Goal: Task Accomplishment & Management: Use online tool/utility

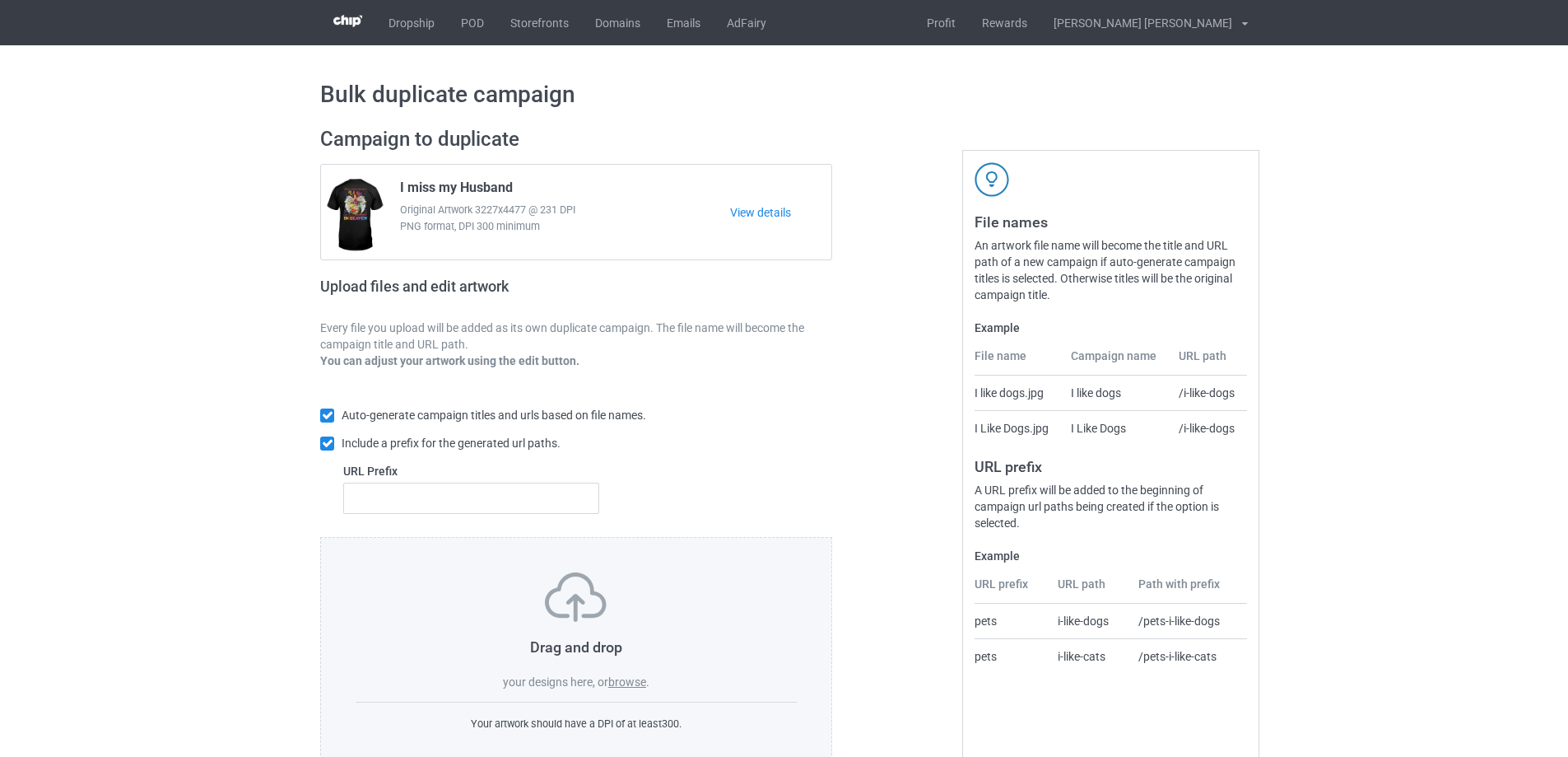
click at [621, 681] on label "browse" at bounding box center [627, 682] width 37 height 13
click at [0, 0] on input "browse" at bounding box center [0, 0] width 0 height 0
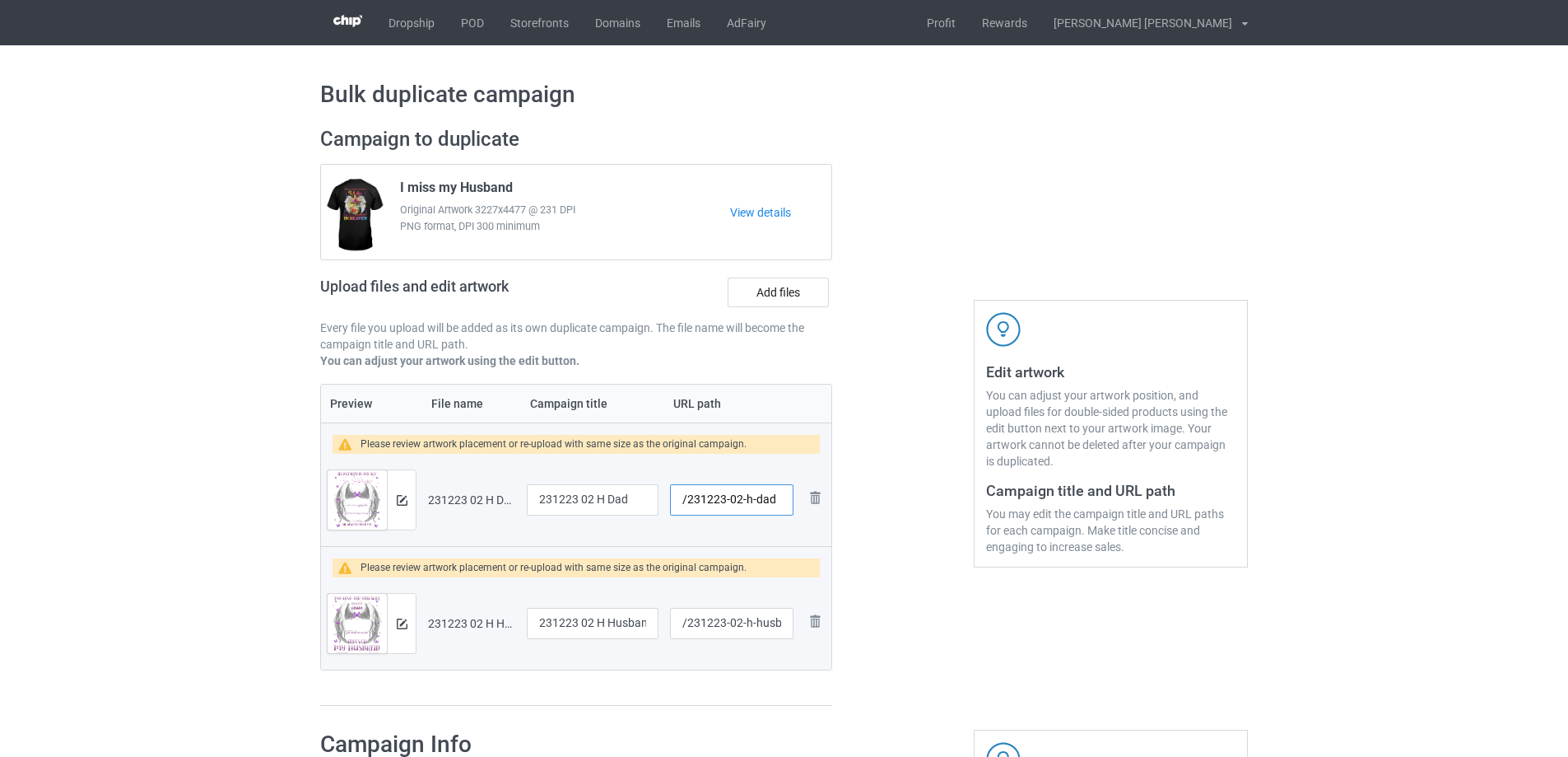
drag, startPoint x: 741, startPoint y: 502, endPoint x: 797, endPoint y: 502, distance: 56.0
click at [797, 502] on td "/231223-02-h-dad" at bounding box center [732, 499] width 135 height 92
type input "/231223-02"
drag, startPoint x: 734, startPoint y: 623, endPoint x: 782, endPoint y: 625, distance: 48.0
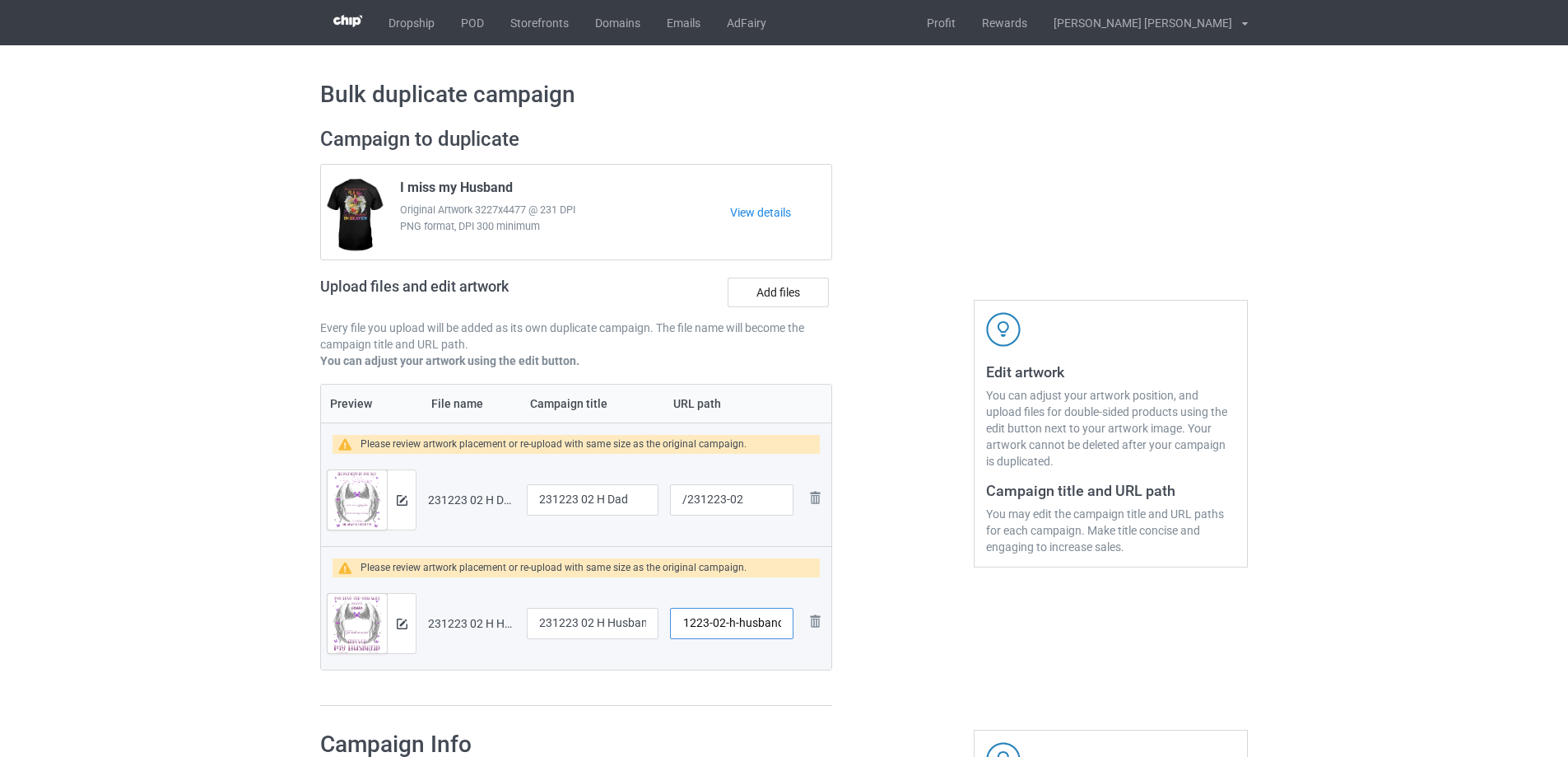
click at [782, 625] on input "/231223-02-h-husband" at bounding box center [731, 624] width 123 height 31
type input "/231223-01"
drag, startPoint x: 457, startPoint y: 190, endPoint x: 405, endPoint y: 184, distance: 52.3
click at [405, 184] on span "I miss my Husband" at bounding box center [456, 190] width 112 height 22
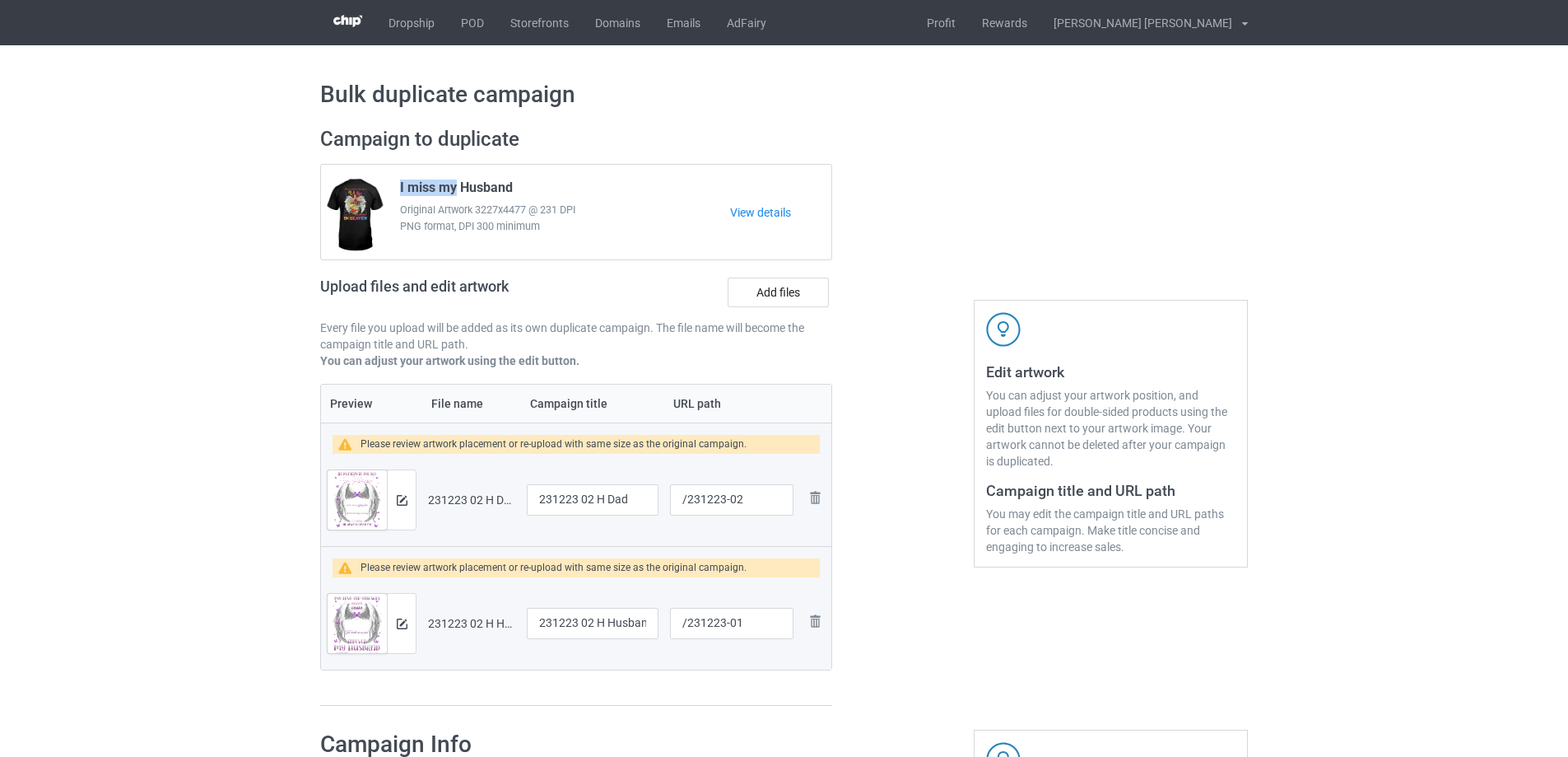
drag, startPoint x: 397, startPoint y: 183, endPoint x: 456, endPoint y: 190, distance: 59.4
click at [456, 190] on div "I miss my Husband Original Artwork 3227x4477 @ 231 DPI PNG format, DPI 300 mini…" at bounding box center [559, 212] width 342 height 78
copy span "I miss my"
drag, startPoint x: 604, startPoint y: 501, endPoint x: 455, endPoint y: 488, distance: 149.6
click at [455, 488] on tr "Preview and edit artwork 231223 02 H Dad.png 231223 02 H Dad /231223-02 Remove …" at bounding box center [576, 499] width 510 height 92
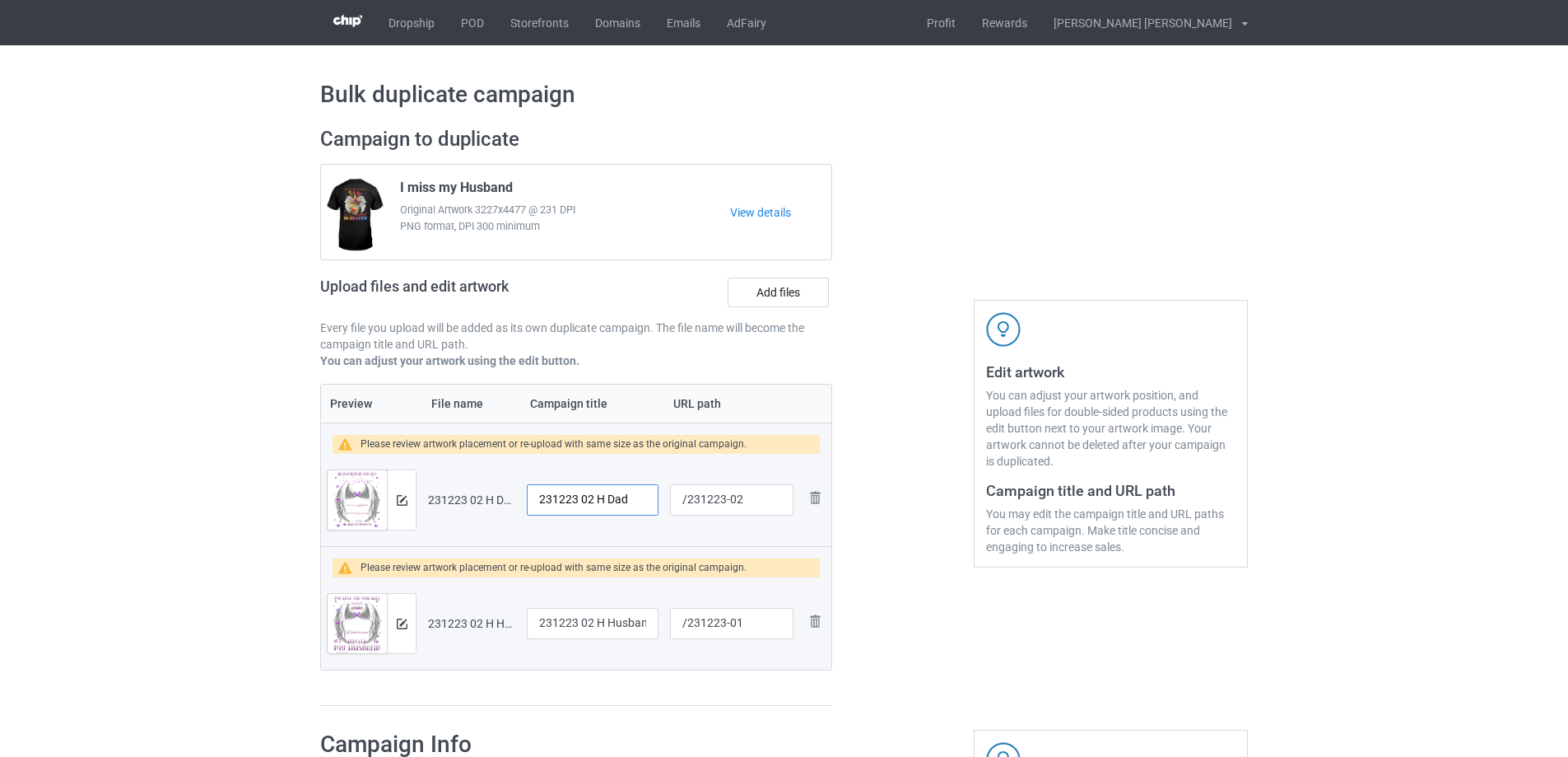
paste input "I miss my"
type input "I miss my Dad"
drag, startPoint x: 602, startPoint y: 624, endPoint x: 414, endPoint y: 613, distance: 188.3
click at [414, 613] on tr "Preview and edit artwork 231223 02 H Husband.png 231223 02 H Husband /231223-01…" at bounding box center [576, 623] width 510 height 92
paste input "I miss my"
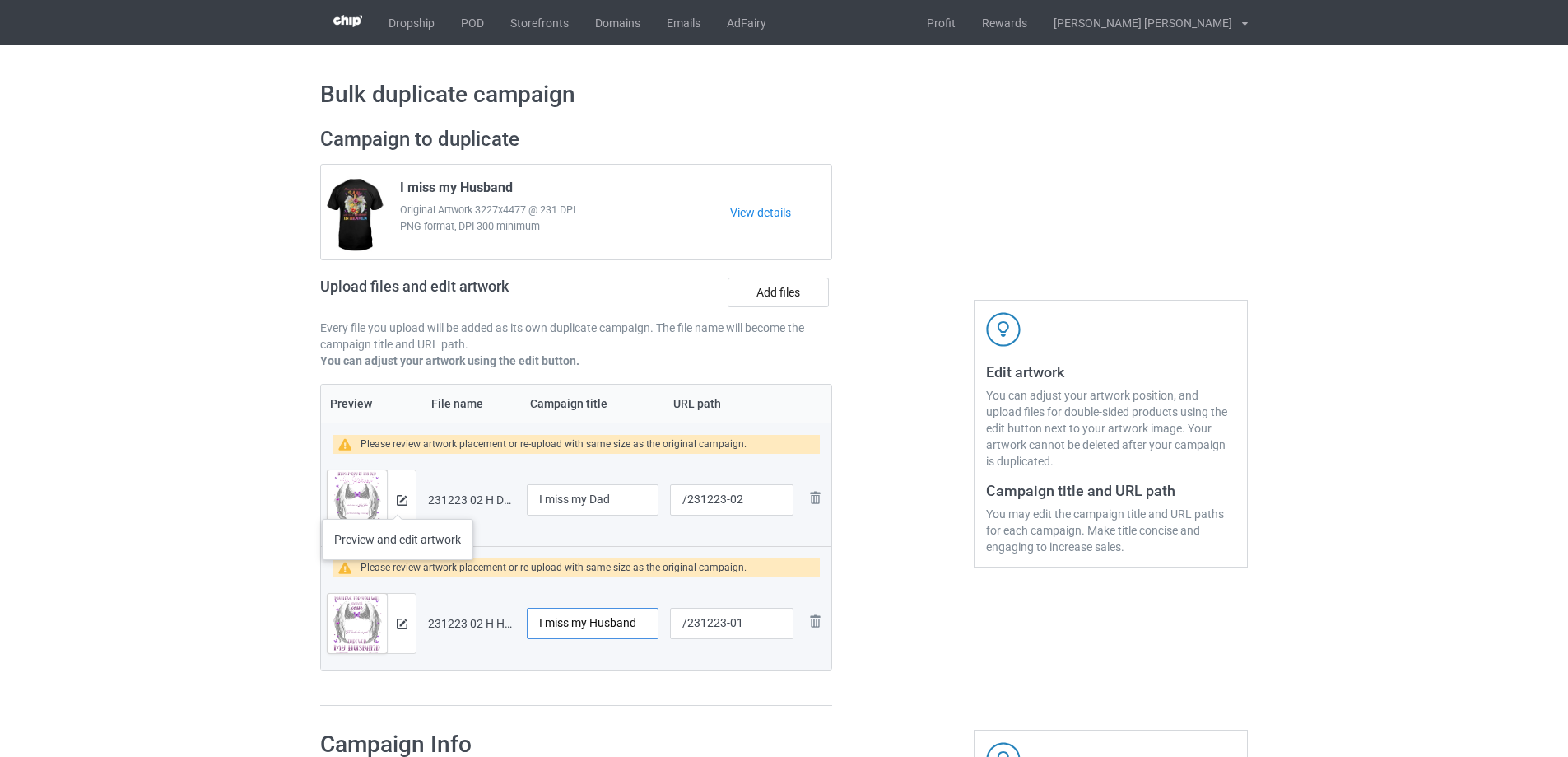
type input "I miss my Husband"
click at [397, 502] on img at bounding box center [402, 500] width 11 height 11
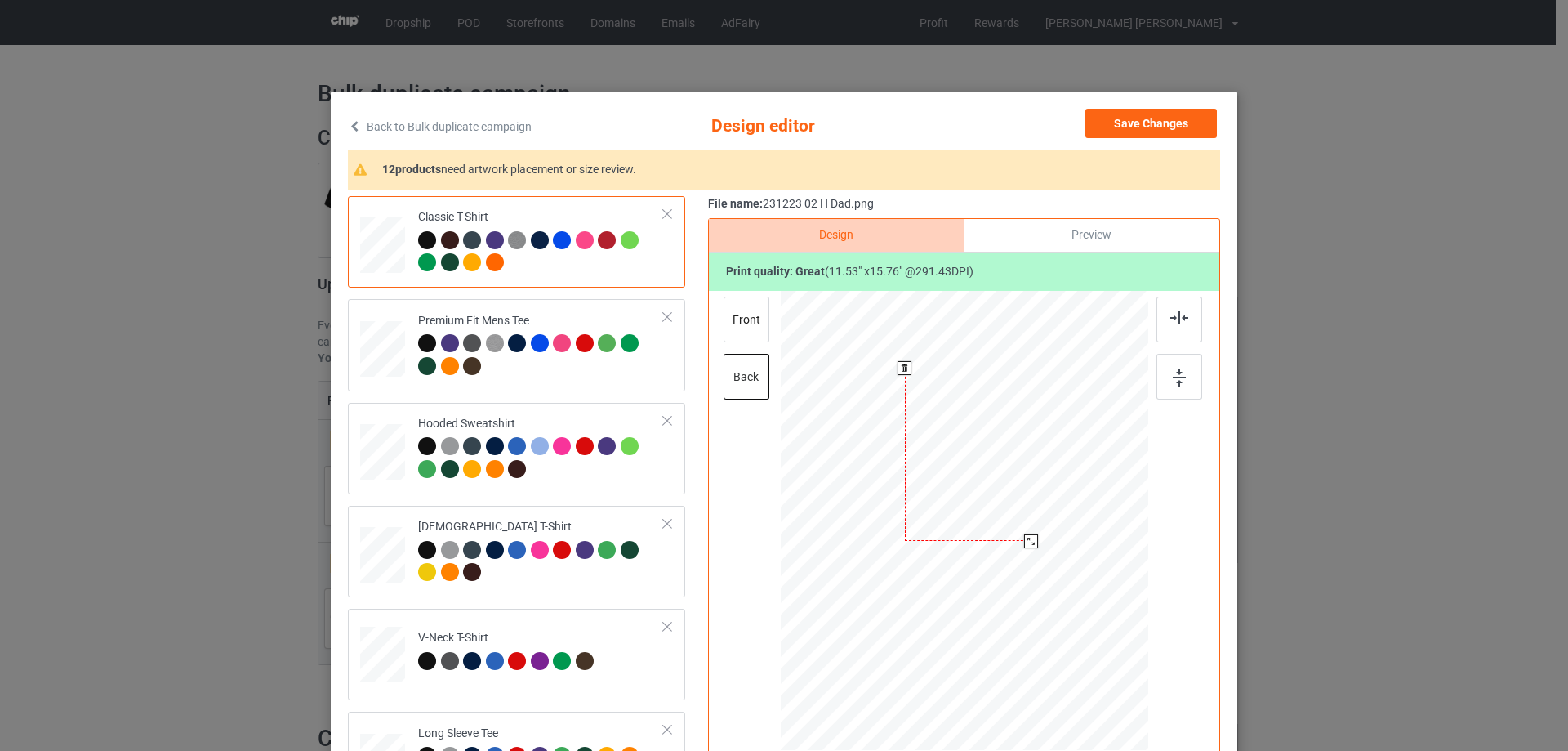
click at [1048, 589] on div at bounding box center [964, 523] width 367 height 464
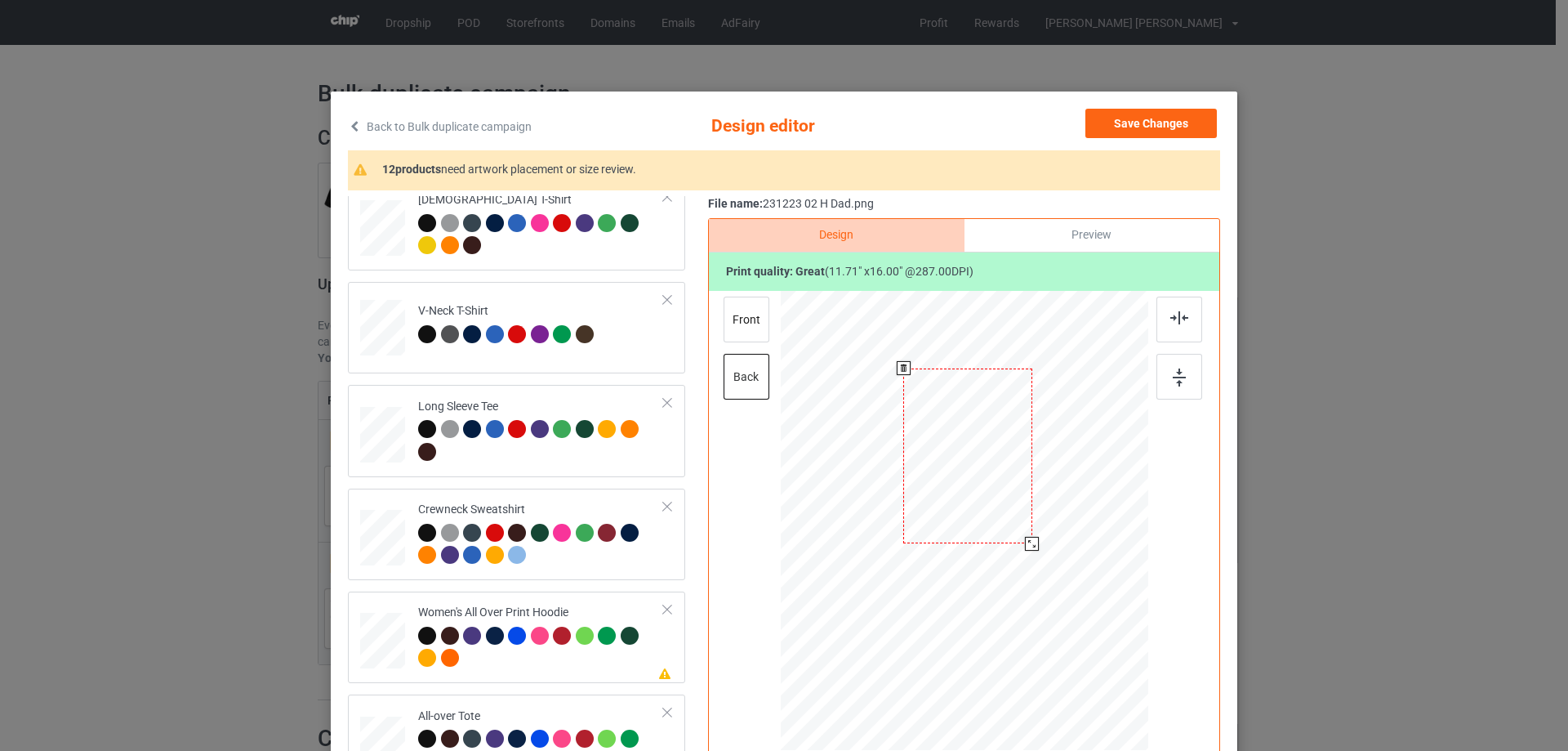
scroll to position [408, 0]
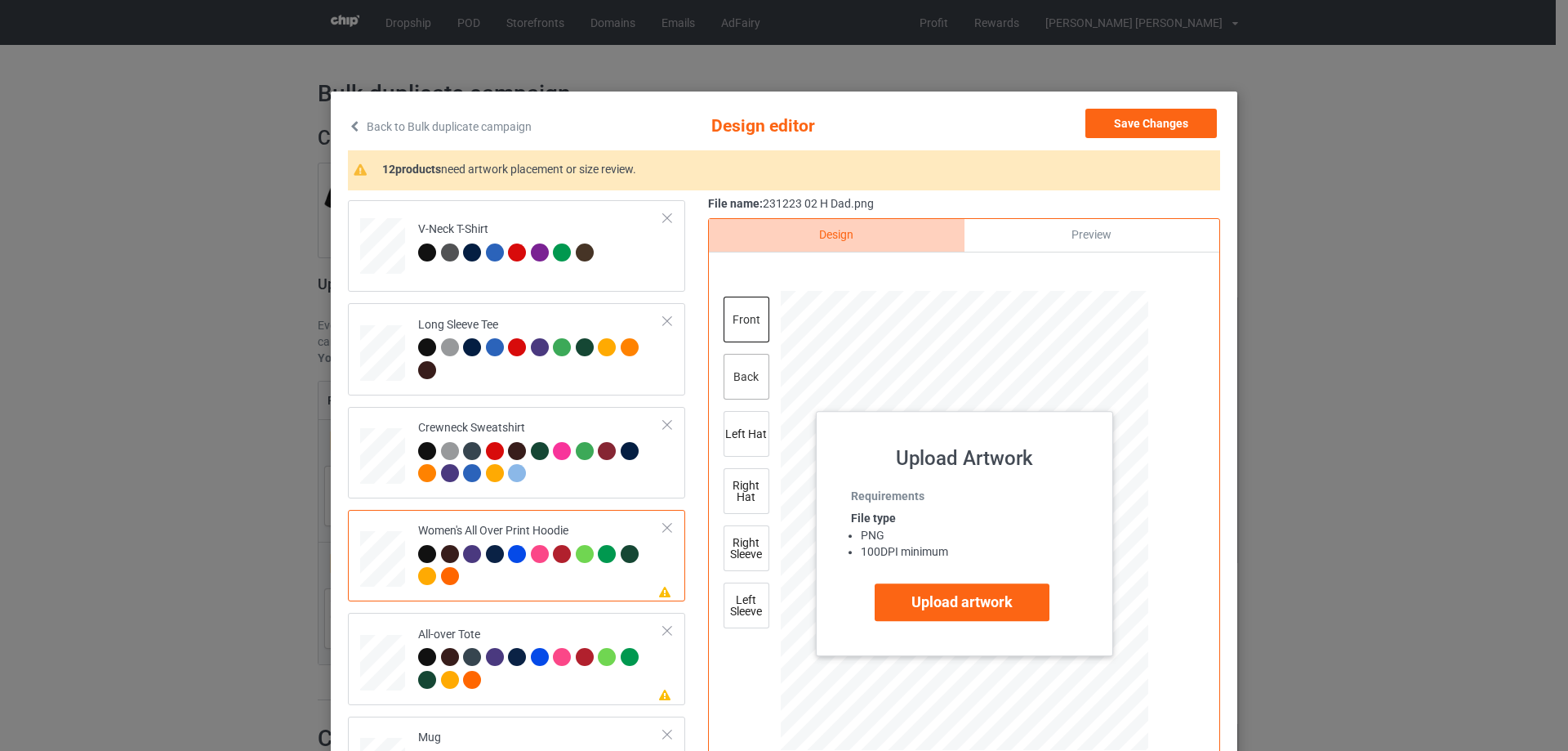
click at [724, 375] on div "back" at bounding box center [746, 376] width 45 height 45
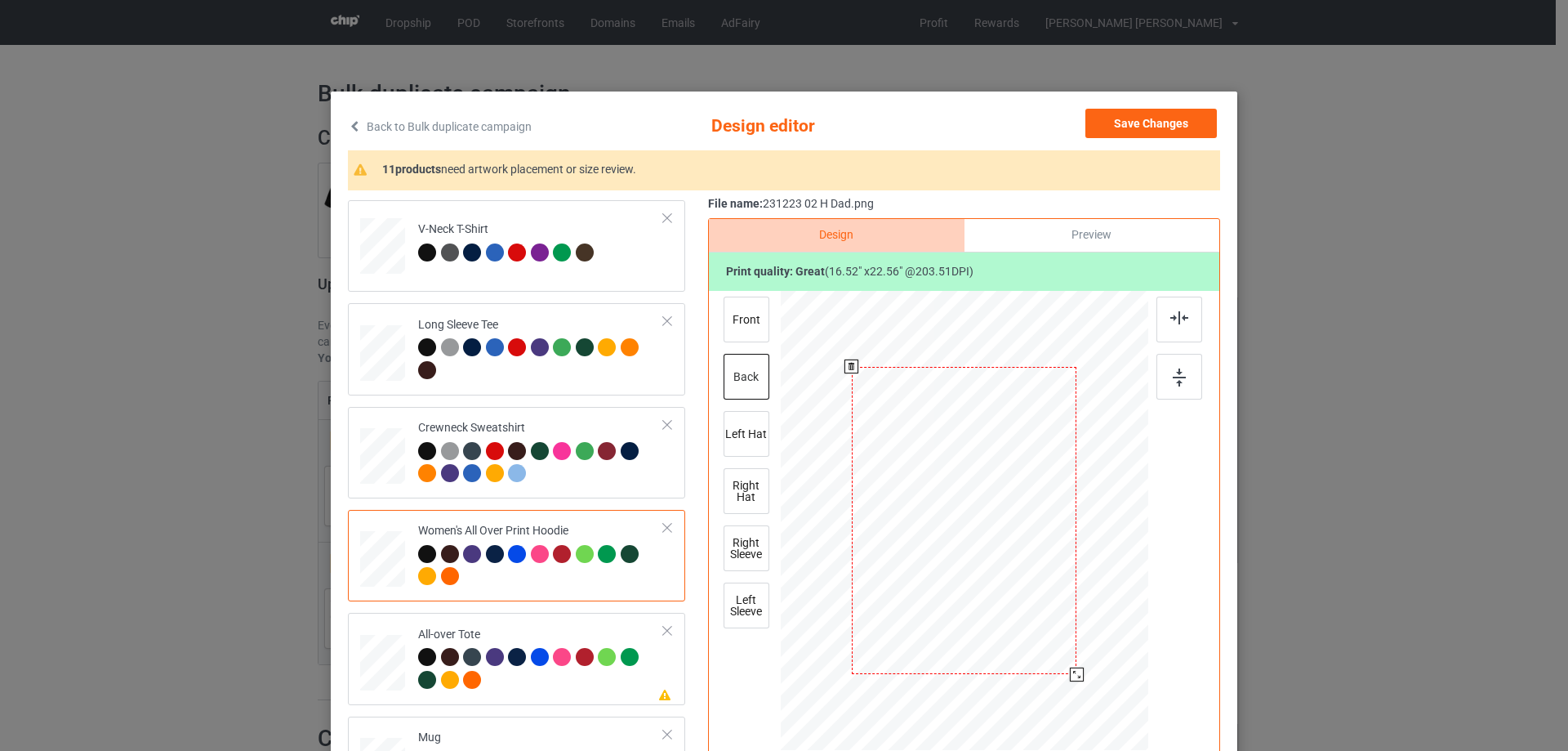
click at [1070, 678] on div at bounding box center [1076, 674] width 14 height 14
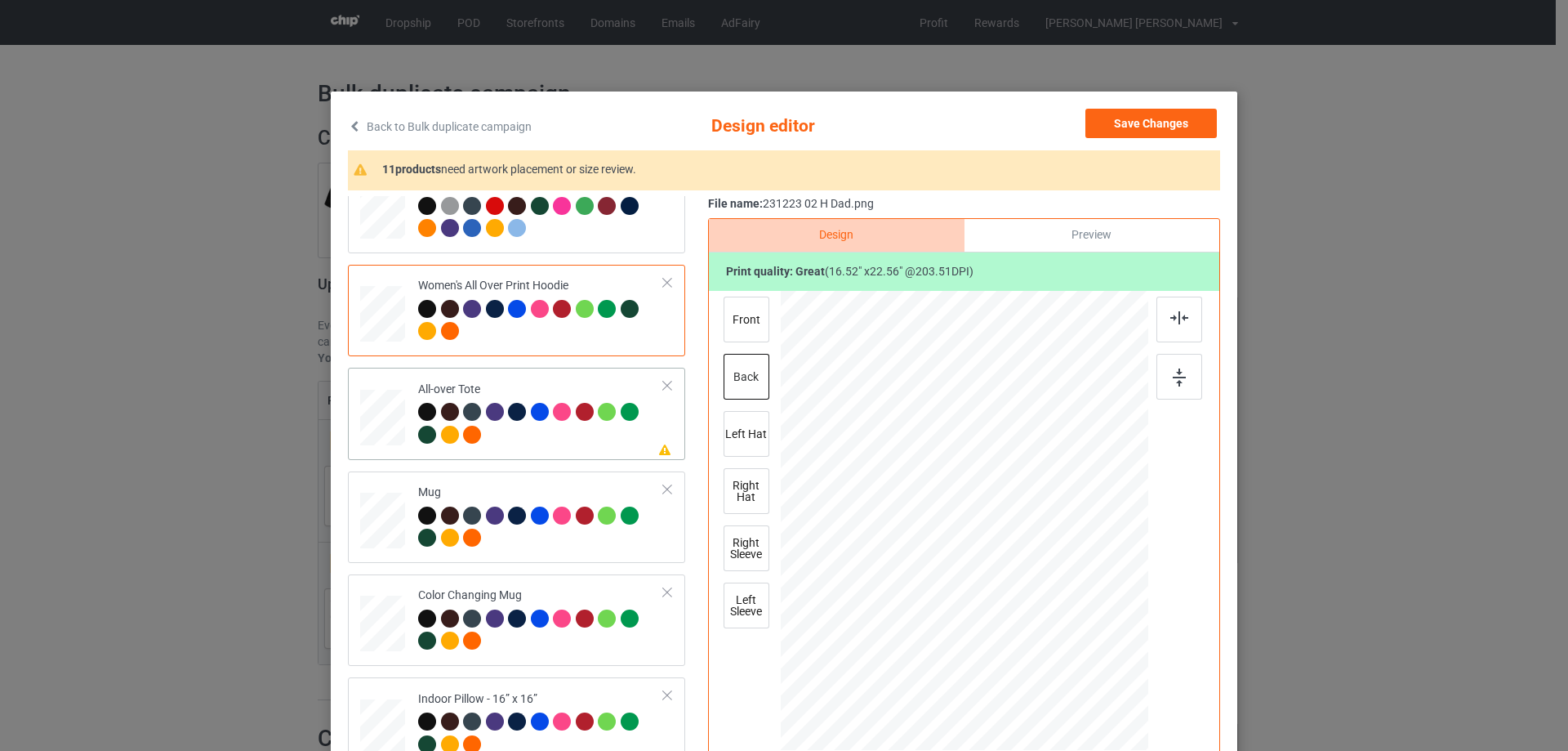
drag, startPoint x: 1066, startPoint y: 673, endPoint x: 1064, endPoint y: 659, distance: 14.1
click at [1064, 659] on div at bounding box center [1066, 659] width 14 height 14
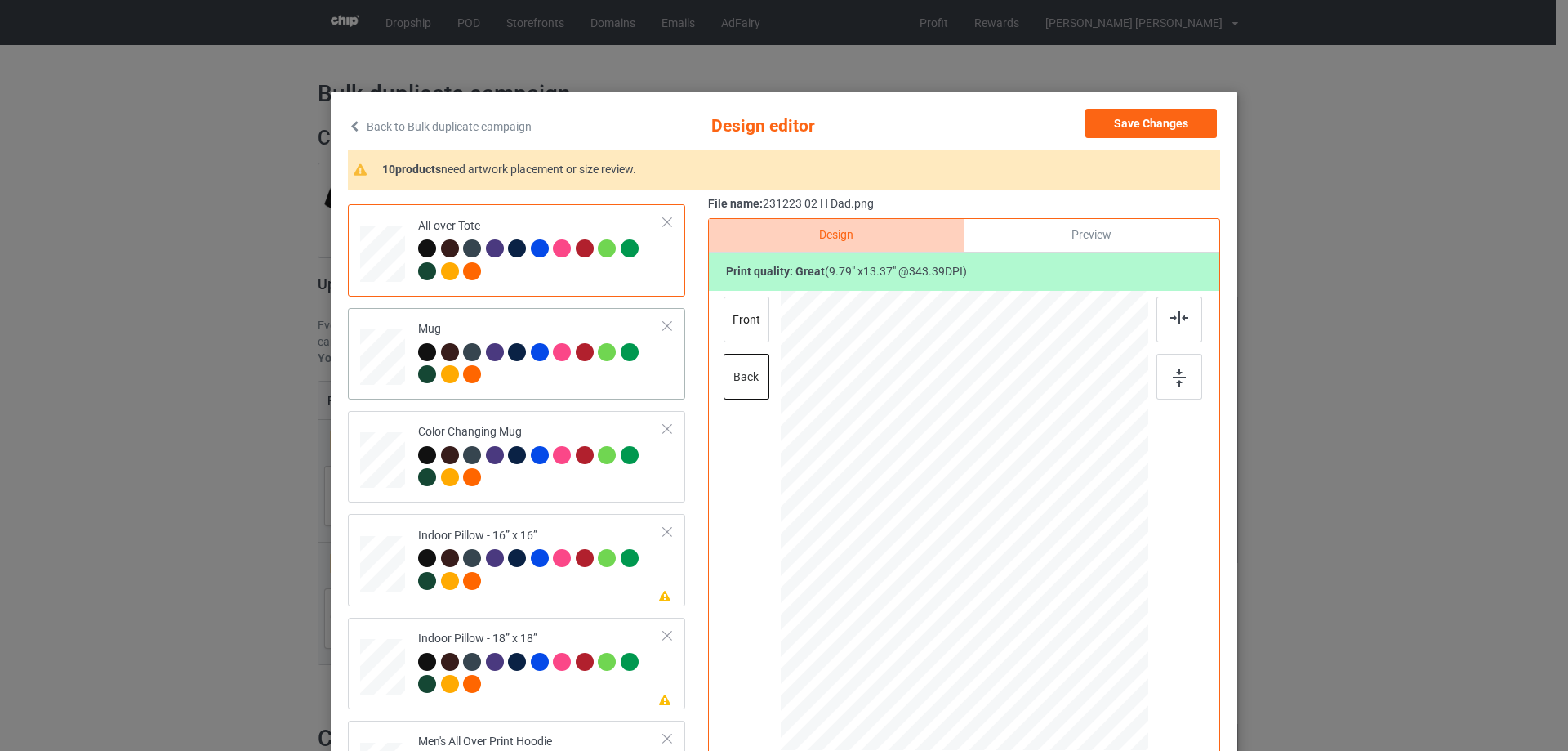
click at [409, 350] on td "Mug" at bounding box center [541, 354] width 264 height 78
click at [1115, 591] on div at bounding box center [1119, 593] width 14 height 14
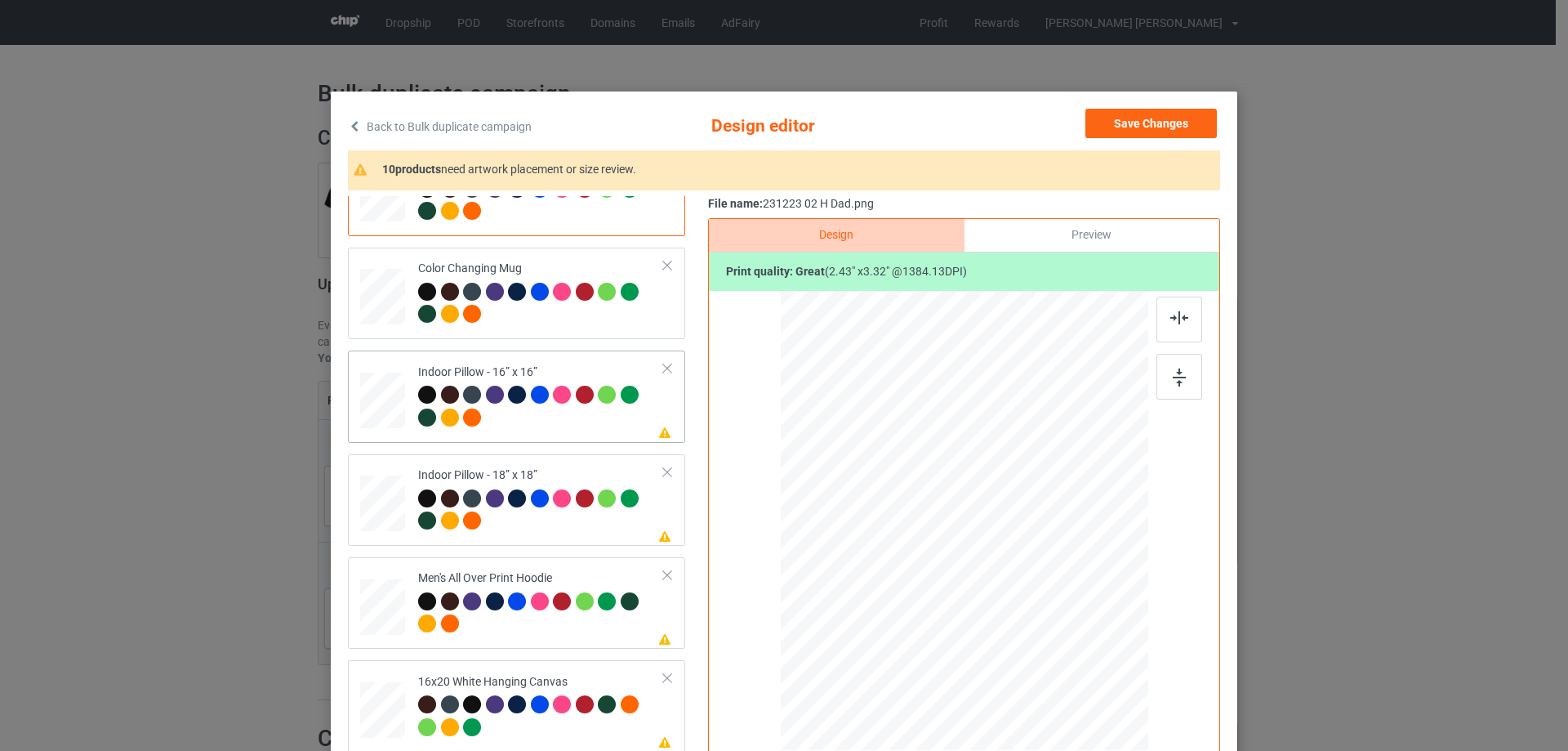
drag, startPoint x: 1074, startPoint y: 671, endPoint x: 1069, endPoint y: 647, distance: 24.5
click at [1069, 647] on div at bounding box center [964, 521] width 367 height 366
drag, startPoint x: 380, startPoint y: 497, endPoint x: 673, endPoint y: 534, distance: 295.3
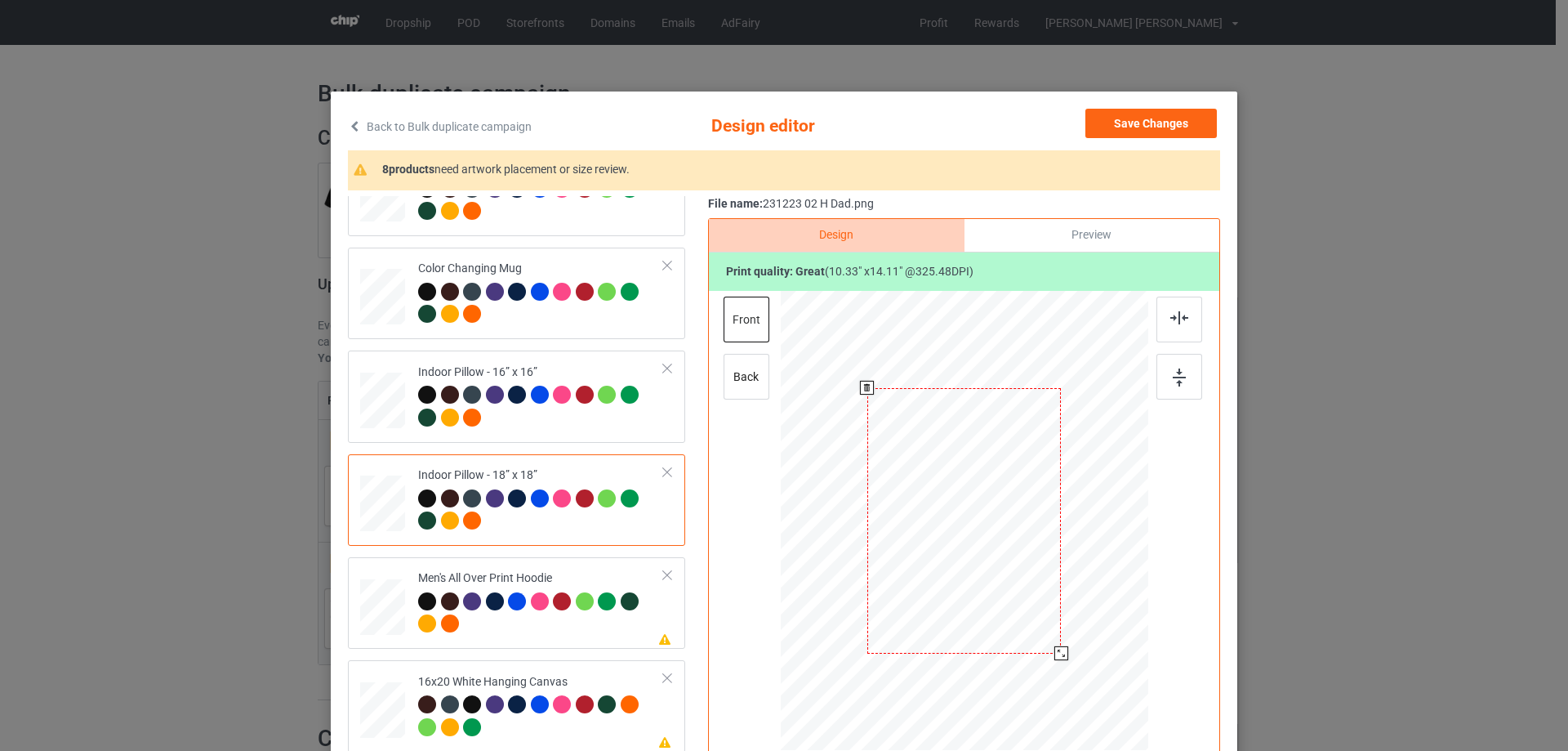
drag, startPoint x: 1073, startPoint y: 671, endPoint x: 1063, endPoint y: 651, distance: 22.4
click at [1063, 651] on div at bounding box center [964, 520] width 366 height 366
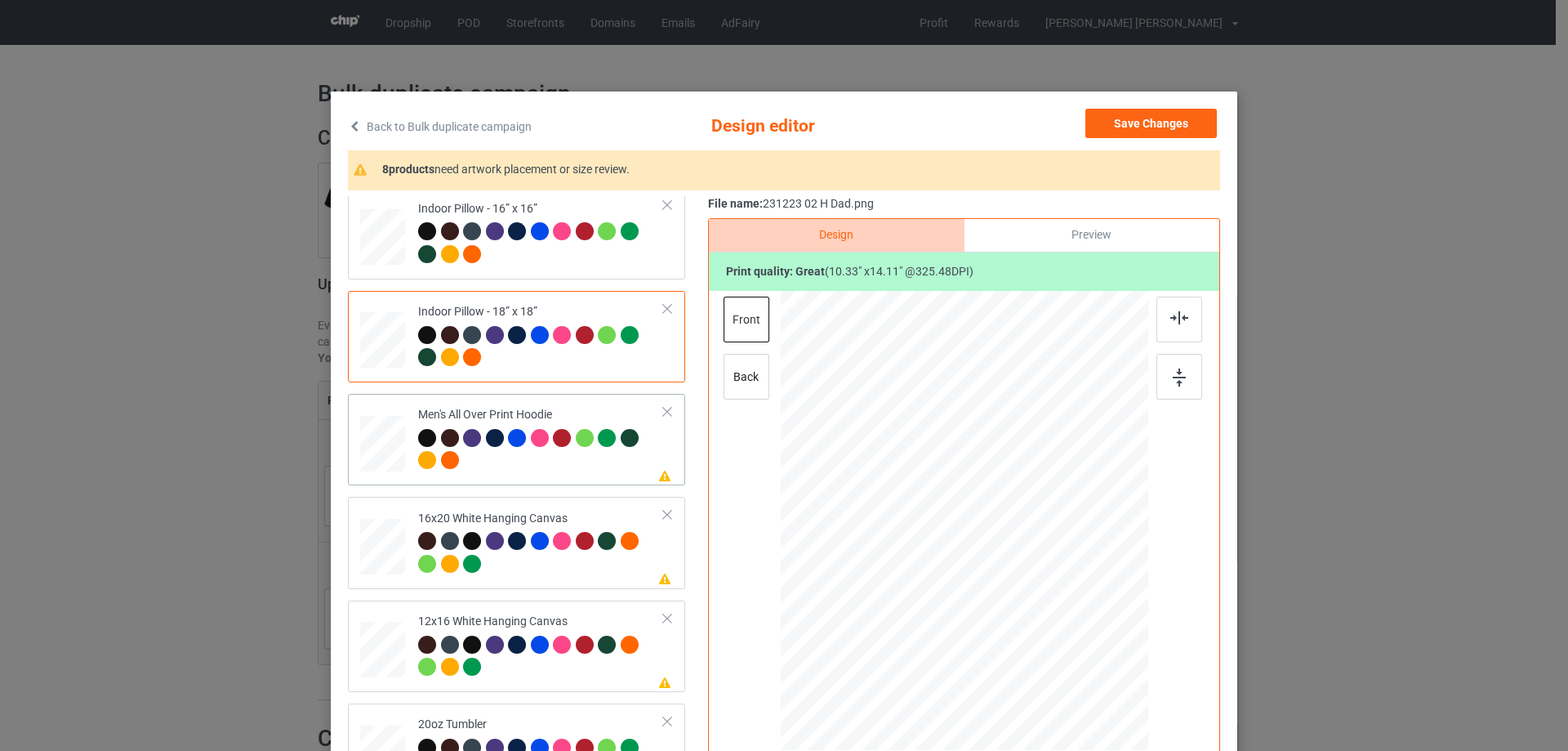
click at [403, 452] on td at bounding box center [385, 439] width 49 height 78
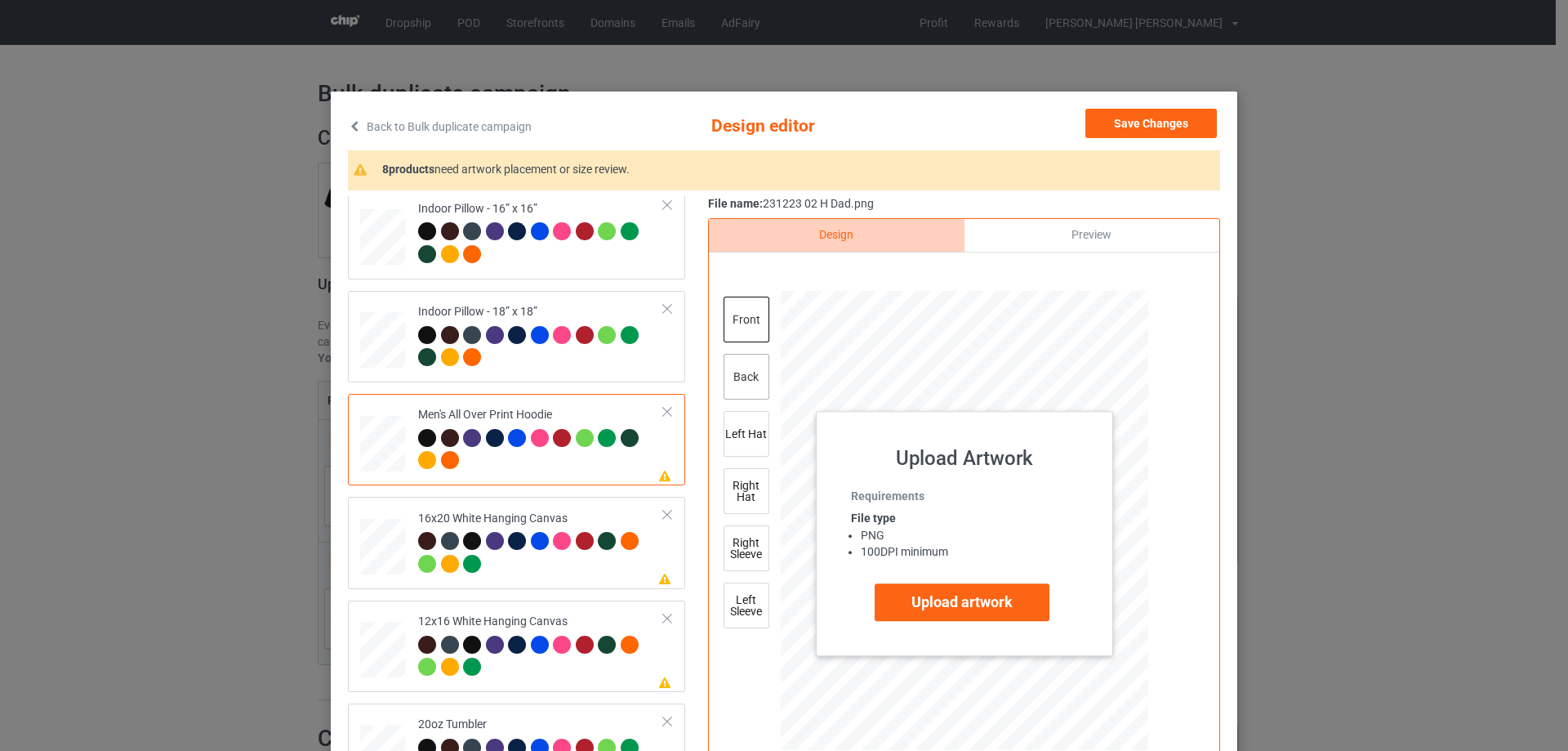
click at [737, 387] on div "back" at bounding box center [746, 376] width 45 height 45
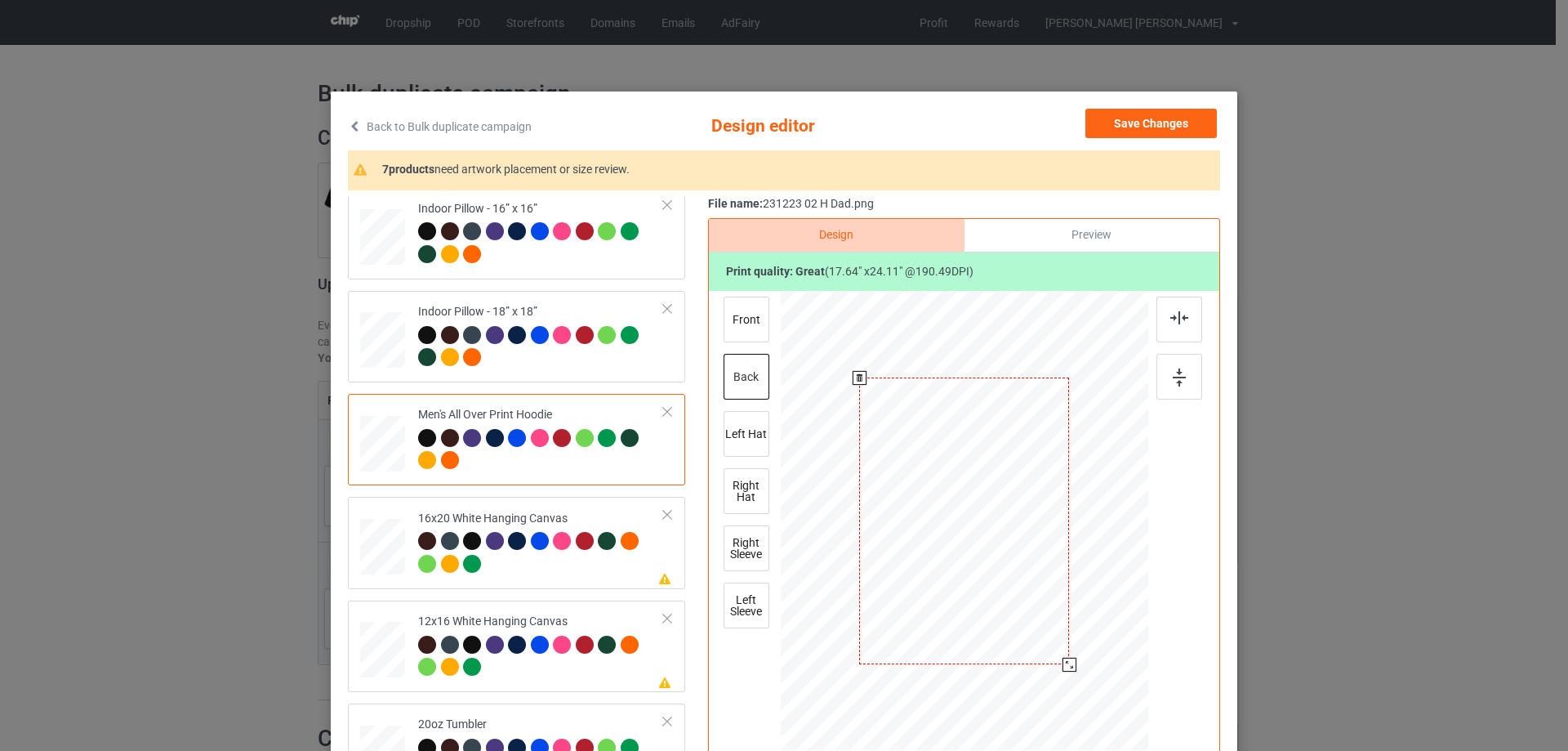
drag, startPoint x: 1068, startPoint y: 671, endPoint x: 1067, endPoint y: 661, distance: 10.0
click at [1067, 661] on div at bounding box center [1069, 664] width 14 height 14
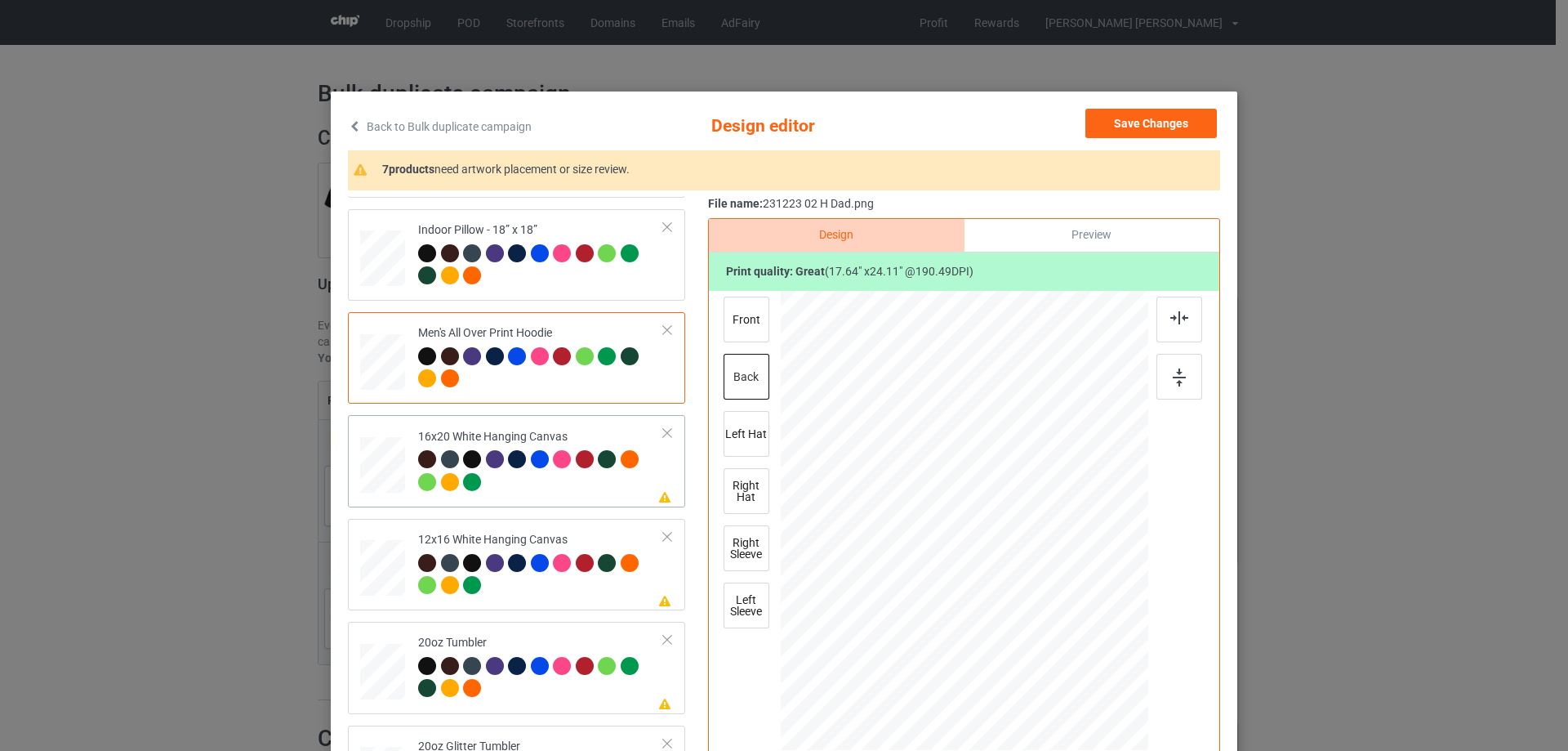
click at [1115, 735] on div at bounding box center [1120, 734] width 14 height 14
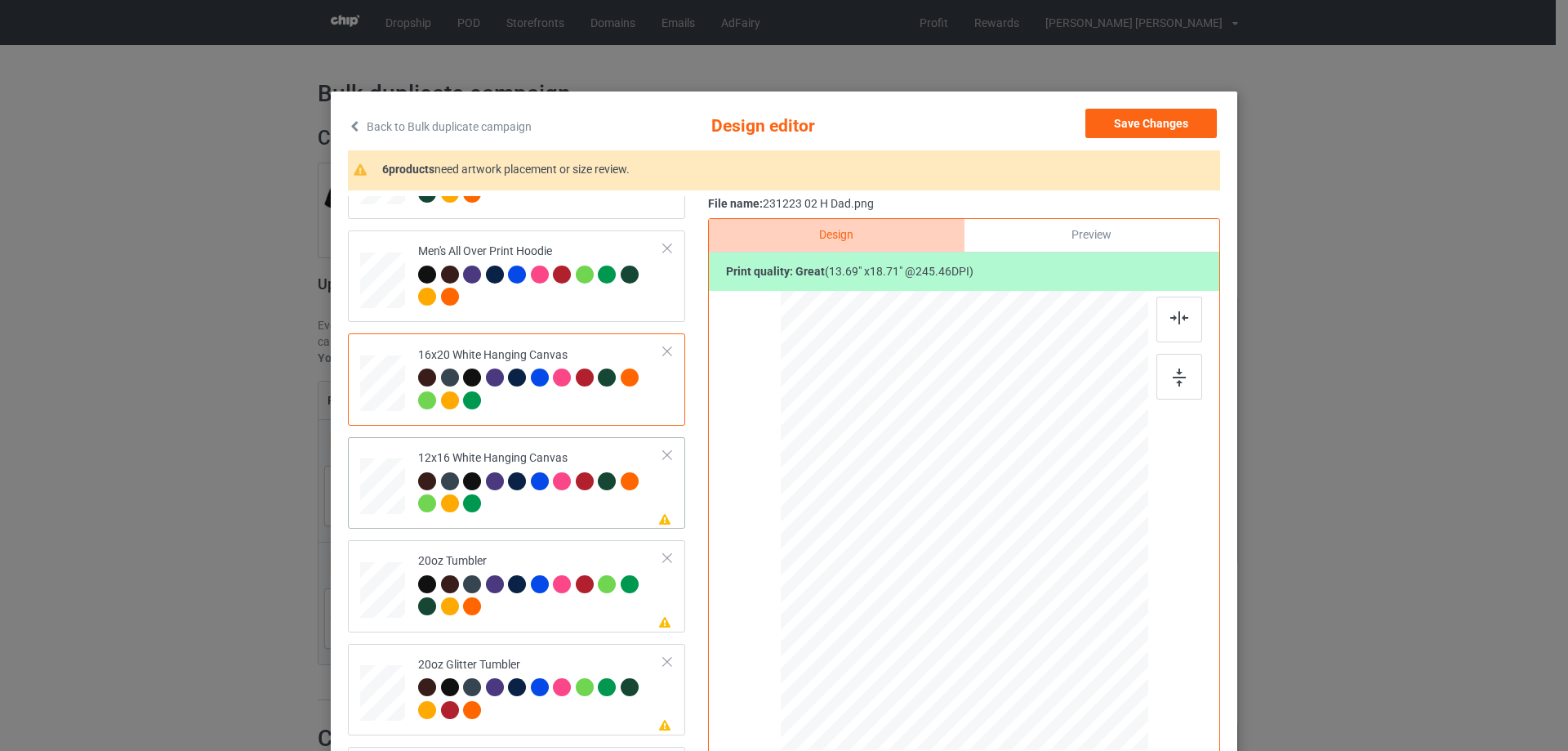
drag, startPoint x: 1096, startPoint y: 711, endPoint x: 1116, endPoint y: 735, distance: 31.2
click at [1116, 735] on div at bounding box center [1120, 734] width 14 height 14
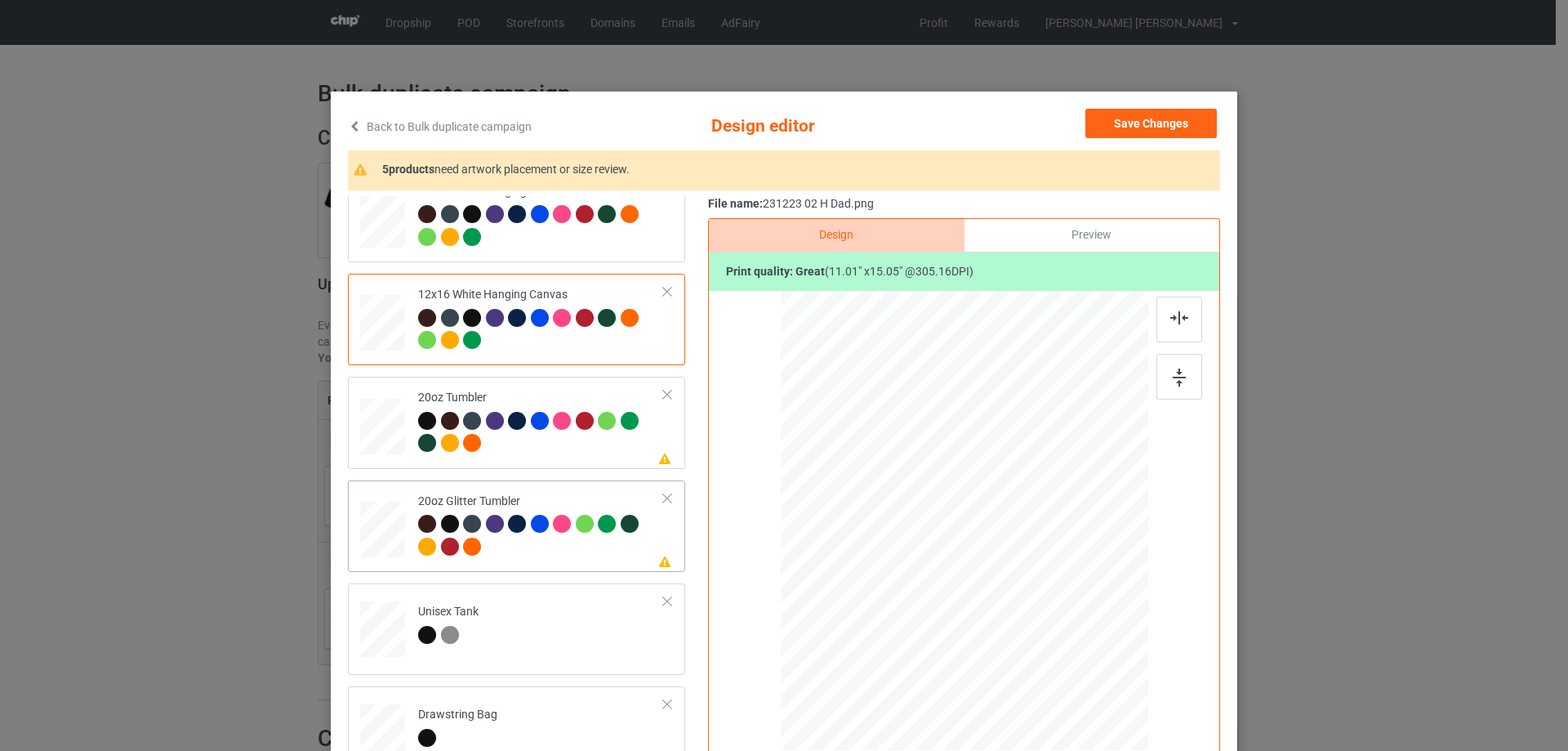
scroll to position [1552, 0]
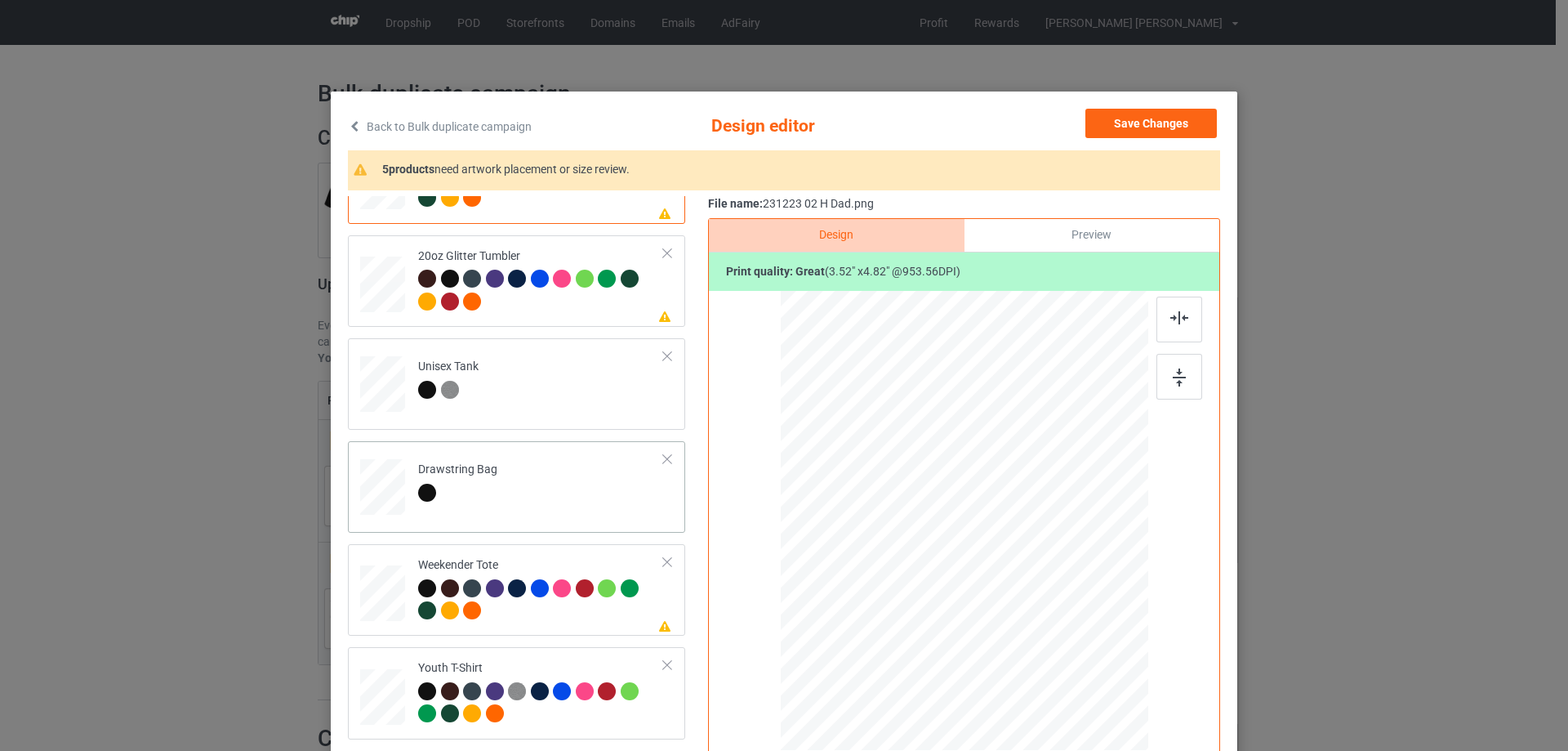
scroll to position [1797, 0]
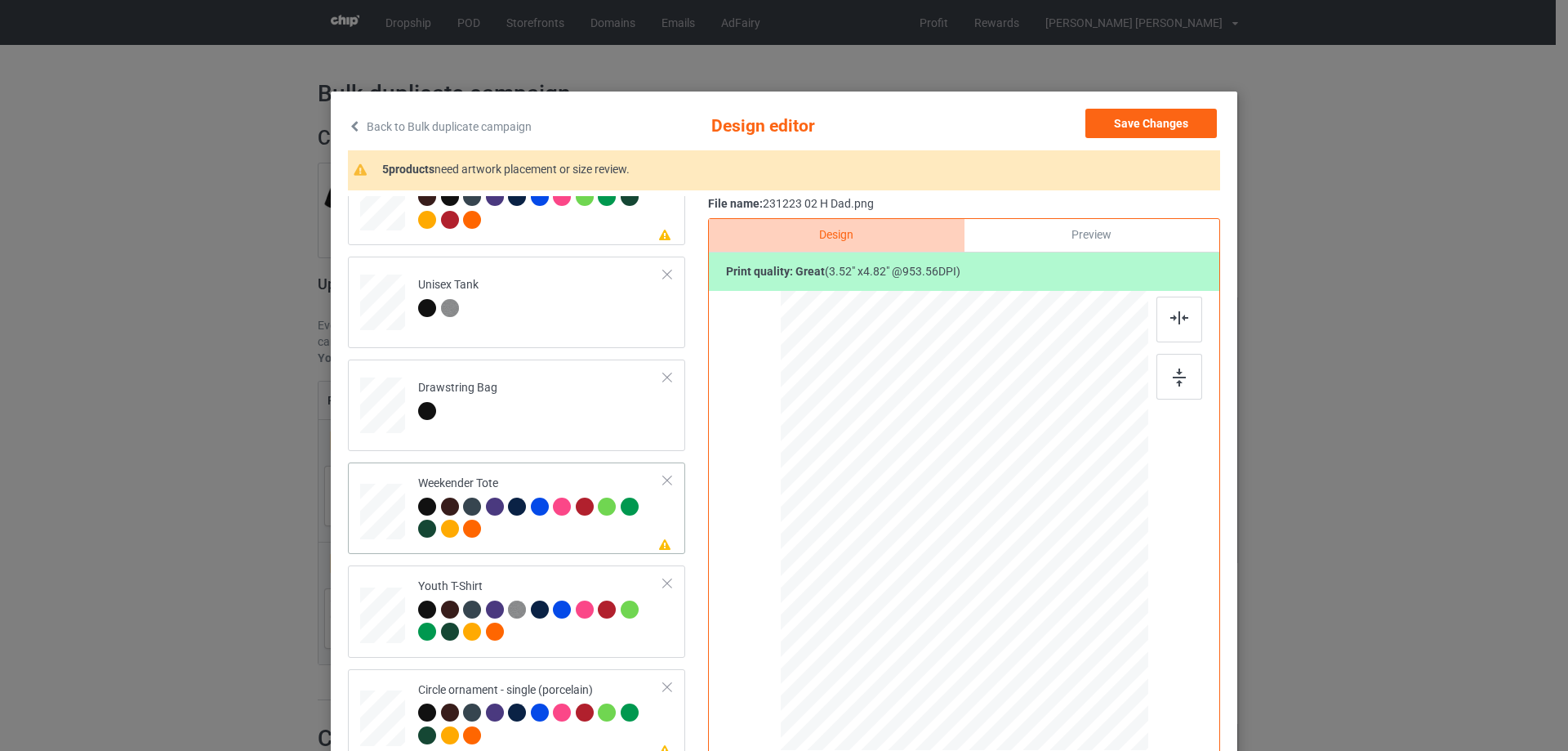
drag, startPoint x: 1068, startPoint y: 671, endPoint x: 1027, endPoint y: 609, distance: 74.3
click at [1027, 609] on div at bounding box center [1029, 610] width 14 height 14
drag, startPoint x: 982, startPoint y: 591, endPoint x: 982, endPoint y: 583, distance: 8.0
click at [982, 583] on div at bounding box center [964, 512] width 132 height 180
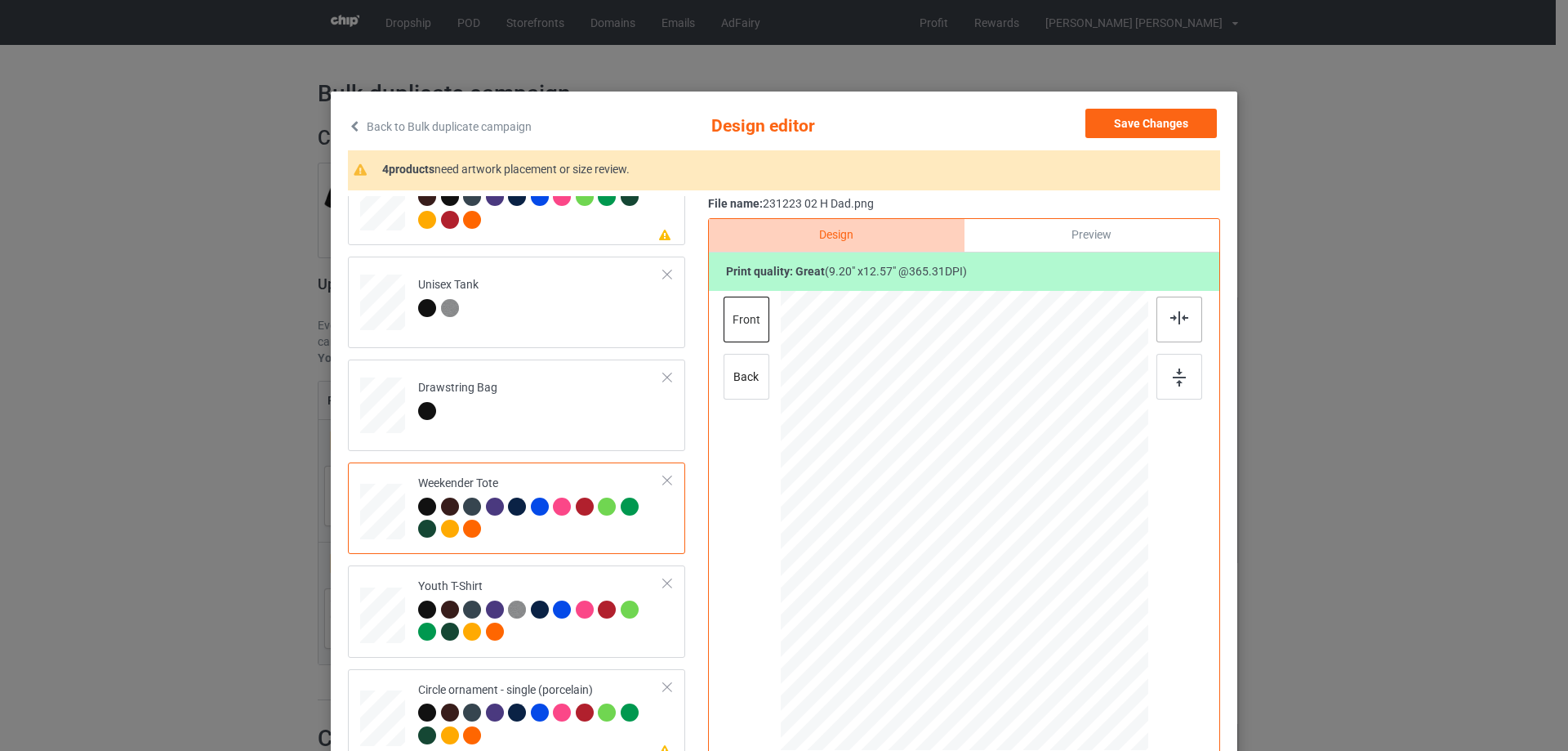
click at [1182, 322] on img at bounding box center [1180, 317] width 18 height 13
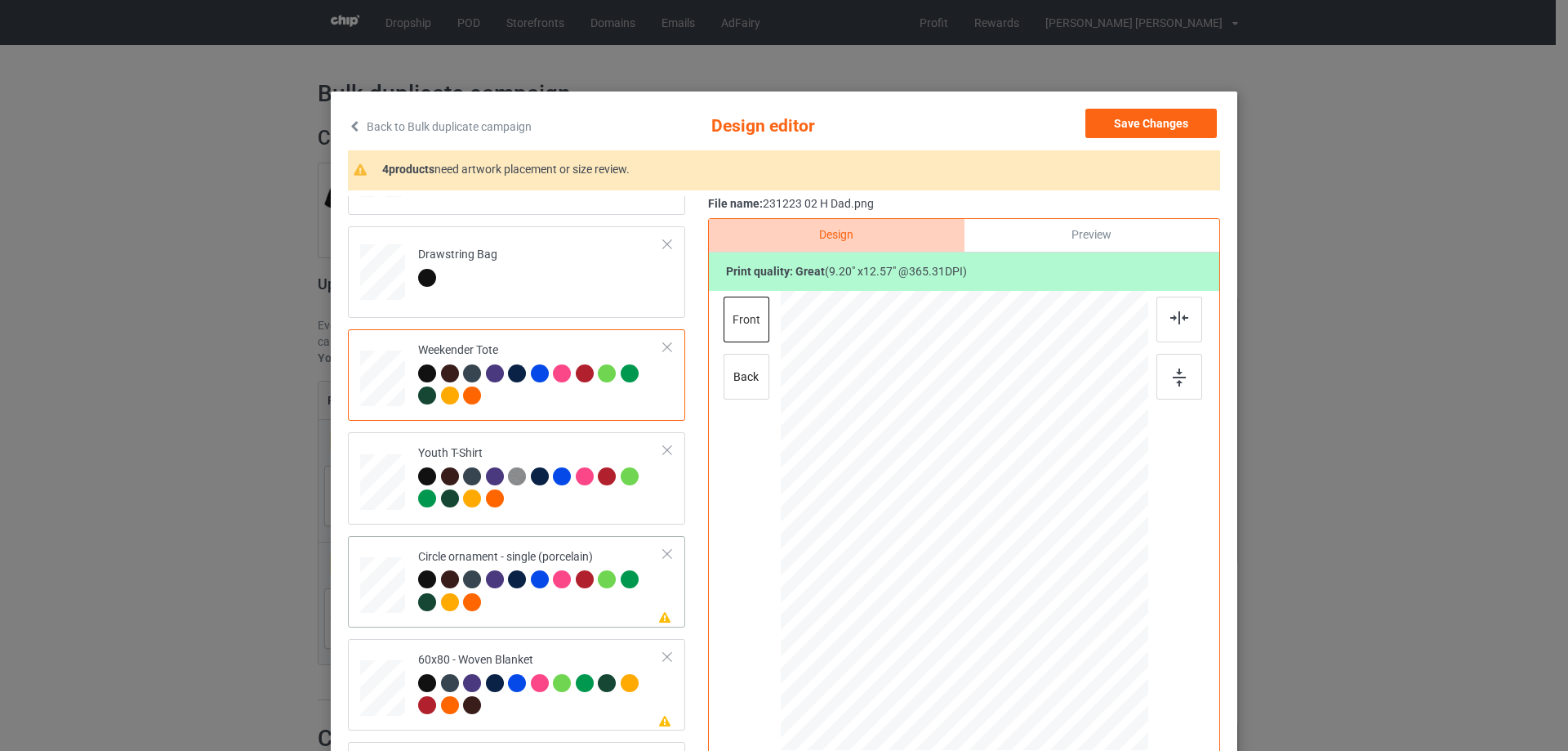
drag, startPoint x: 1056, startPoint y: 667, endPoint x: 1064, endPoint y: 671, distance: 8.9
click at [1064, 671] on div at bounding box center [1066, 670] width 14 height 14
click at [1034, 628] on div at bounding box center [967, 537] width 205 height 279
click at [1013, 602] on div at bounding box center [969, 537] width 205 height 279
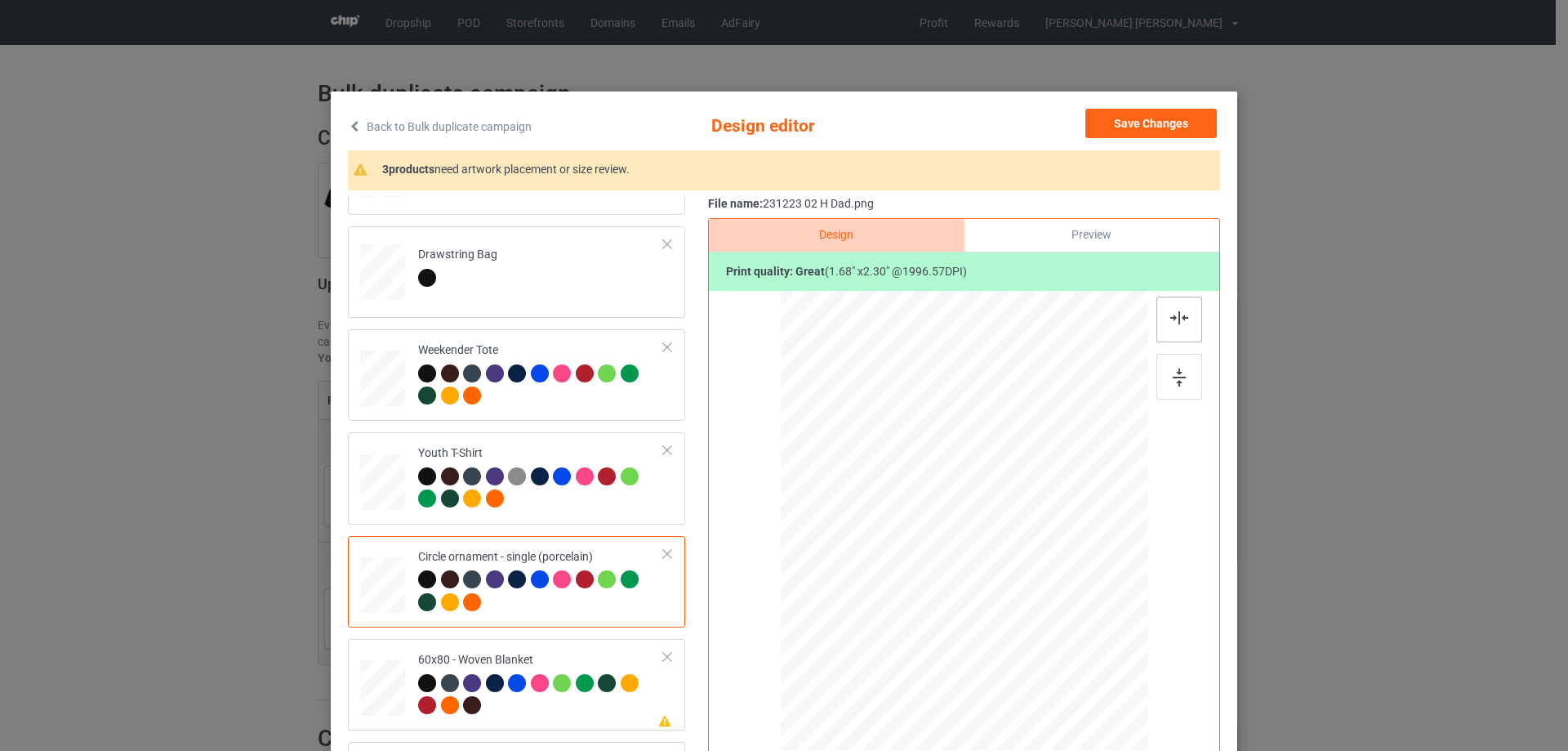
click at [1180, 317] on img at bounding box center [1180, 317] width 18 height 13
click at [1058, 671] on div at bounding box center [1062, 670] width 14 height 14
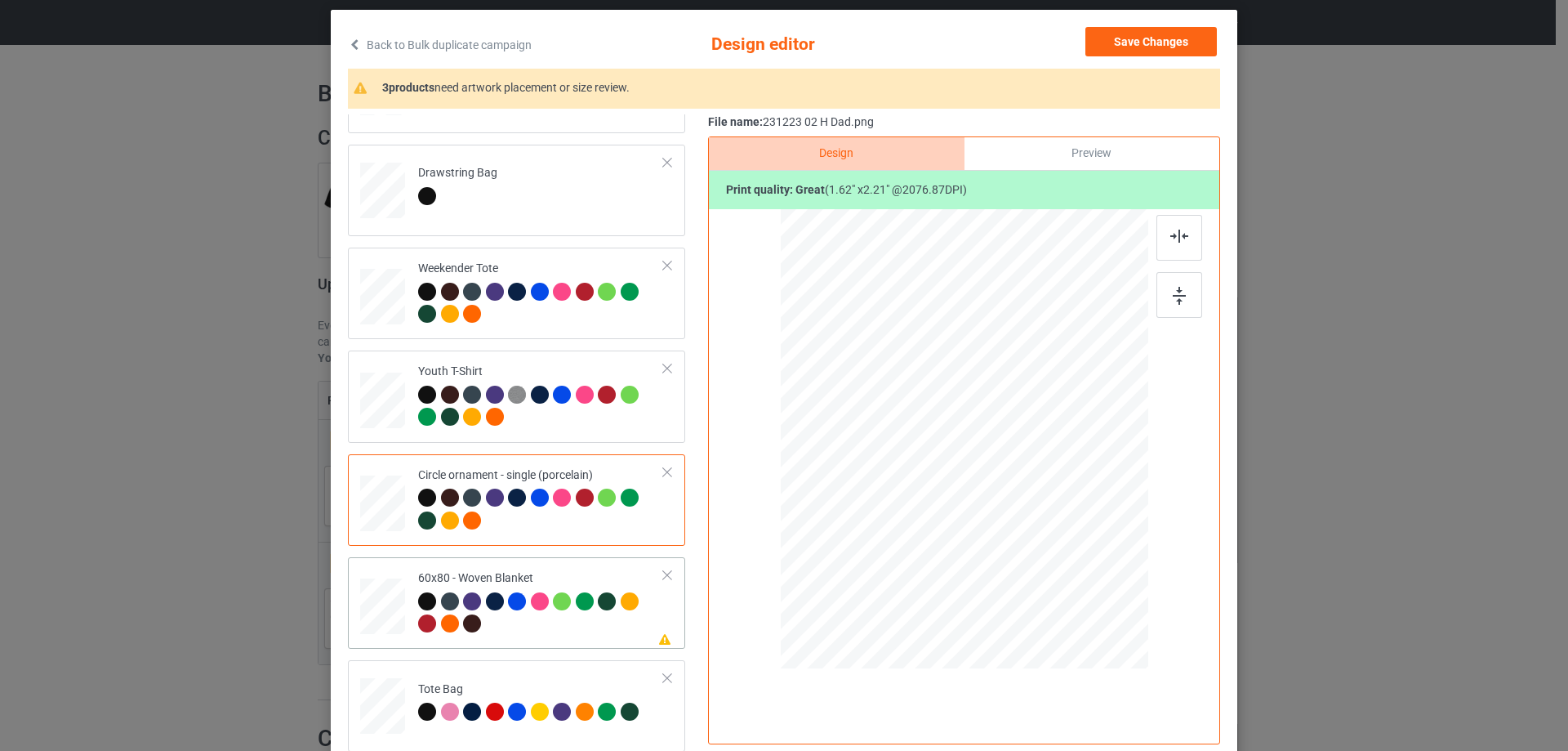
scroll to position [163, 0]
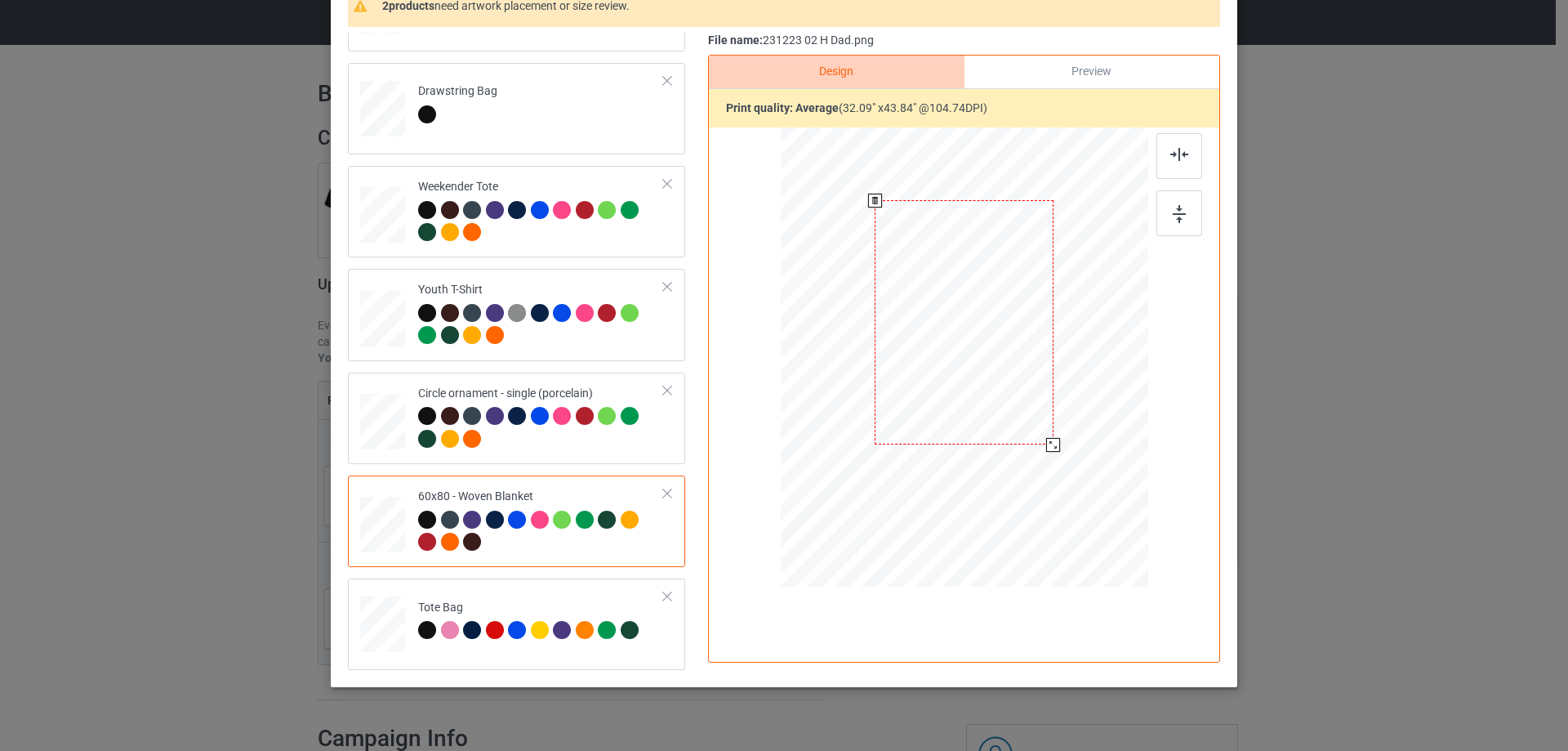
click at [1054, 441] on div at bounding box center [1053, 444] width 14 height 14
click at [1050, 450] on div at bounding box center [1057, 449] width 14 height 14
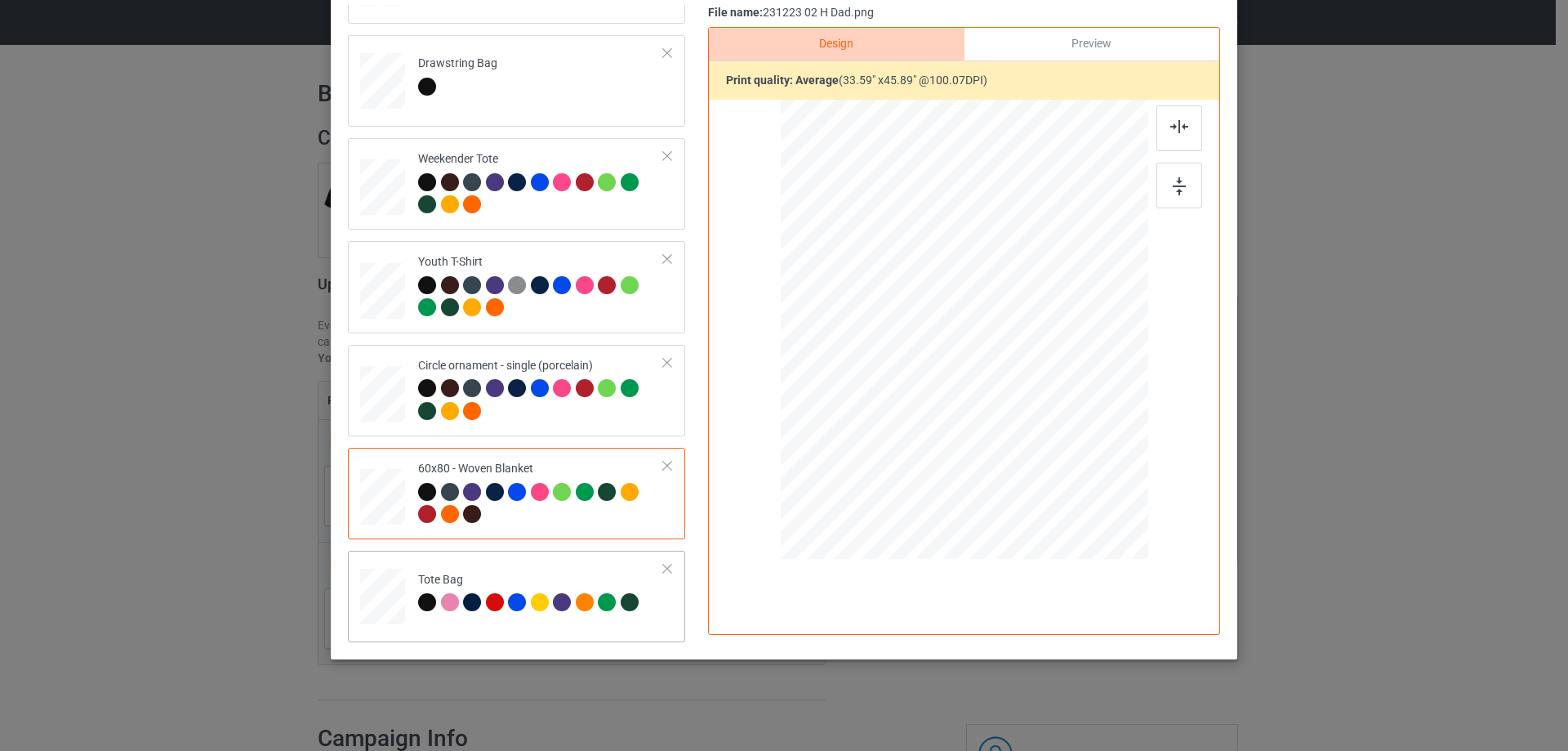
click at [451, 608] on div at bounding box center [450, 602] width 18 height 18
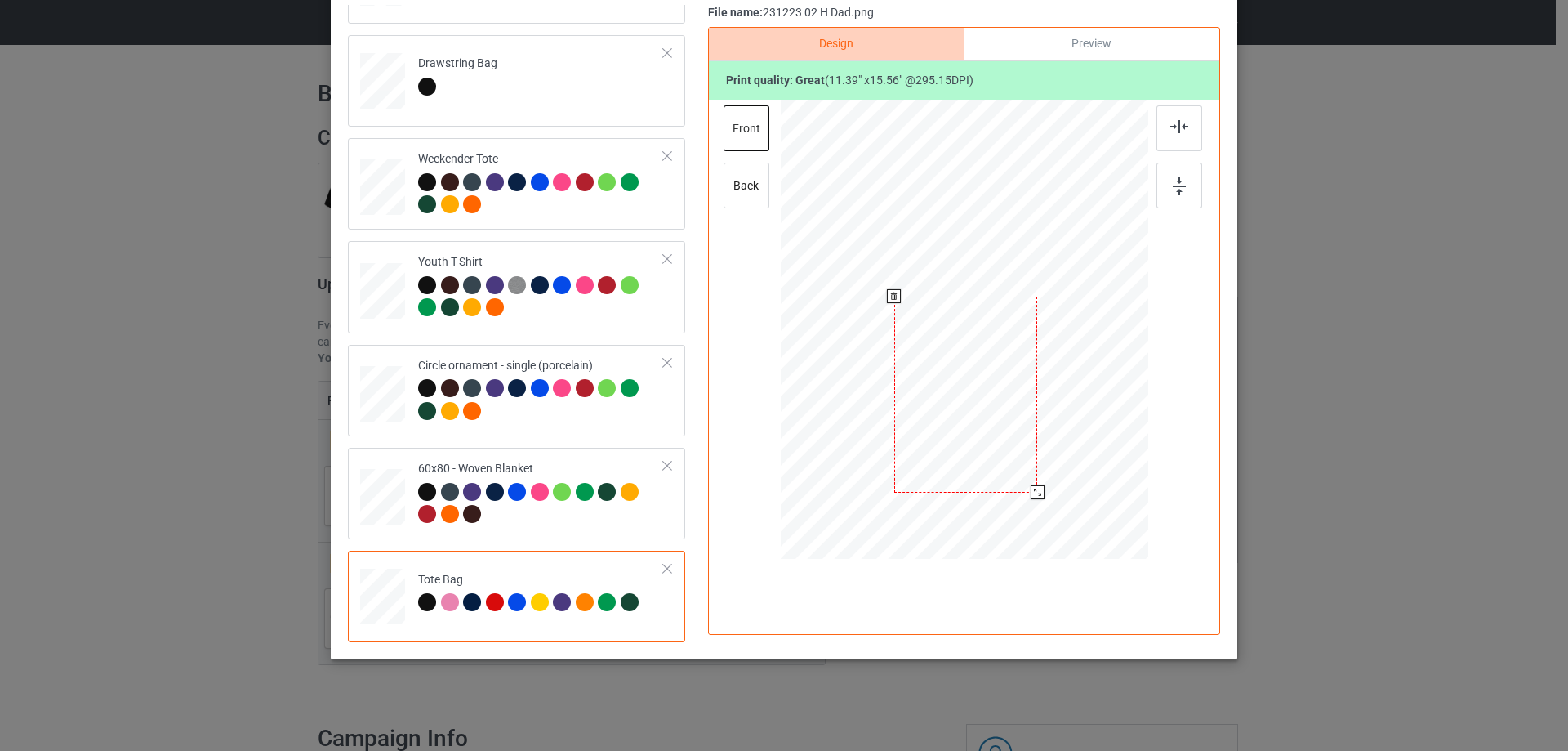
click at [1047, 523] on div at bounding box center [964, 332] width 367 height 464
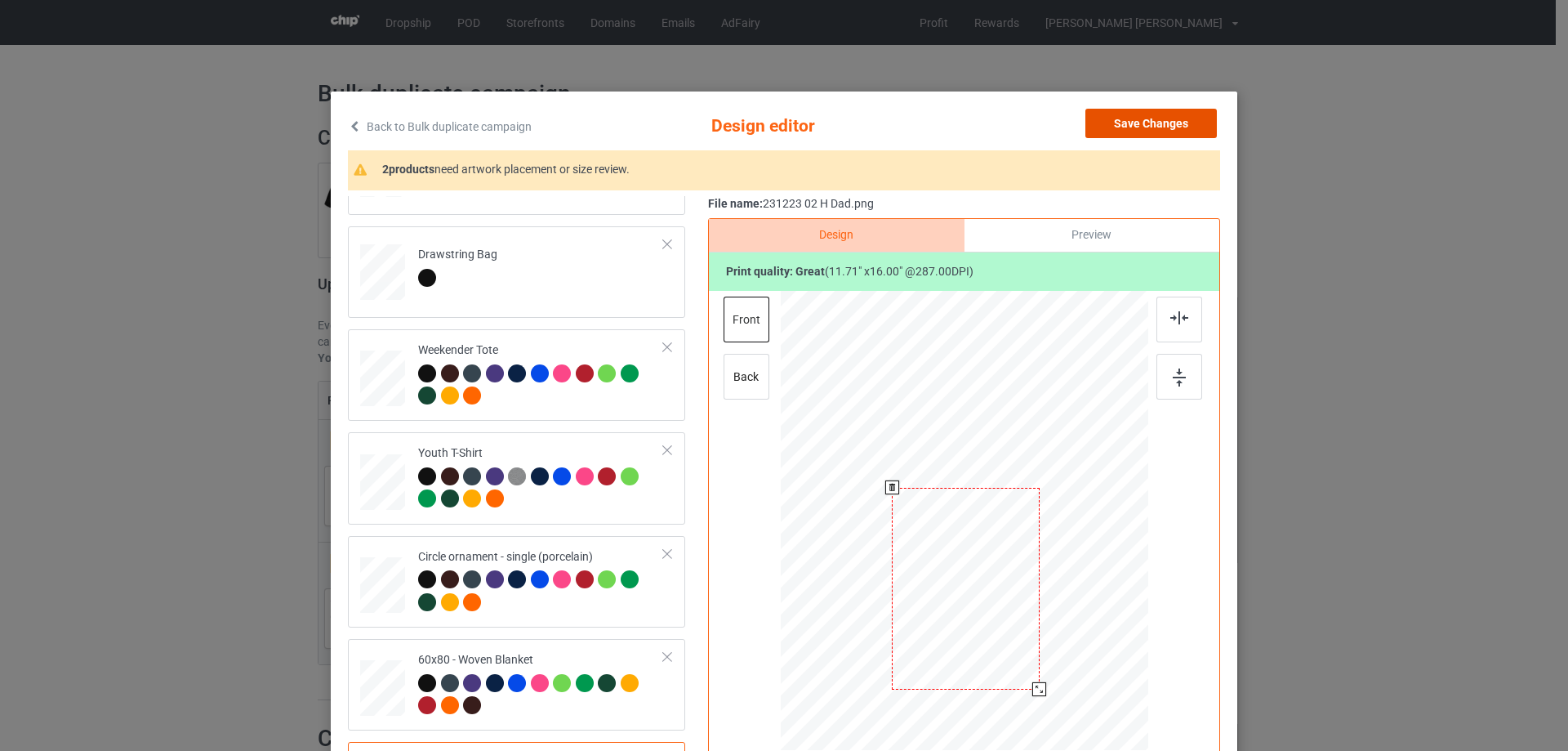
click at [1149, 129] on button "Save Changes" at bounding box center [1151, 123] width 131 height 29
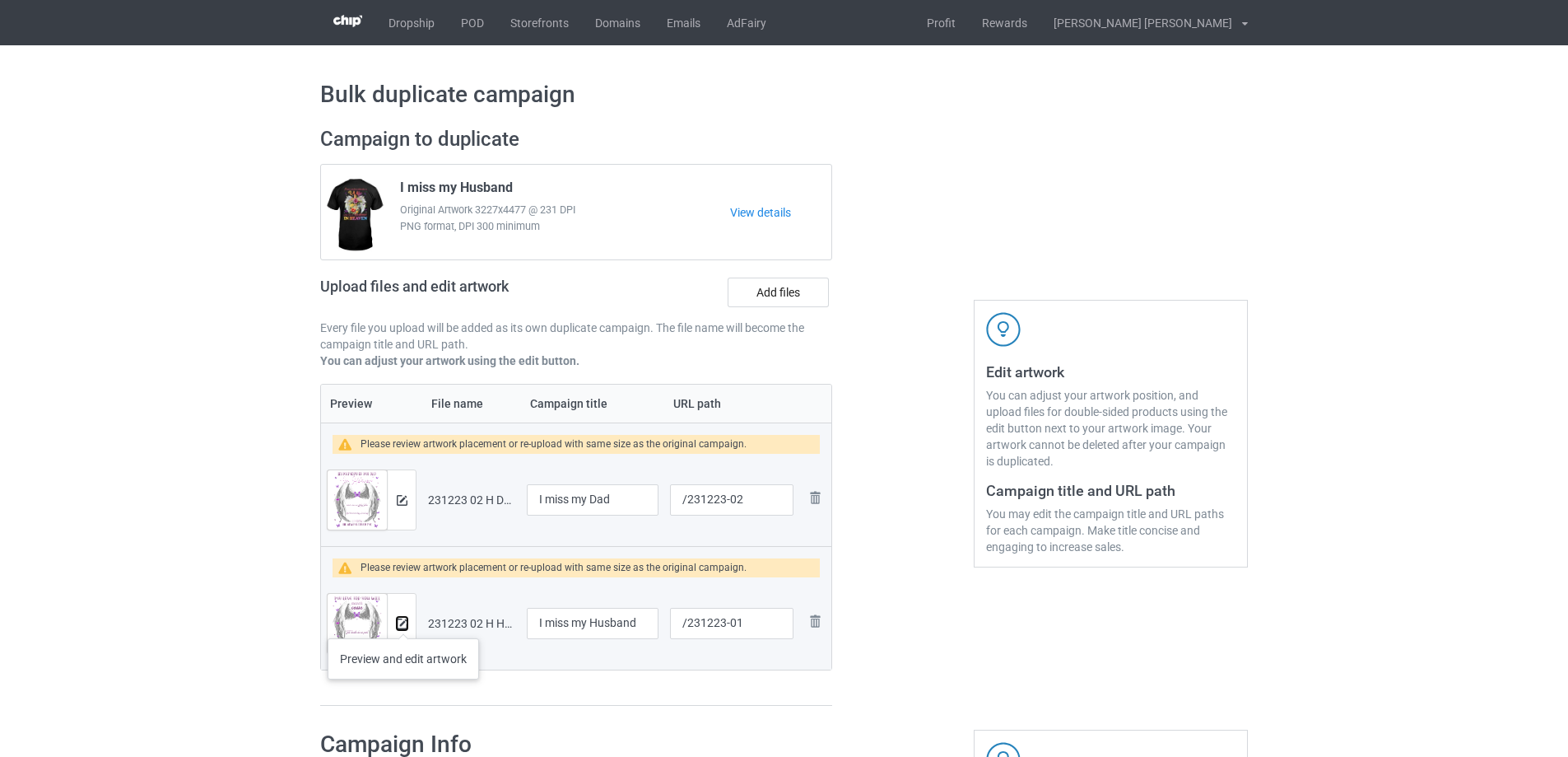
click at [403, 622] on img at bounding box center [402, 624] width 11 height 11
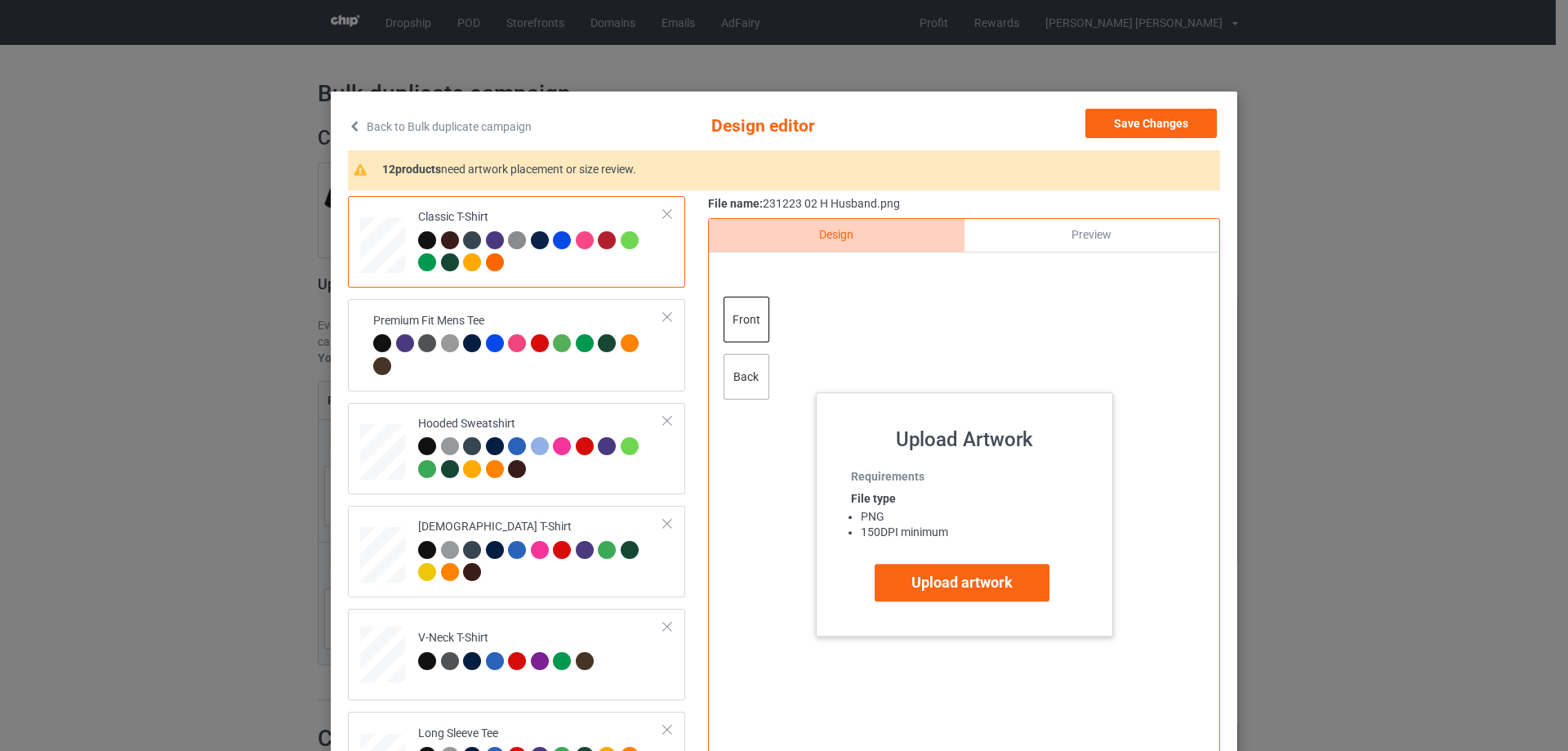
click at [746, 389] on div "back" at bounding box center [746, 376] width 45 height 45
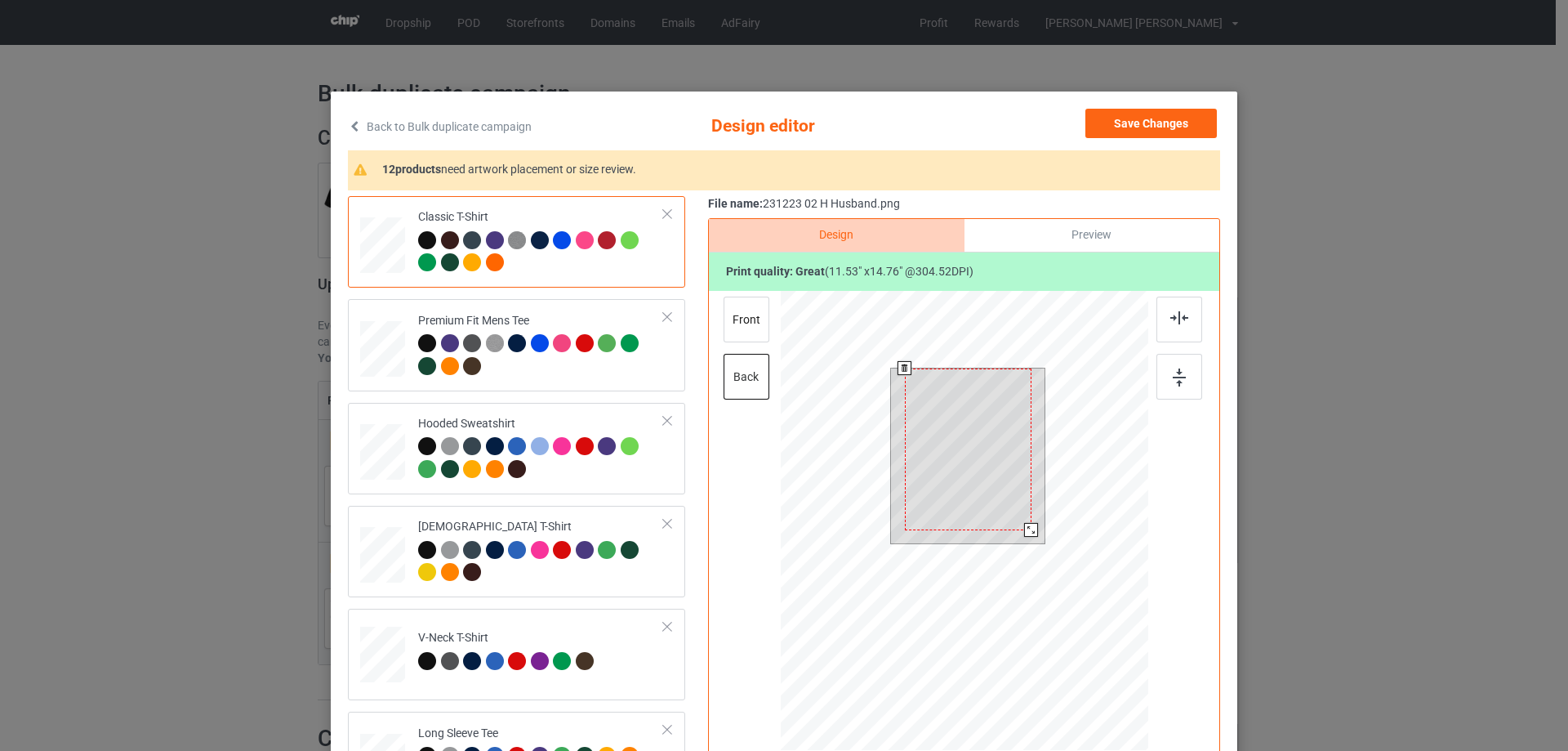
click at [1061, 576] on div at bounding box center [964, 523] width 367 height 464
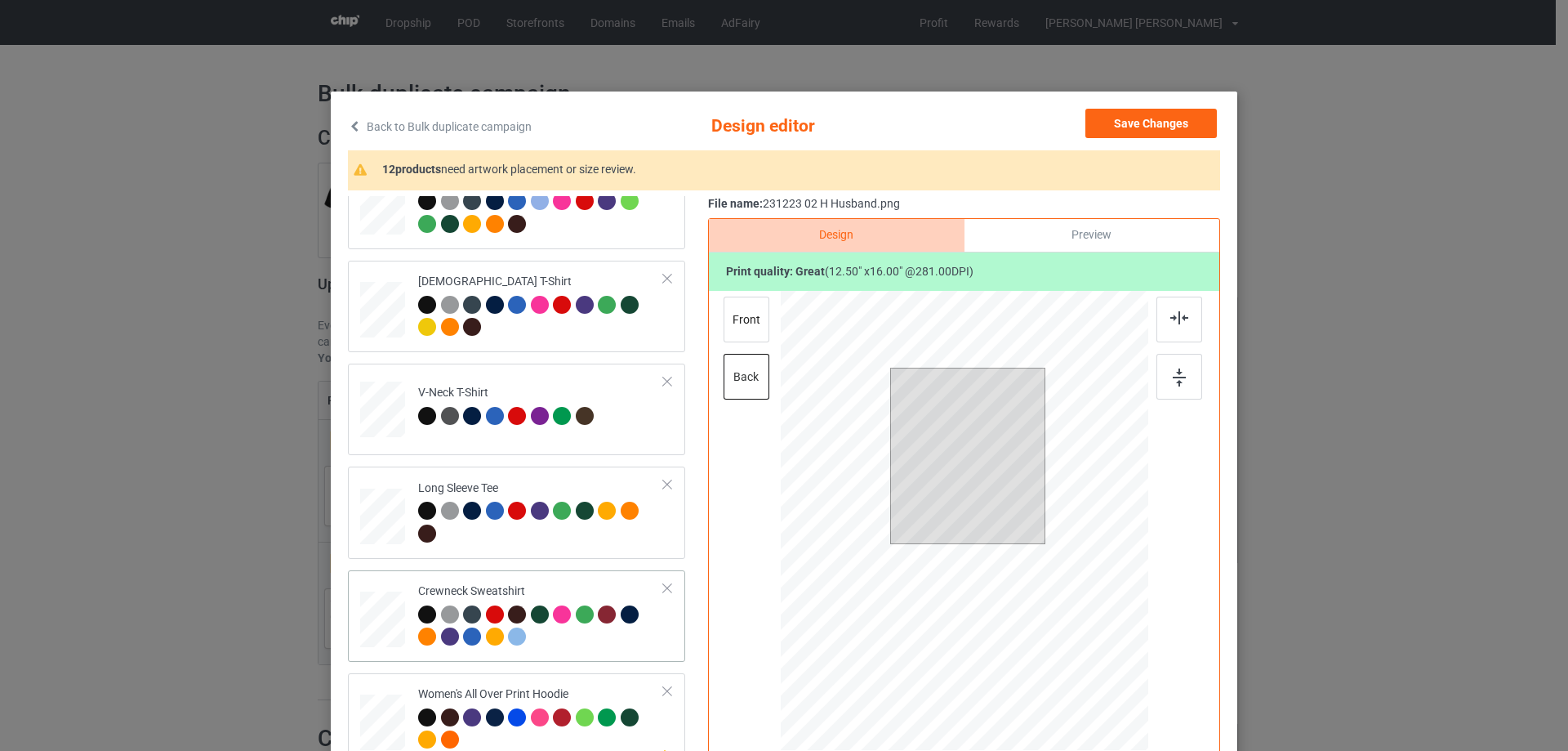
scroll to position [490, 0]
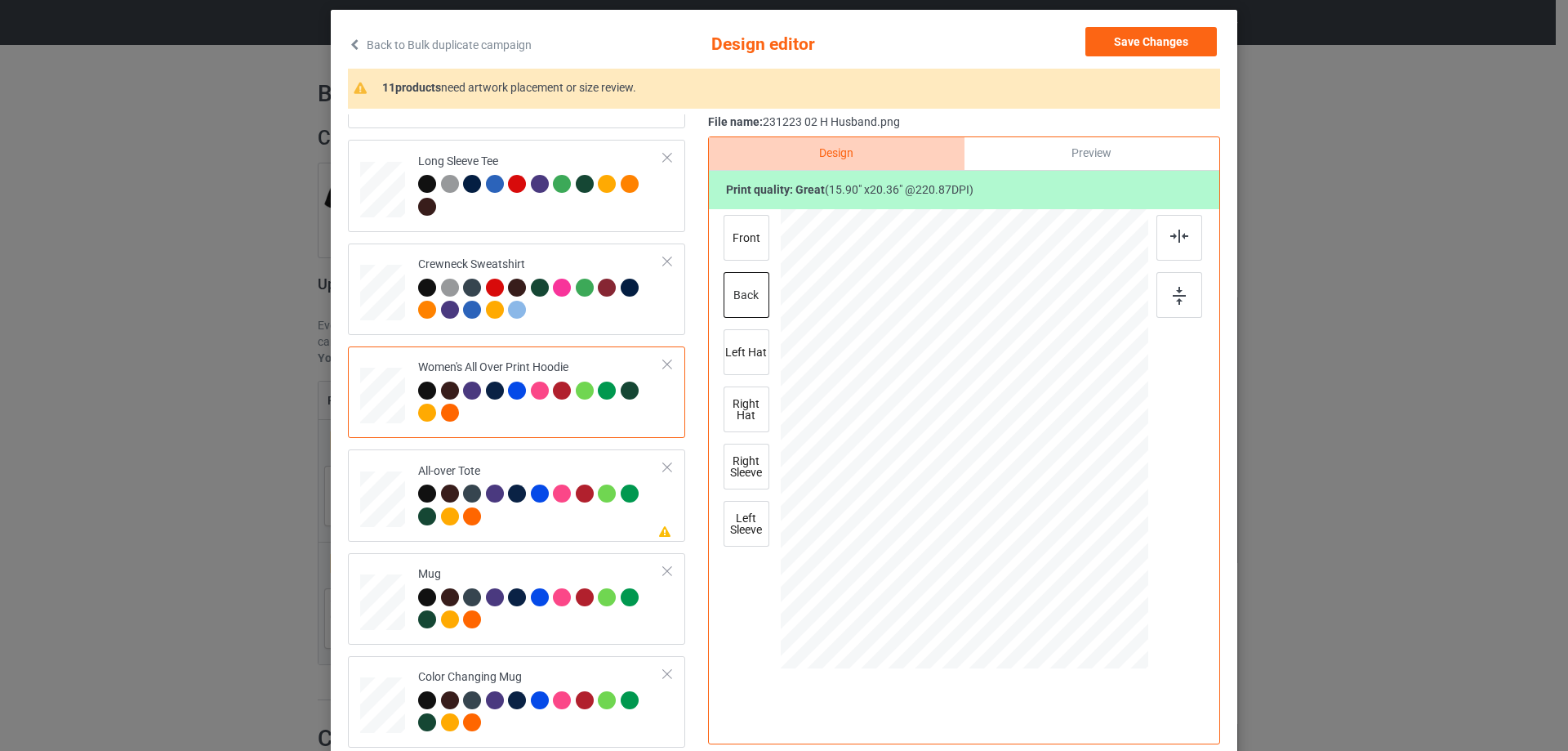
scroll to position [653, 0]
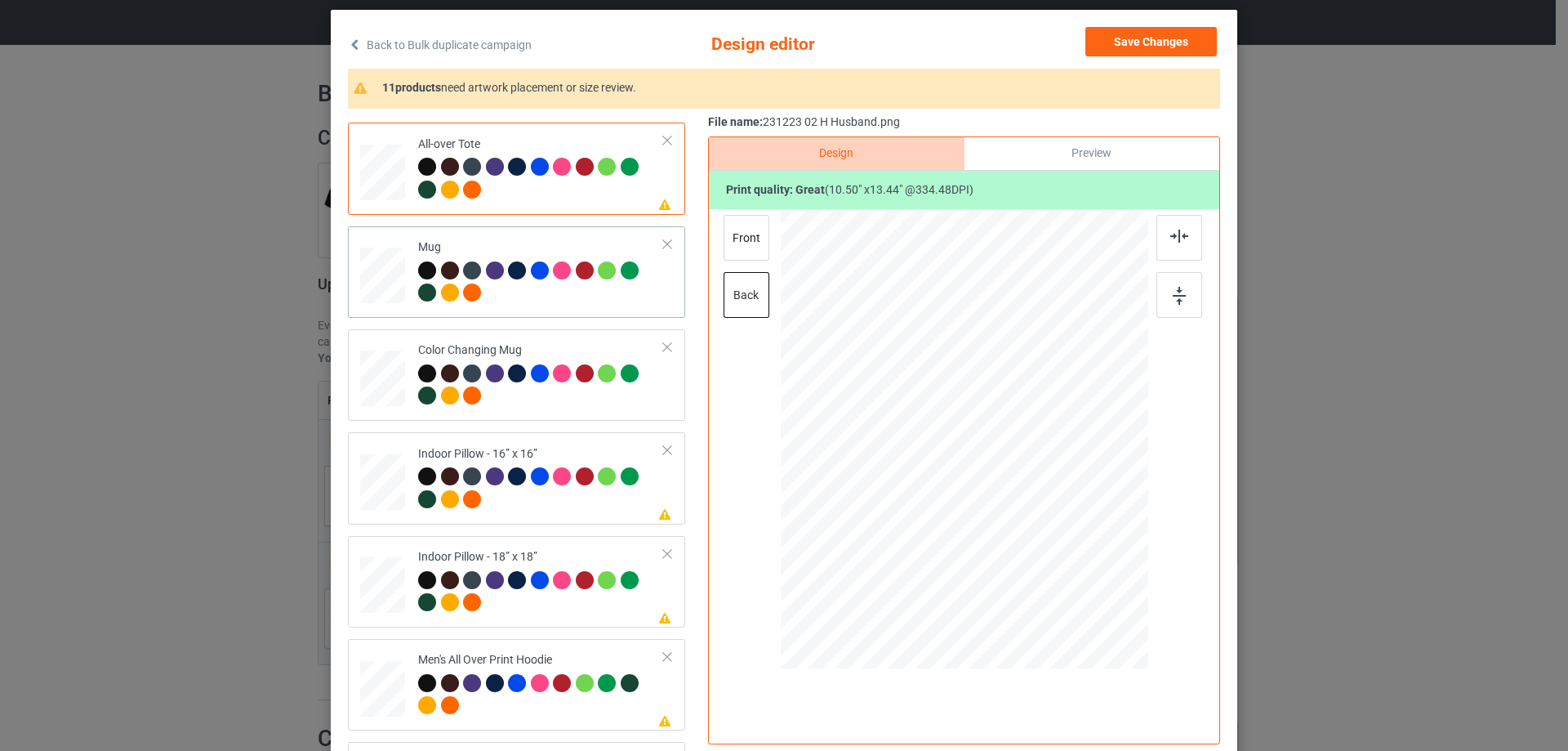
click at [1118, 512] on div at bounding box center [1121, 510] width 14 height 14
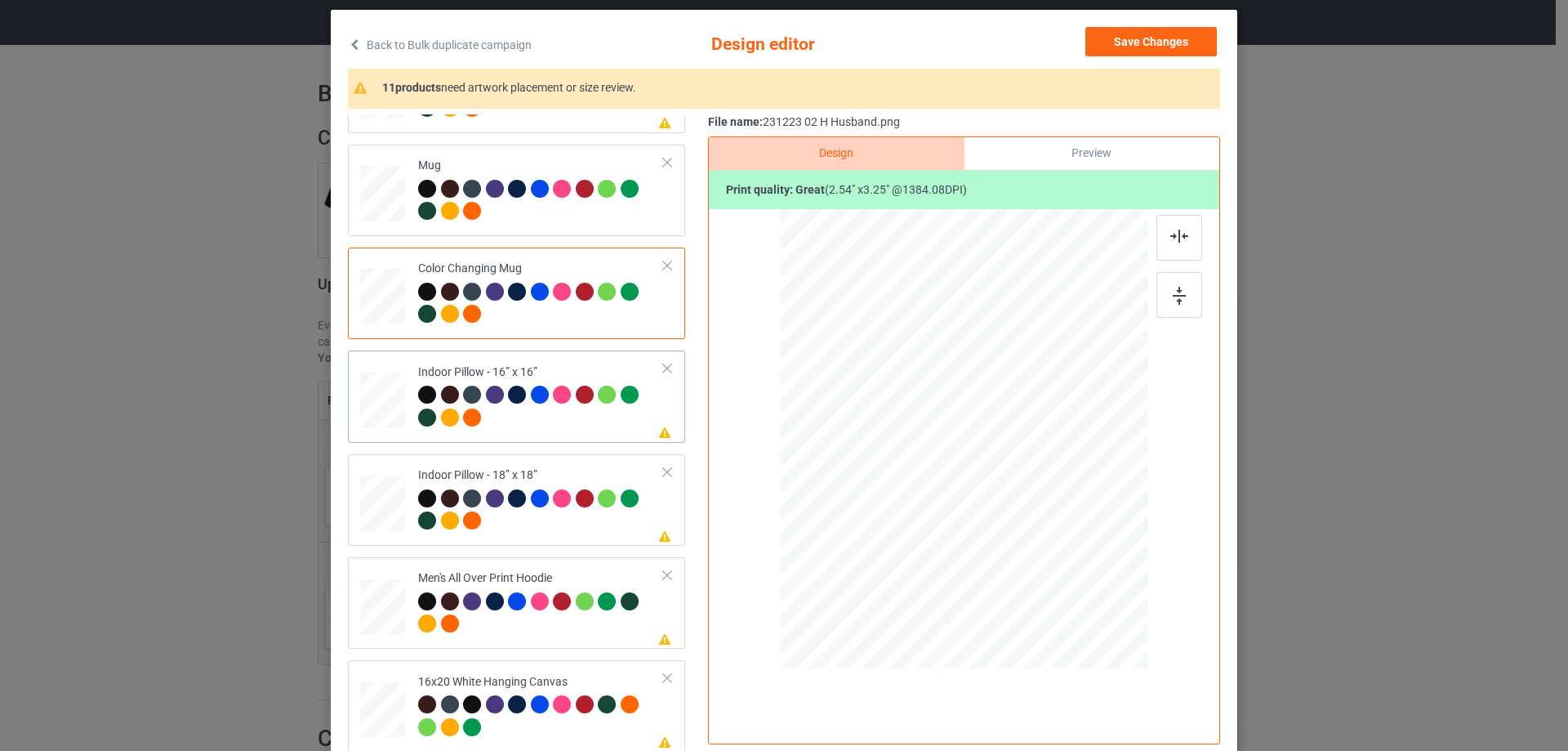
drag, startPoint x: 1070, startPoint y: 582, endPoint x: 1070, endPoint y: 564, distance: 18.0
click at [1070, 564] on div at bounding box center [964, 439] width 367 height 366
click at [424, 508] on div at bounding box center [429, 500] width 23 height 23
drag, startPoint x: 1067, startPoint y: 583, endPoint x: 1066, endPoint y: 571, distance: 12.0
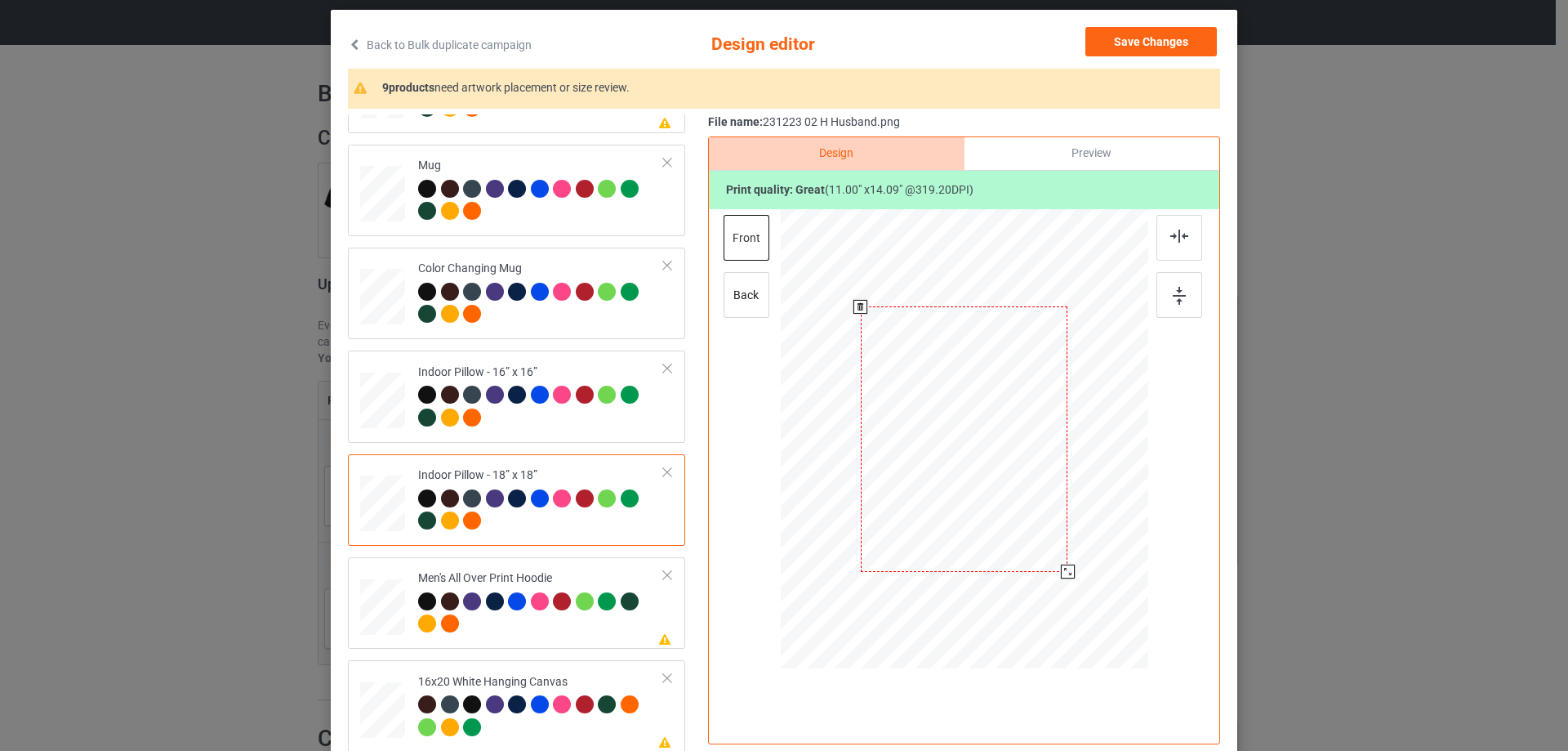
click at [1066, 571] on div at bounding box center [1067, 571] width 14 height 14
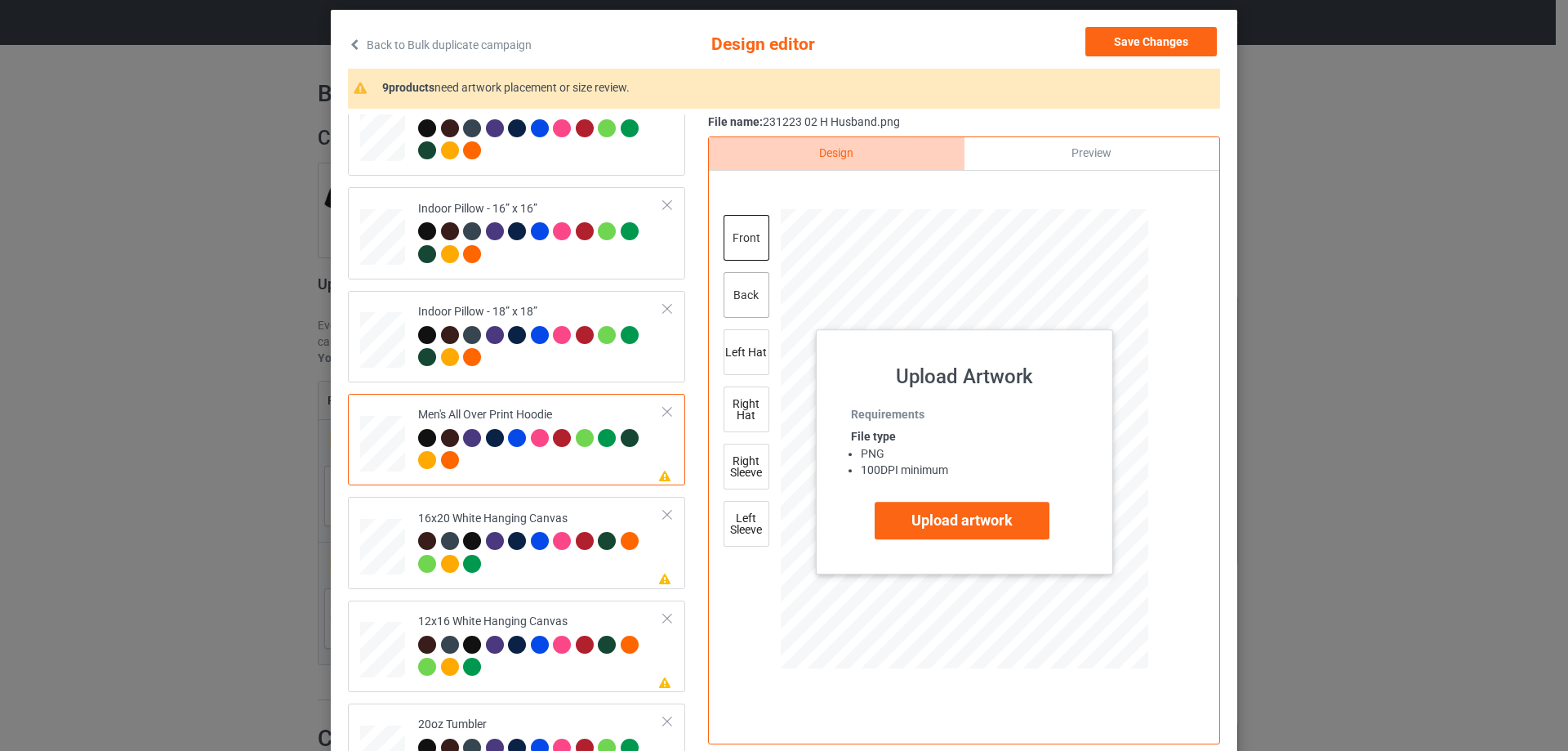
click at [751, 302] on div "back" at bounding box center [746, 295] width 45 height 45
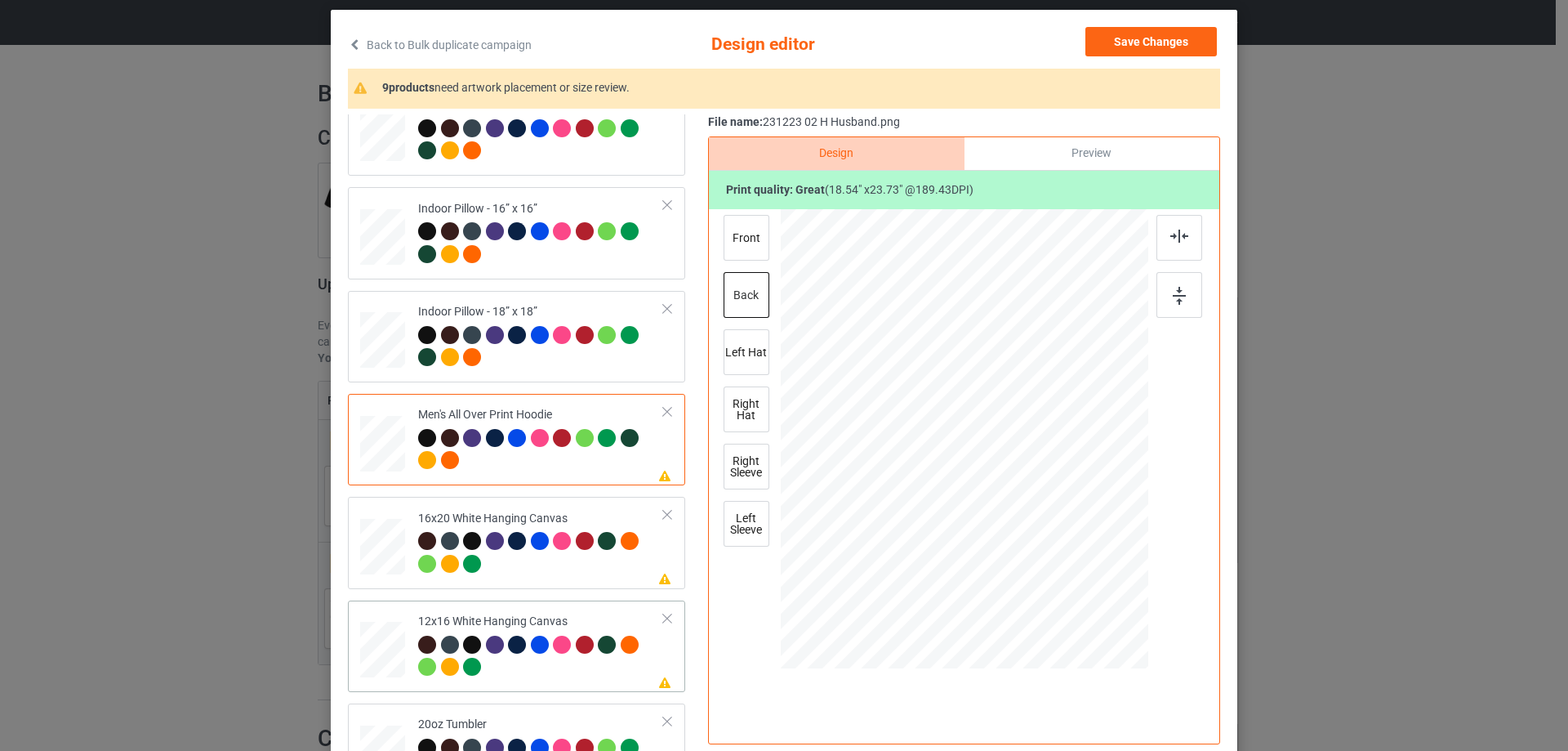
scroll to position [1225, 0]
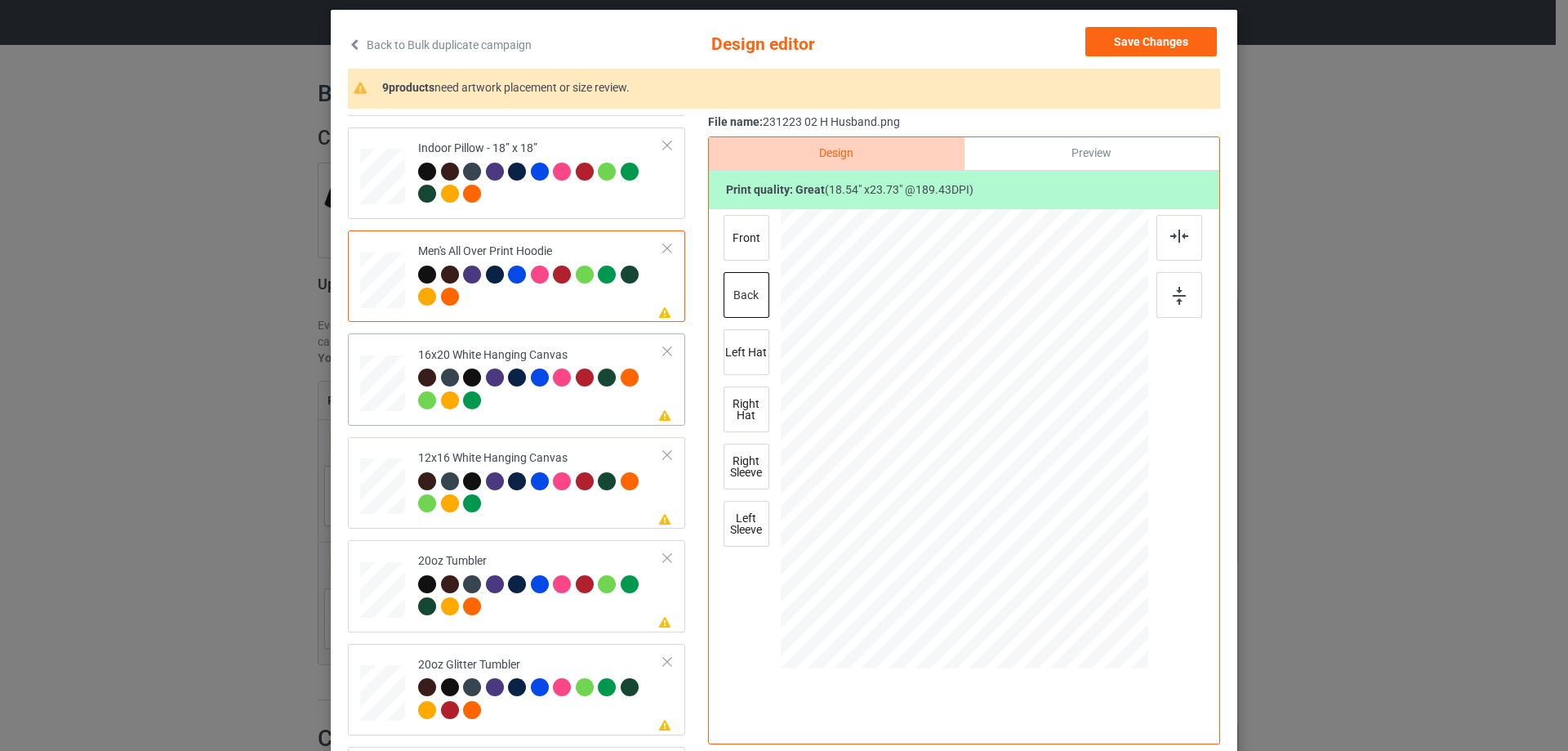
drag, startPoint x: 1113, startPoint y: 636, endPoint x: 1125, endPoint y: 651, distance: 19.2
click at [1125, 651] on div at bounding box center [1130, 651] width 14 height 14
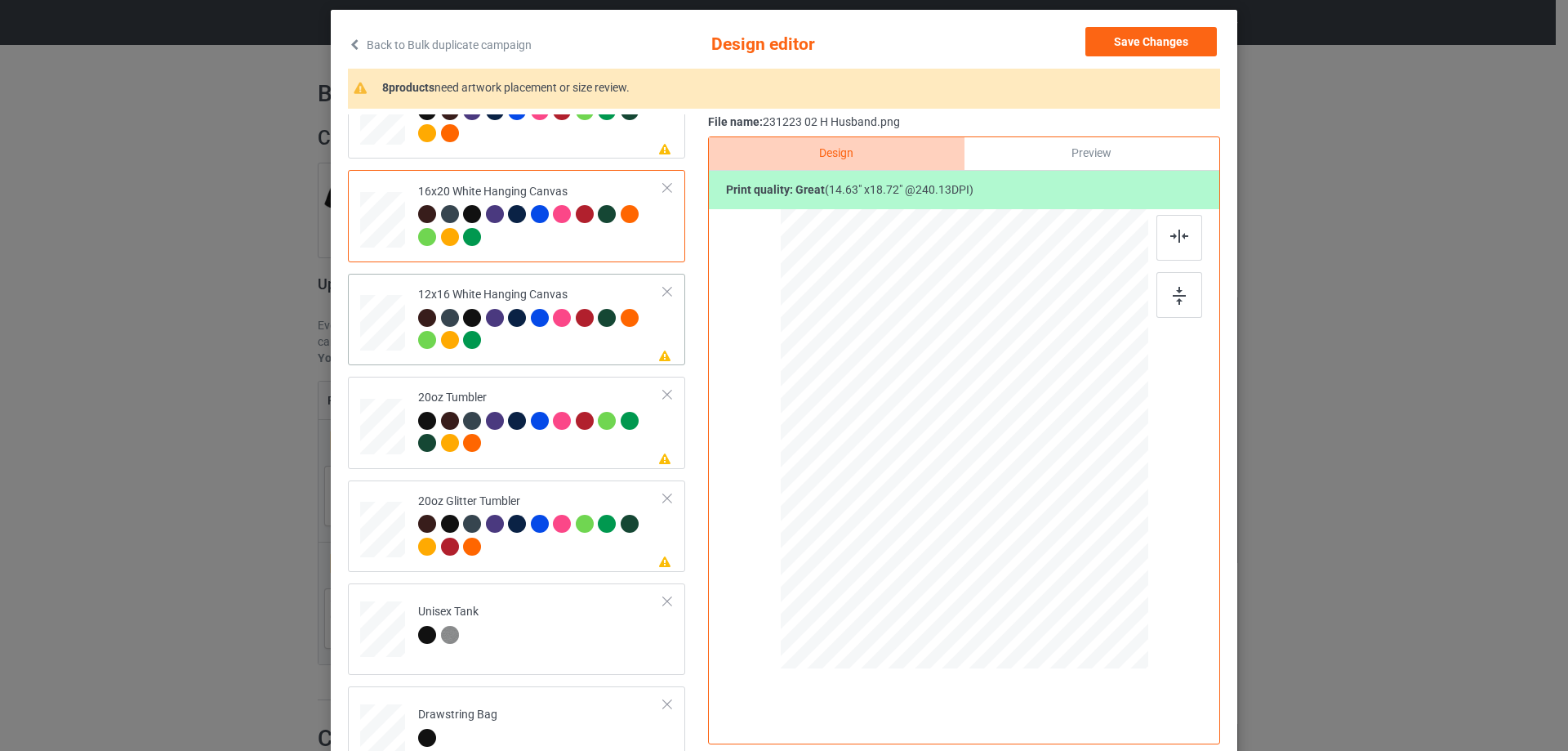
drag, startPoint x: 1096, startPoint y: 617, endPoint x: 1113, endPoint y: 643, distance: 31.1
click at [1115, 643] on div at bounding box center [1121, 640] width 14 height 14
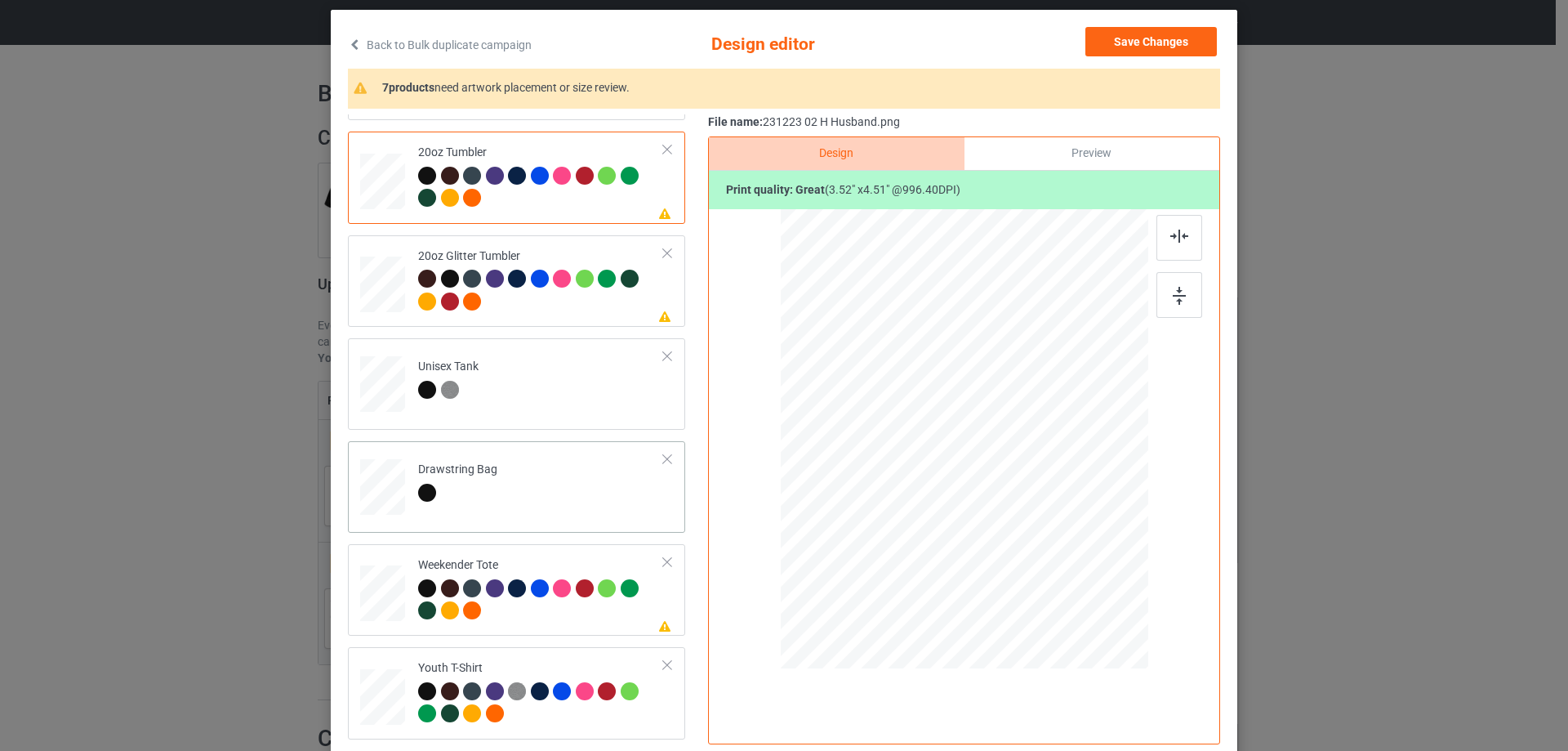
scroll to position [1715, 0]
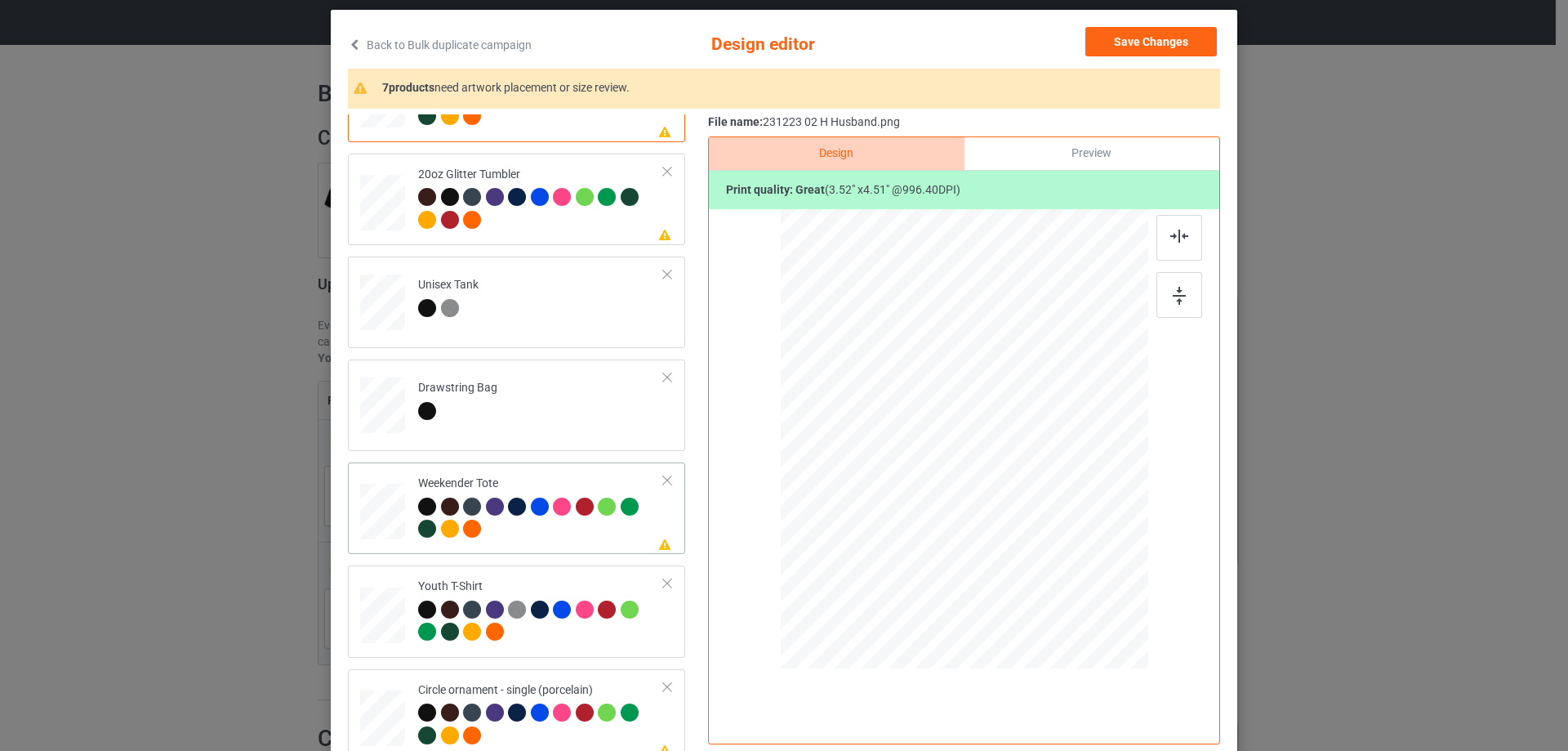
drag, startPoint x: 1069, startPoint y: 580, endPoint x: 1043, endPoint y: 515, distance: 70.0
click at [1043, 515] on div at bounding box center [963, 439] width 365 height 237
click at [977, 502] on div at bounding box center [965, 431] width 140 height 178
click at [1181, 240] on img at bounding box center [1180, 236] width 18 height 13
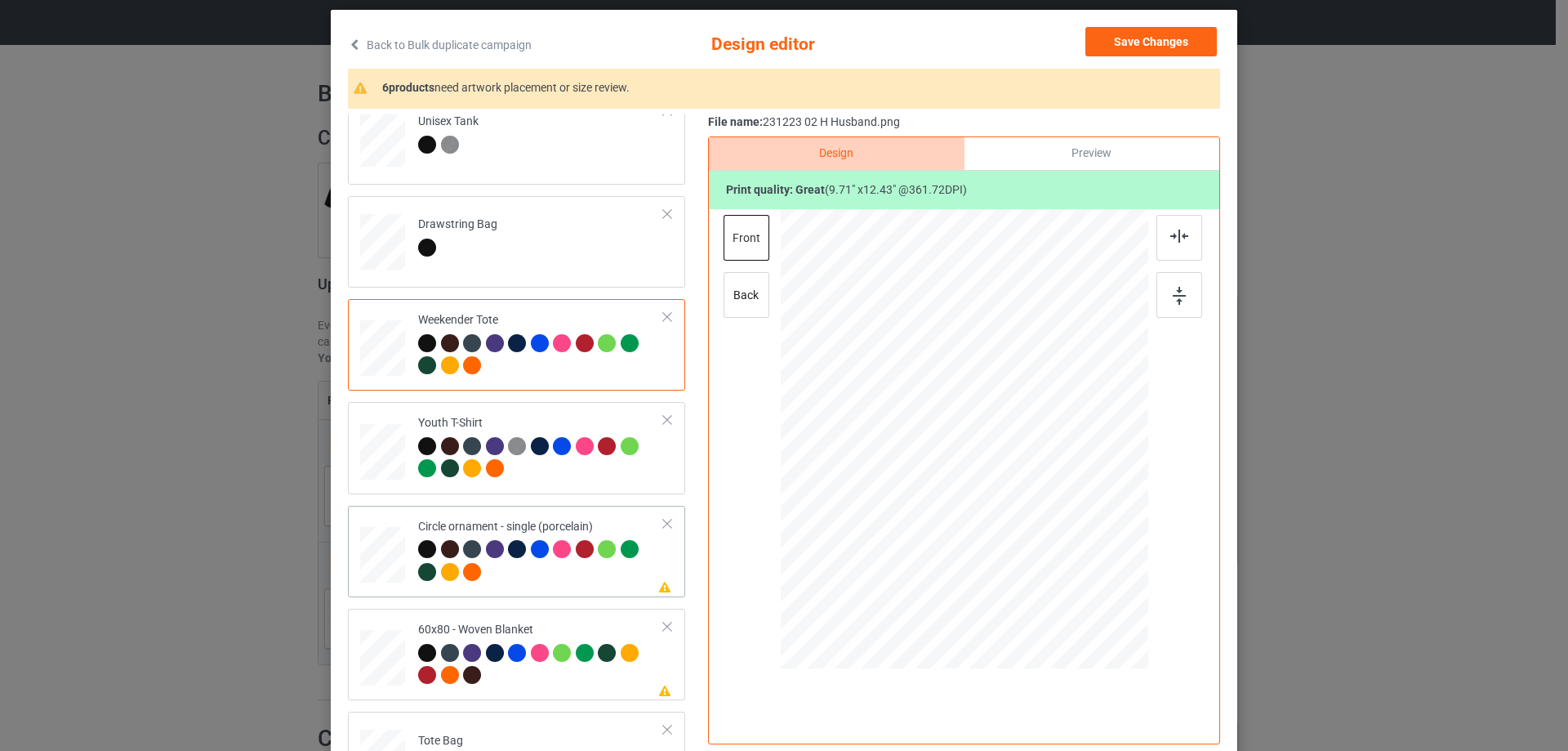
scroll to position [1930, 0]
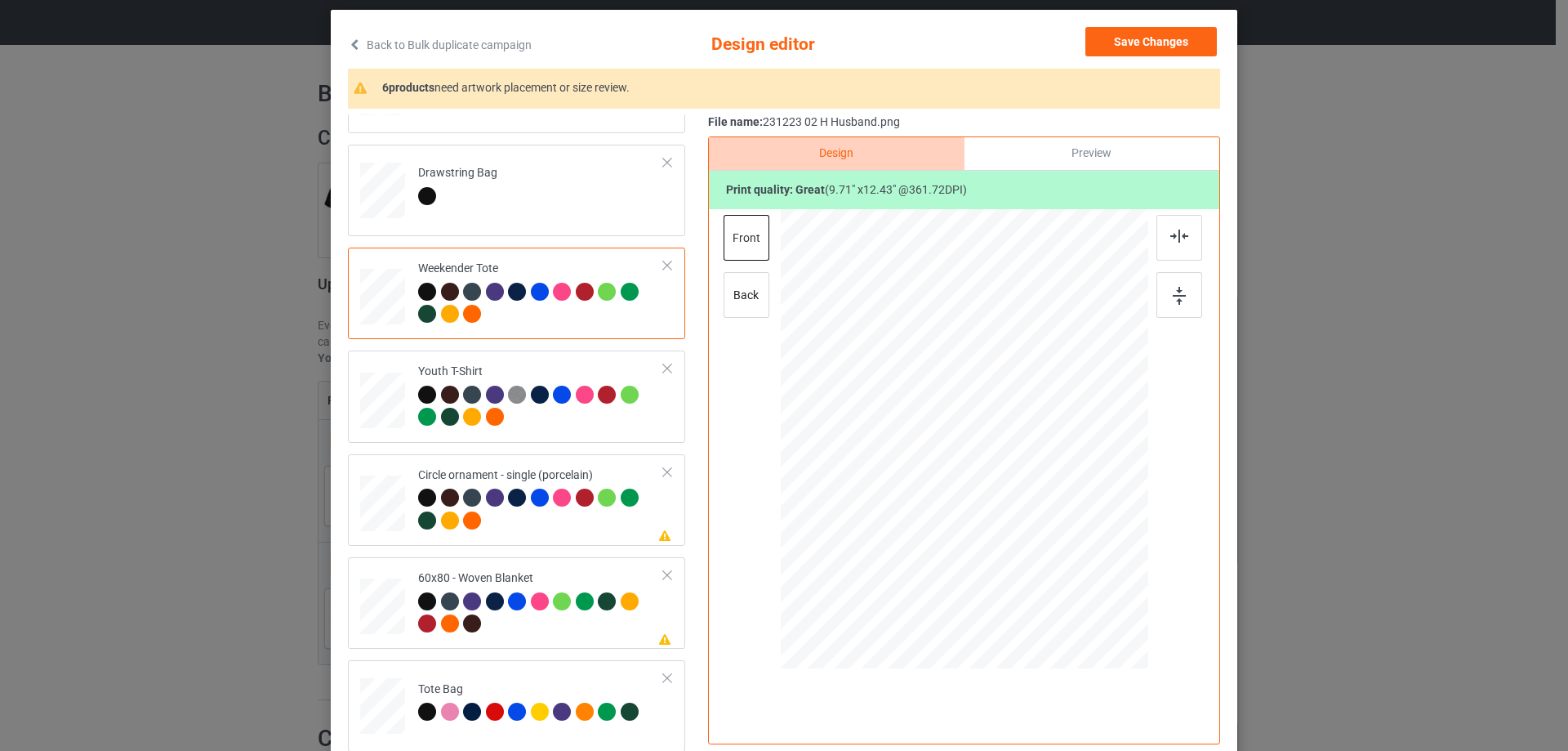
drag, startPoint x: 379, startPoint y: 497, endPoint x: 784, endPoint y: 498, distance: 405.0
click at [1058, 579] on div at bounding box center [1065, 578] width 14 height 14
click at [1027, 542] on div at bounding box center [963, 454] width 201 height 258
click at [1179, 239] on img at bounding box center [1180, 236] width 18 height 13
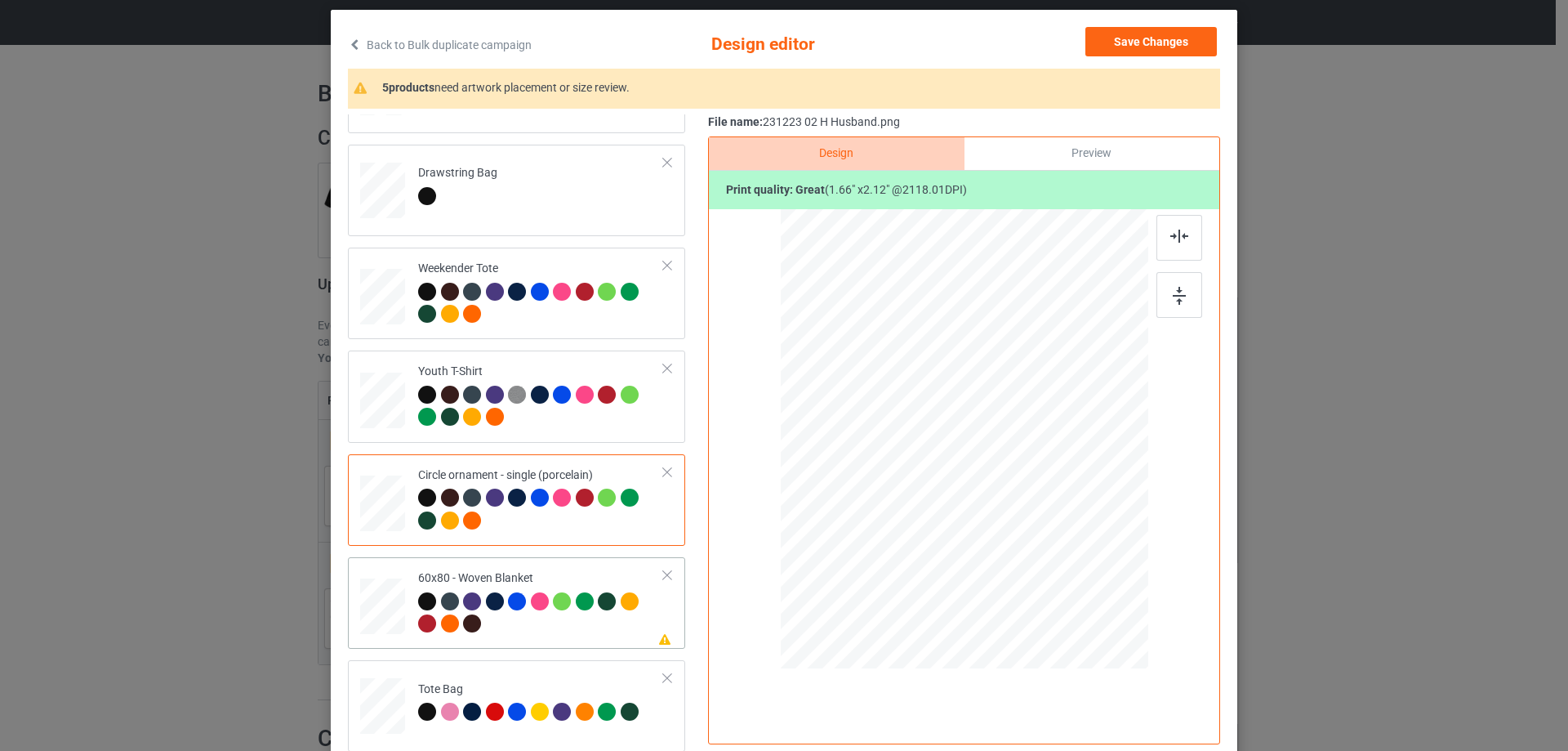
scroll to position [192, 0]
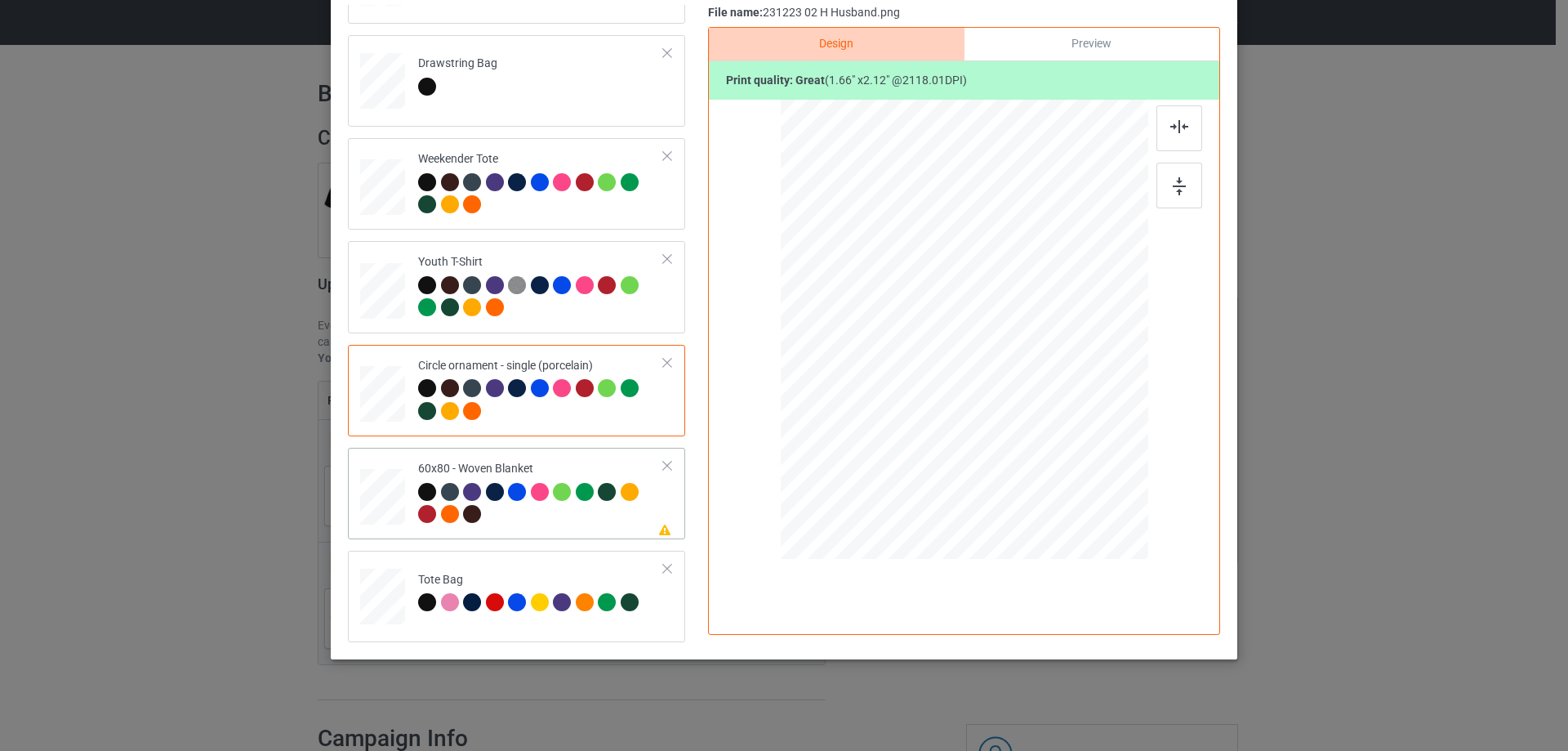
click at [401, 499] on td at bounding box center [385, 493] width 49 height 78
click at [1105, 539] on div at bounding box center [964, 332] width 367 height 464
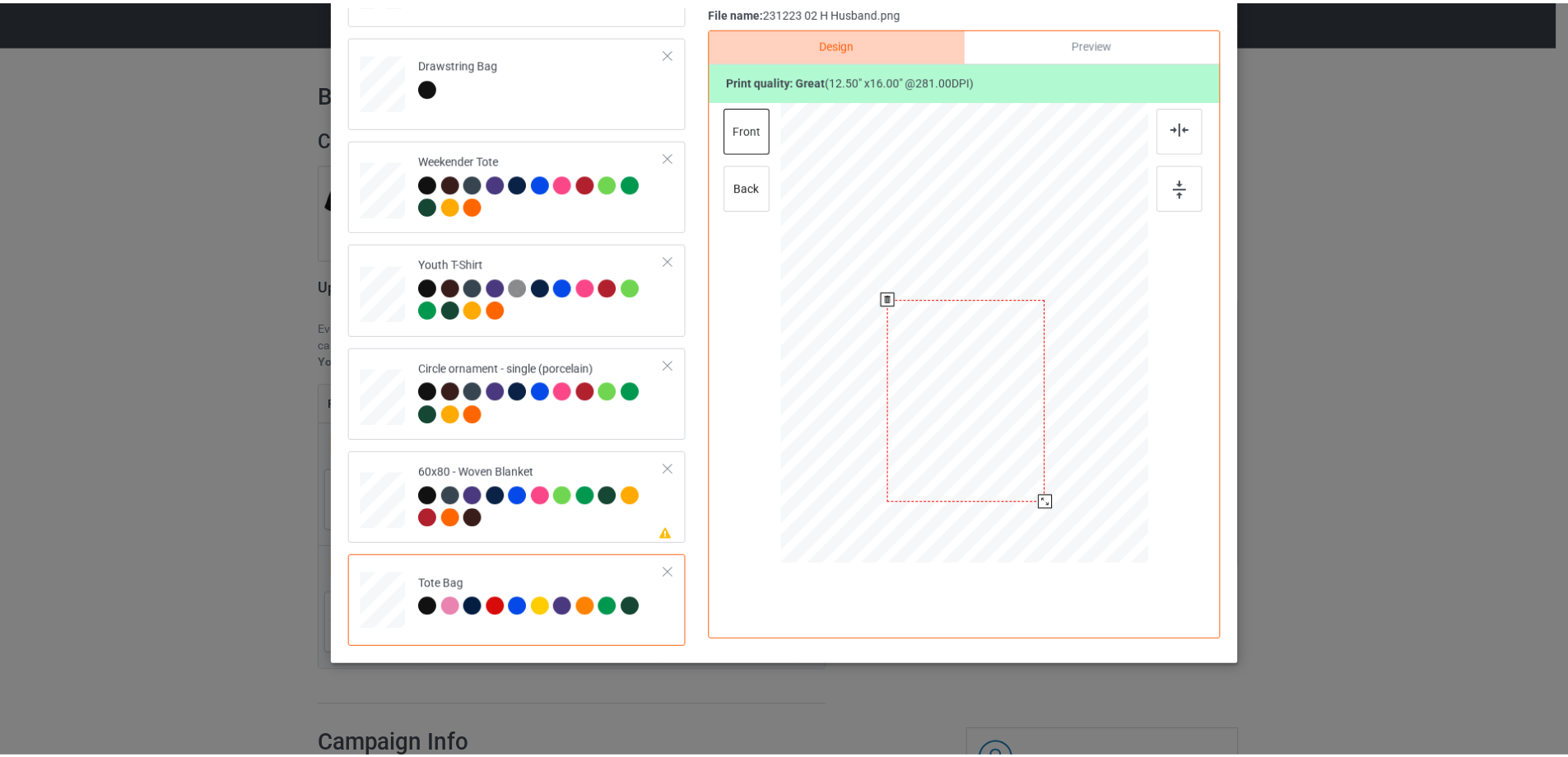
scroll to position [29, 0]
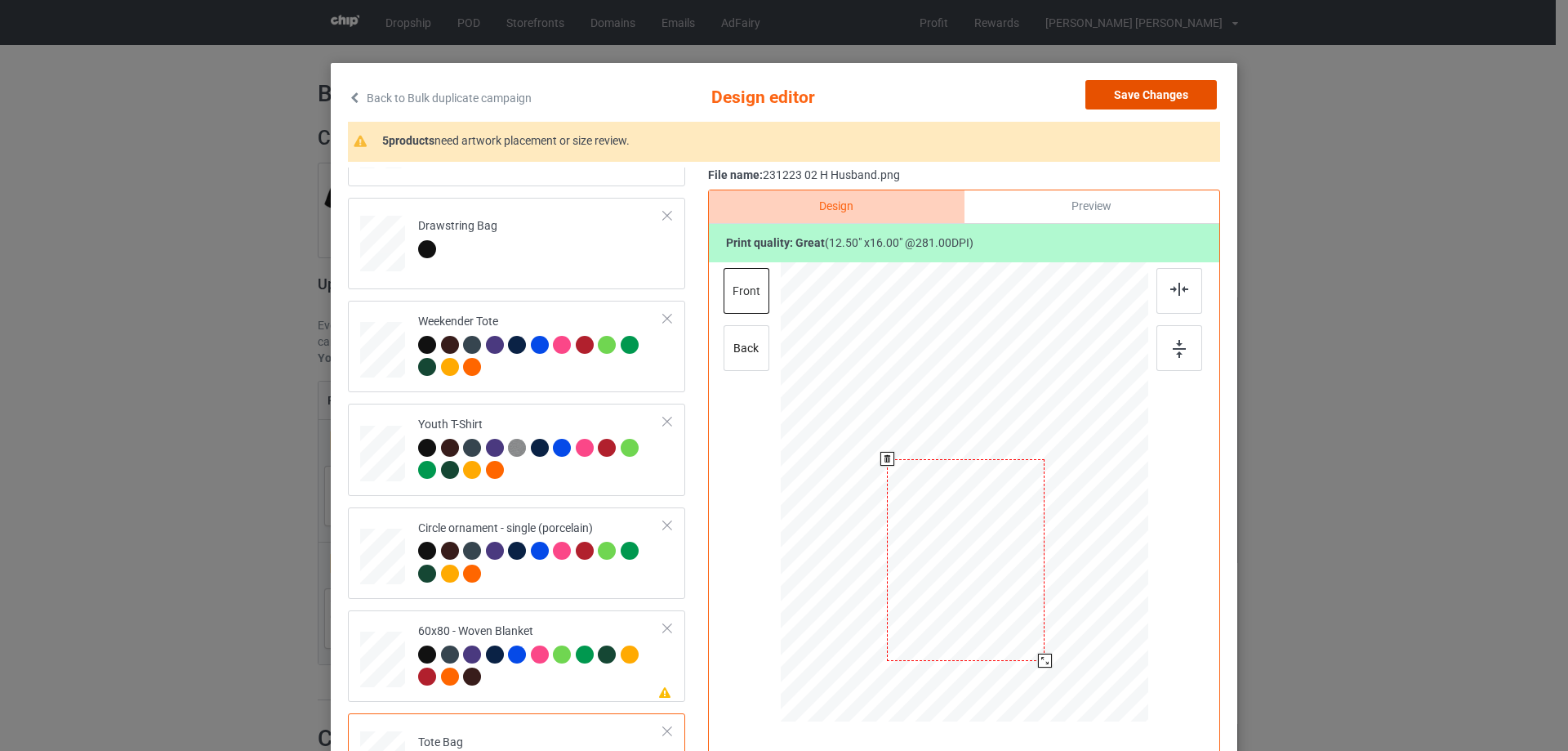
click at [1148, 97] on button "Save Changes" at bounding box center [1151, 94] width 131 height 29
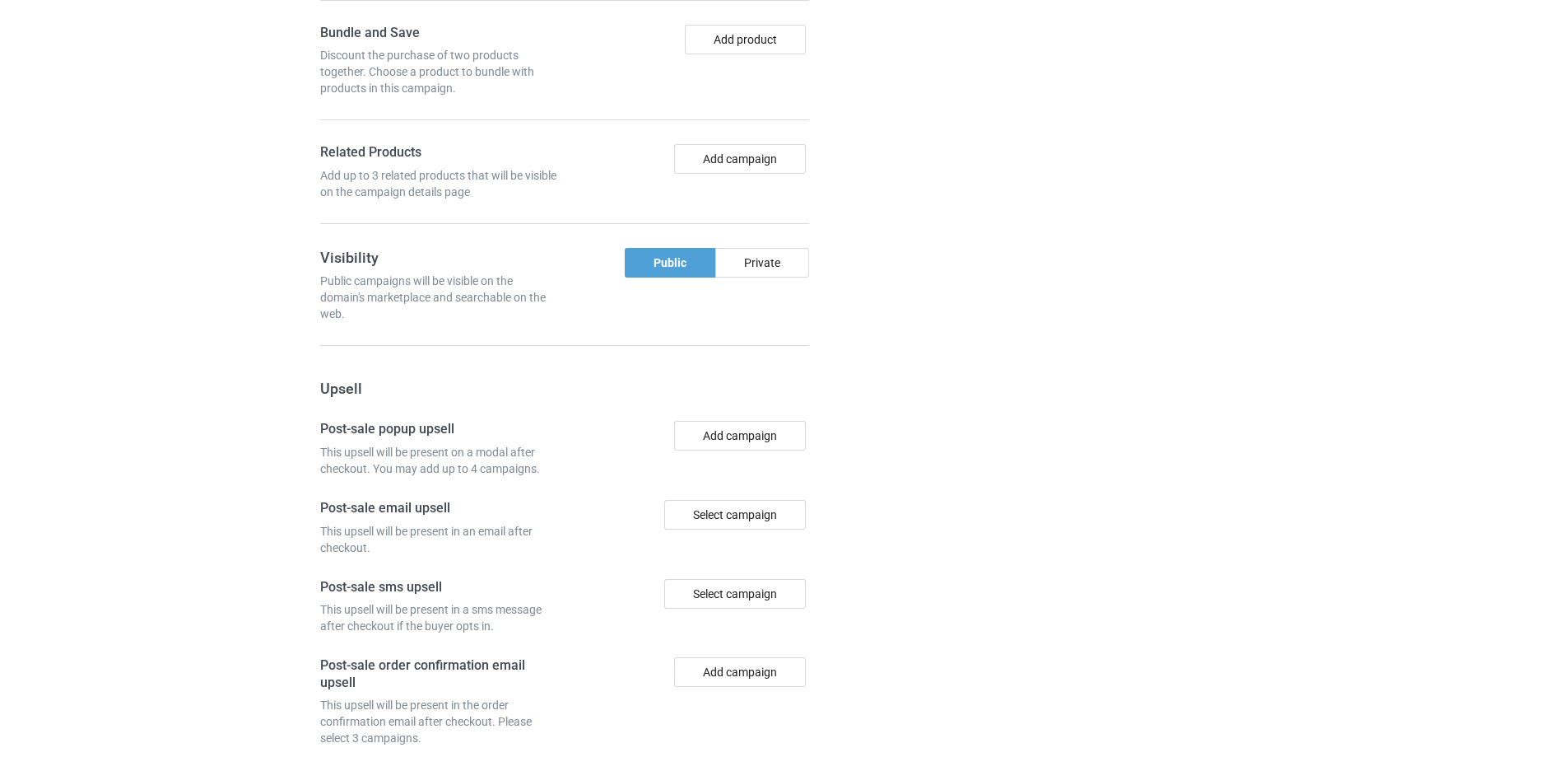
scroll to position [1519, 0]
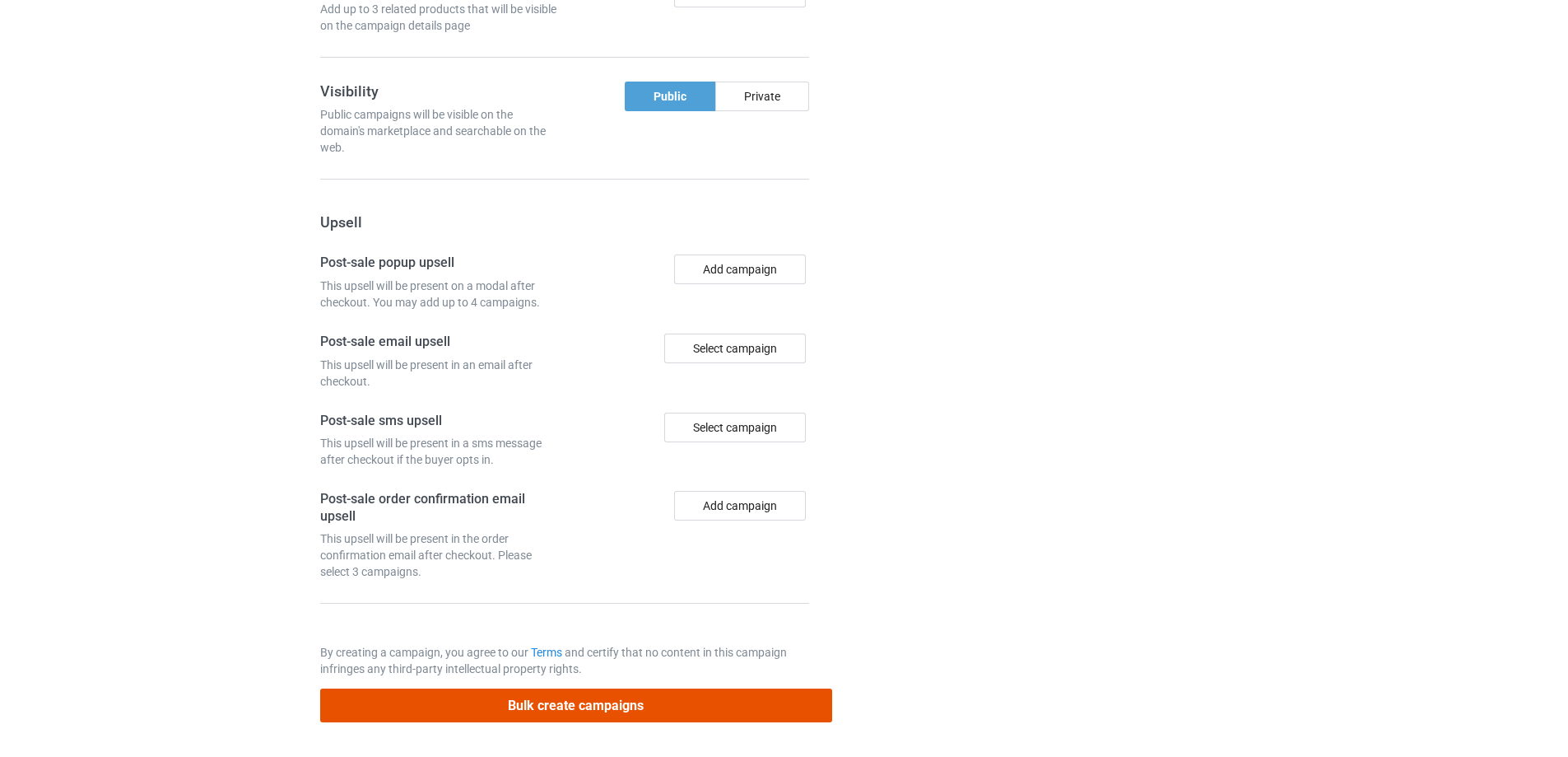
click at [575, 700] on button "Bulk create campaigns" at bounding box center [576, 705] width 512 height 34
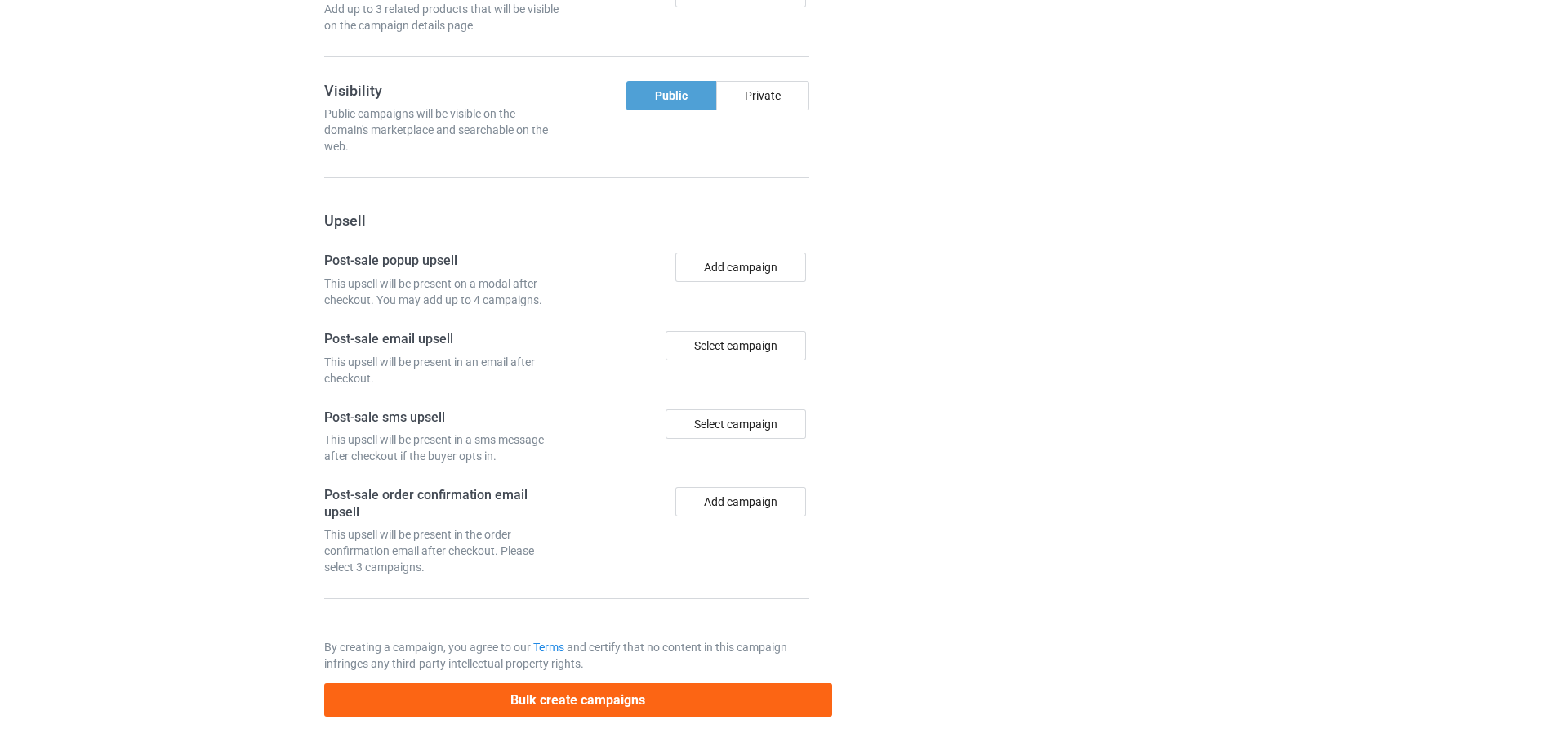
scroll to position [0, 0]
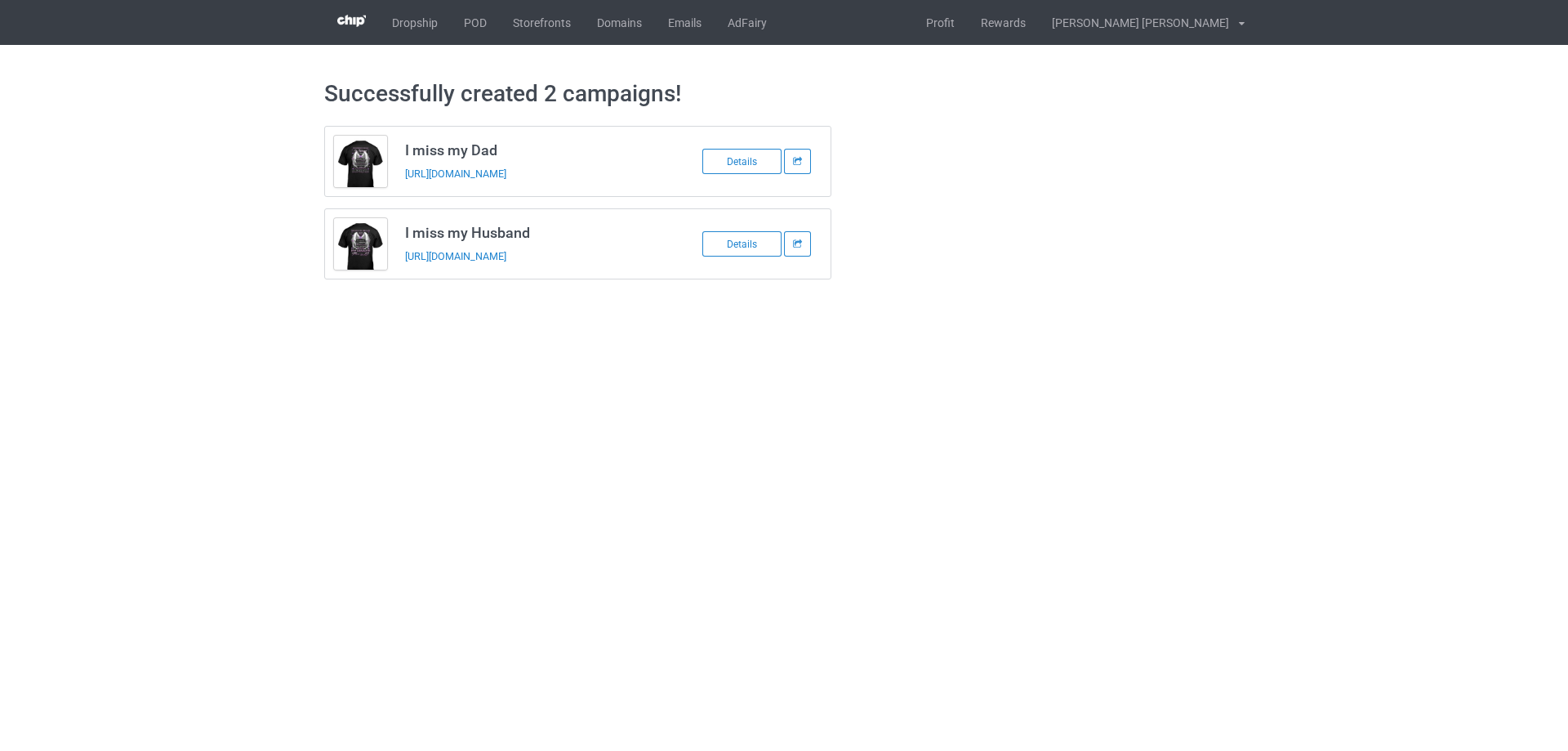
drag, startPoint x: 474, startPoint y: 24, endPoint x: 472, endPoint y: 102, distance: 78.0
click at [473, 24] on link "POD" at bounding box center [475, 23] width 49 height 45
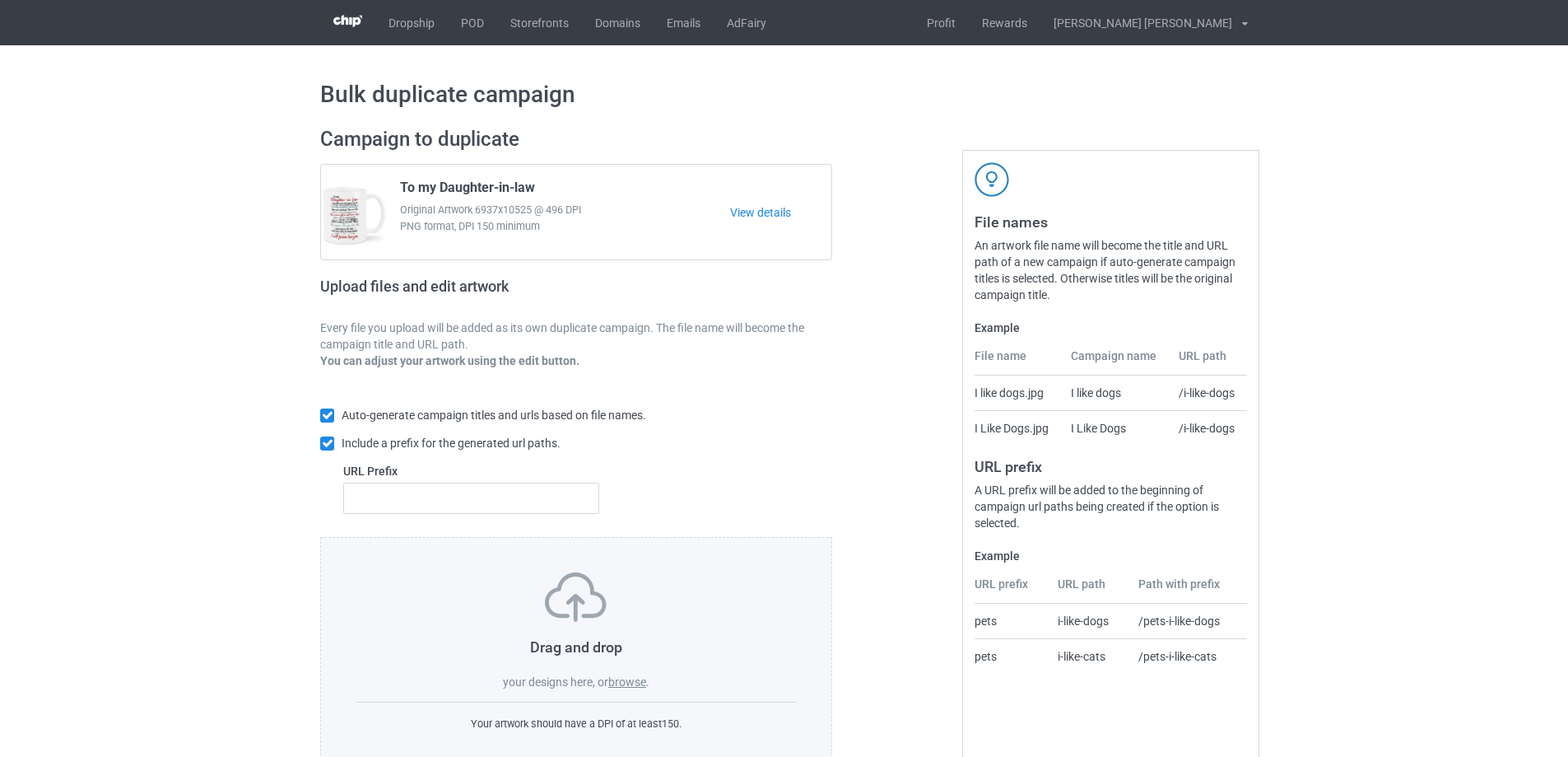
click at [622, 681] on label "browse" at bounding box center [627, 682] width 37 height 13
click at [0, 0] on input "browse" at bounding box center [0, 0] width 0 height 0
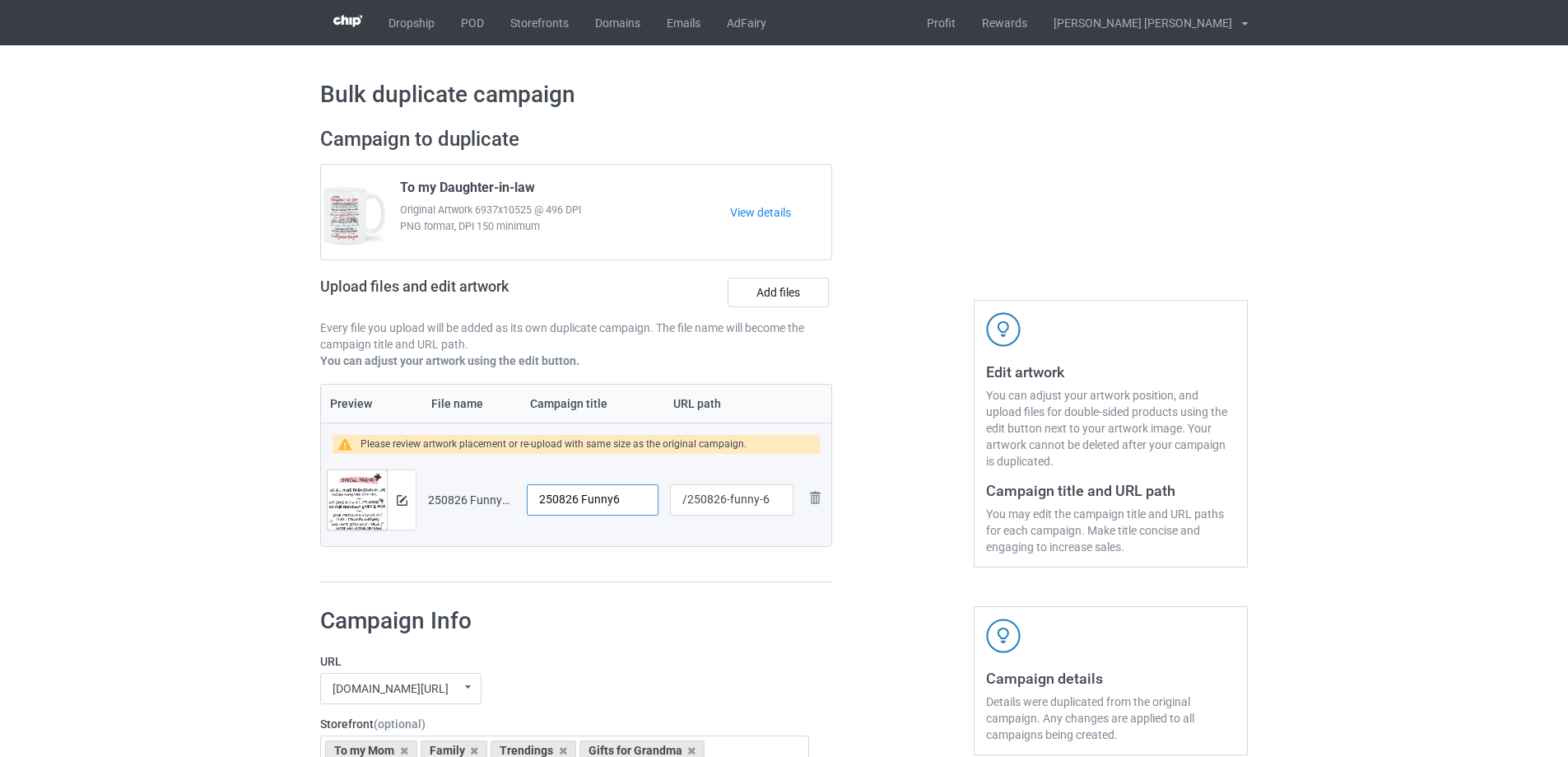
drag, startPoint x: 577, startPoint y: 500, endPoint x: 486, endPoint y: 500, distance: 91.0
click at [486, 500] on tr "Preview and edit artwork 250826 Funny6.png 250826 Funny6 /250826-funny-6 Remove…" at bounding box center [576, 499] width 510 height 92
type input "Special friend"
drag, startPoint x: 727, startPoint y: 501, endPoint x: 760, endPoint y: 501, distance: 33.0
click at [760, 501] on input "/250826-funny-6" at bounding box center [731, 500] width 123 height 31
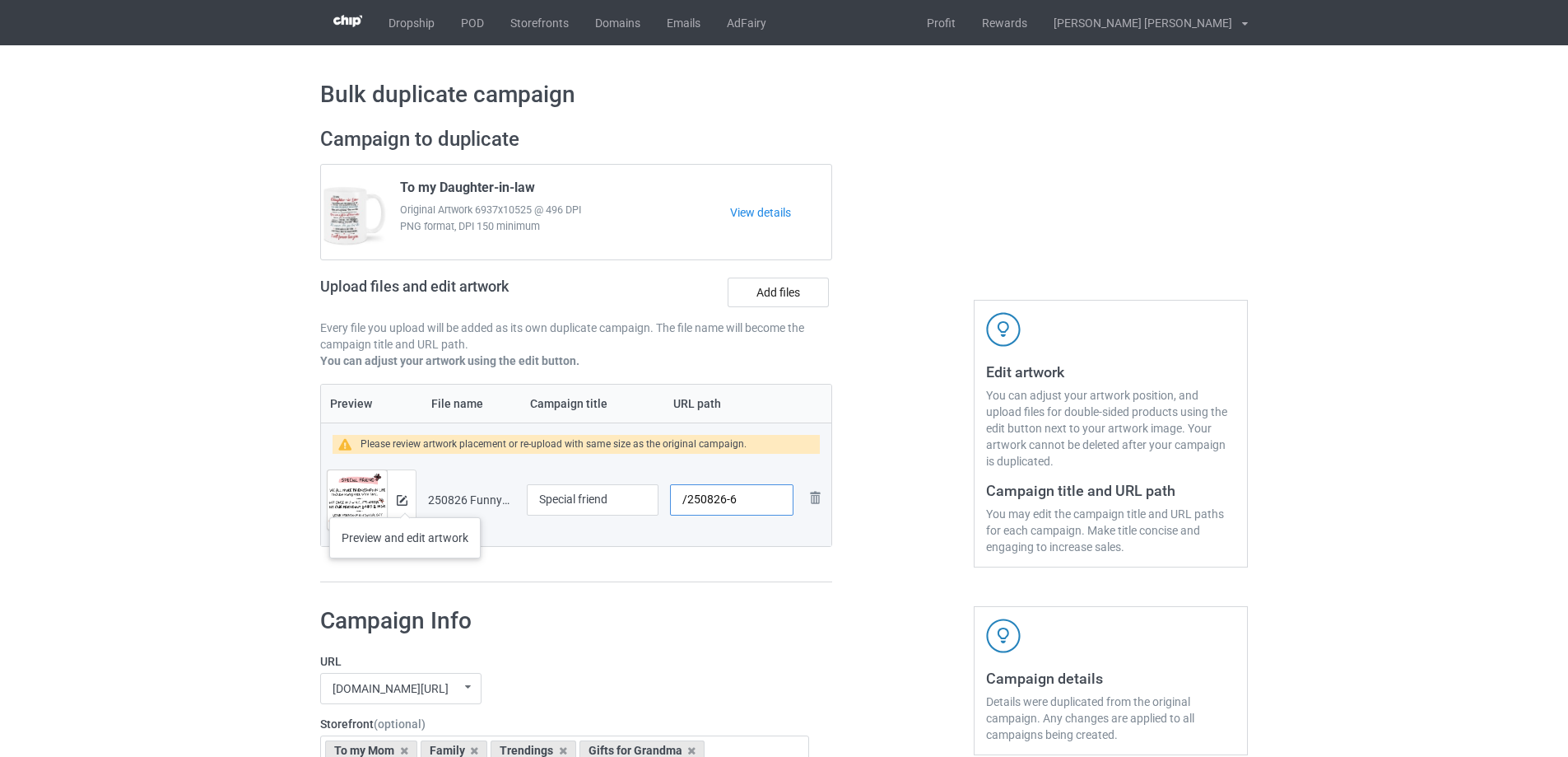
type input "/250826-6"
click at [401, 499] on img at bounding box center [402, 500] width 11 height 11
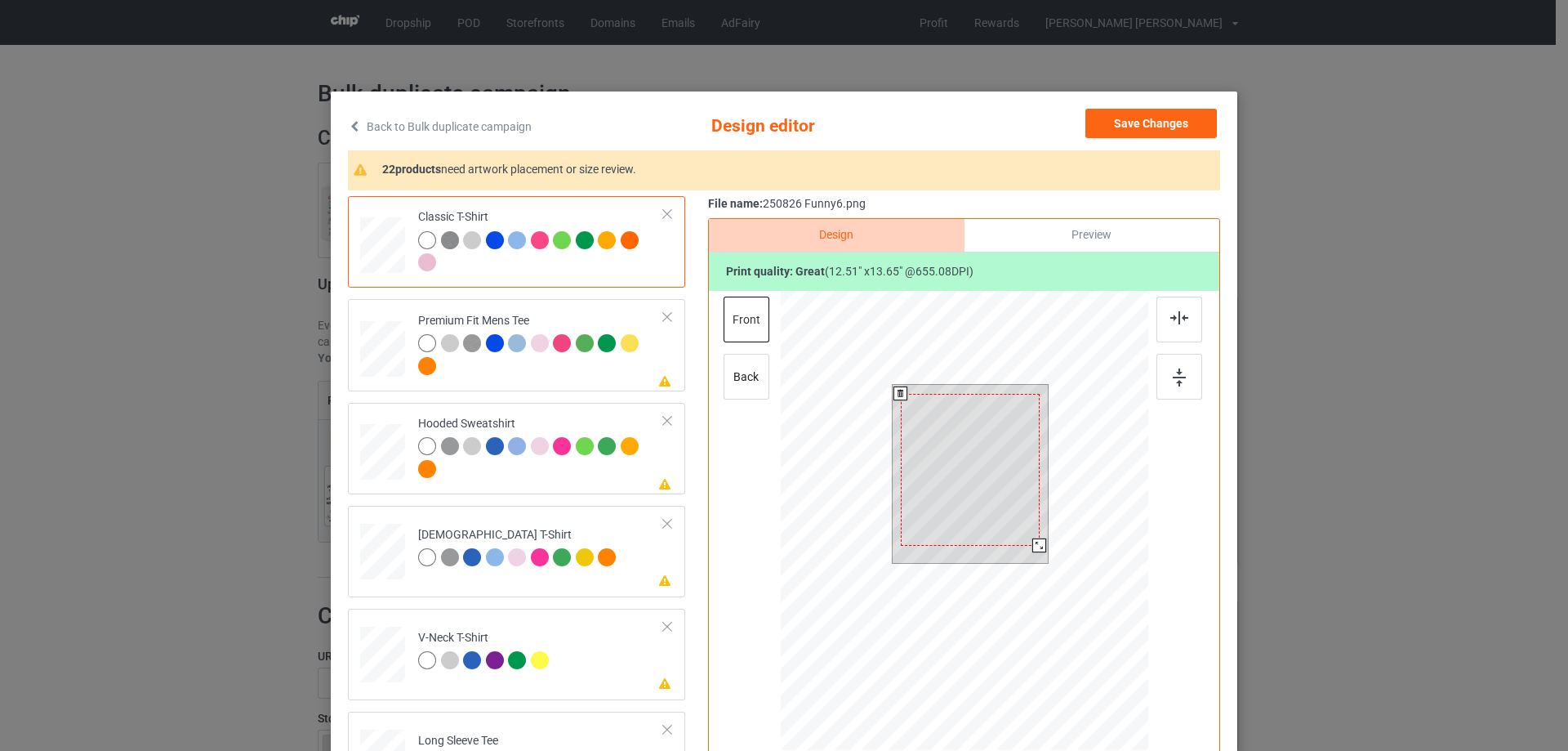
drag, startPoint x: 1039, startPoint y: 551, endPoint x: 899, endPoint y: 561, distance: 140.4
click at [1032, 541] on div at bounding box center [1038, 545] width 14 height 14
click at [977, 490] on div at bounding box center [969, 463] width 137 height 150
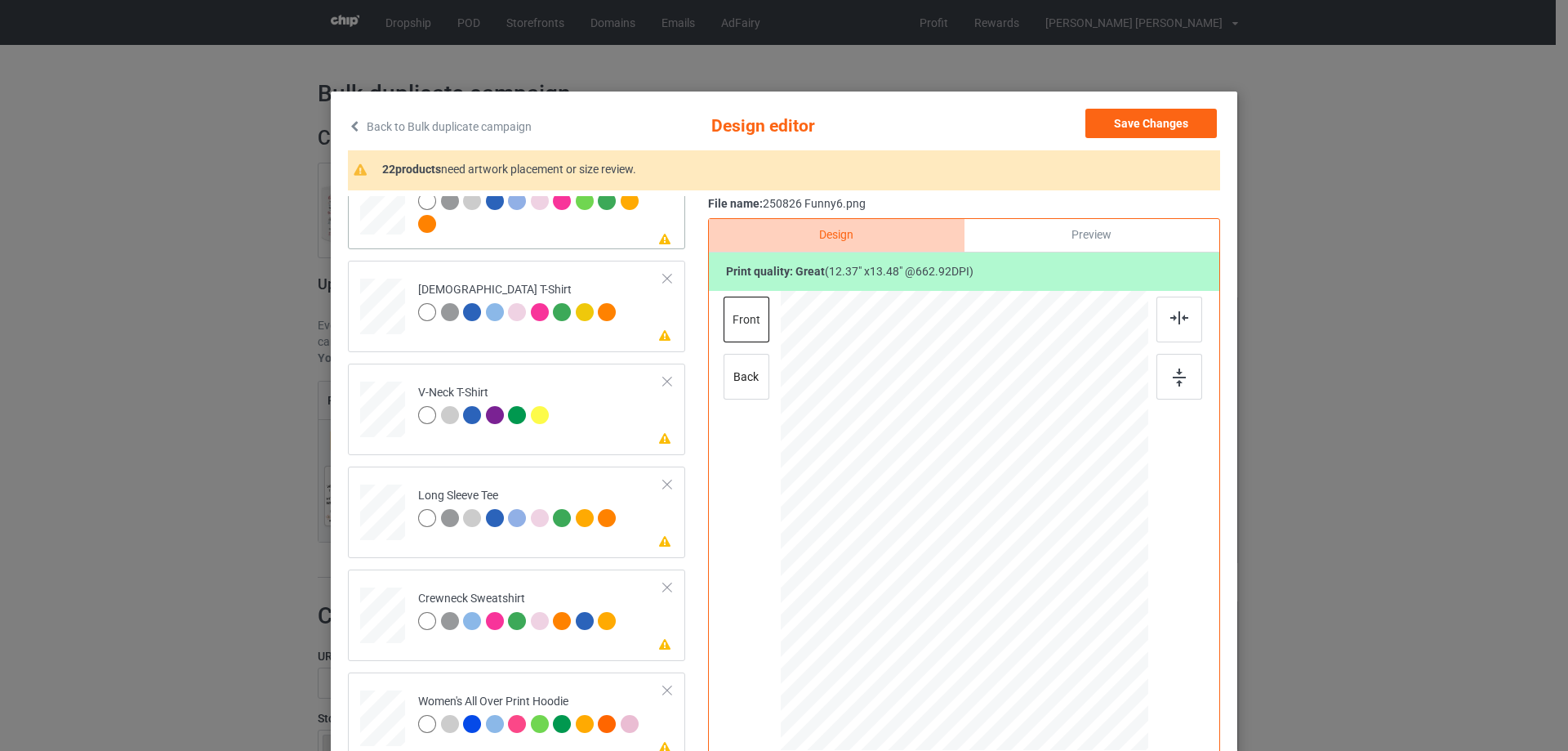
scroll to position [408, 0]
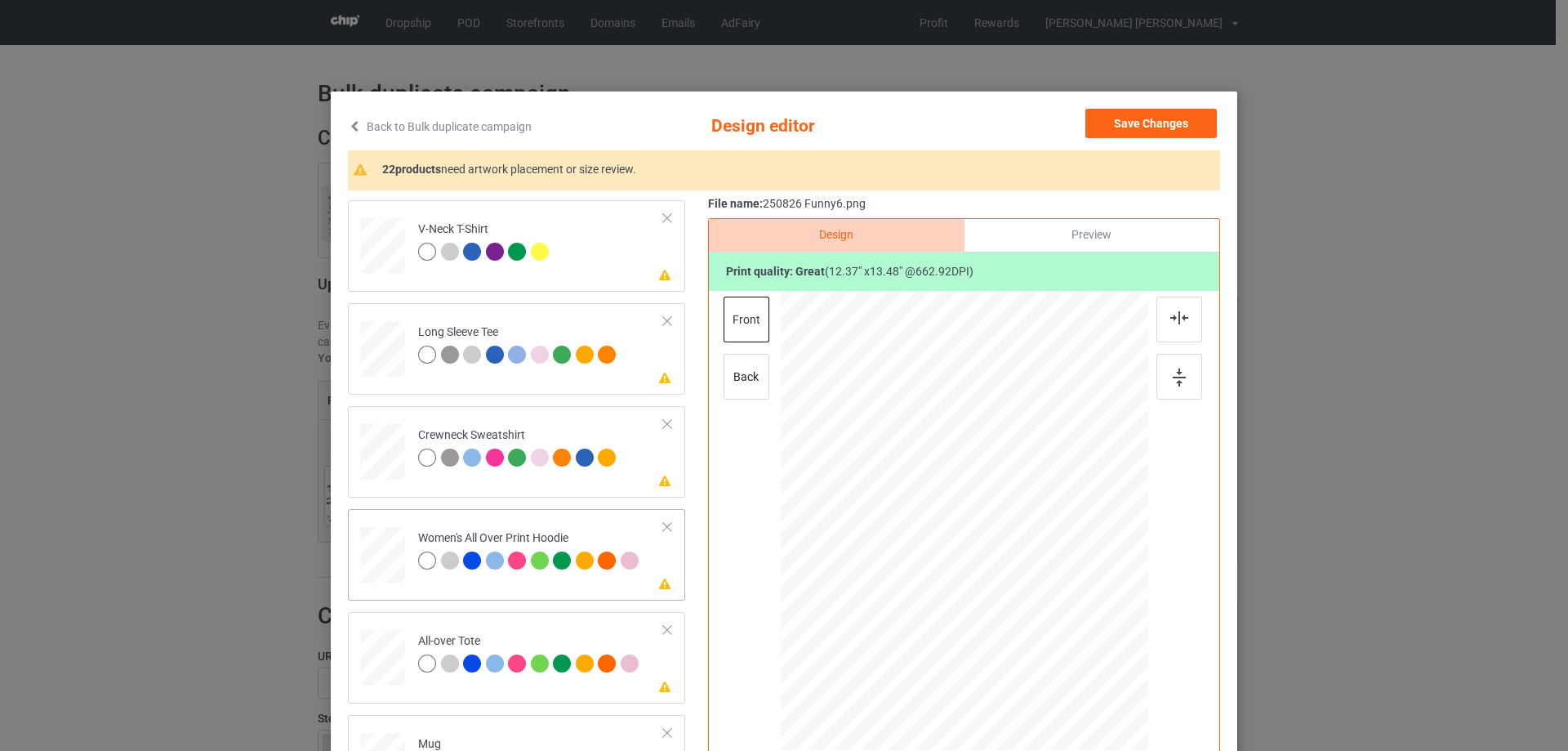
drag, startPoint x: 1061, startPoint y: 621, endPoint x: 1043, endPoint y: 590, distance: 35.8
click at [1043, 590] on div at bounding box center [964, 522] width 367 height 415
drag, startPoint x: 1020, startPoint y: 582, endPoint x: 1019, endPoint y: 531, distance: 51.0
click at [1019, 531] on div at bounding box center [963, 470] width 146 height 160
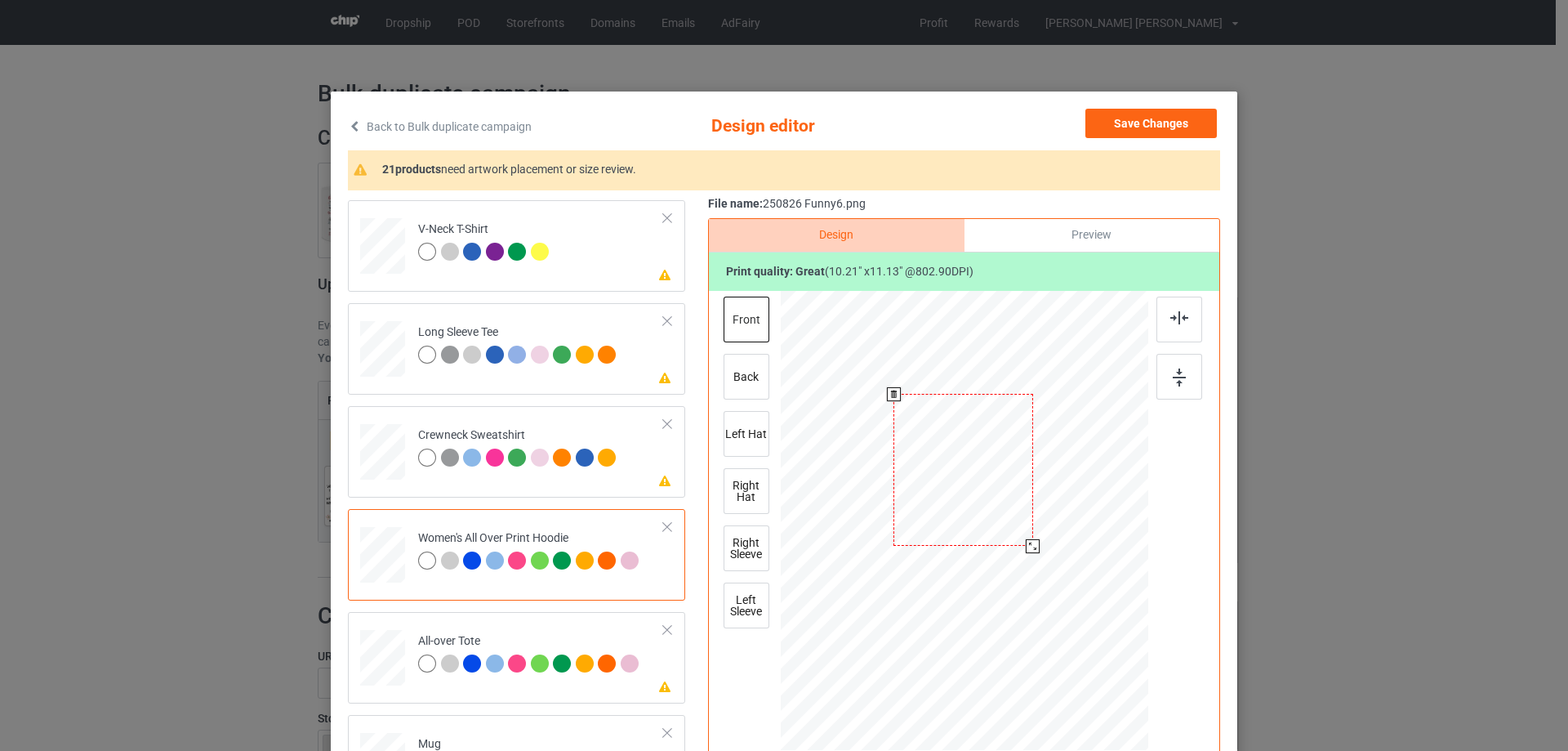
click at [1029, 547] on div at bounding box center [1032, 545] width 14 height 14
click at [1015, 518] on div at bounding box center [961, 465] width 139 height 152
click at [1171, 318] on img at bounding box center [1180, 317] width 18 height 13
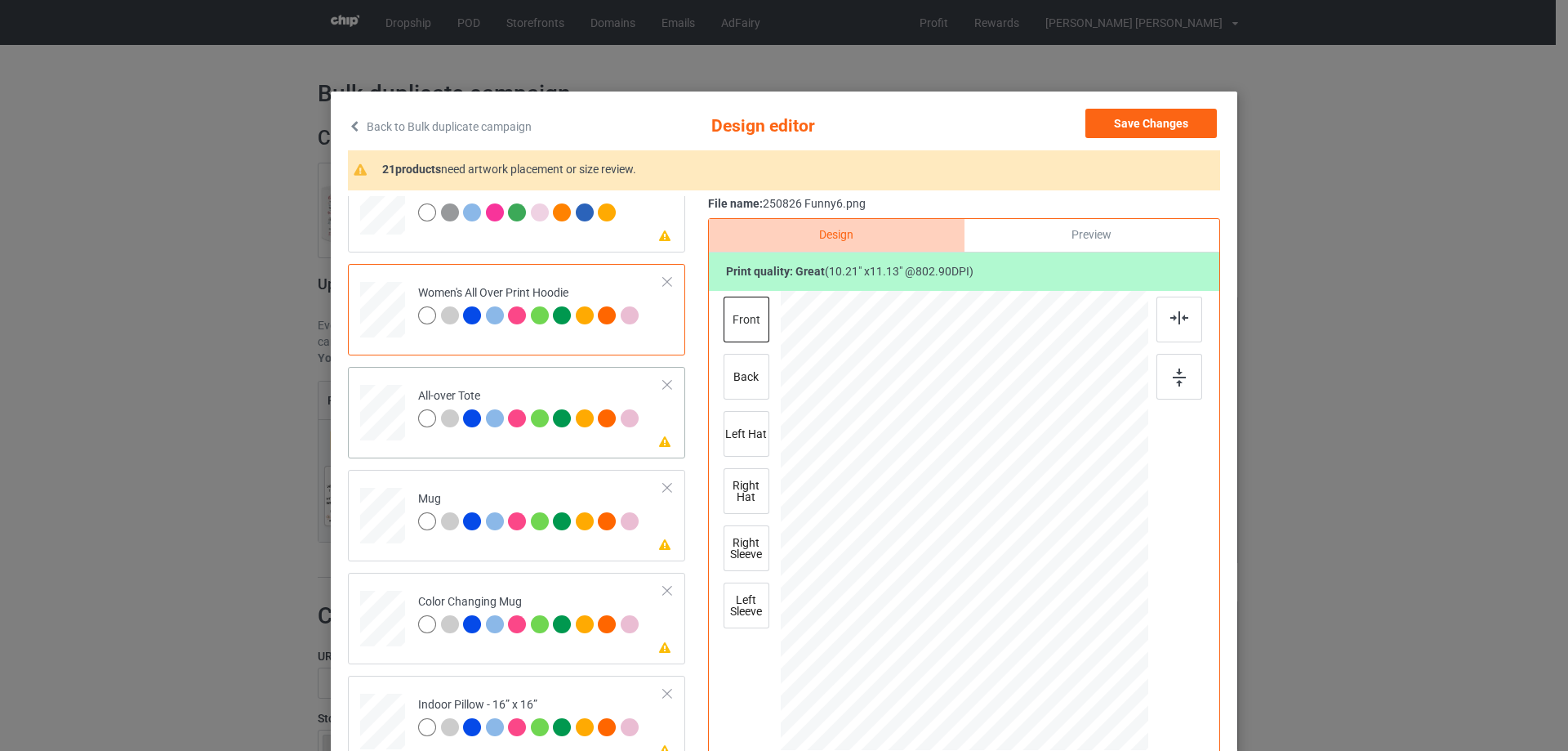
drag, startPoint x: 1073, startPoint y: 643, endPoint x: 1095, endPoint y: 657, distance: 26.1
click at [1095, 657] on div at bounding box center [964, 520] width 367 height 367
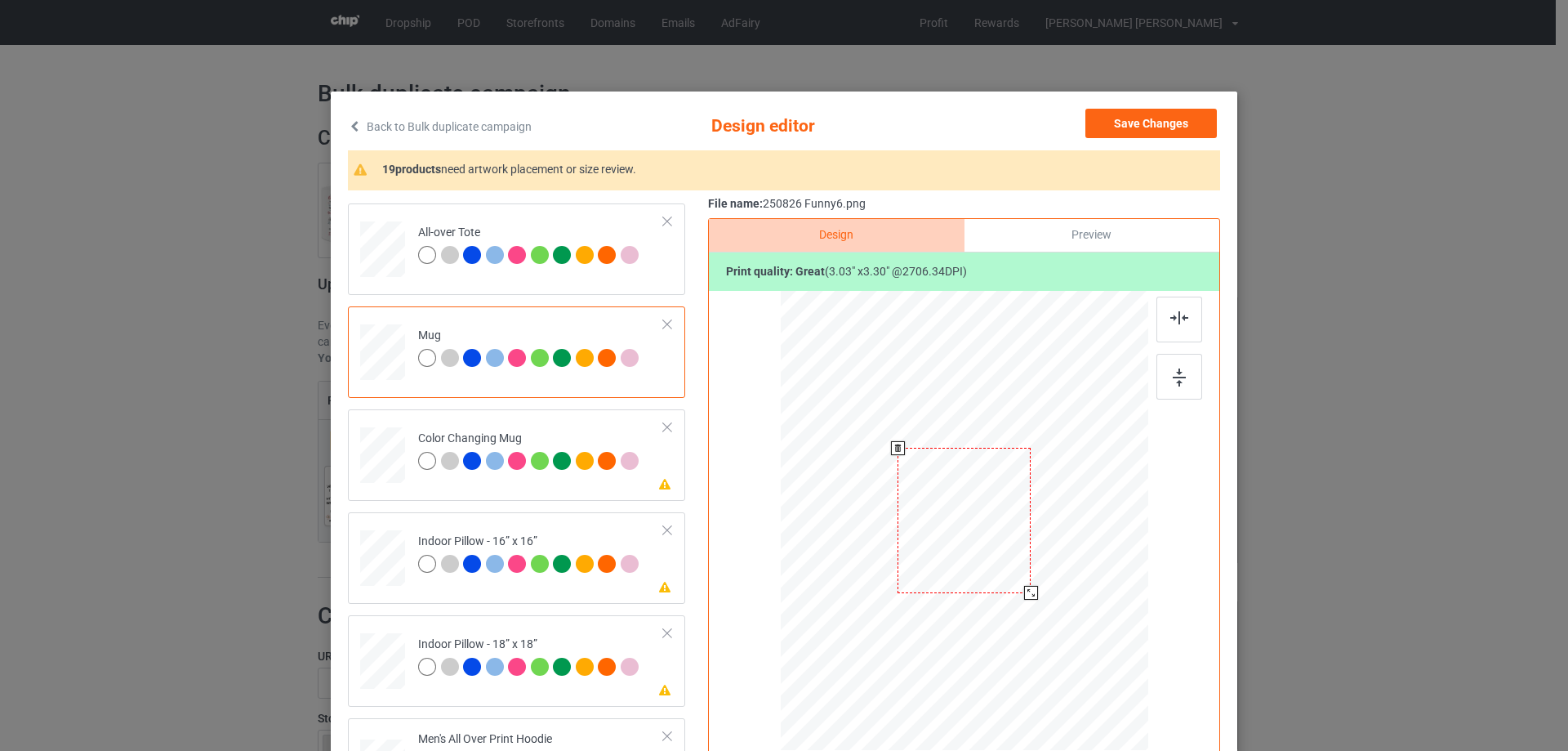
drag, startPoint x: 1068, startPoint y: 640, endPoint x: 1038, endPoint y: 579, distance: 68.0
click at [1038, 579] on div at bounding box center [964, 520] width 367 height 152
drag, startPoint x: 966, startPoint y: 552, endPoint x: 1065, endPoint y: 551, distance: 99.0
click at [1065, 551] on div at bounding box center [1063, 519] width 133 height 145
click at [1176, 380] on img at bounding box center [1179, 377] width 13 height 18
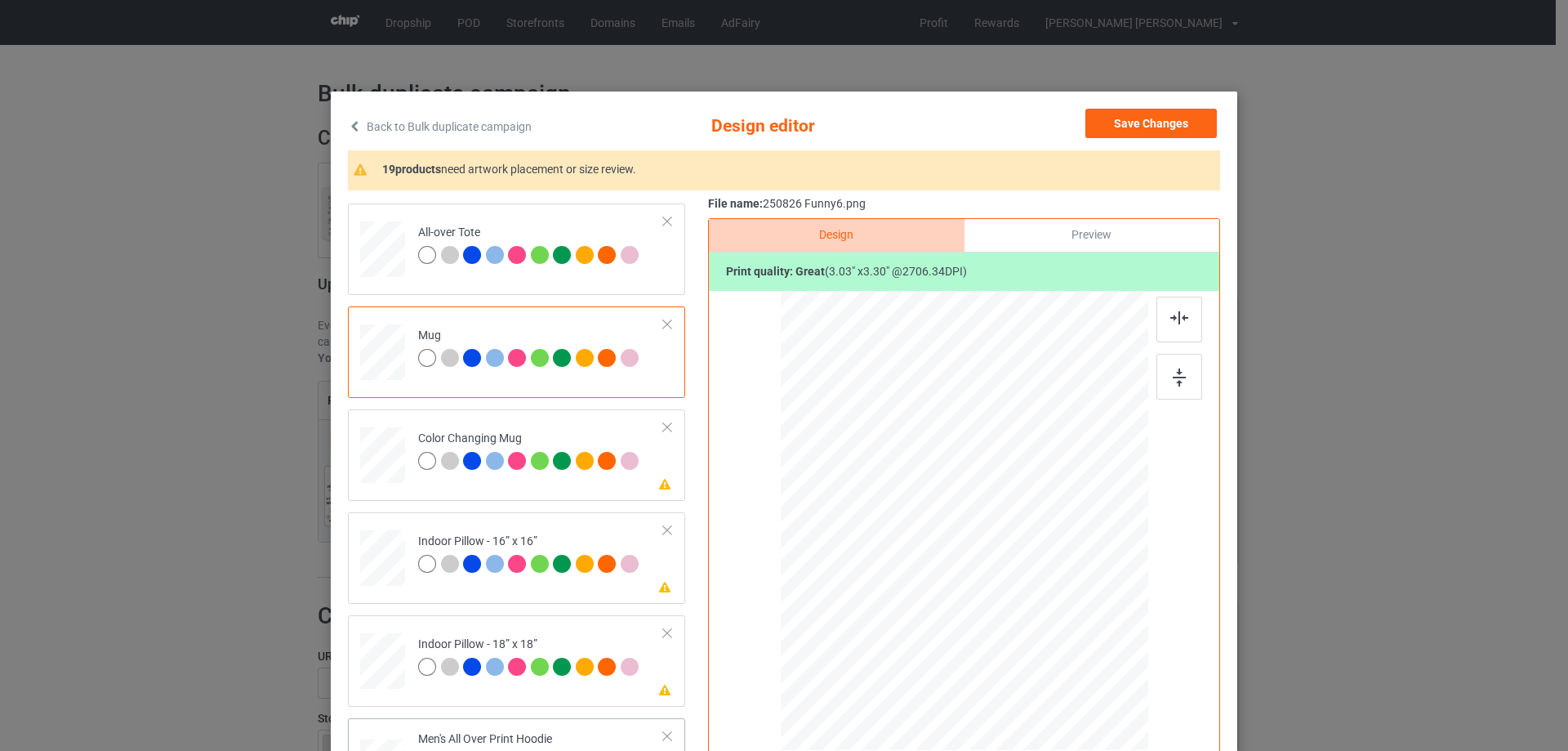
scroll to position [980, 0]
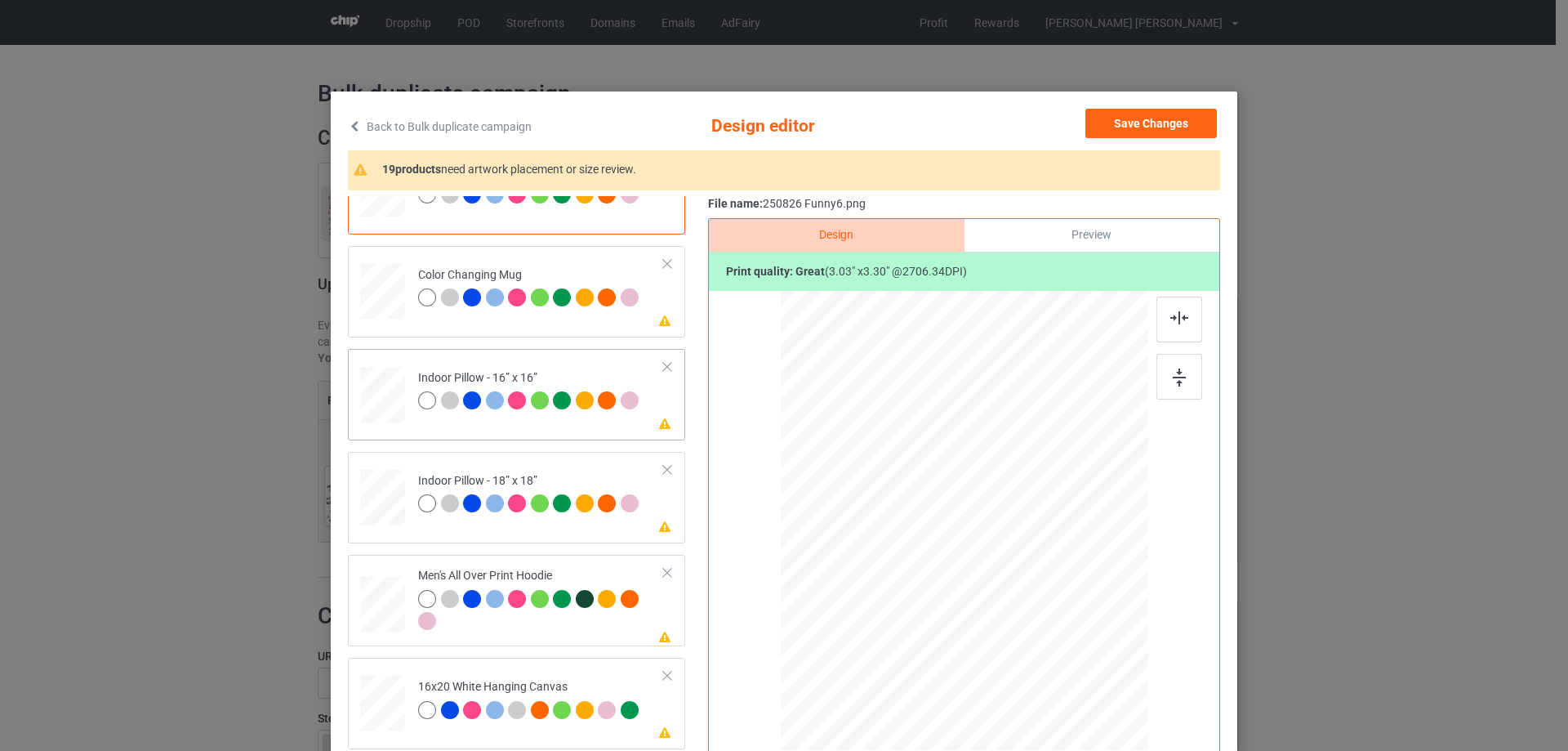
drag, startPoint x: 1073, startPoint y: 640, endPoint x: 1084, endPoint y: 645, distance: 12.1
click at [1084, 645] on div at bounding box center [964, 521] width 367 height 366
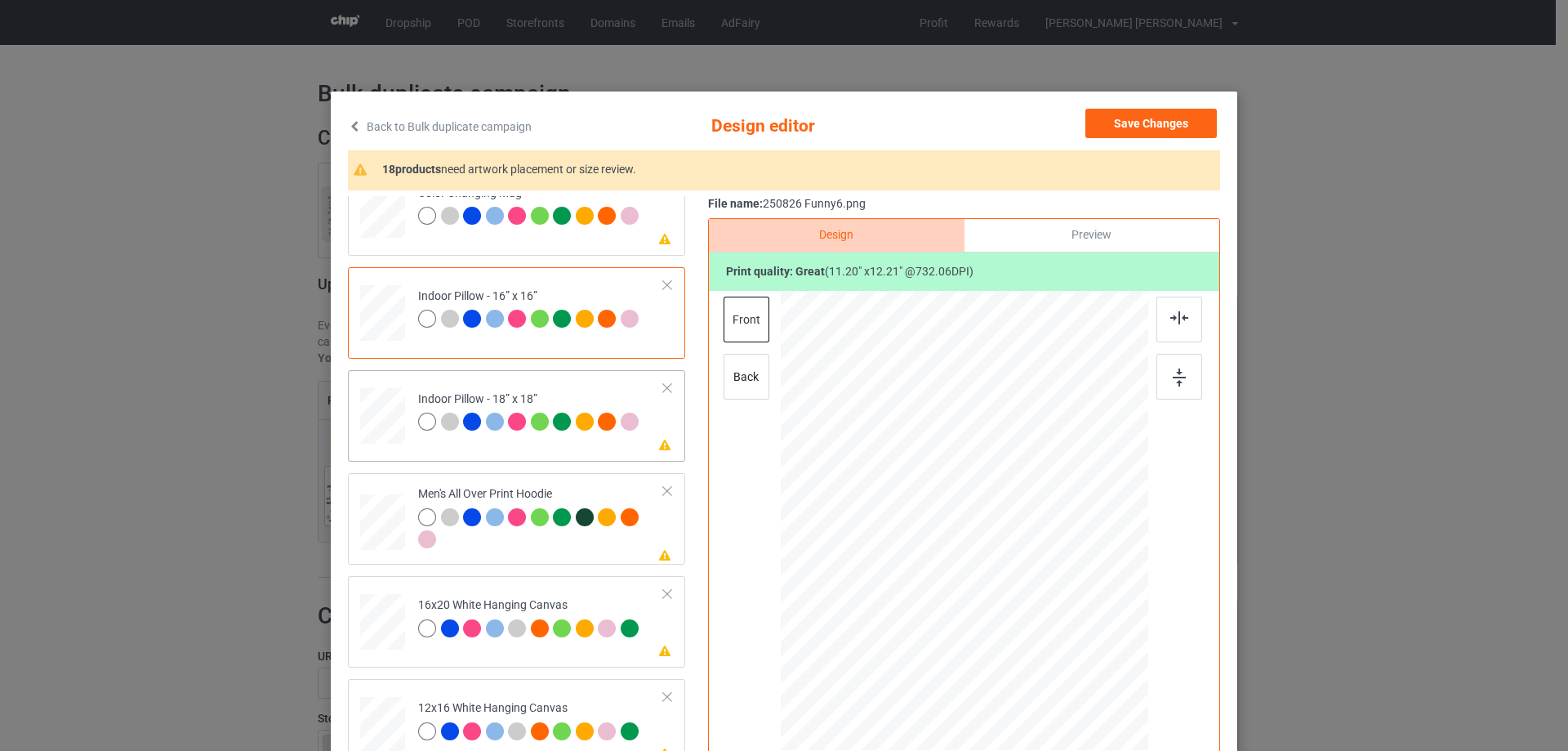
drag, startPoint x: 1070, startPoint y: 641, endPoint x: 1082, endPoint y: 650, distance: 15.0
click at [1082, 650] on div at bounding box center [1084, 651] width 14 height 14
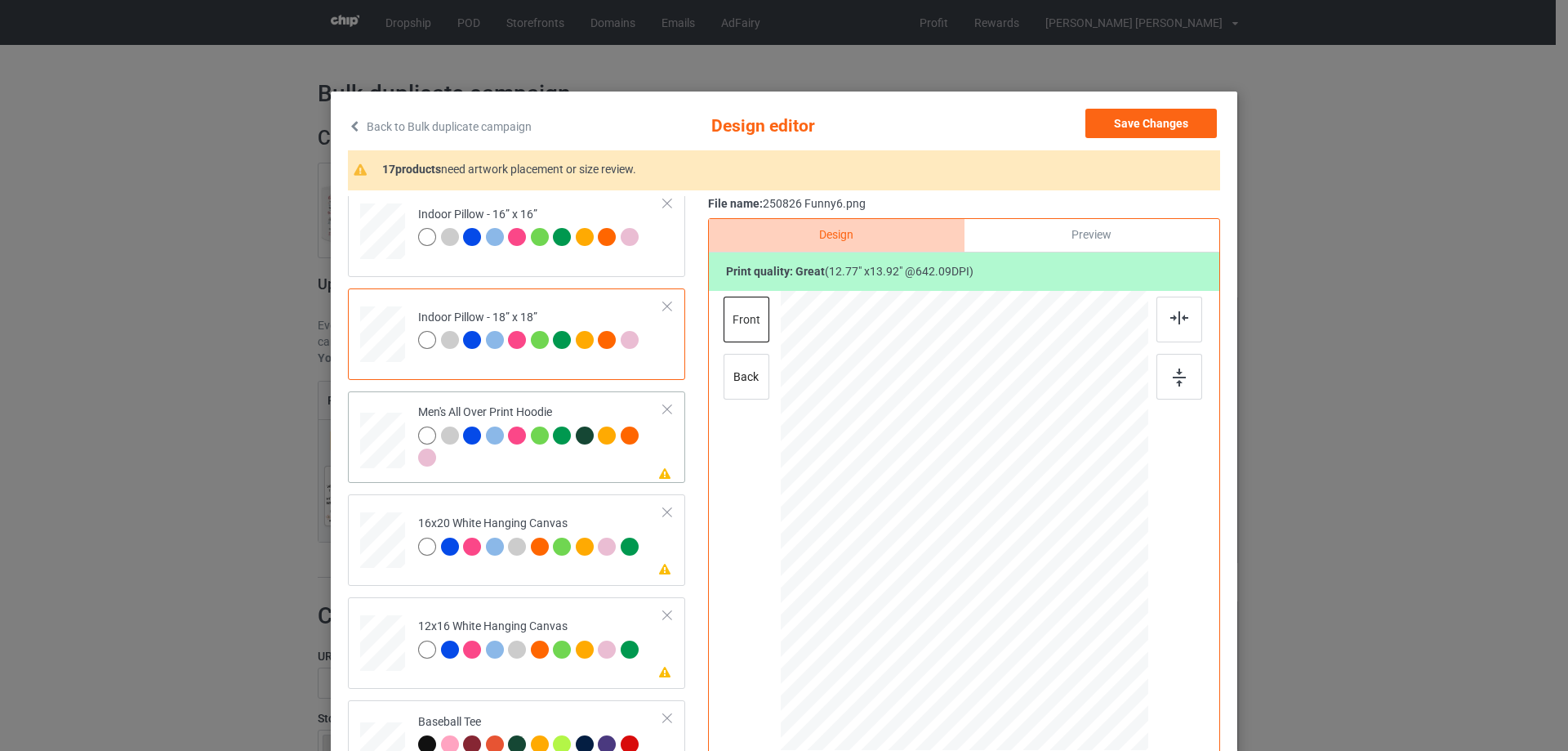
drag, startPoint x: 1072, startPoint y: 641, endPoint x: 1037, endPoint y: 580, distance: 70.3
click at [1039, 580] on div at bounding box center [964, 520] width 367 height 390
click at [1012, 530] on div at bounding box center [966, 481] width 135 height 147
click at [1026, 553] on div at bounding box center [1030, 551] width 14 height 14
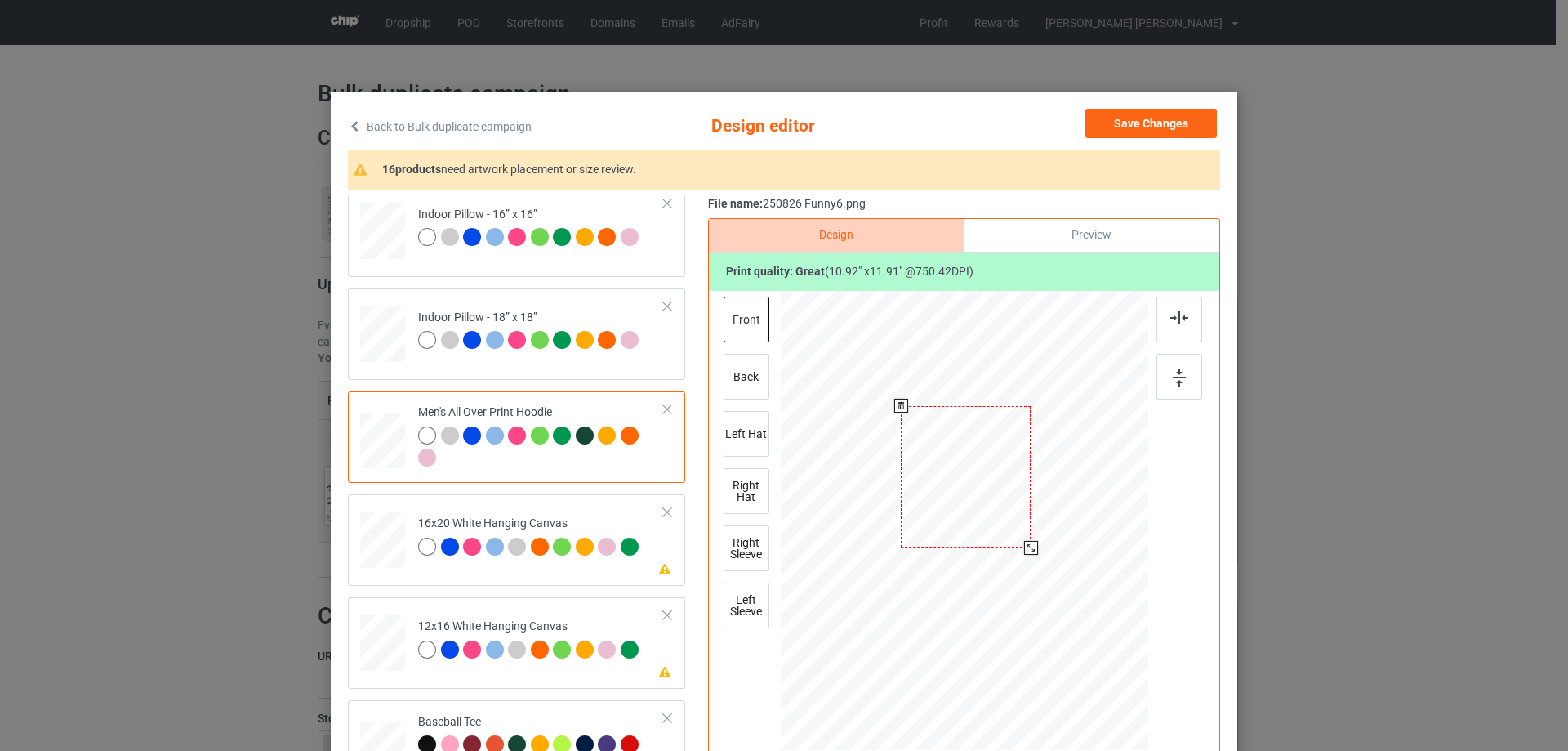
click at [1008, 531] on div at bounding box center [965, 477] width 130 height 141
click at [1174, 323] on img at bounding box center [1180, 317] width 18 height 13
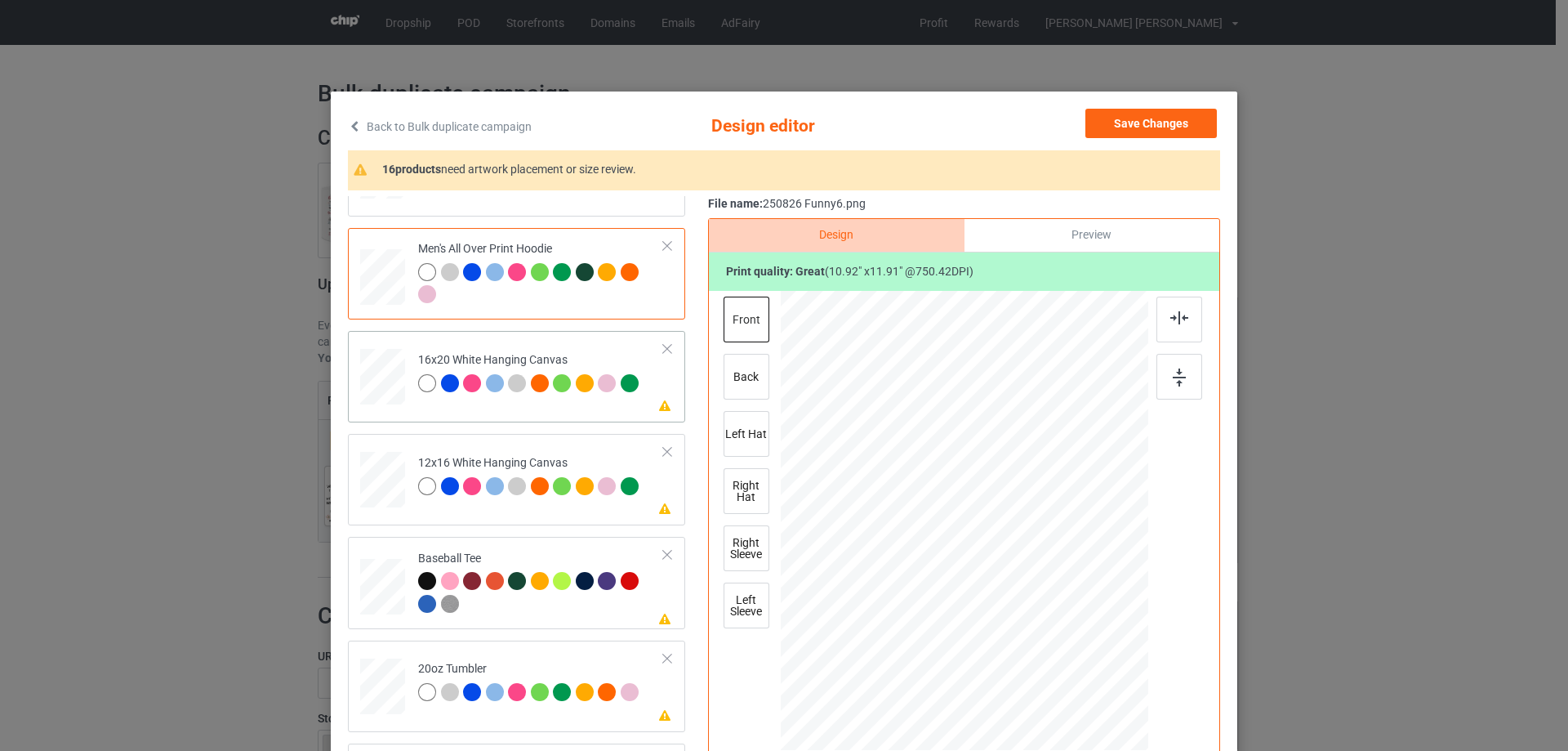
click at [1109, 715] on div at bounding box center [964, 522] width 367 height 459
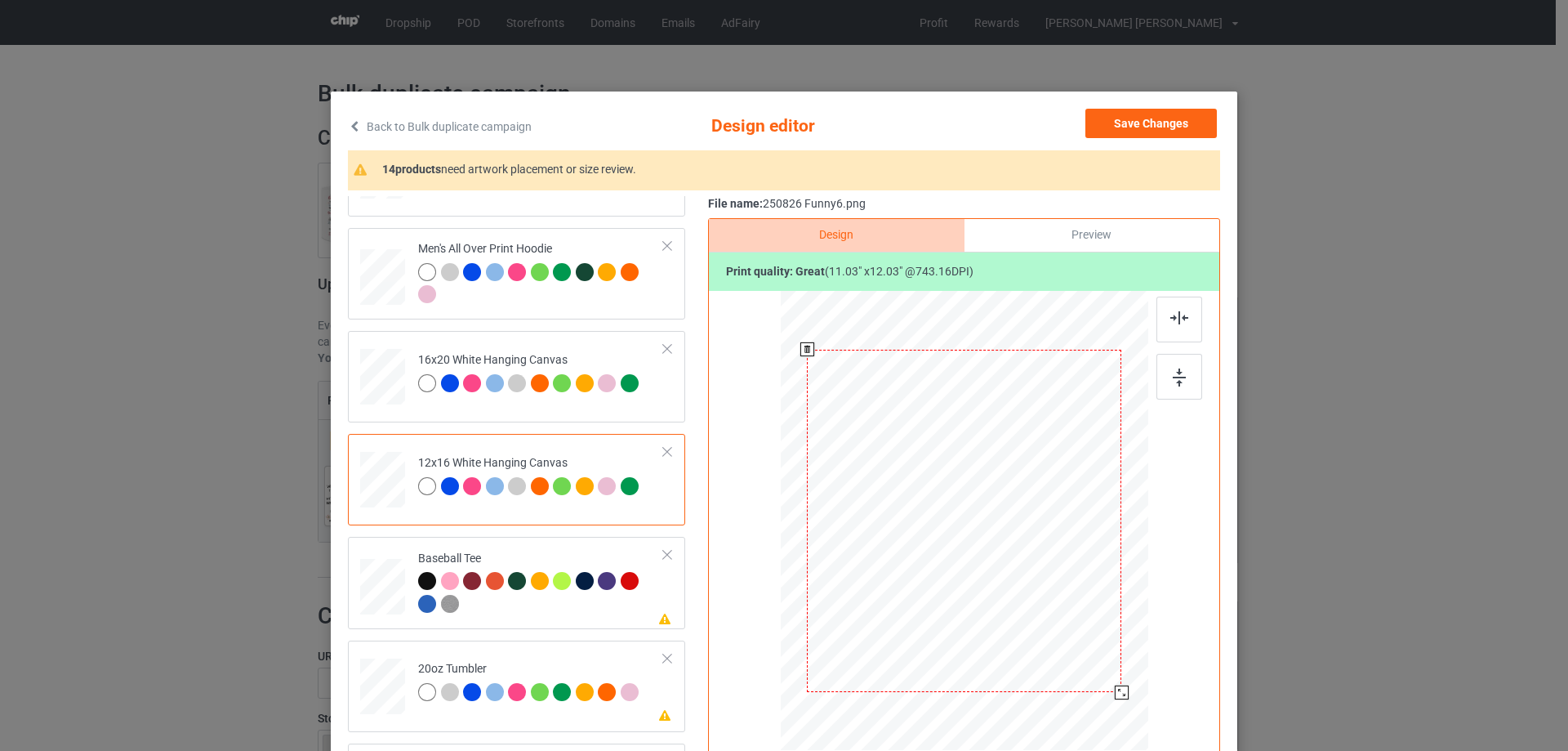
drag, startPoint x: 1065, startPoint y: 636, endPoint x: 1100, endPoint y: 711, distance: 82.8
click at [1100, 711] on div at bounding box center [964, 521] width 346 height 460
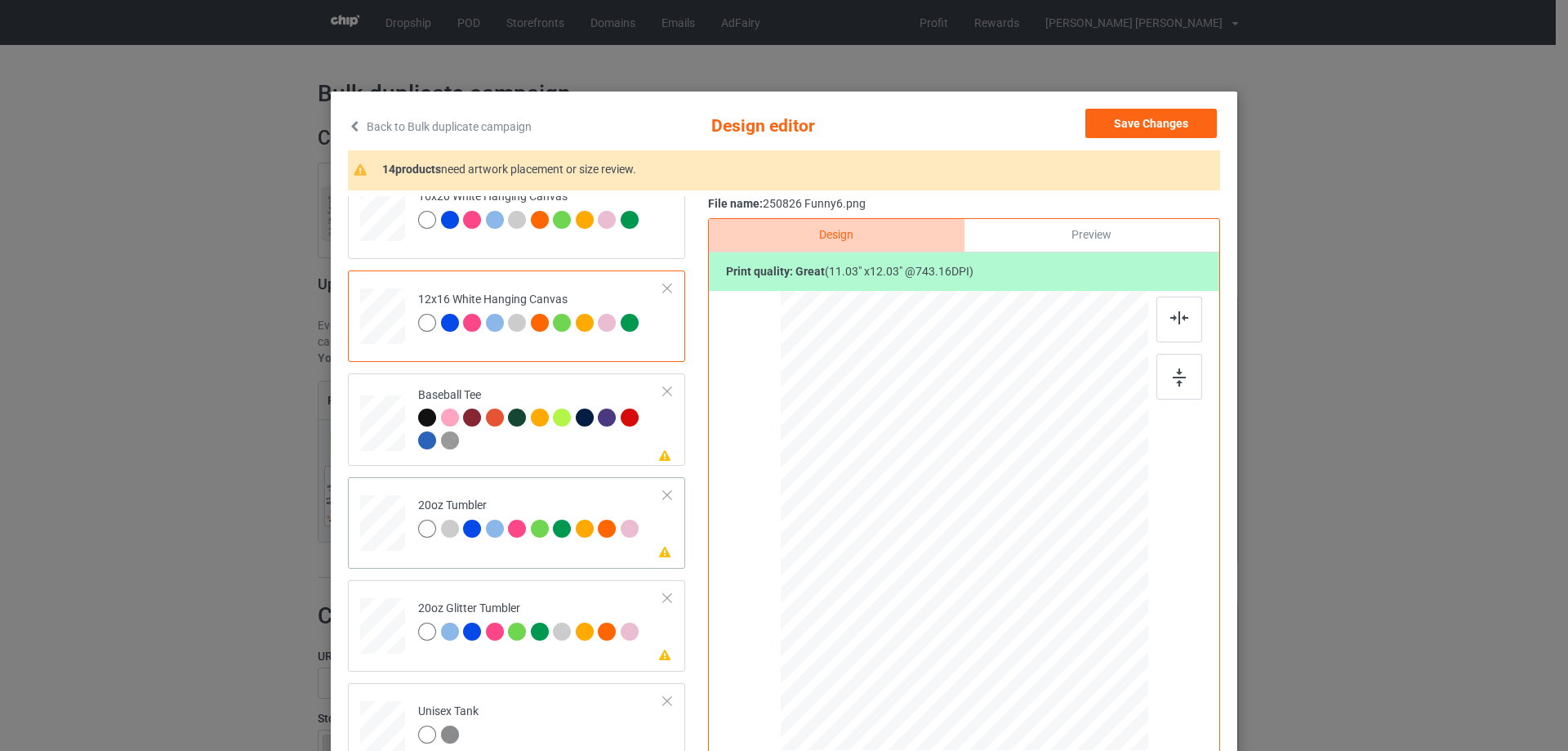
drag, startPoint x: 1064, startPoint y: 635, endPoint x: 1015, endPoint y: 582, distance: 72.2
click at [1031, 596] on div at bounding box center [1037, 600] width 14 height 14
click at [912, 563] on div at bounding box center [880, 516] width 141 height 152
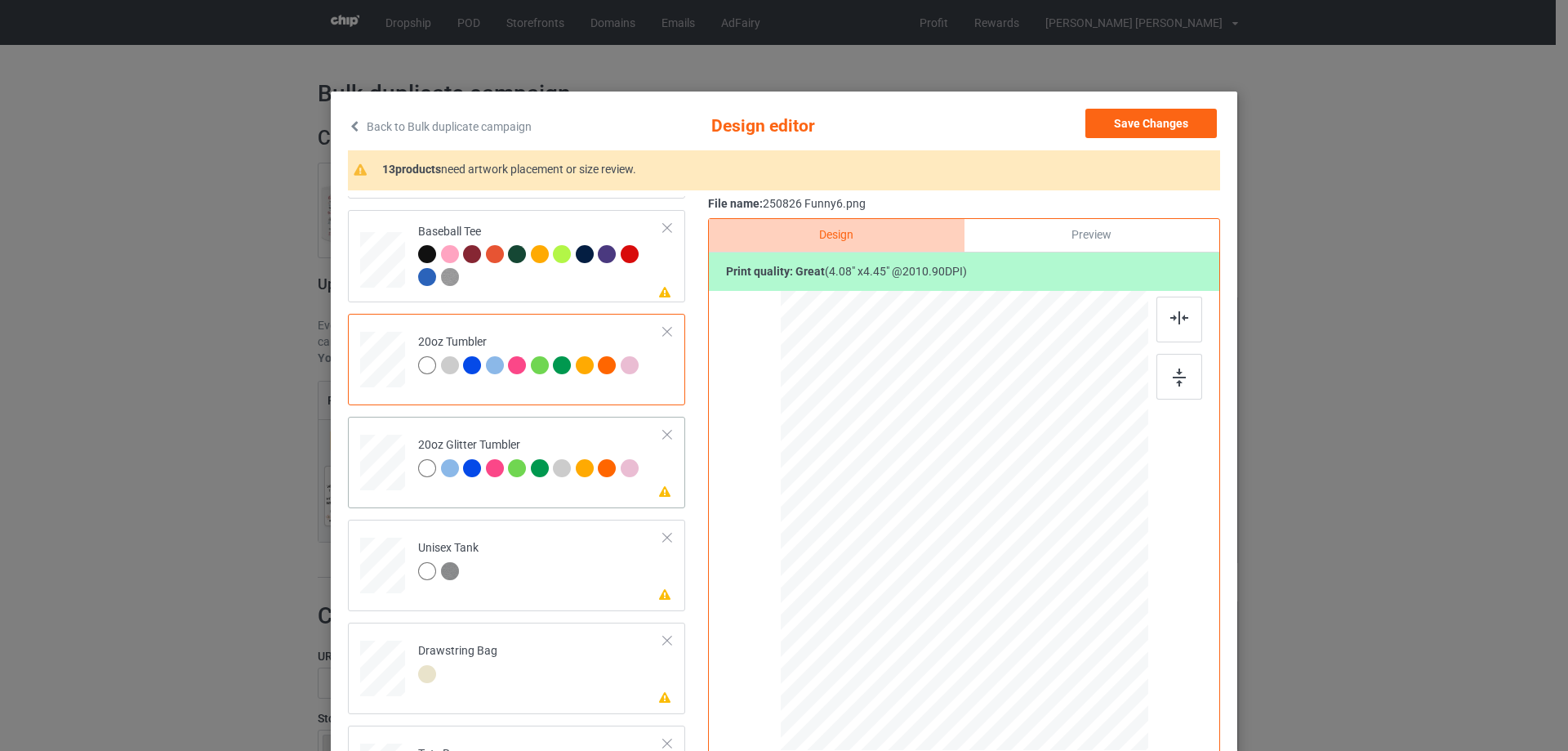
drag, startPoint x: 1062, startPoint y: 637, endPoint x: 990, endPoint y: 574, distance: 95.7
click at [1022, 587] on div at bounding box center [1028, 590] width 14 height 14
drag, startPoint x: 990, startPoint y: 574, endPoint x: 908, endPoint y: 536, distance: 90.4
click at [908, 536] on div at bounding box center [881, 482] width 115 height 126
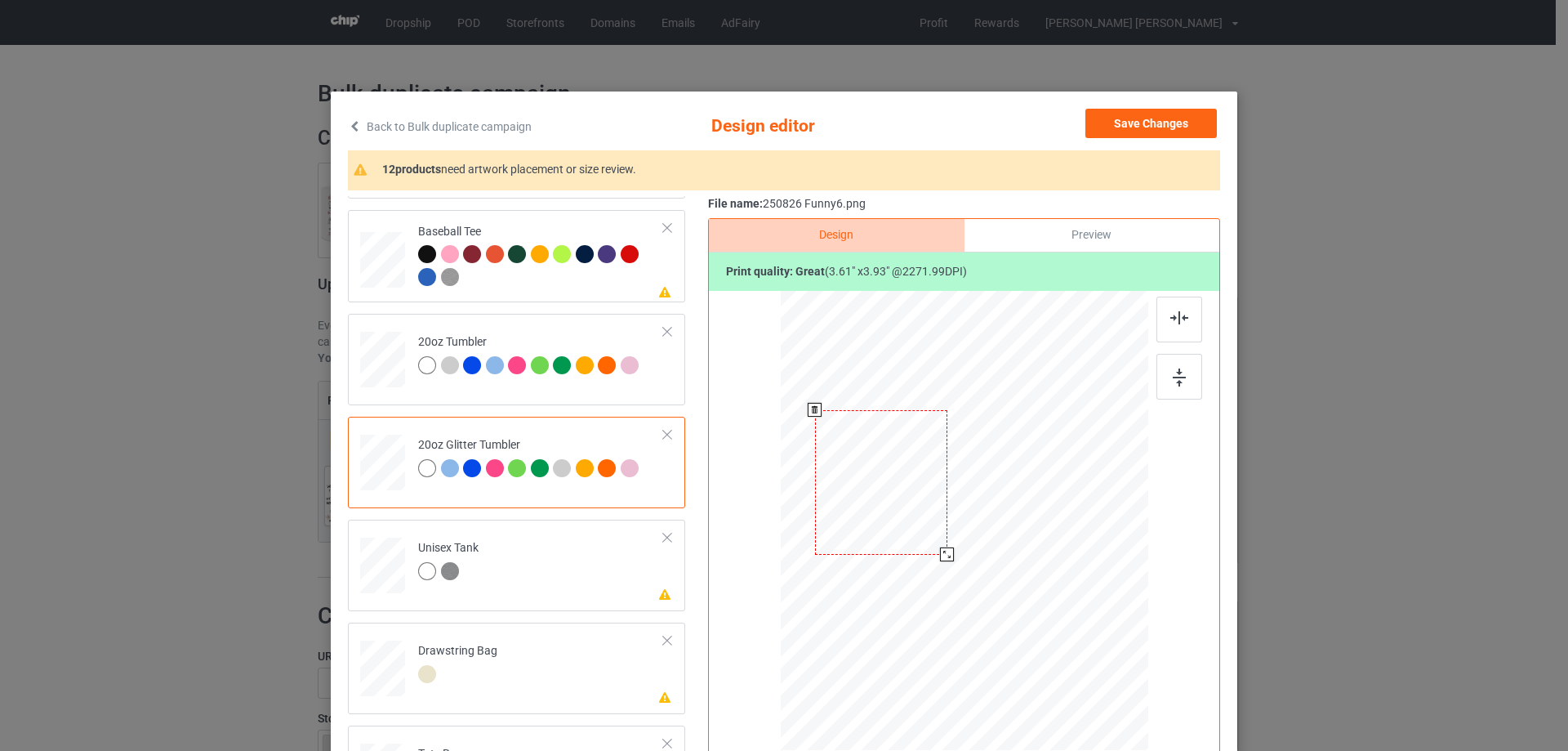
drag, startPoint x: 933, startPoint y: 545, endPoint x: 943, endPoint y: 553, distance: 12.8
click at [943, 553] on div at bounding box center [947, 553] width 14 height 14
click at [905, 530] on div at bounding box center [884, 486] width 132 height 144
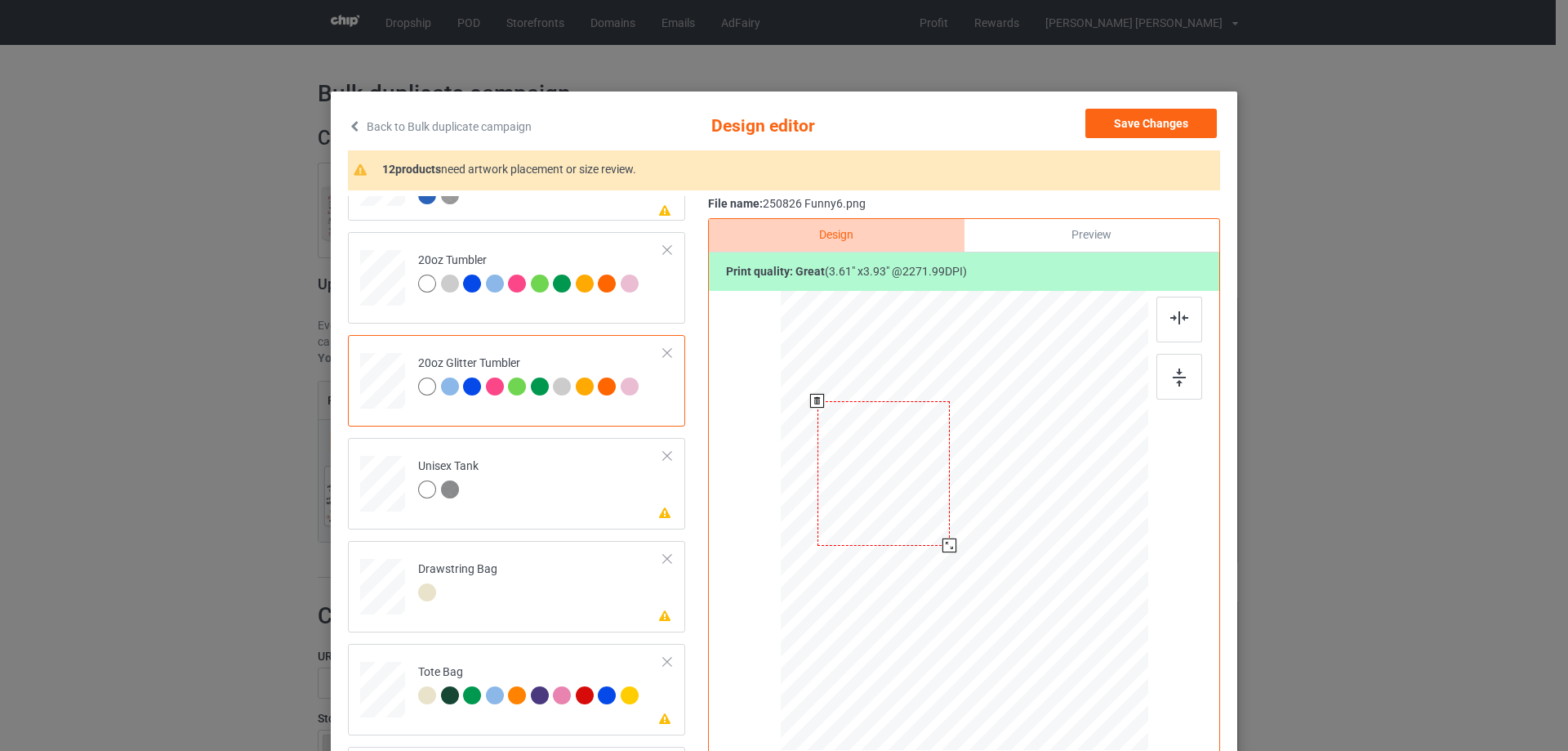
drag, startPoint x: 864, startPoint y: 502, endPoint x: 864, endPoint y: 489, distance: 13.0
click at [864, 489] on div at bounding box center [884, 473] width 132 height 144
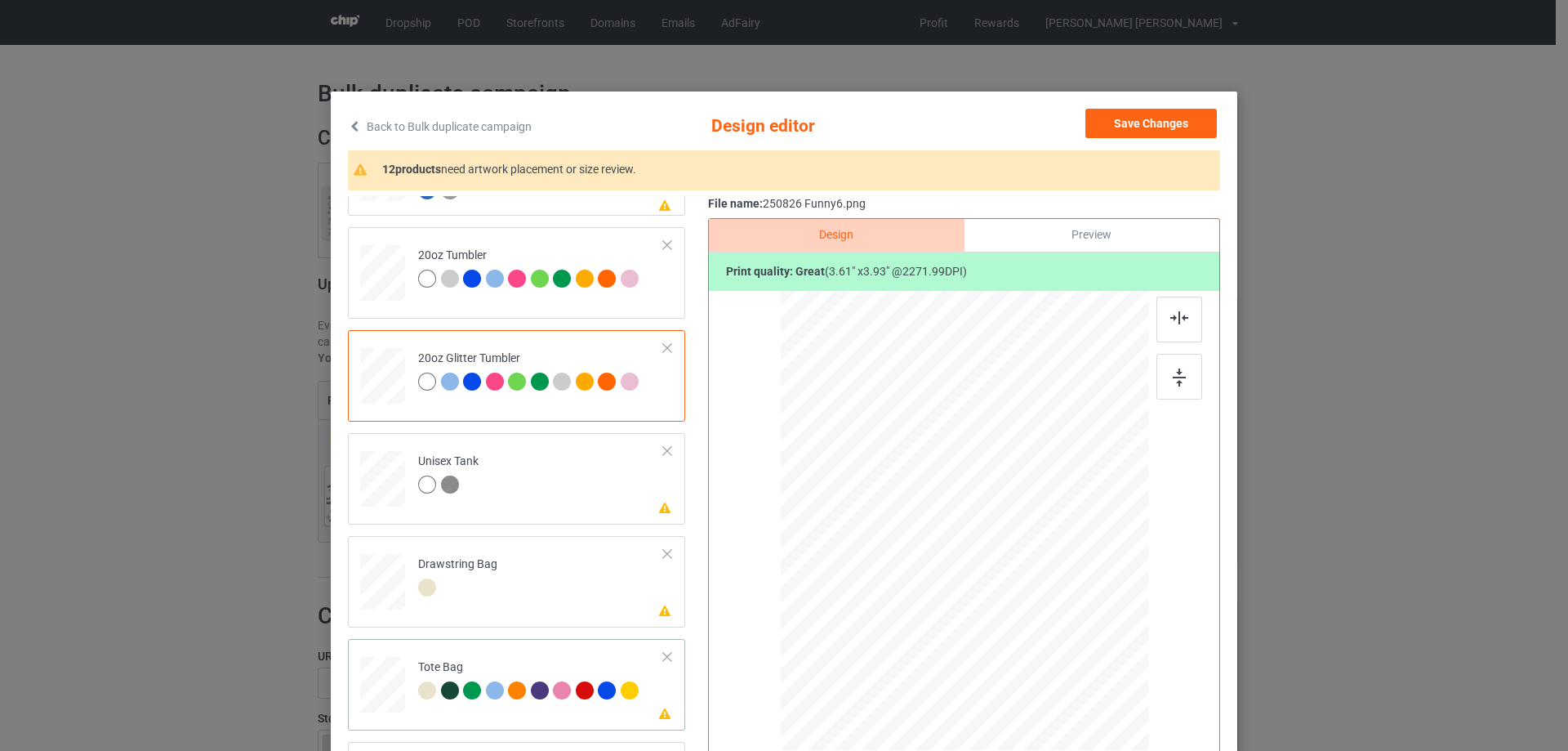
scroll to position [82, 0]
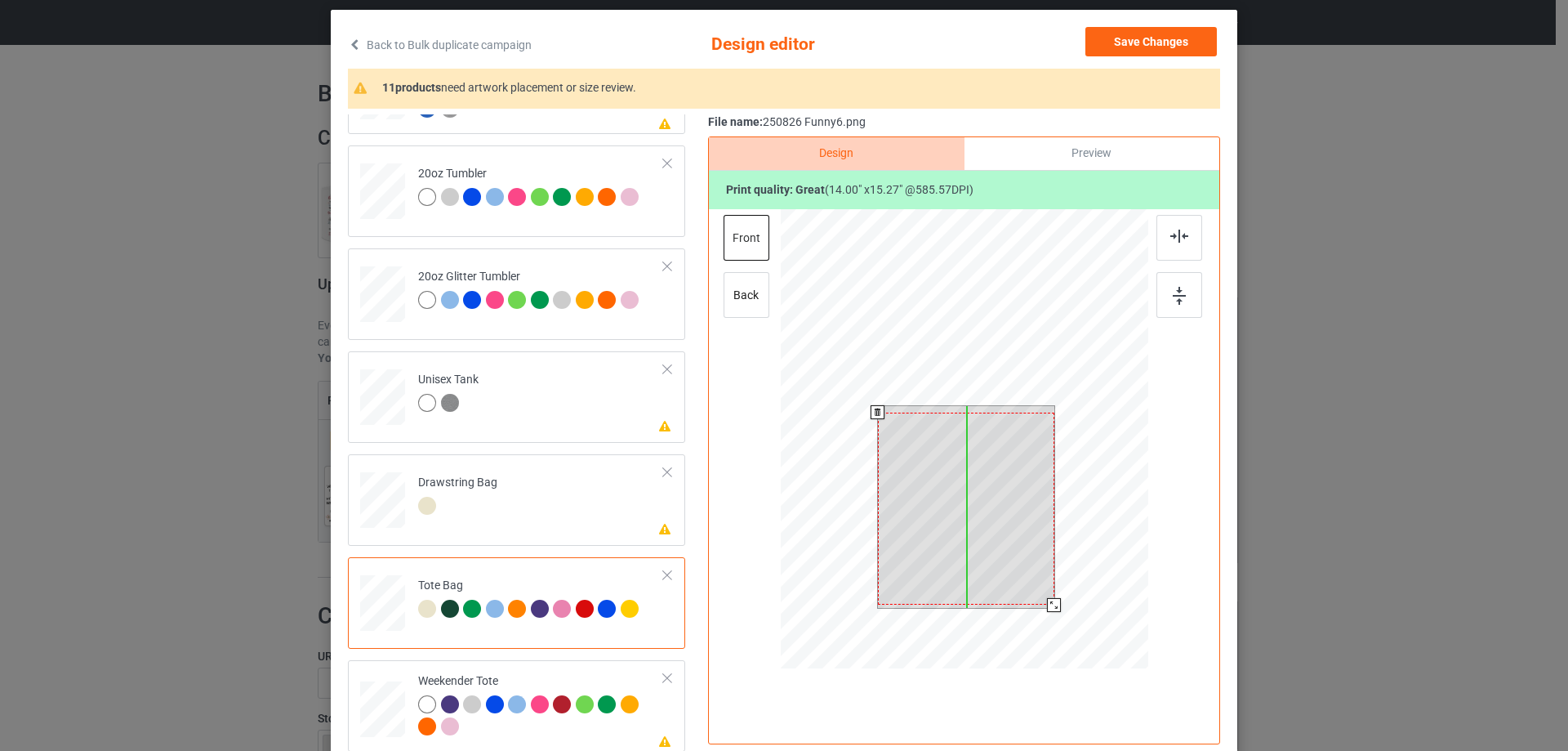
click at [1015, 579] on div at bounding box center [966, 509] width 177 height 193
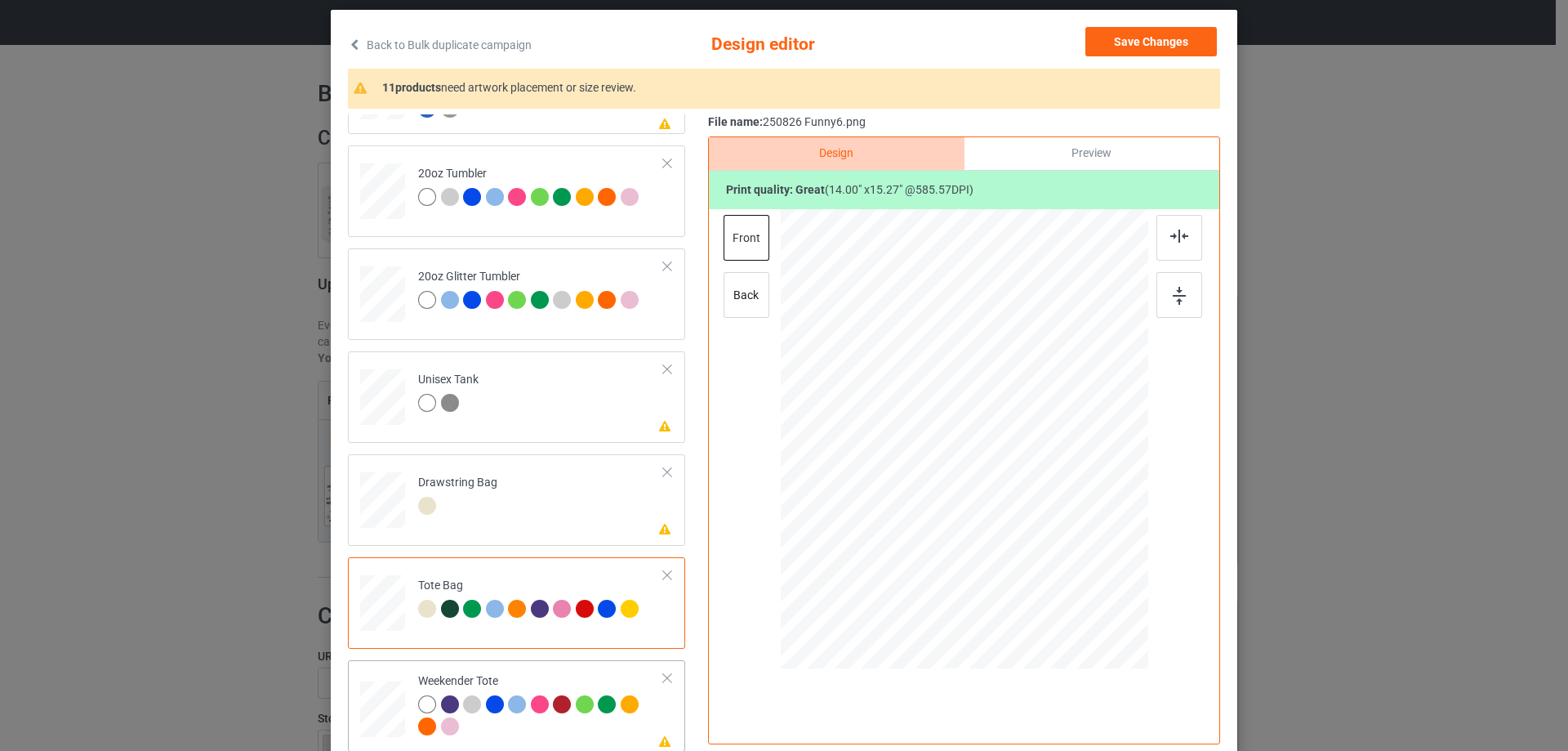
scroll to position [192, 0]
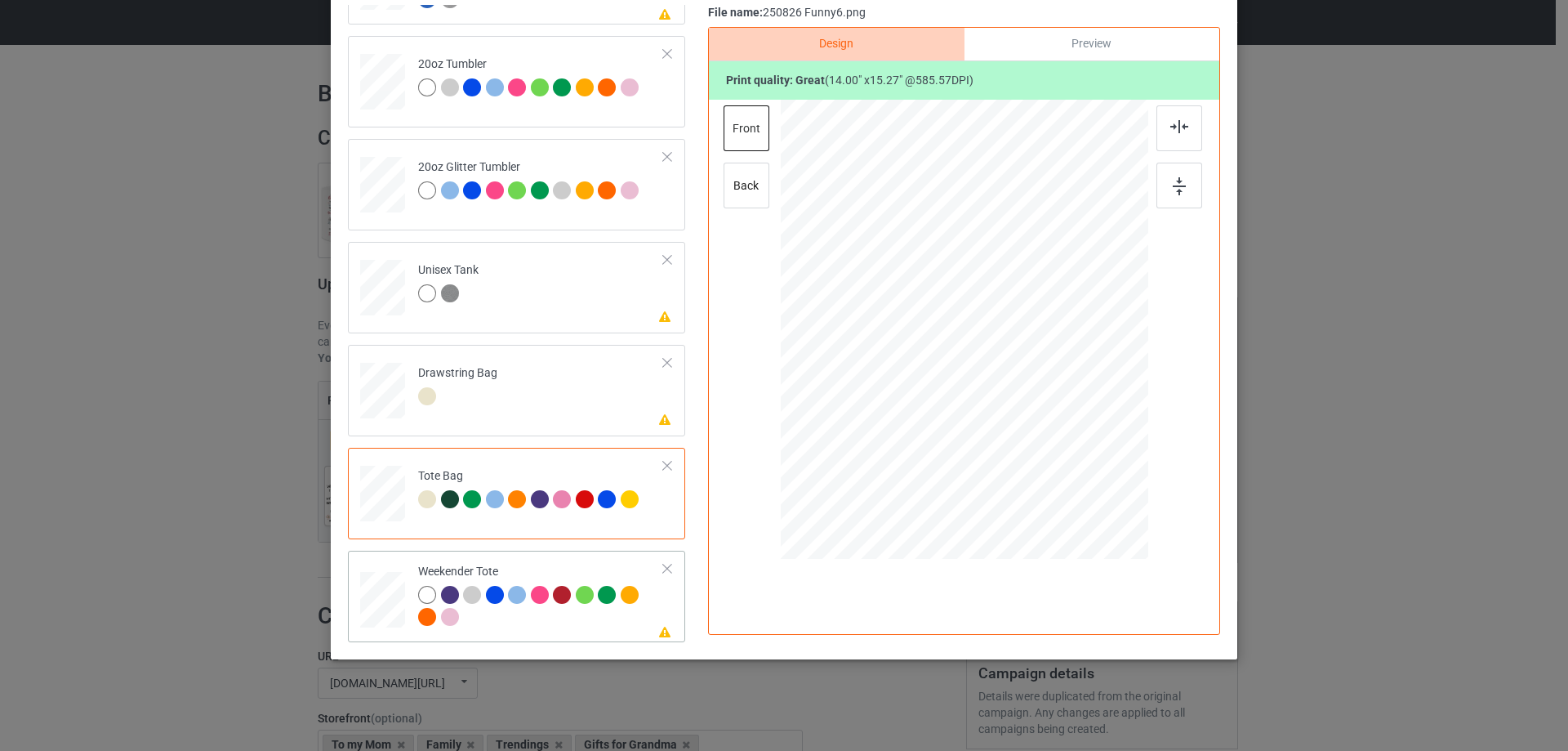
drag, startPoint x: 1070, startPoint y: 445, endPoint x: 1040, endPoint y: 415, distance: 42.4
click at [1040, 415] on div at bounding box center [1046, 418] width 14 height 14
drag, startPoint x: 1001, startPoint y: 397, endPoint x: 1000, endPoint y: 386, distance: 11.0
click at [1000, 386] on div at bounding box center [963, 318] width 162 height 177
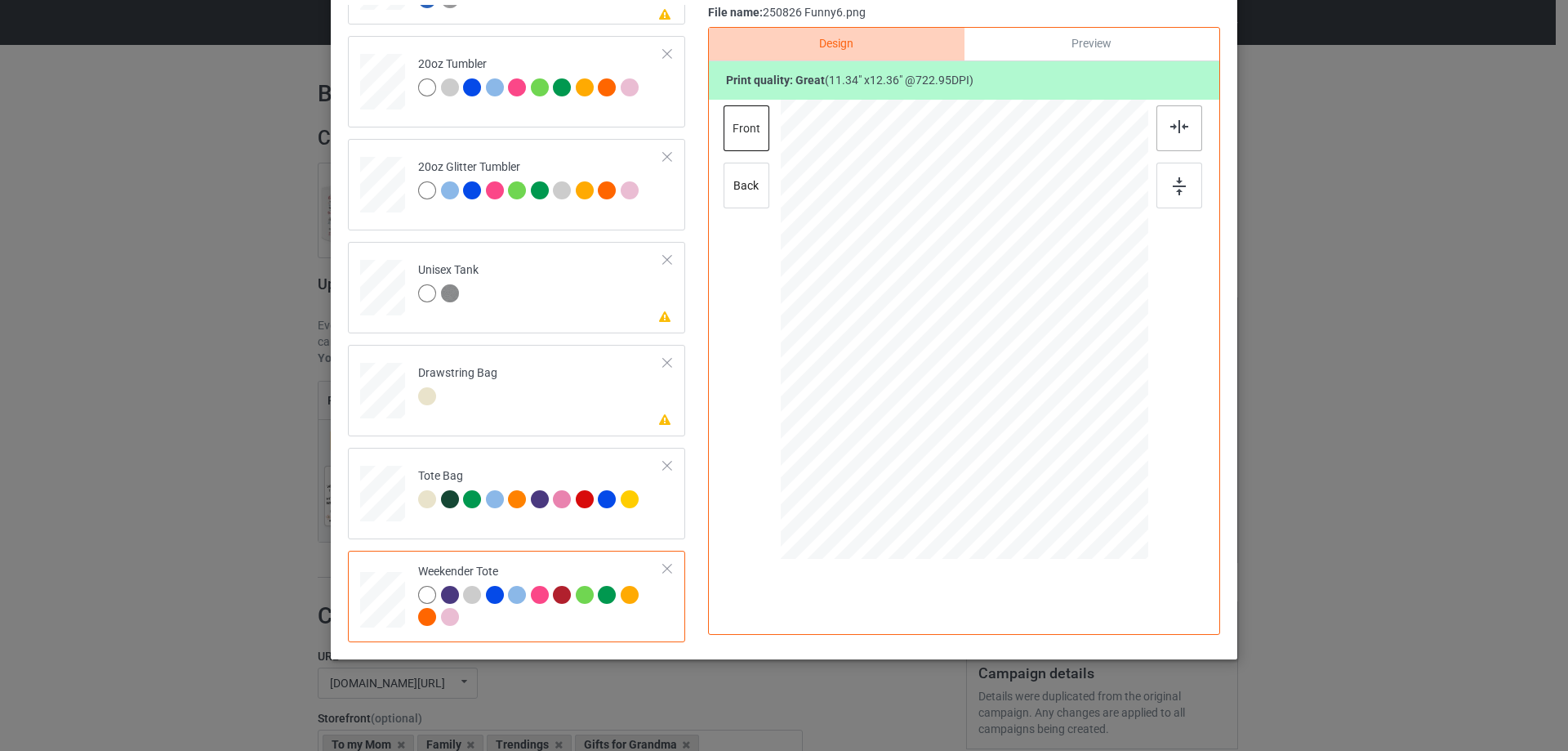
click at [1180, 124] on img at bounding box center [1180, 126] width 18 height 13
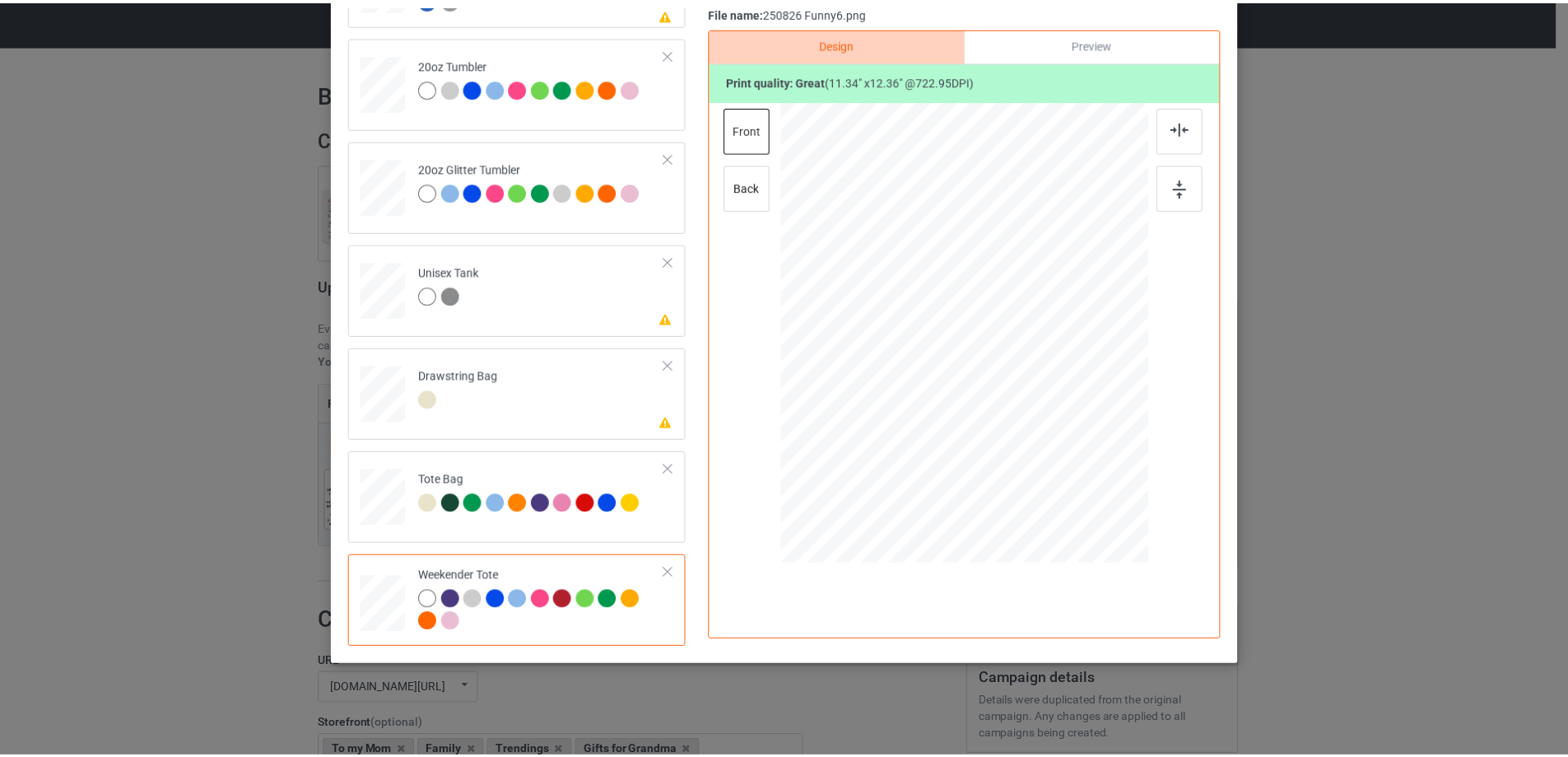
scroll to position [29, 0]
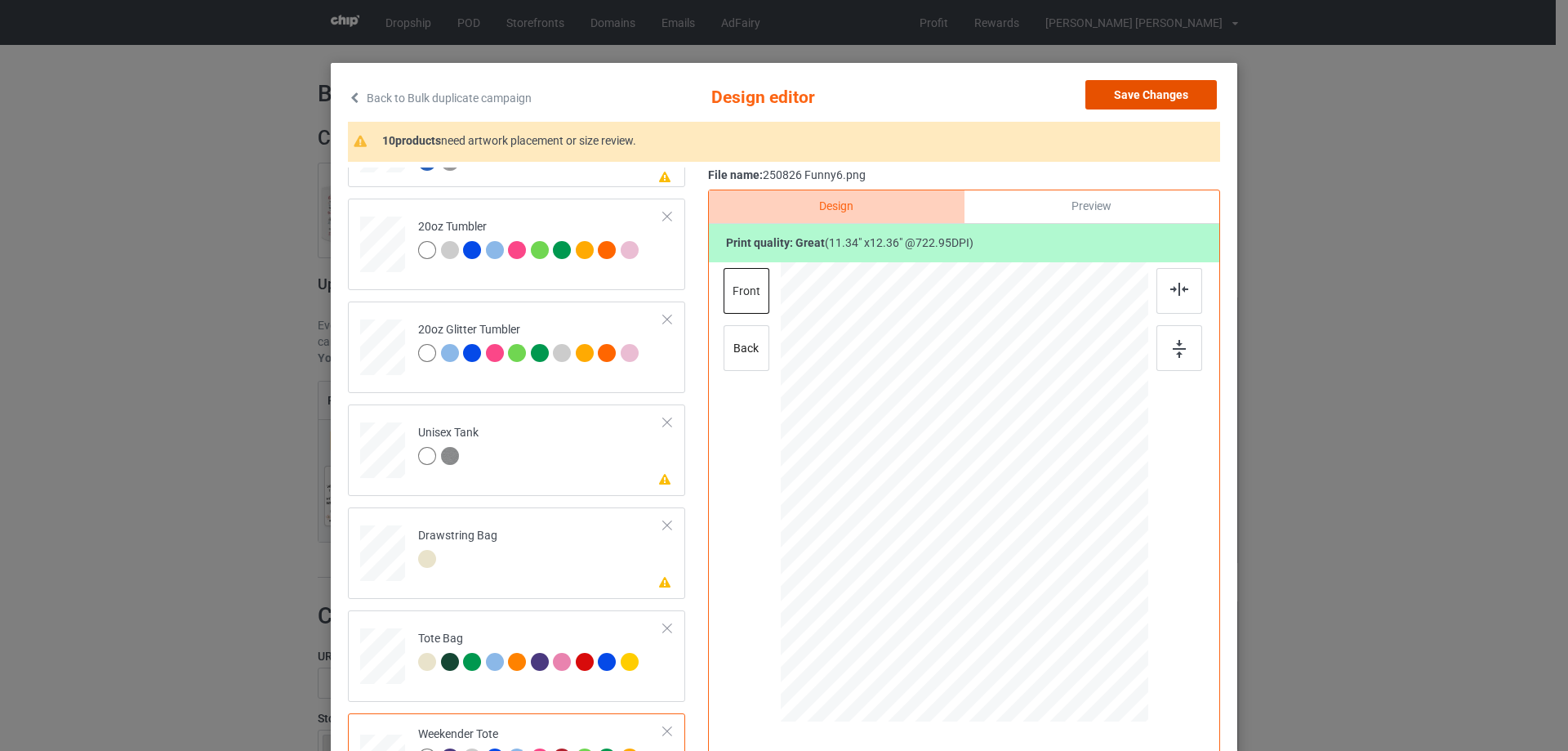
click at [1151, 95] on button "Save Changes" at bounding box center [1151, 94] width 131 height 29
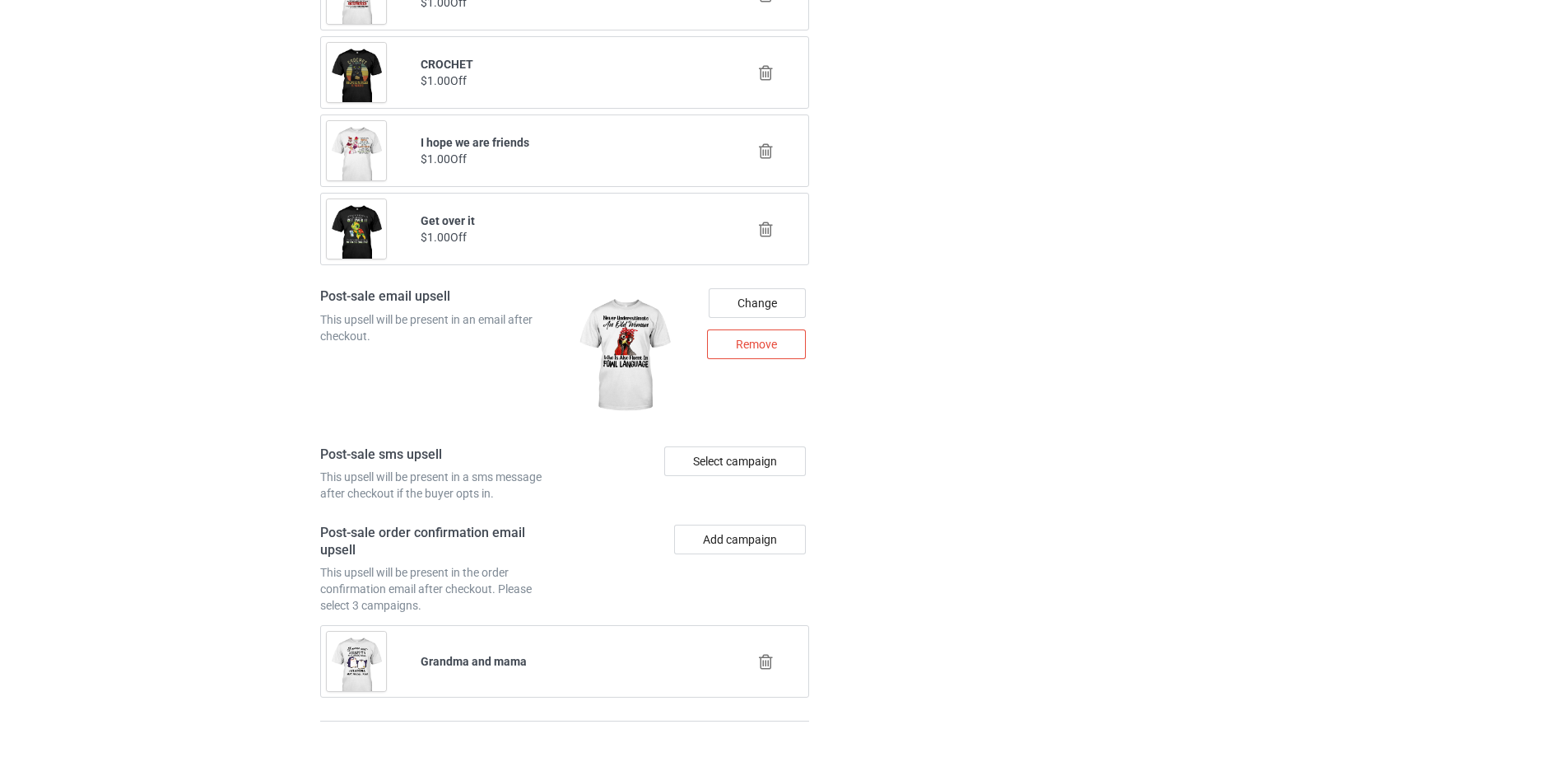
scroll to position [2095, 0]
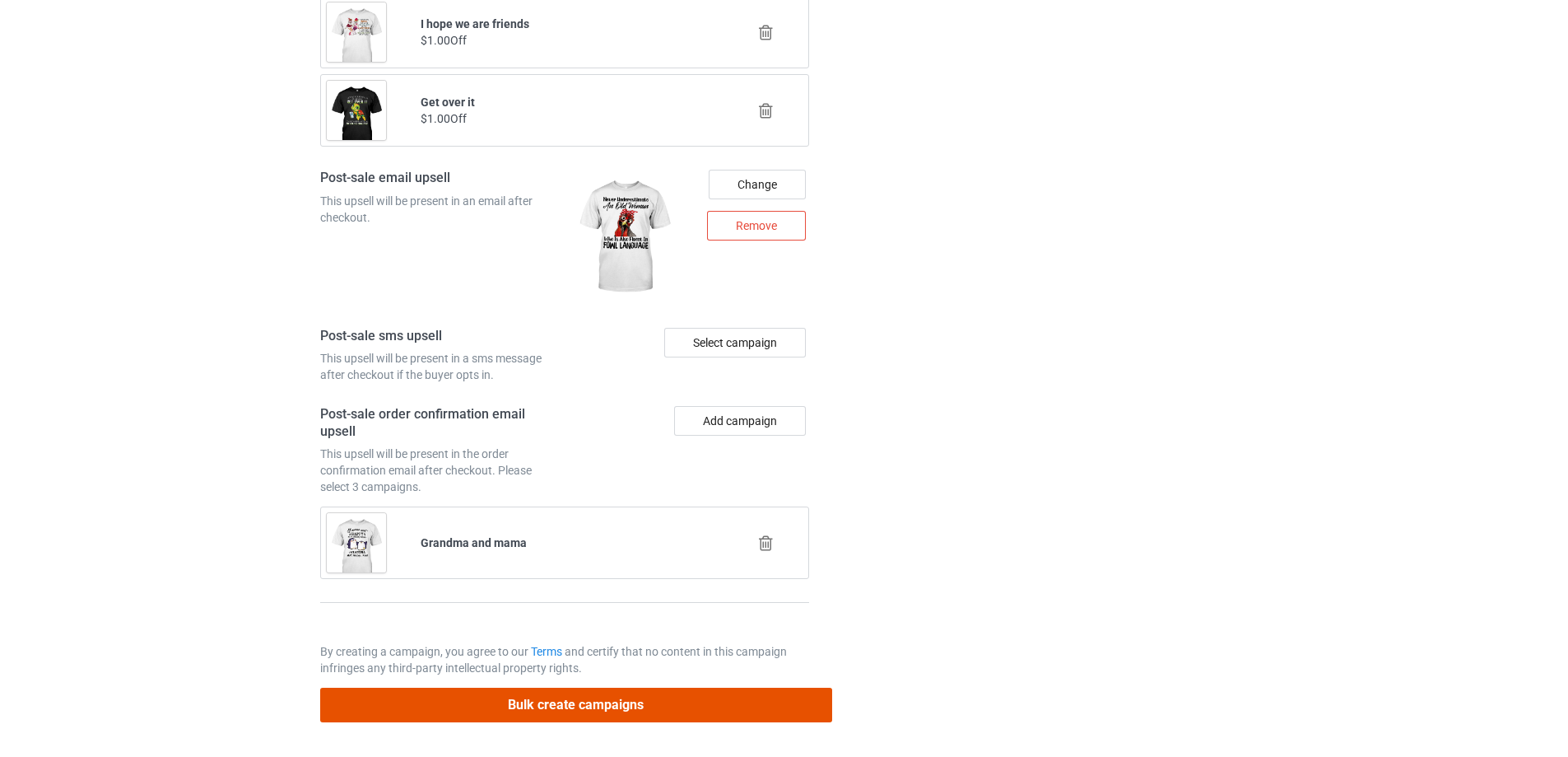
click at [694, 705] on button "Bulk create campaigns" at bounding box center [576, 704] width 512 height 34
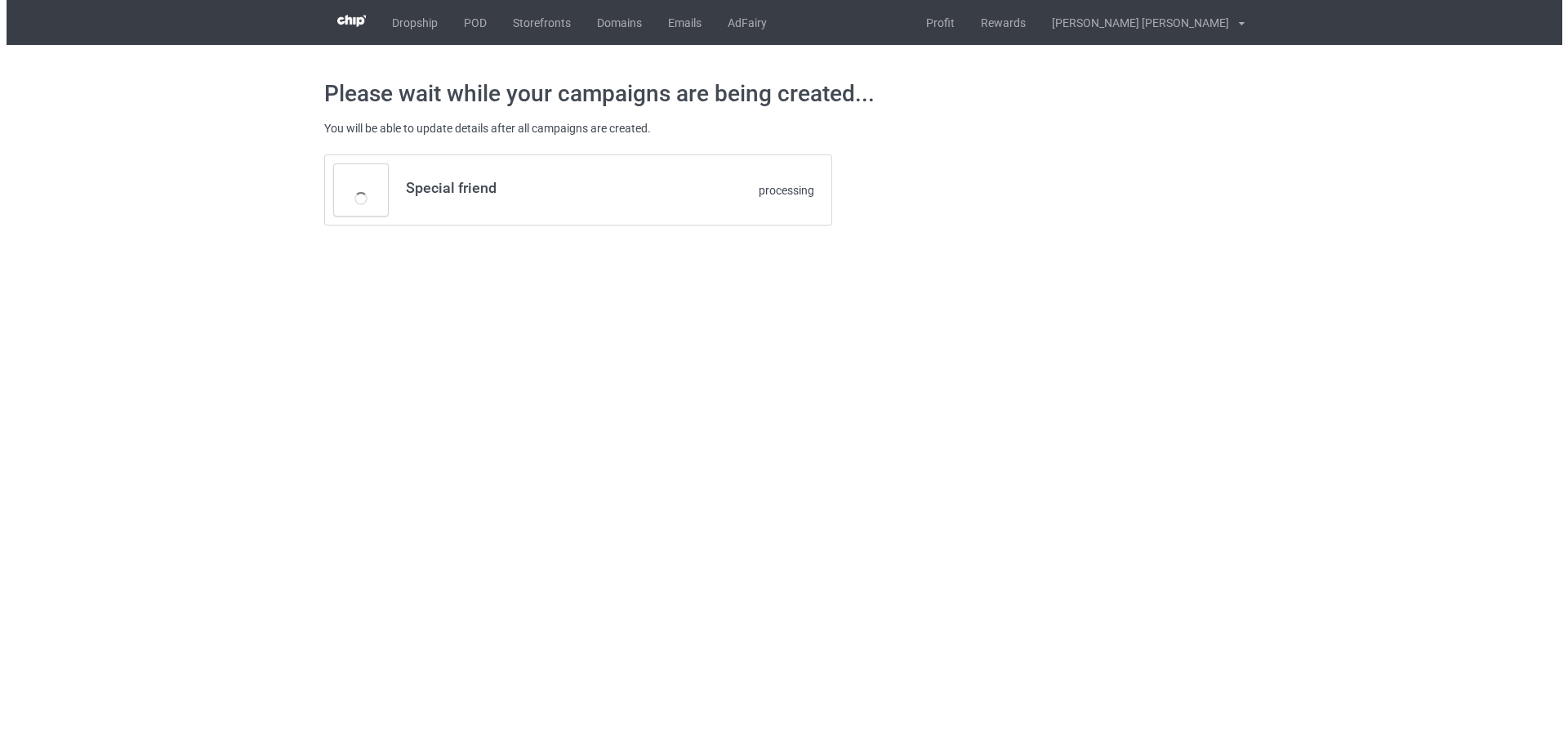
scroll to position [0, 0]
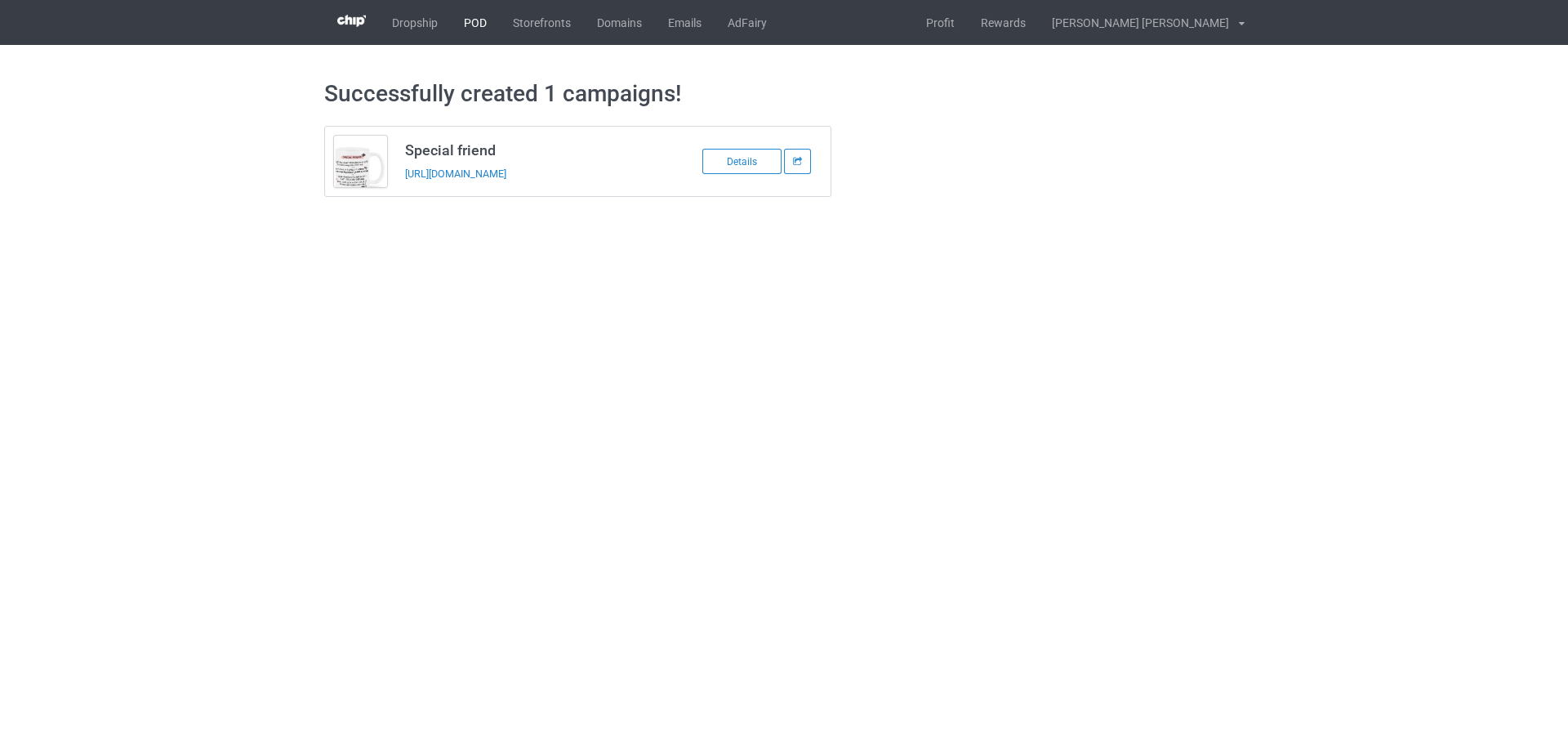
click at [478, 20] on link "POD" at bounding box center [475, 23] width 49 height 45
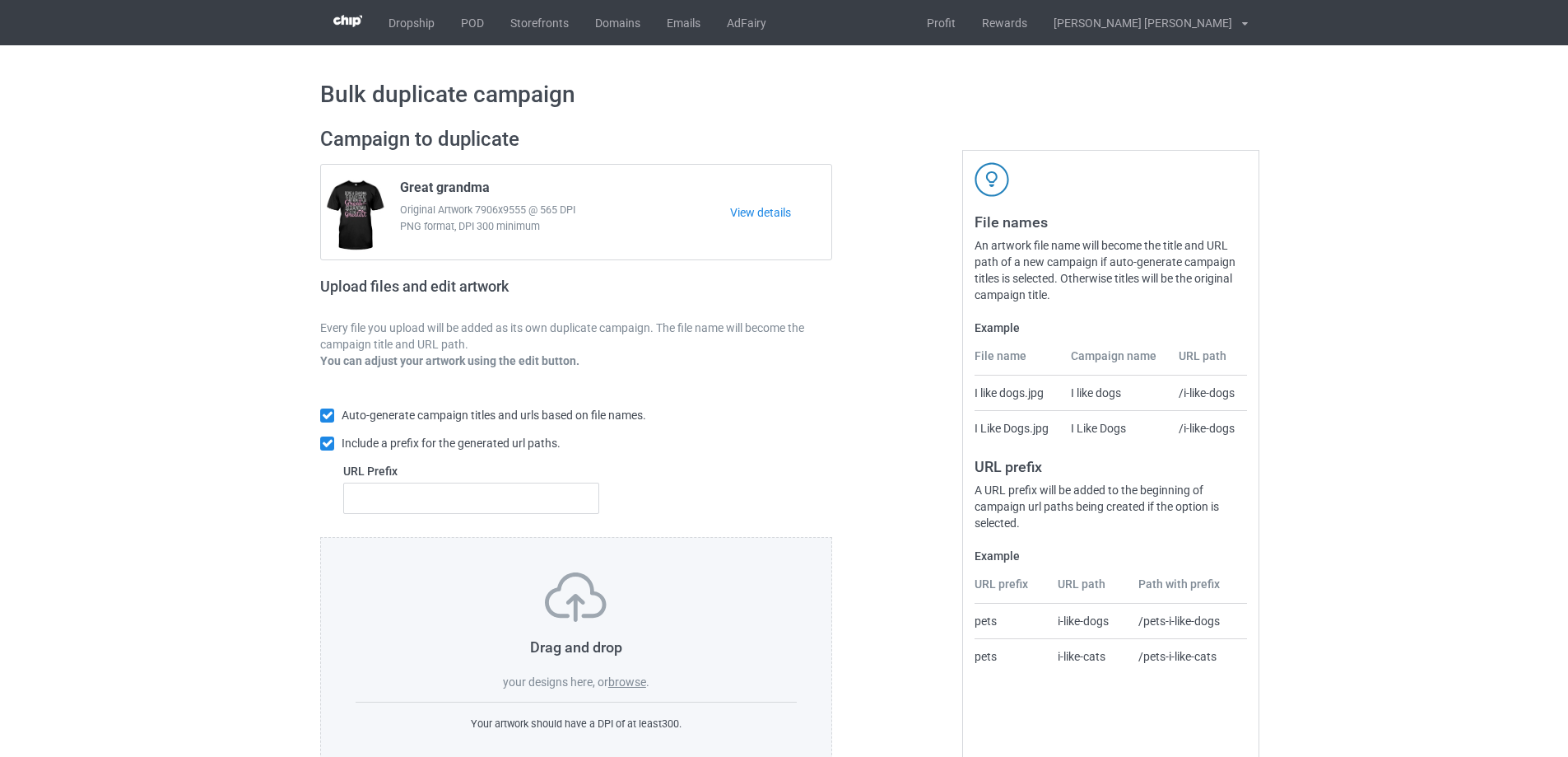
click at [630, 688] on label "browse" at bounding box center [627, 682] width 37 height 13
click at [0, 0] on input "browse" at bounding box center [0, 0] width 0 height 0
click at [635, 685] on label "browse" at bounding box center [627, 682] width 37 height 13
click at [0, 0] on input "browse" at bounding box center [0, 0] width 0 height 0
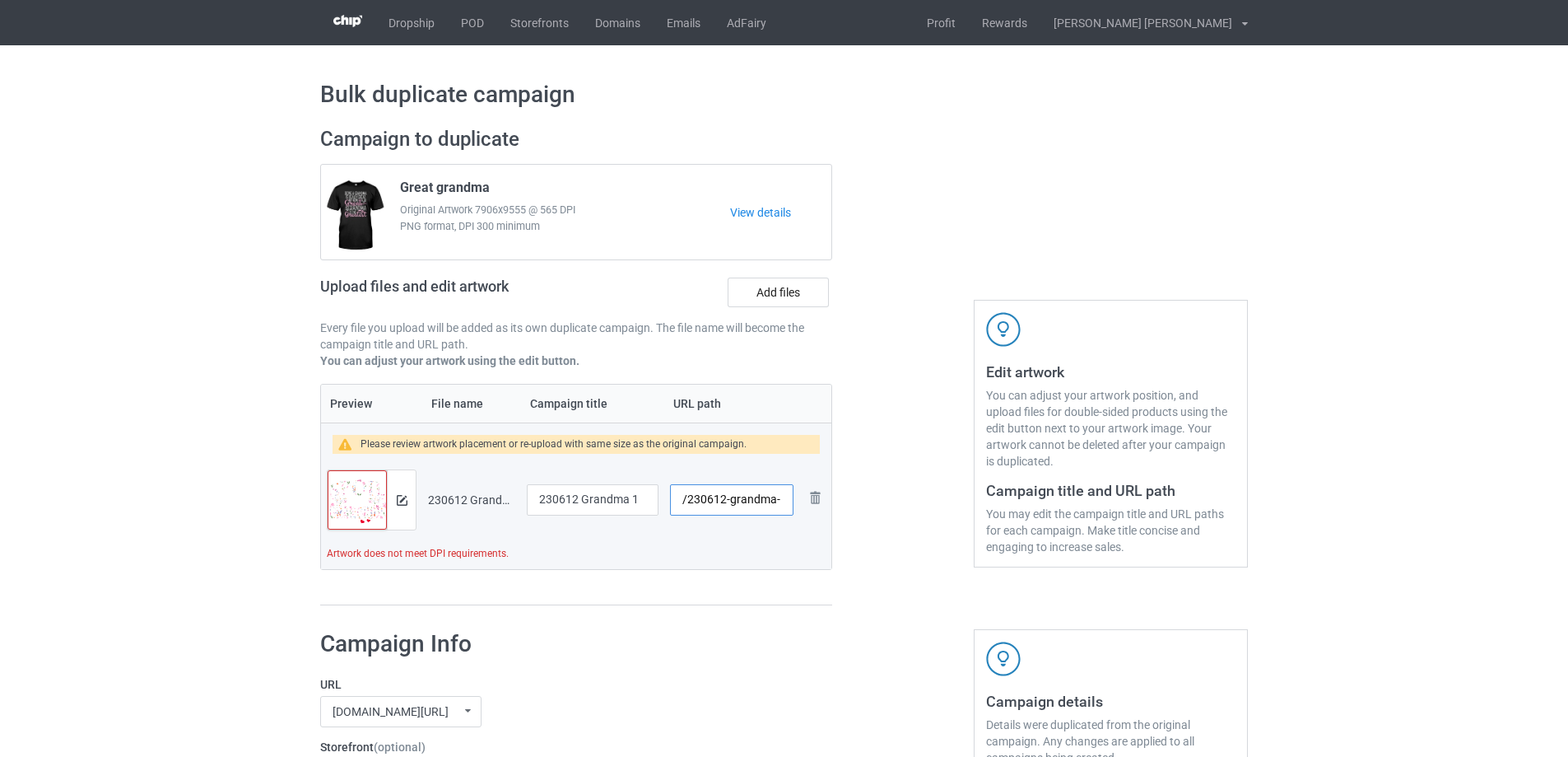
scroll to position [0, 3]
drag, startPoint x: 728, startPoint y: 503, endPoint x: 774, endPoint y: 501, distance: 46.0
click at [774, 501] on input "/230612-grandma-1" at bounding box center [731, 500] width 123 height 31
type input "/230612-1"
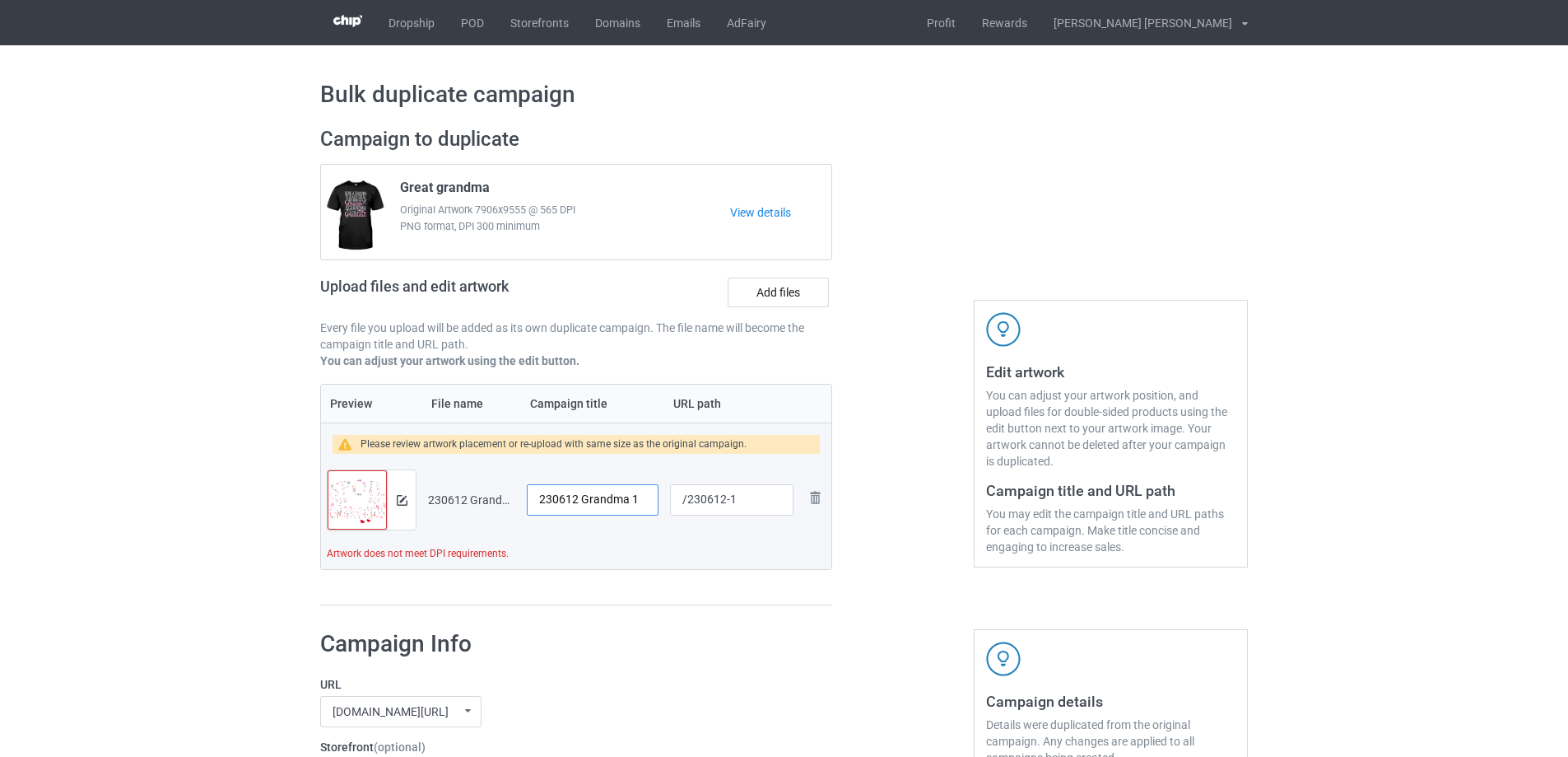
drag, startPoint x: 642, startPoint y: 501, endPoint x: 513, endPoint y: 502, distance: 129.0
click at [513, 502] on tr "Preview and edit artwork 230612 Grandma 1.png 230612 Grandma 1 /230612-1 Remove…" at bounding box center [576, 499] width 510 height 92
type input "Grandkids"
click at [399, 501] on img at bounding box center [402, 500] width 11 height 11
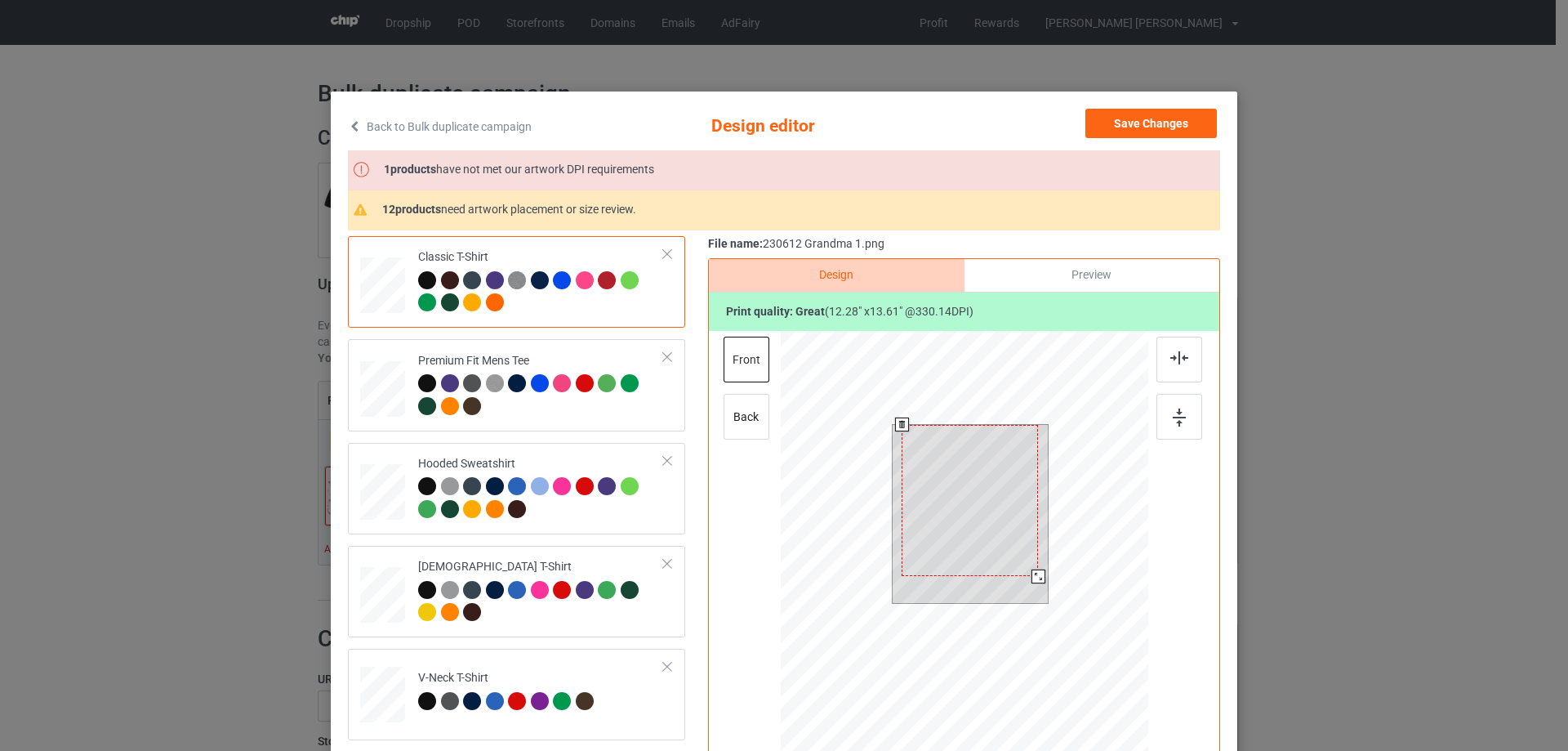
click at [1031, 571] on div at bounding box center [1037, 576] width 14 height 14
drag, startPoint x: 1034, startPoint y: 574, endPoint x: 1029, endPoint y: 564, distance: 11.2
click at [1029, 564] on div at bounding box center [1031, 569] width 14 height 14
click at [1011, 547] on div at bounding box center [970, 495] width 123 height 136
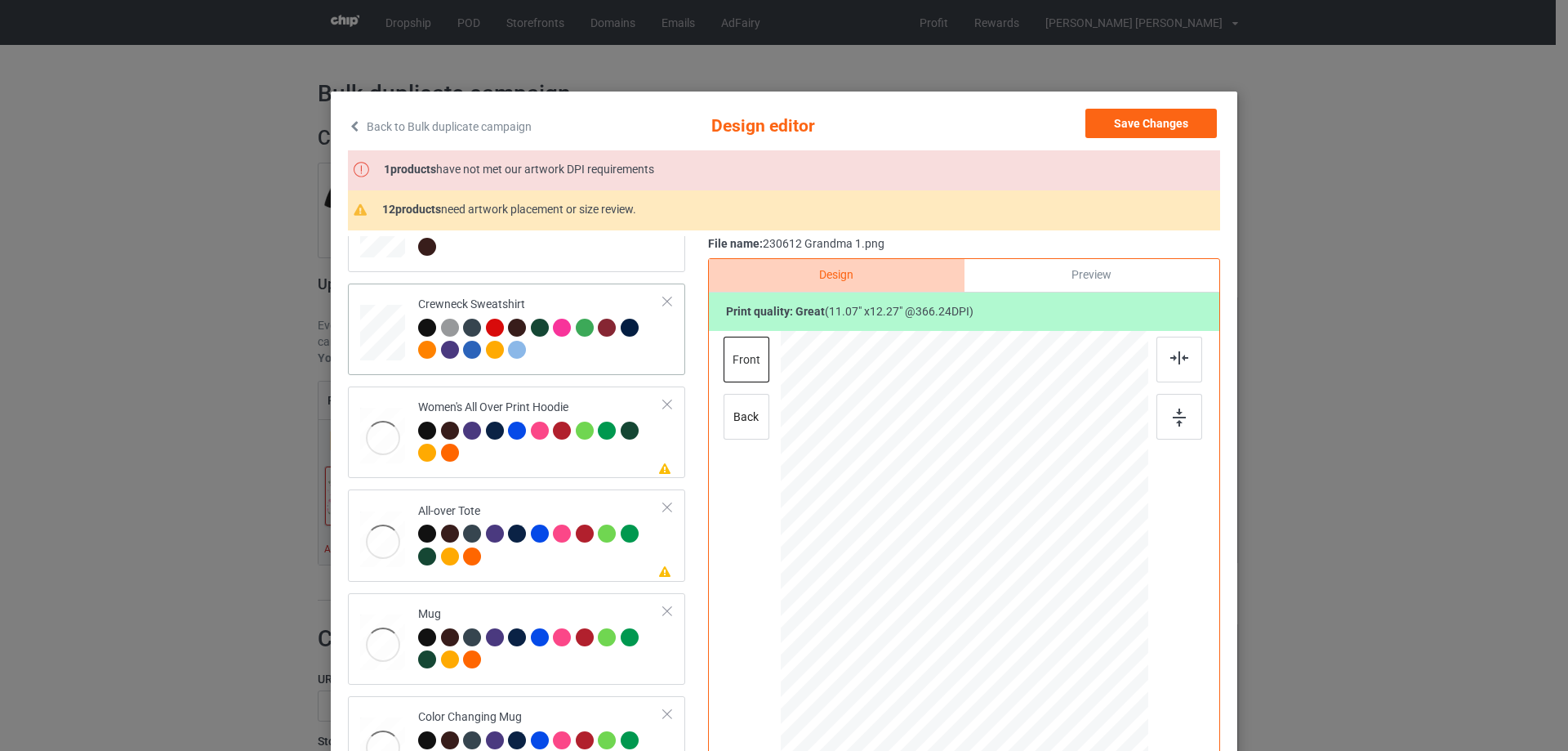
scroll to position [653, 0]
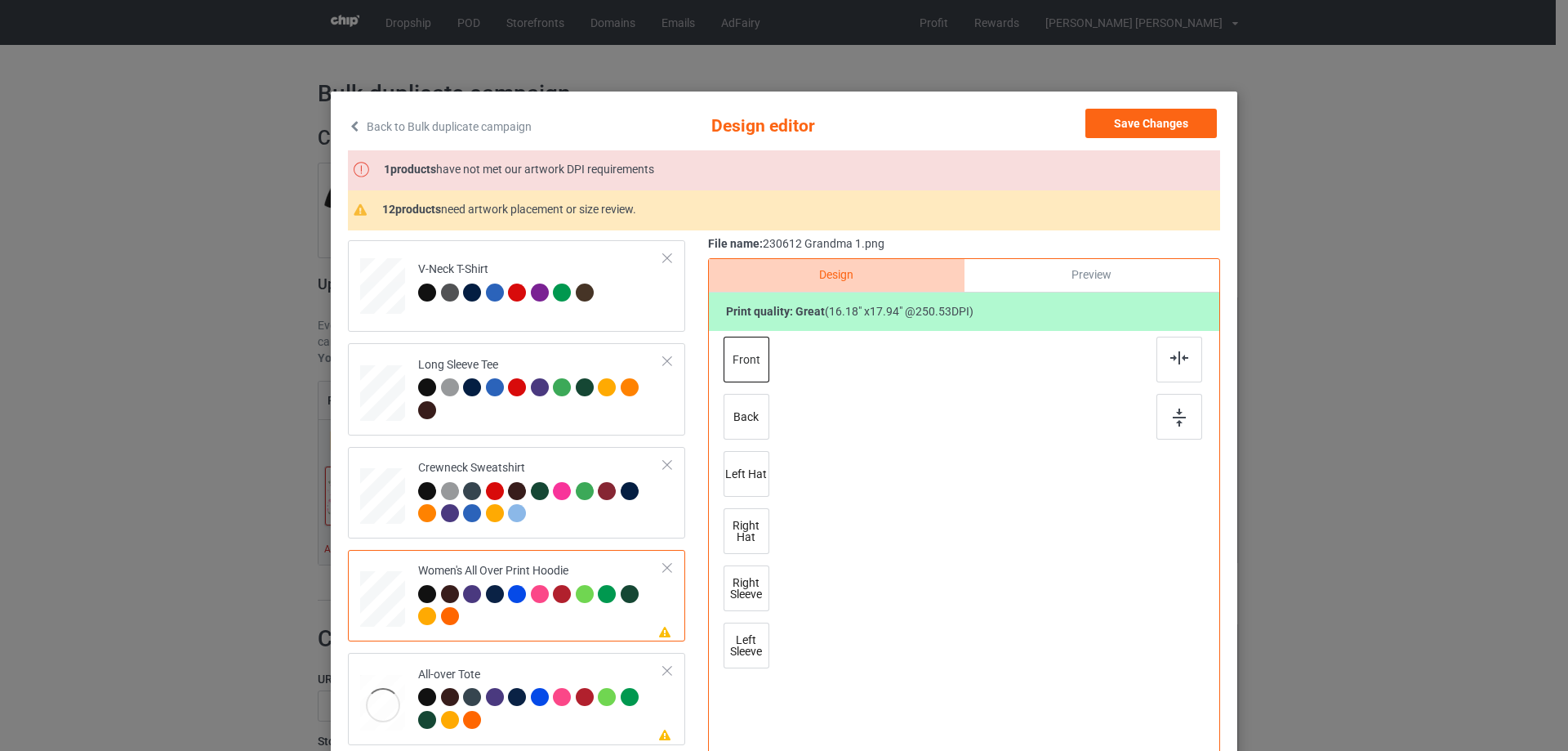
click at [976, 563] on div at bounding box center [964, 543] width 424 height 424
drag, startPoint x: 1067, startPoint y: 685, endPoint x: 1041, endPoint y: 613, distance: 76.6
click at [1041, 613] on div at bounding box center [964, 561] width 367 height 415
click at [1007, 556] on div at bounding box center [964, 504] width 131 height 145
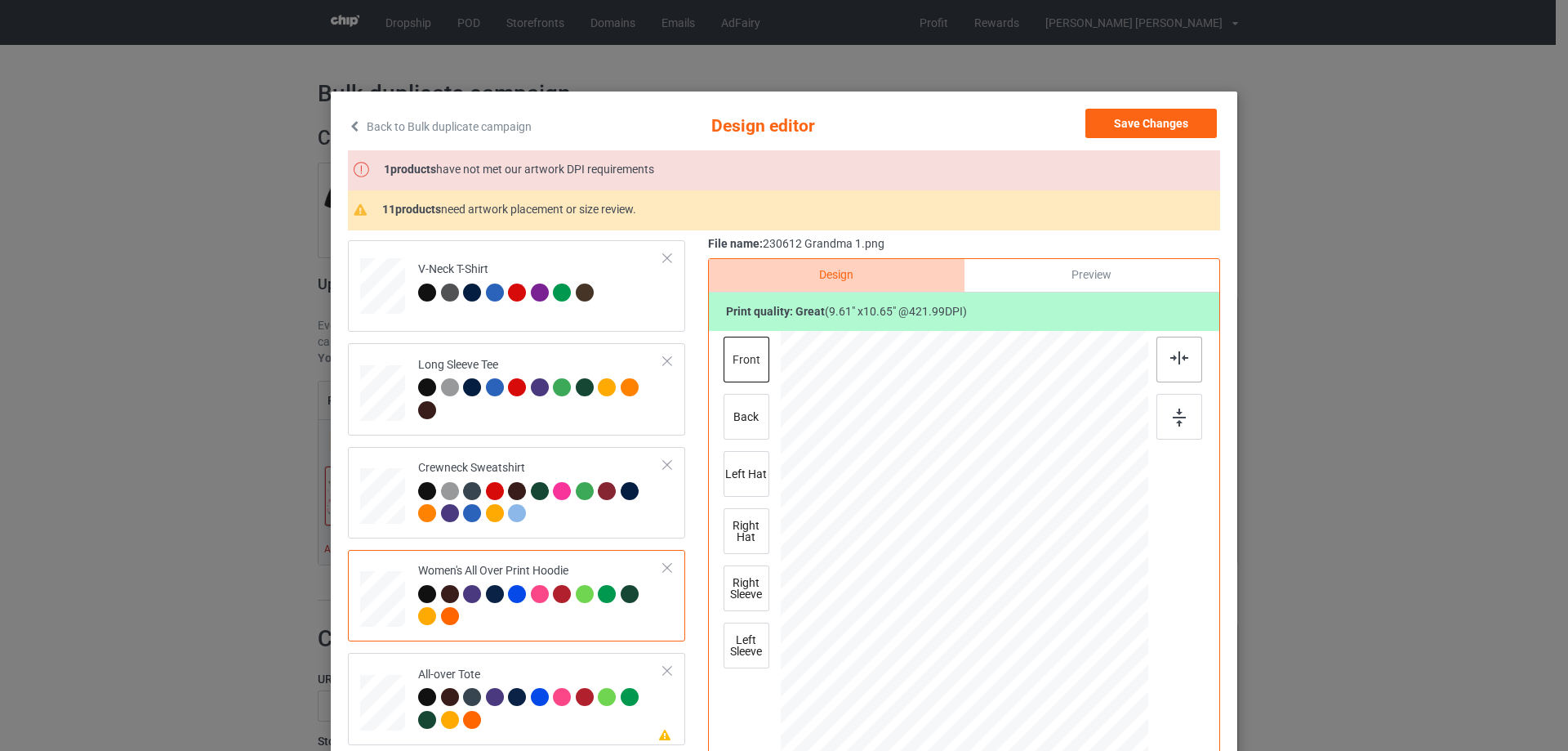
click at [1162, 365] on div at bounding box center [1179, 359] width 45 height 45
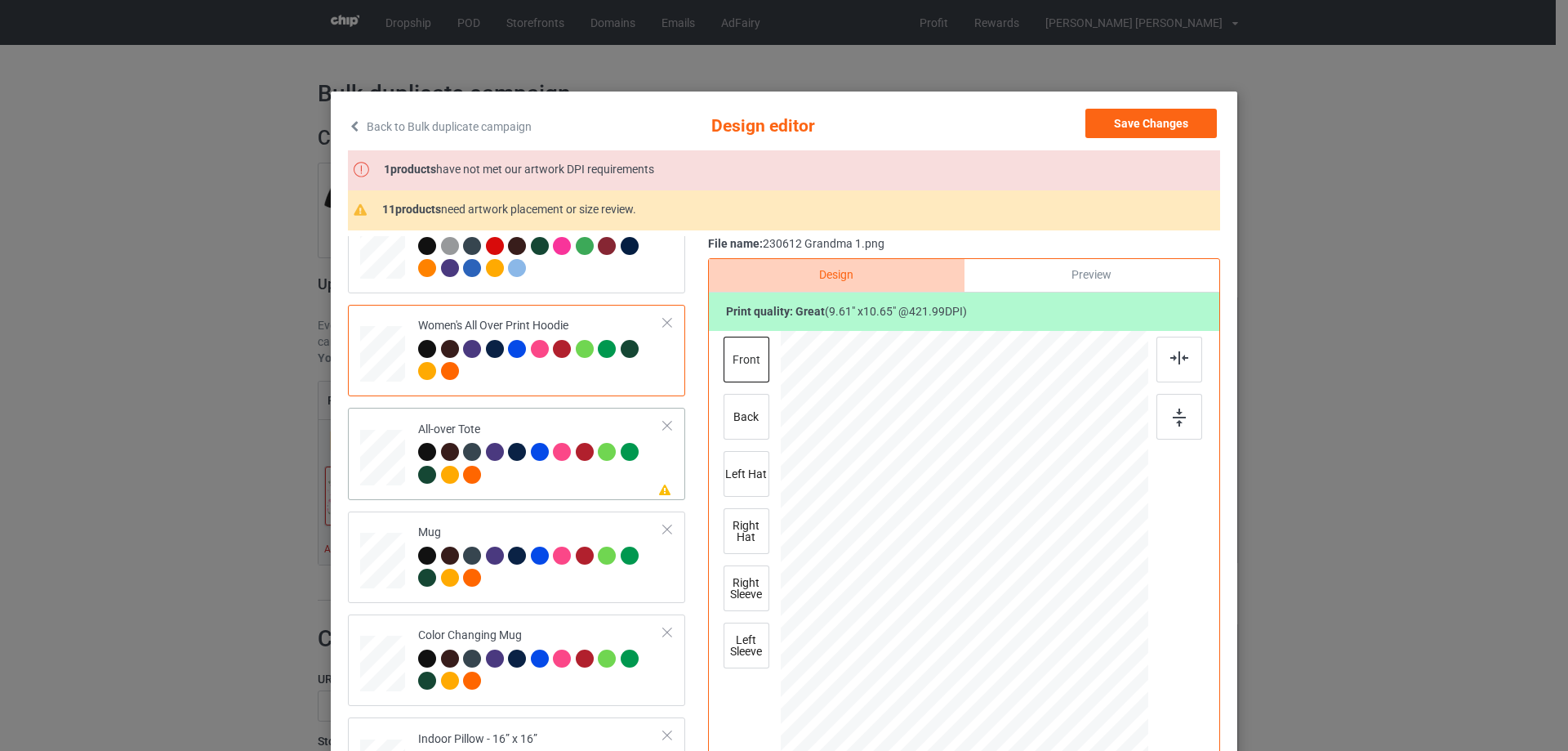
drag, startPoint x: 1070, startPoint y: 683, endPoint x: 1079, endPoint y: 702, distance: 21.0
click at [1081, 702] on div at bounding box center [1087, 697] width 14 height 14
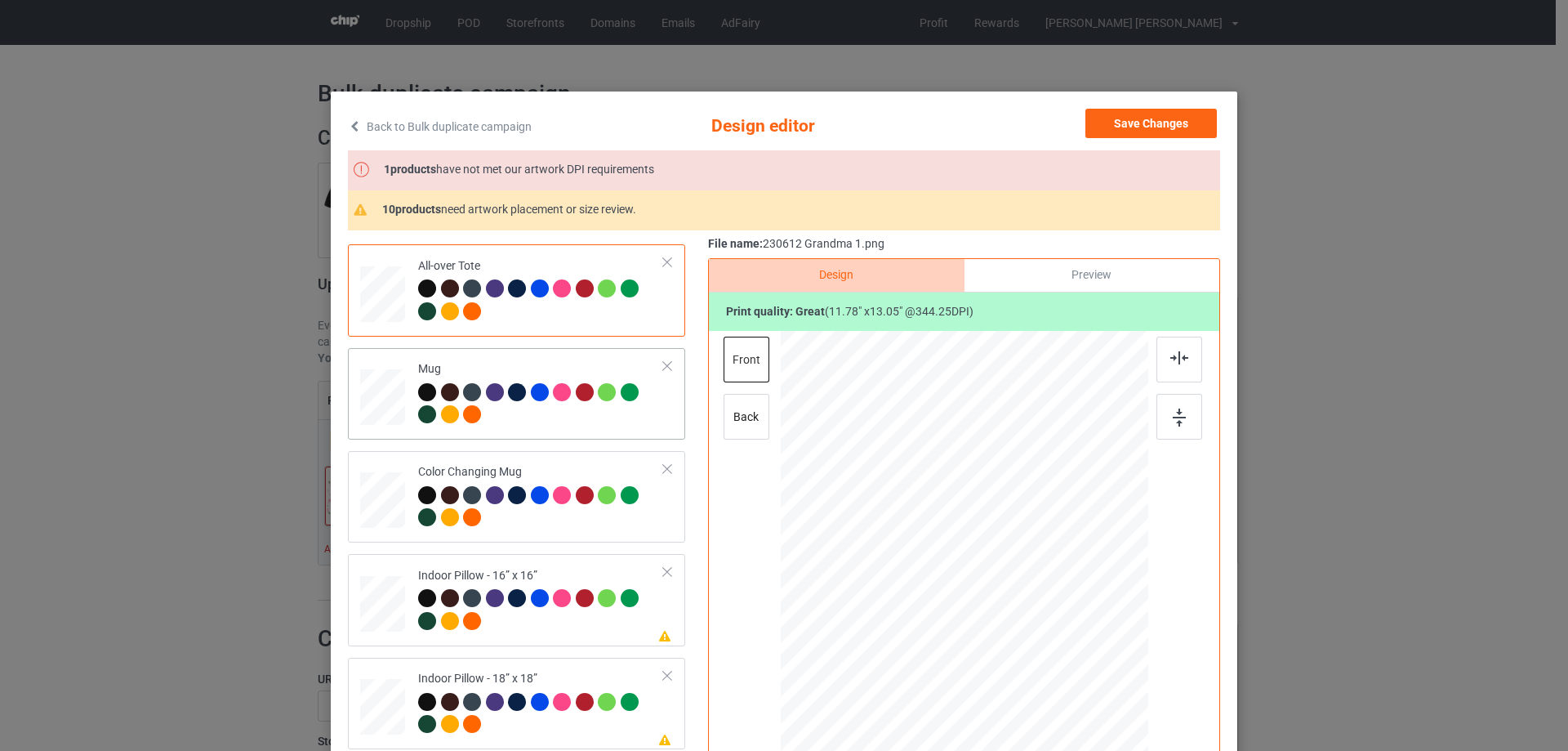
click at [1122, 633] on div at bounding box center [1128, 630] width 14 height 14
click at [1100, 611] on div at bounding box center [1064, 560] width 128 height 142
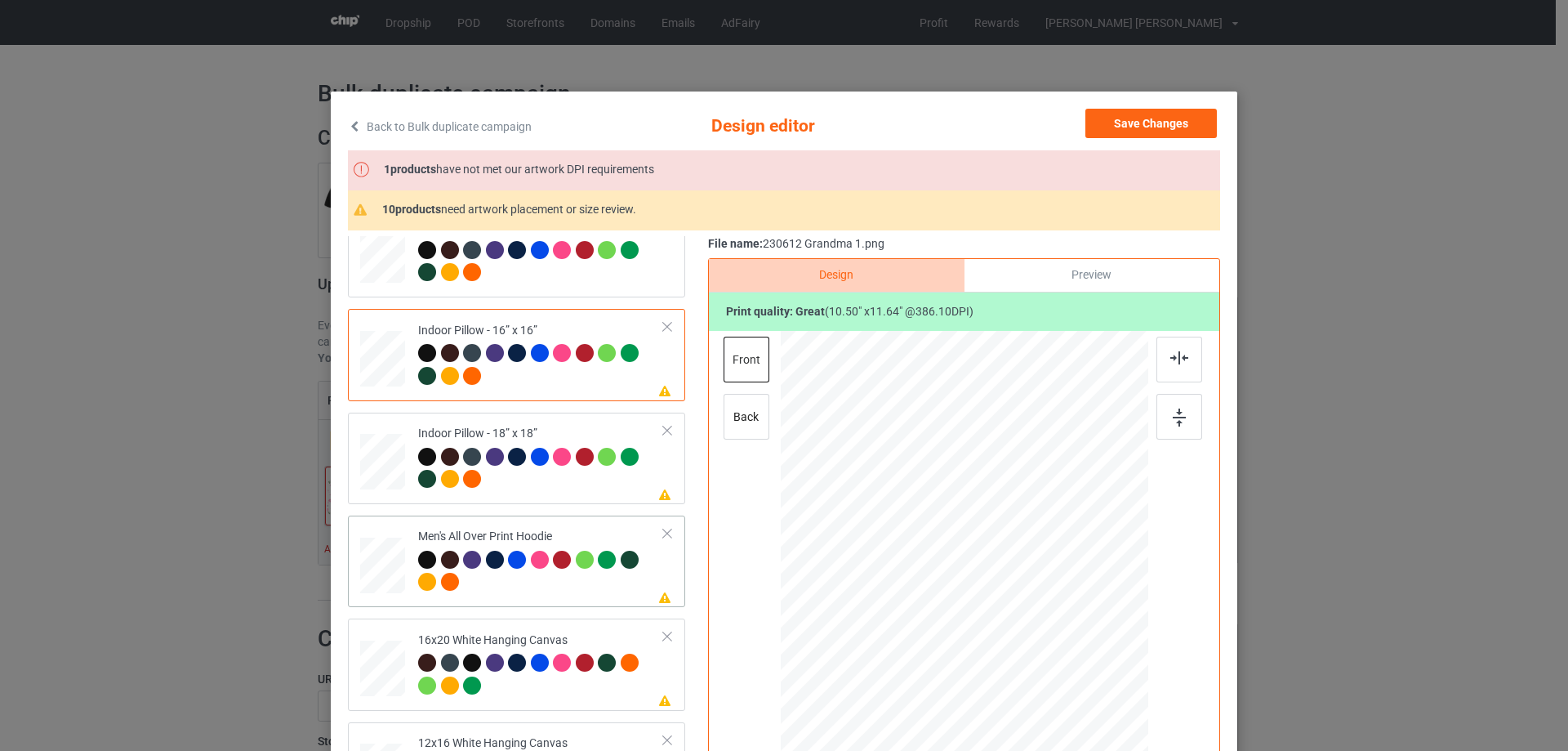
drag, startPoint x: 1067, startPoint y: 681, endPoint x: 1039, endPoint y: 610, distance: 76.3
click at [1039, 610] on div at bounding box center [964, 561] width 367 height 390
drag, startPoint x: 1015, startPoint y: 612, endPoint x: 1015, endPoint y: 568, distance: 44.0
click at [1015, 568] on div at bounding box center [963, 516] width 128 height 141
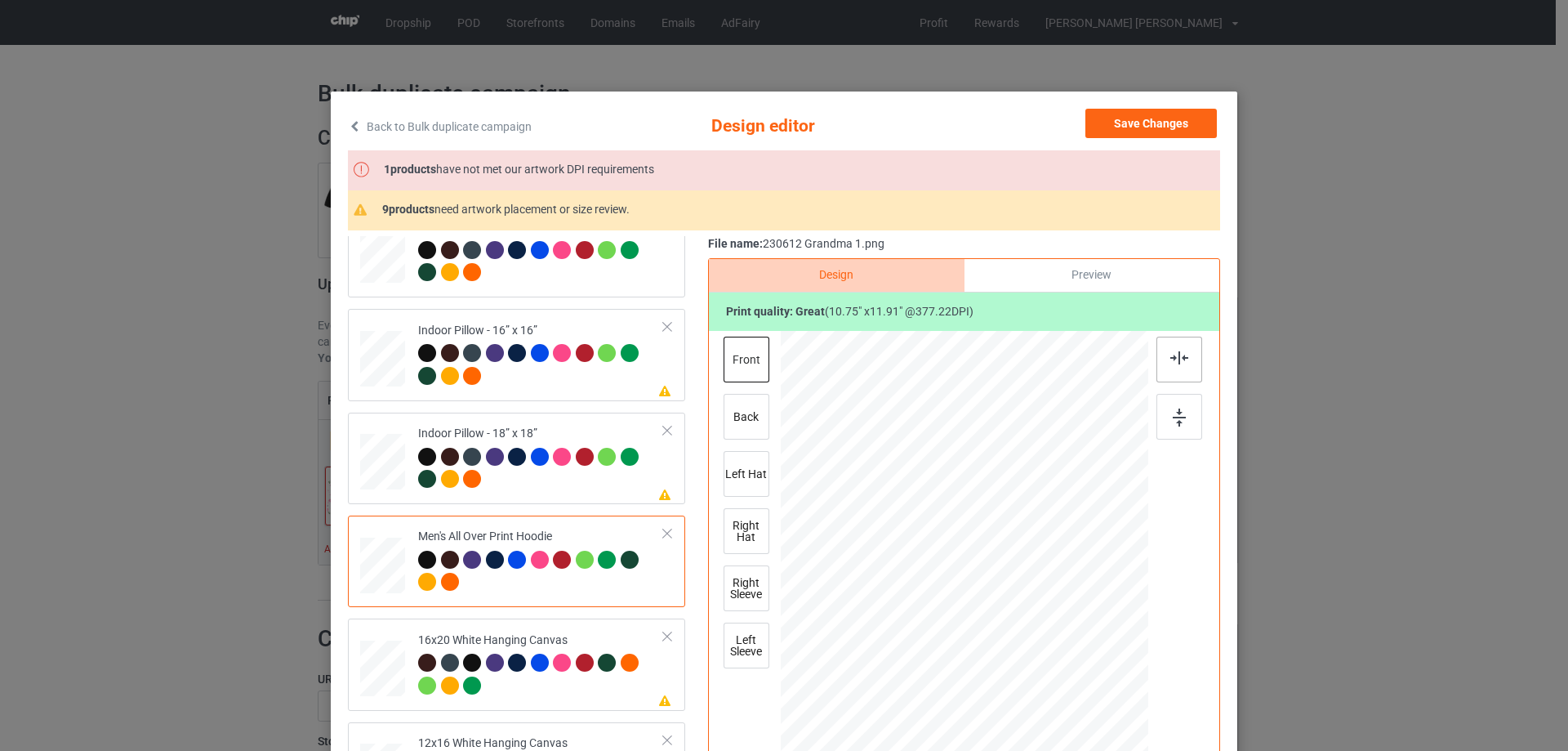
click at [1186, 359] on div at bounding box center [1179, 359] width 45 height 45
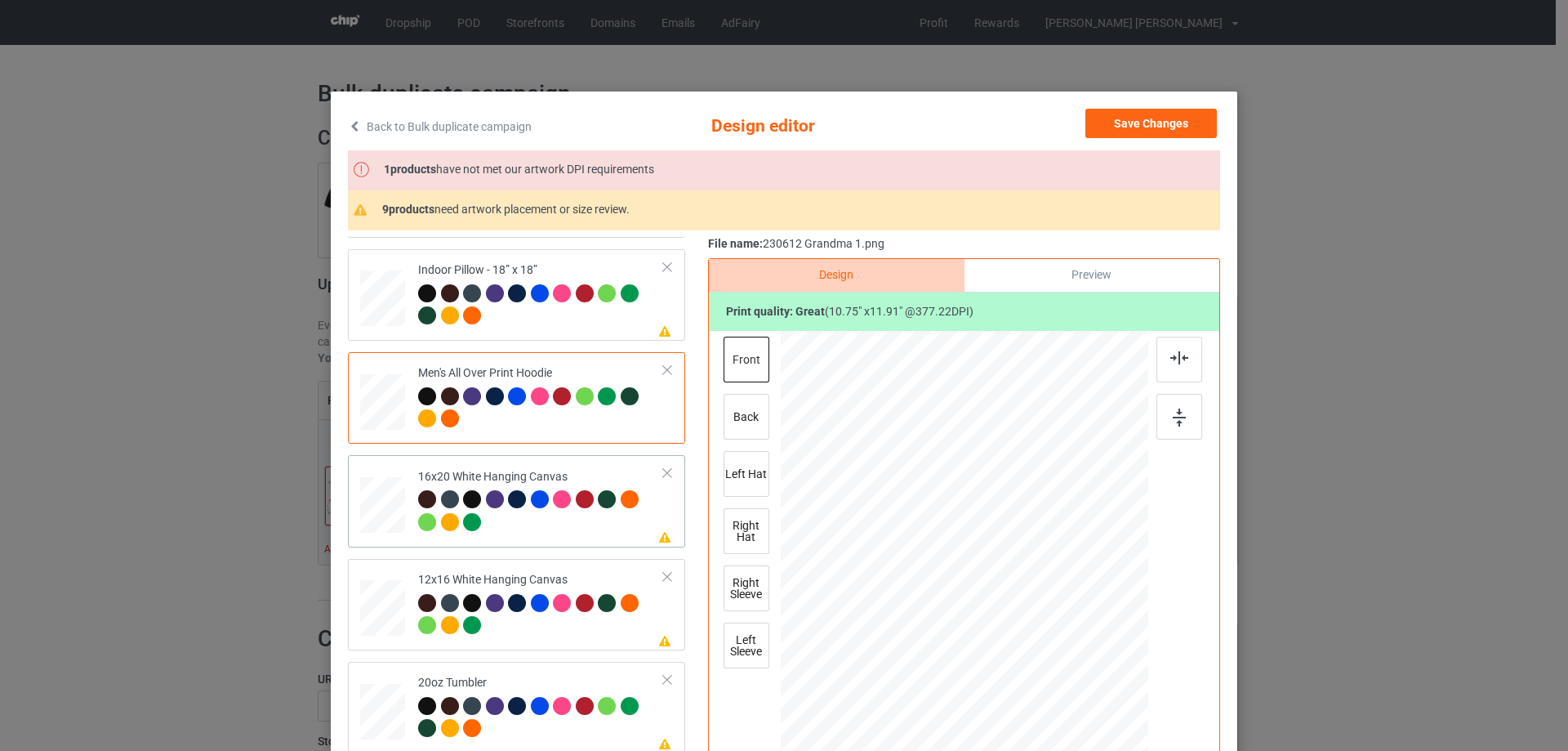
click at [400, 524] on td at bounding box center [385, 501] width 49 height 78
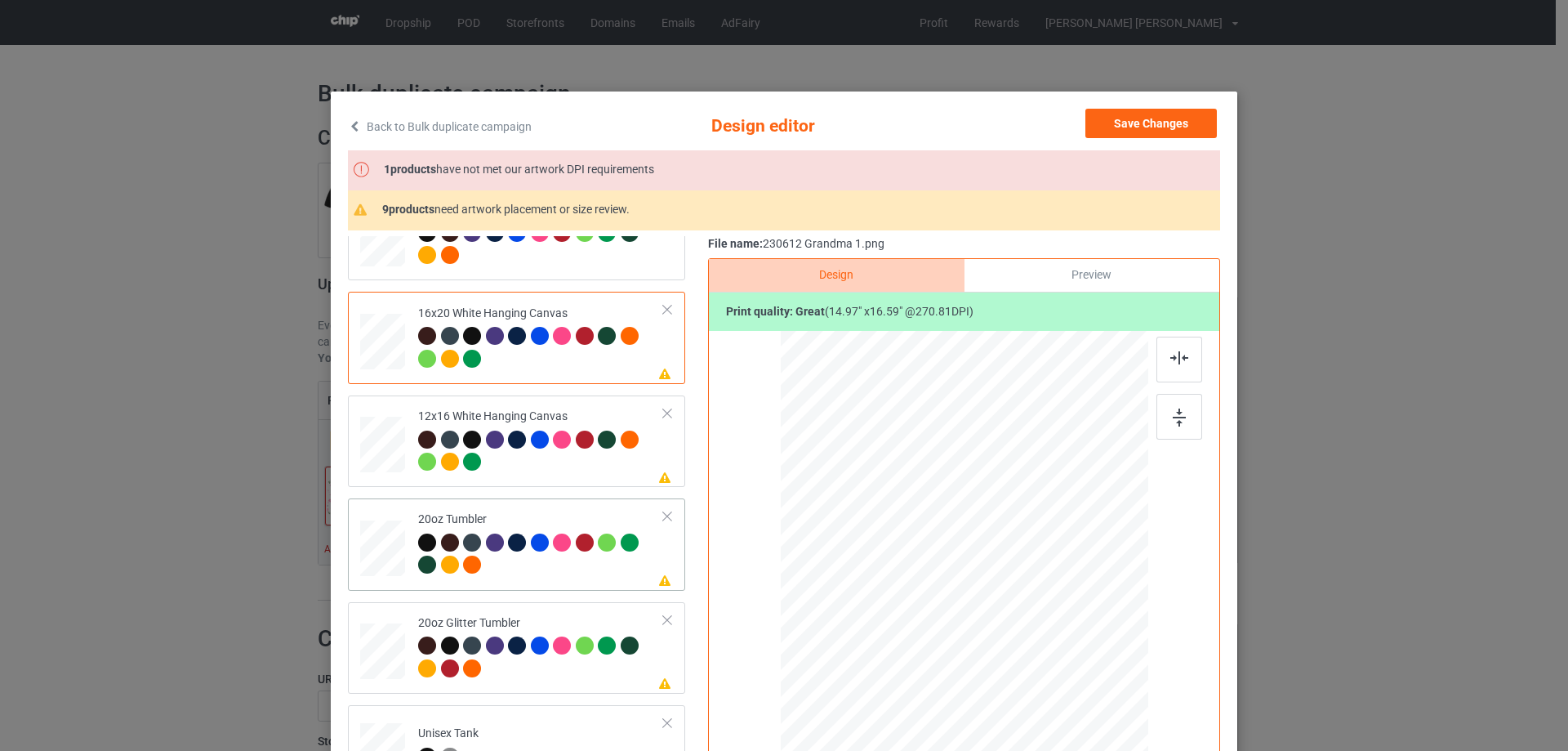
click at [938, 632] on div at bounding box center [943, 629] width 14 height 14
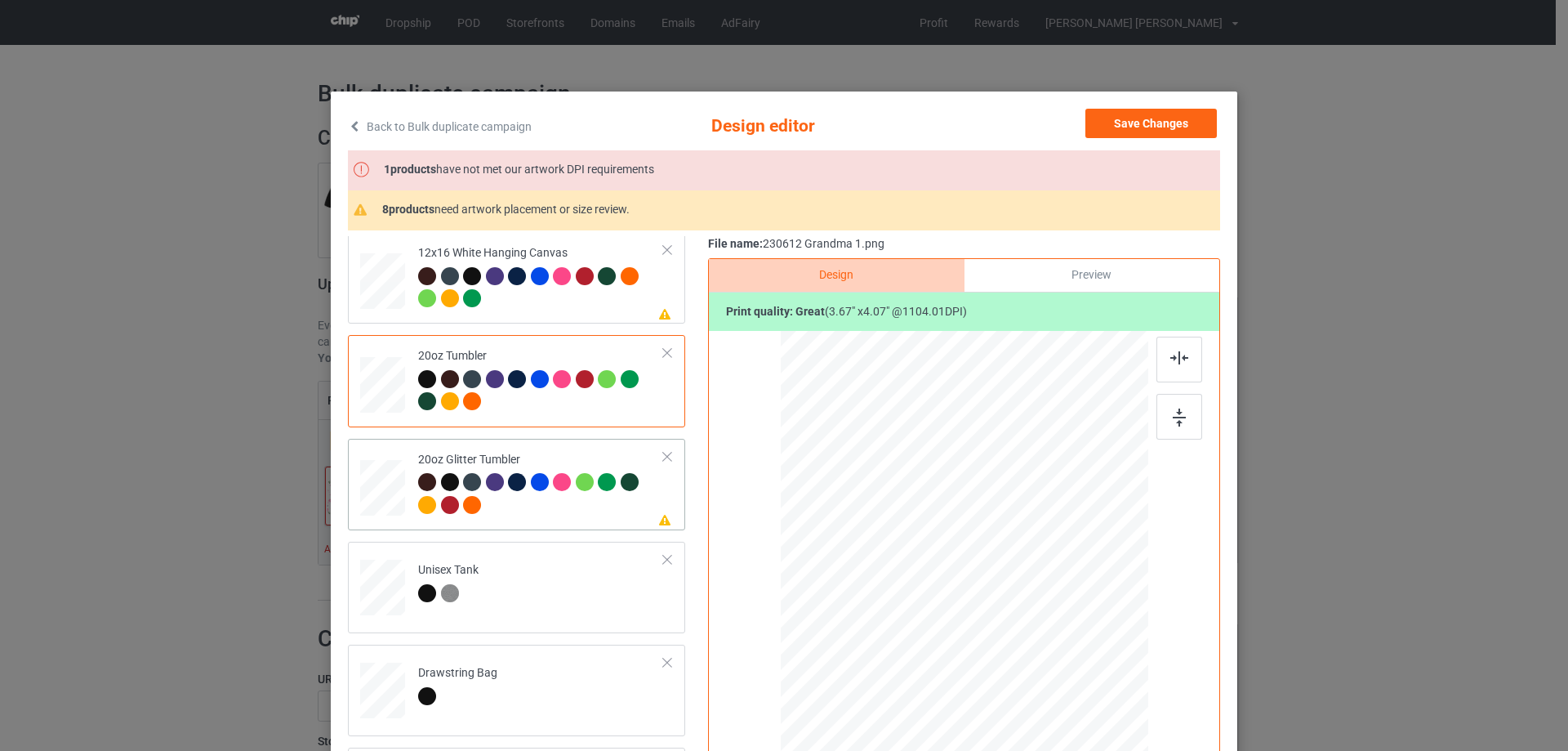
click at [943, 624] on div at bounding box center [950, 619] width 14 height 14
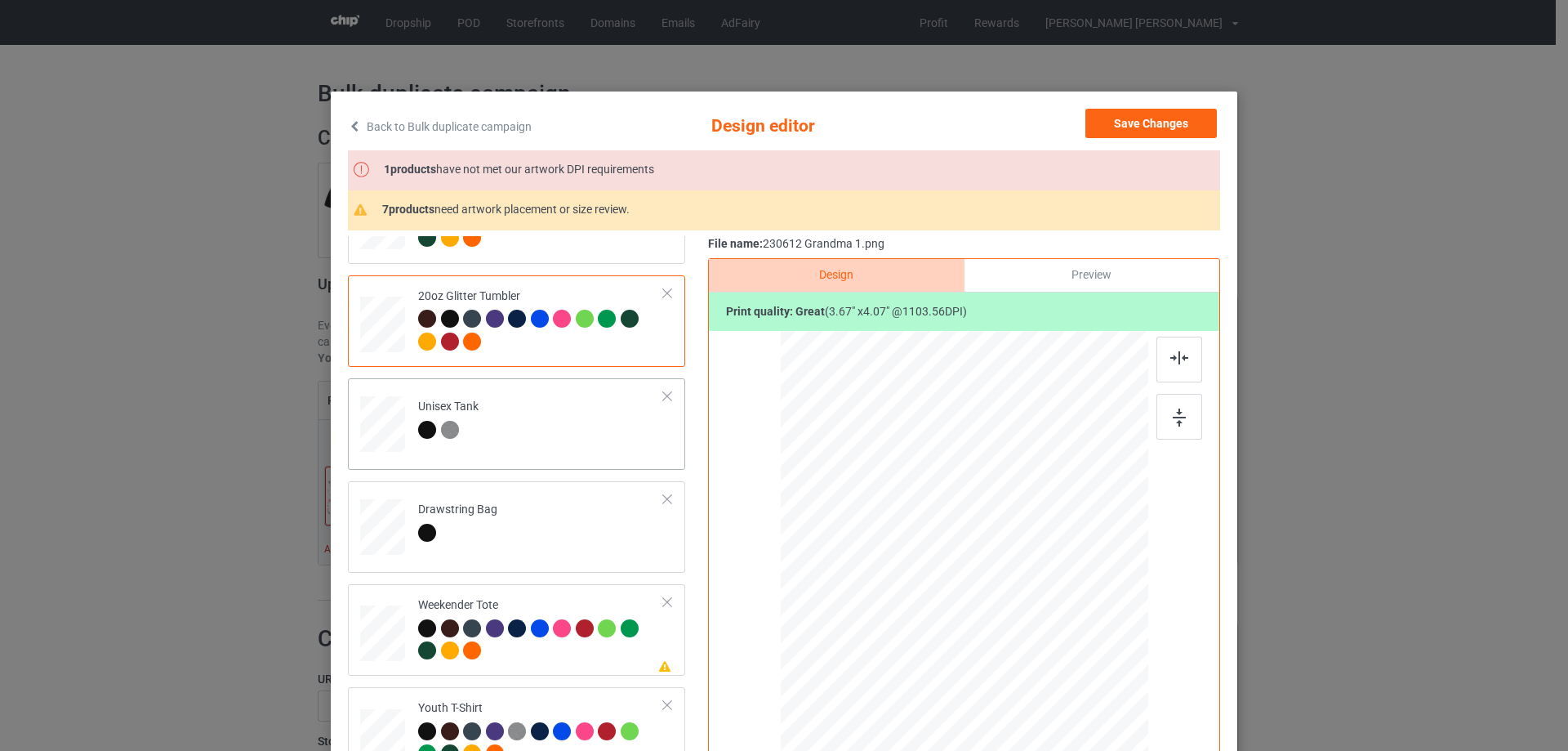
scroll to position [1797, 0]
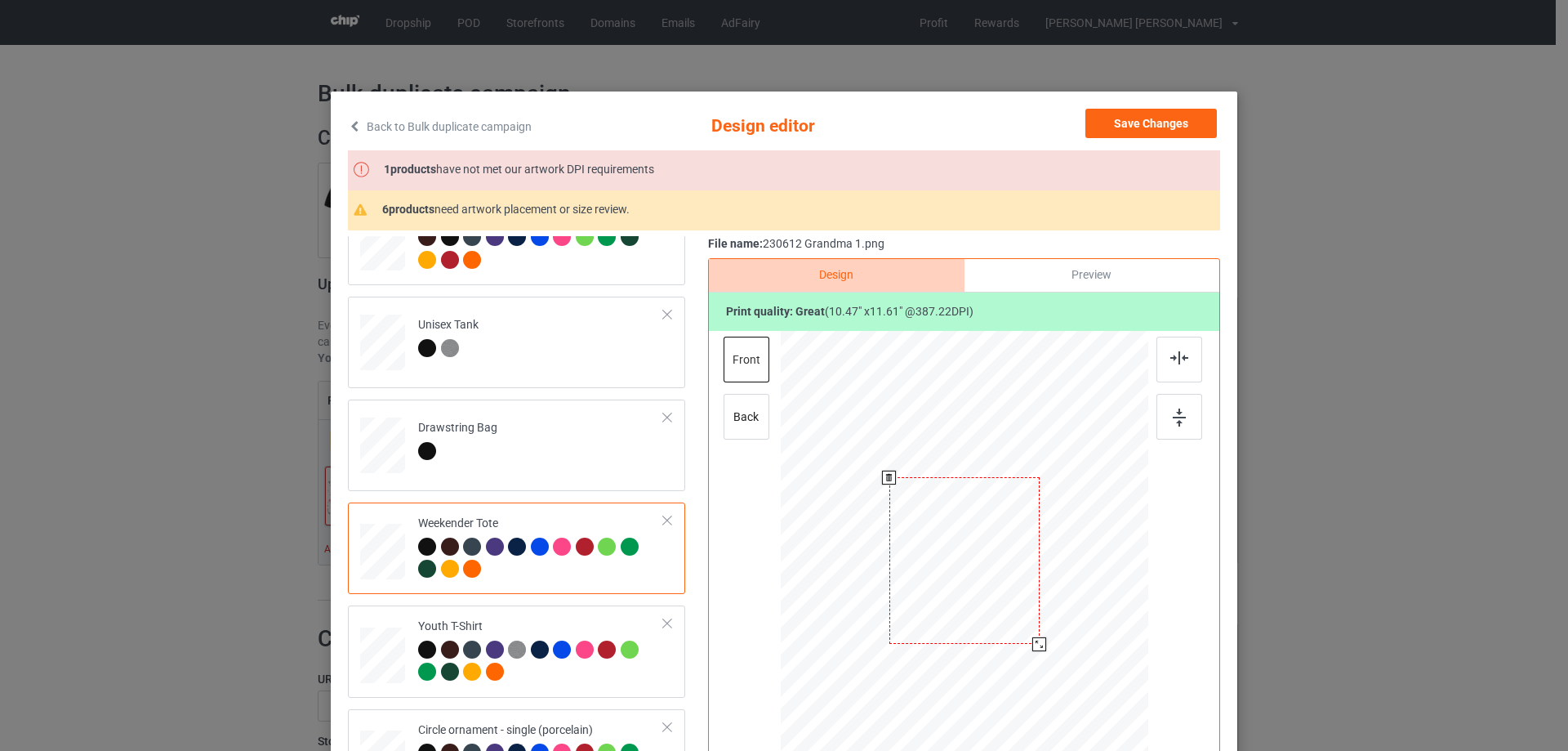
drag, startPoint x: 1067, startPoint y: 684, endPoint x: 1039, endPoint y: 639, distance: 53.0
click at [1039, 639] on div at bounding box center [1038, 643] width 14 height 14
click at [1016, 621] on div at bounding box center [967, 552] width 151 height 167
click at [1179, 355] on img at bounding box center [1180, 357] width 18 height 13
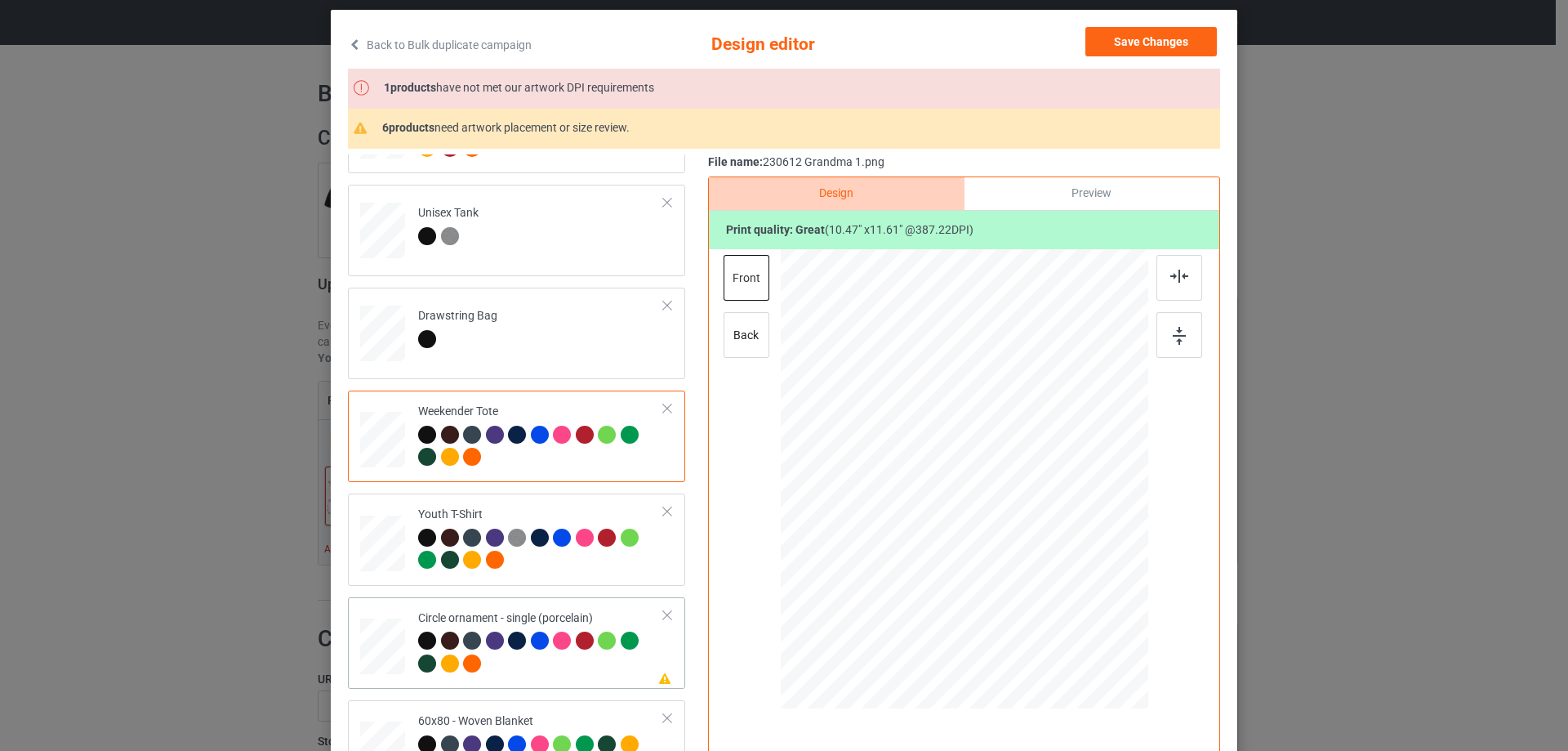
scroll to position [163, 0]
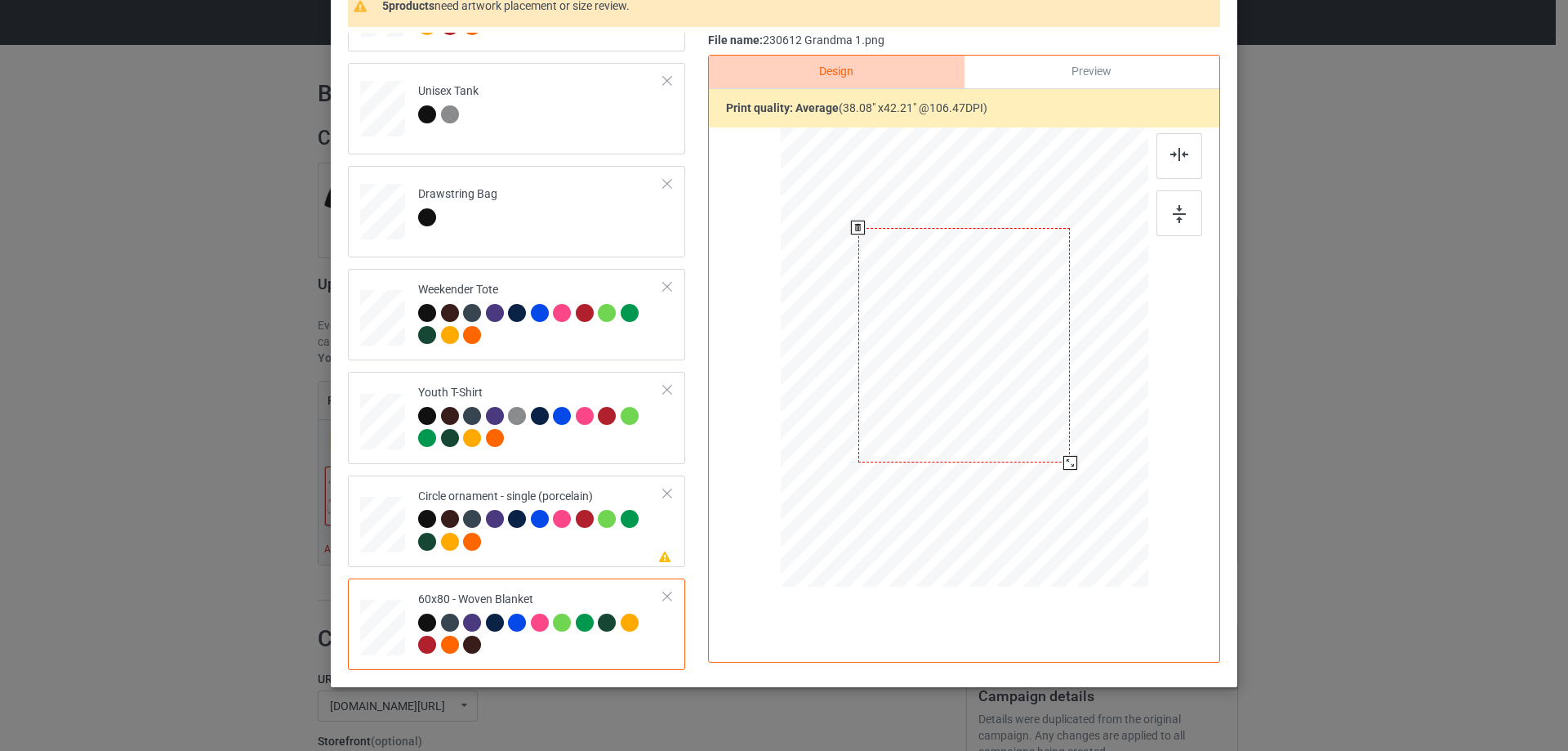
scroll to position [123, 0]
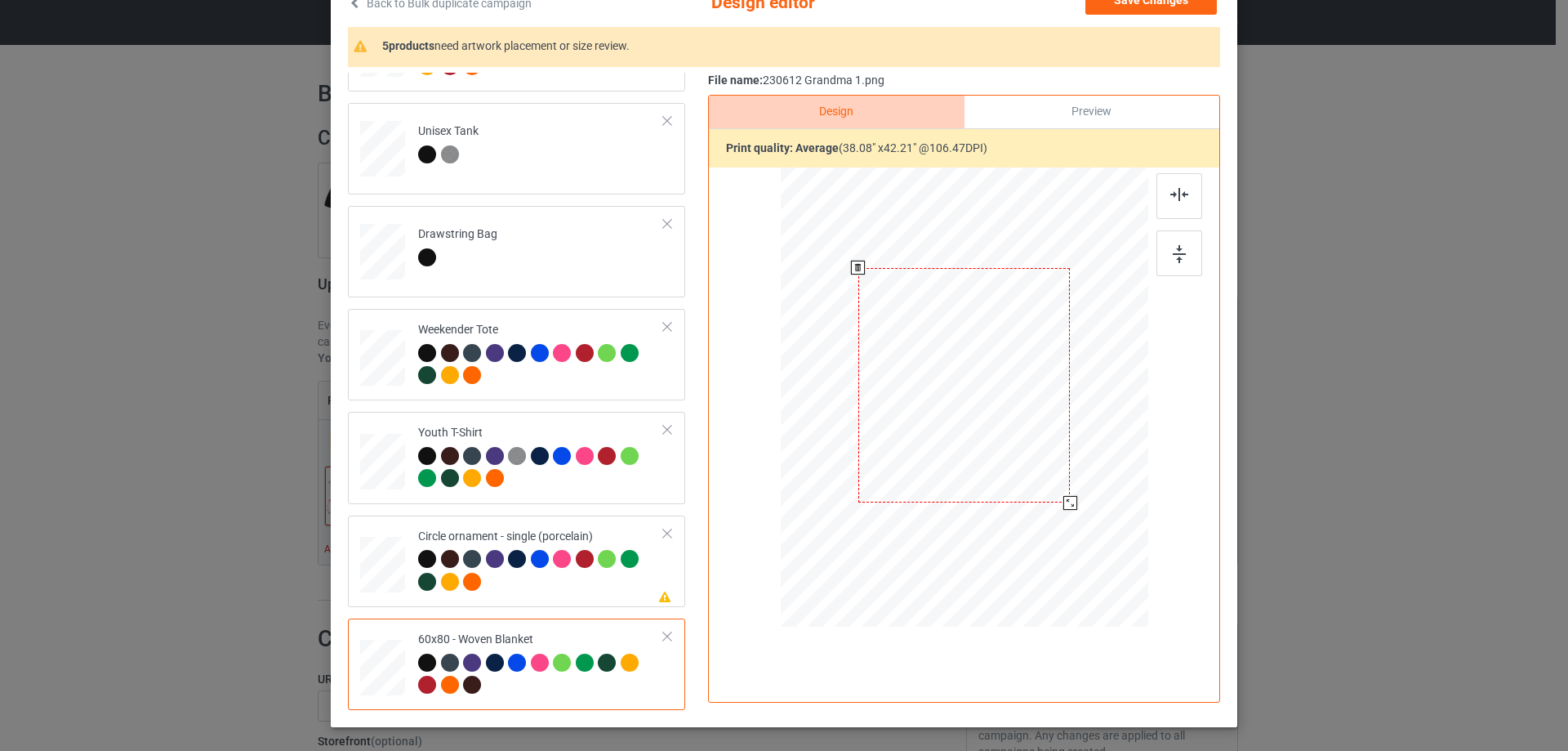
drag, startPoint x: 1083, startPoint y: 507, endPoint x: 1074, endPoint y: 497, distance: 13.5
click at [1074, 497] on div at bounding box center [964, 397] width 334 height 445
click at [1028, 449] on div at bounding box center [965, 362] width 214 height 238
click at [1181, 200] on img at bounding box center [1180, 194] width 18 height 13
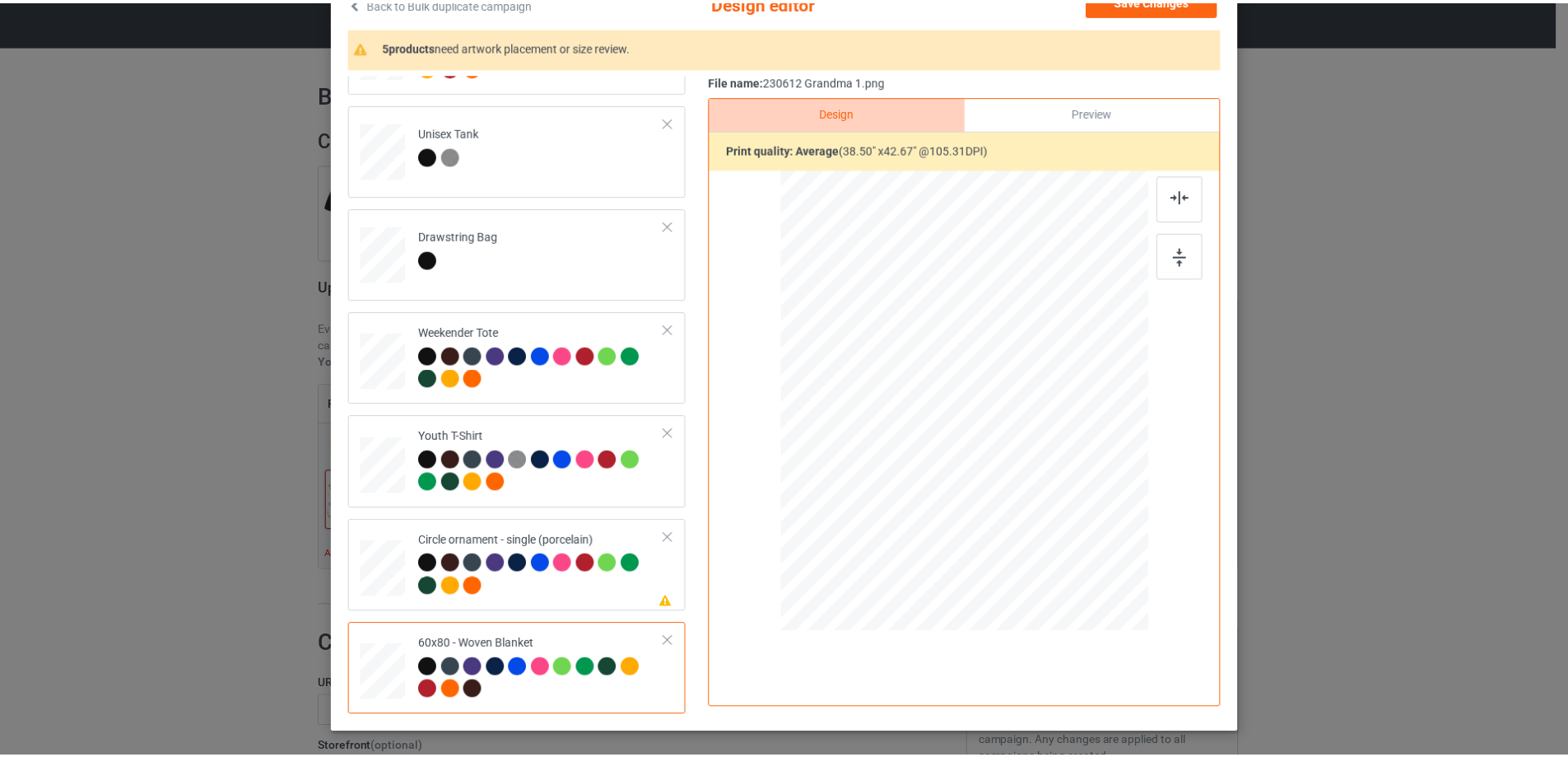
scroll to position [0, 0]
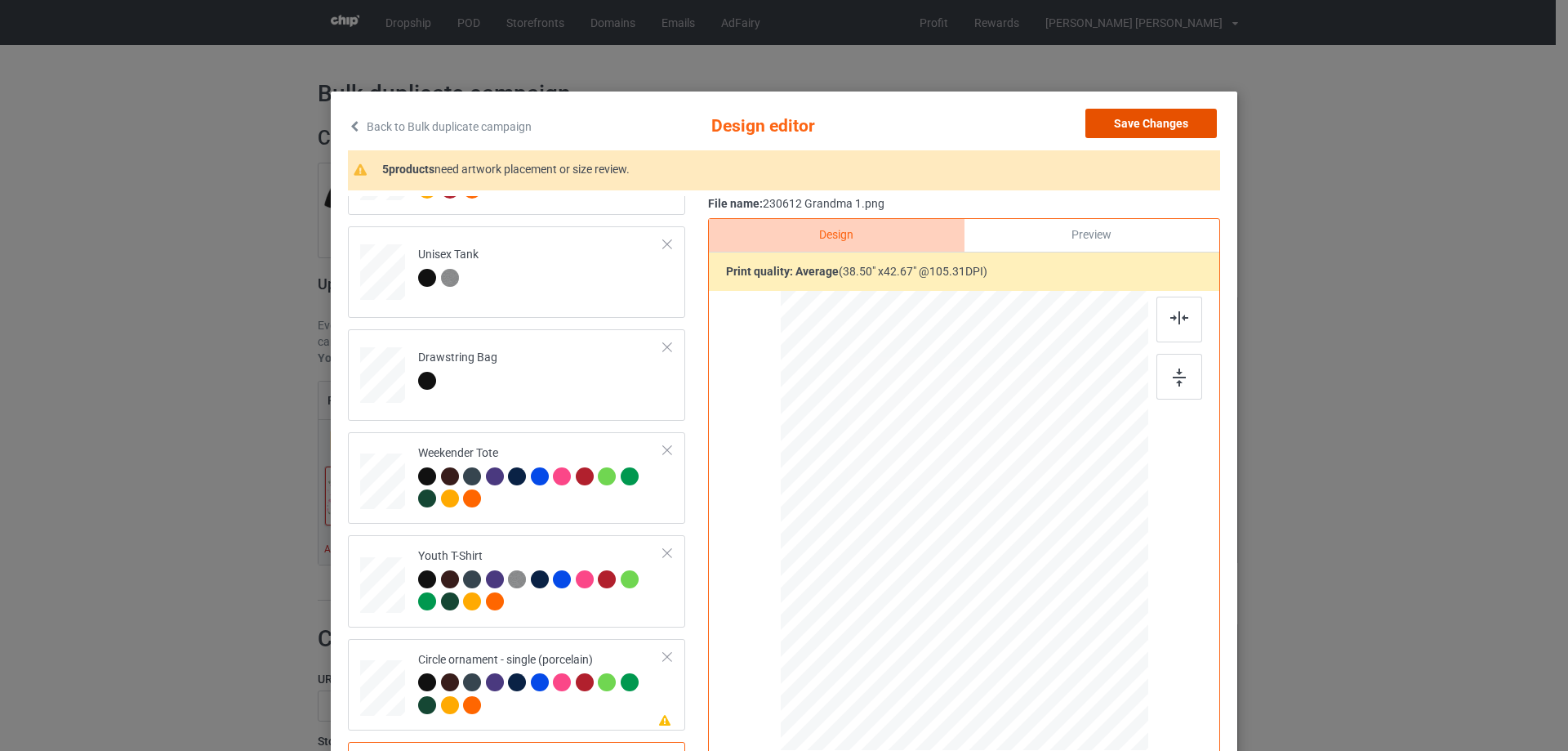
click at [1177, 125] on button "Save Changes" at bounding box center [1151, 123] width 131 height 29
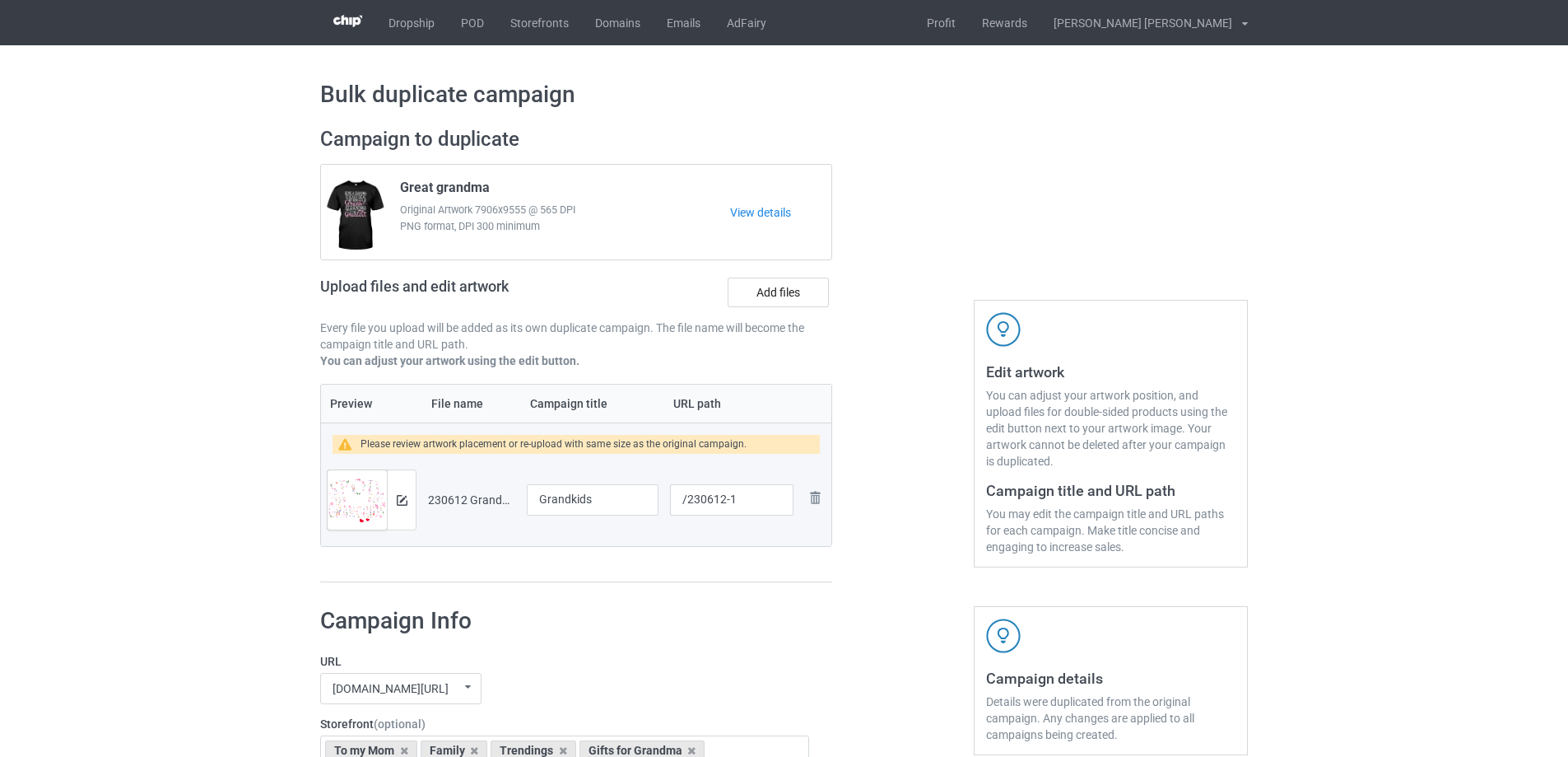
scroll to position [2095, 0]
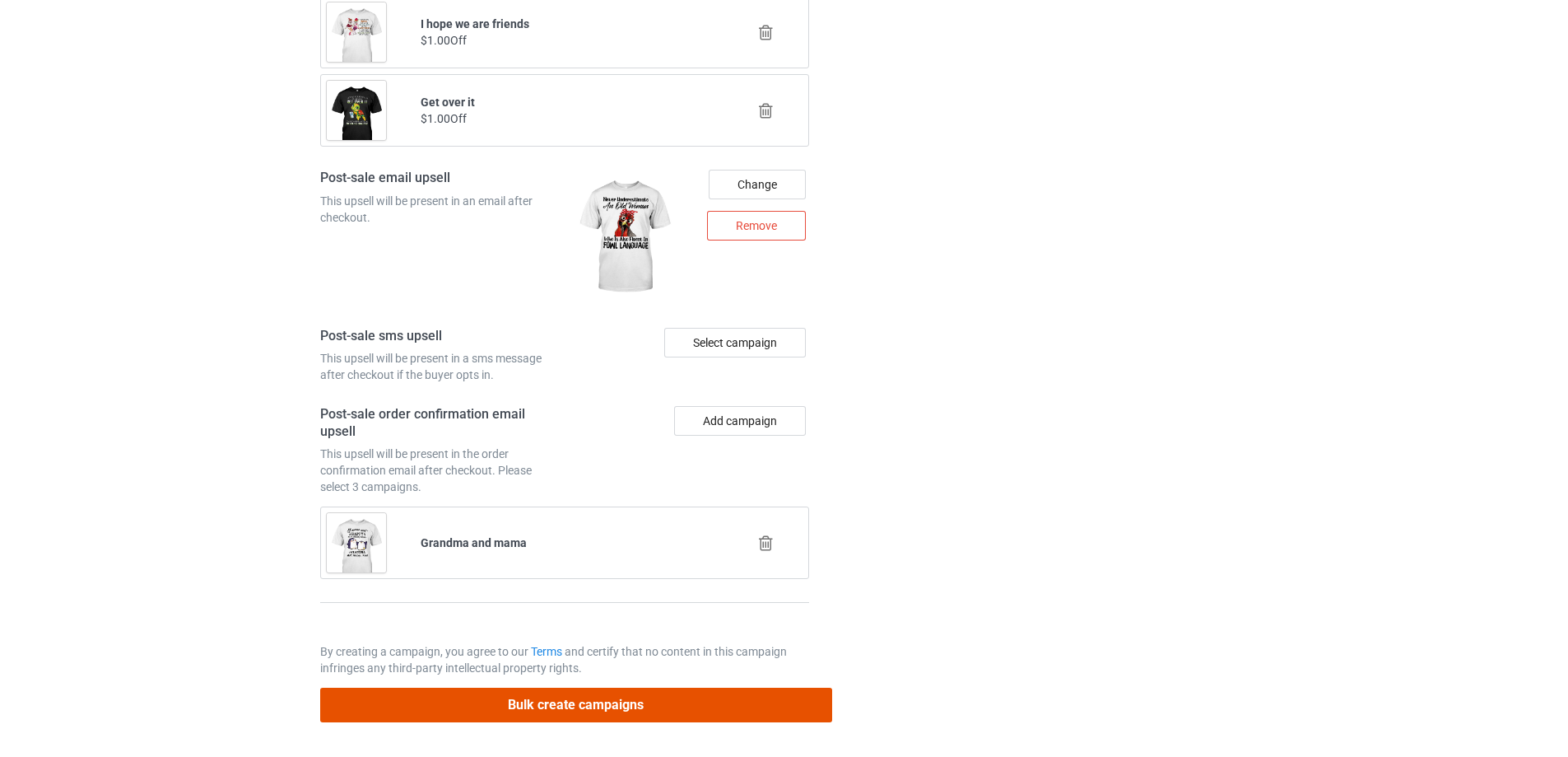
click at [656, 710] on button "Bulk create campaigns" at bounding box center [576, 704] width 512 height 34
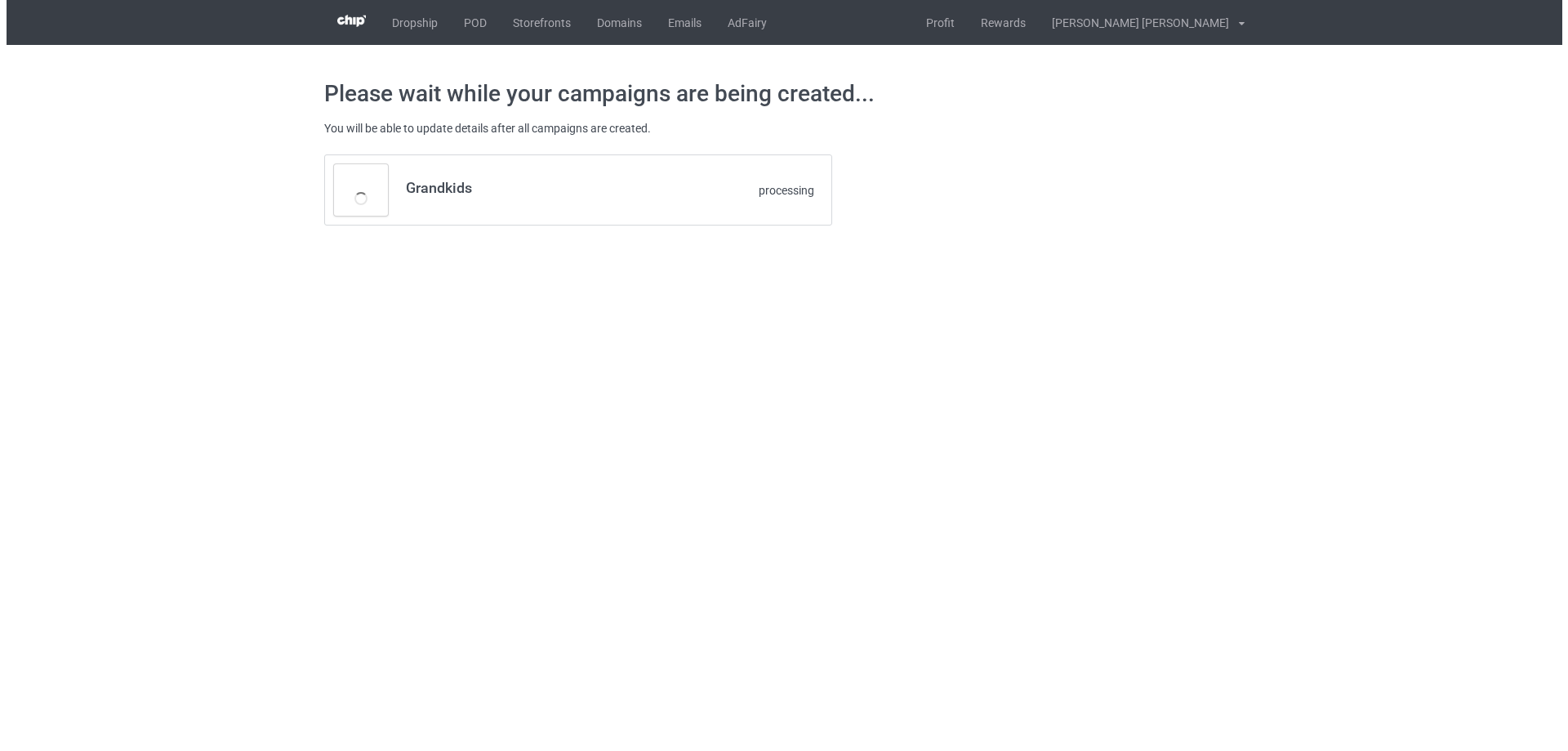
scroll to position [0, 0]
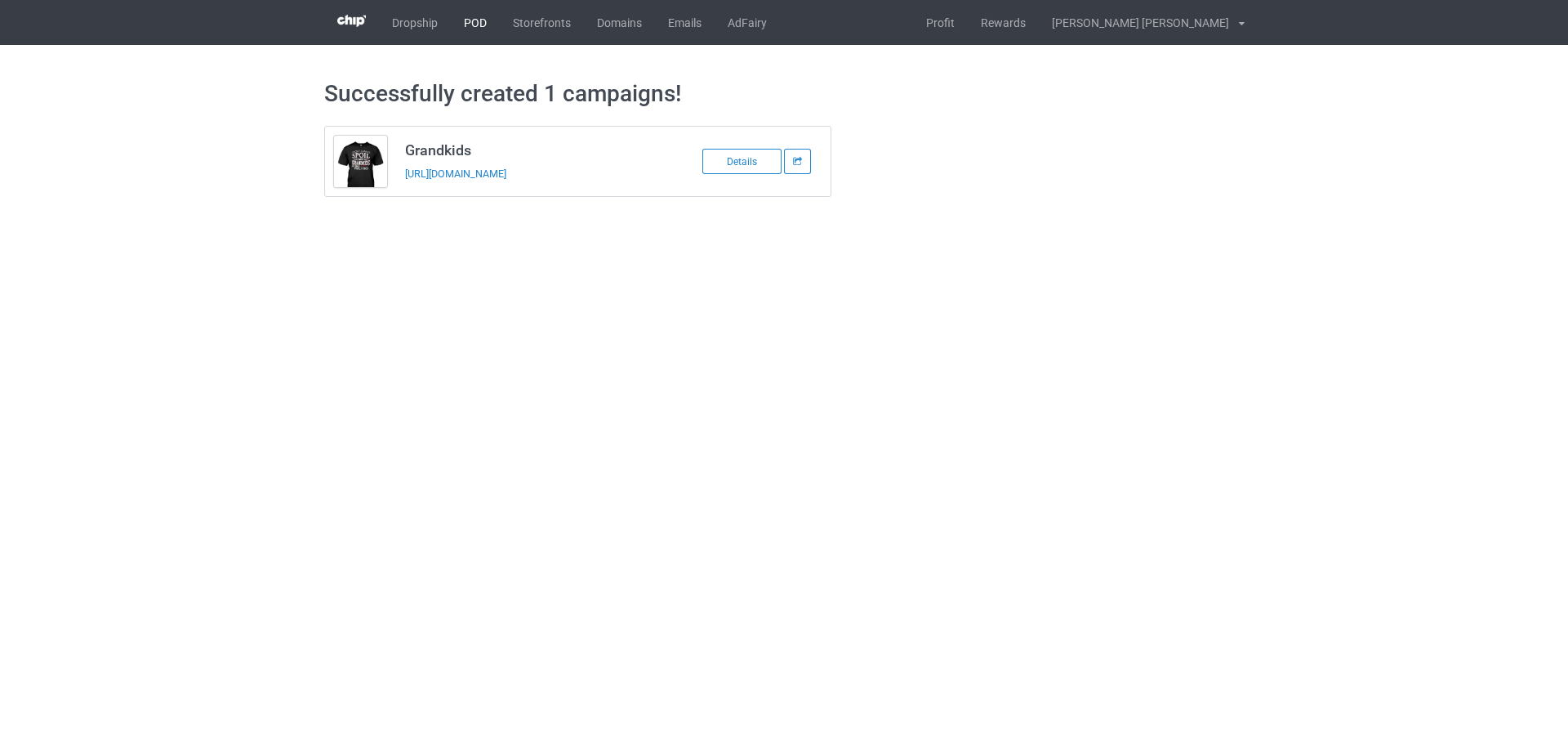
click at [476, 17] on link "POD" at bounding box center [475, 23] width 49 height 45
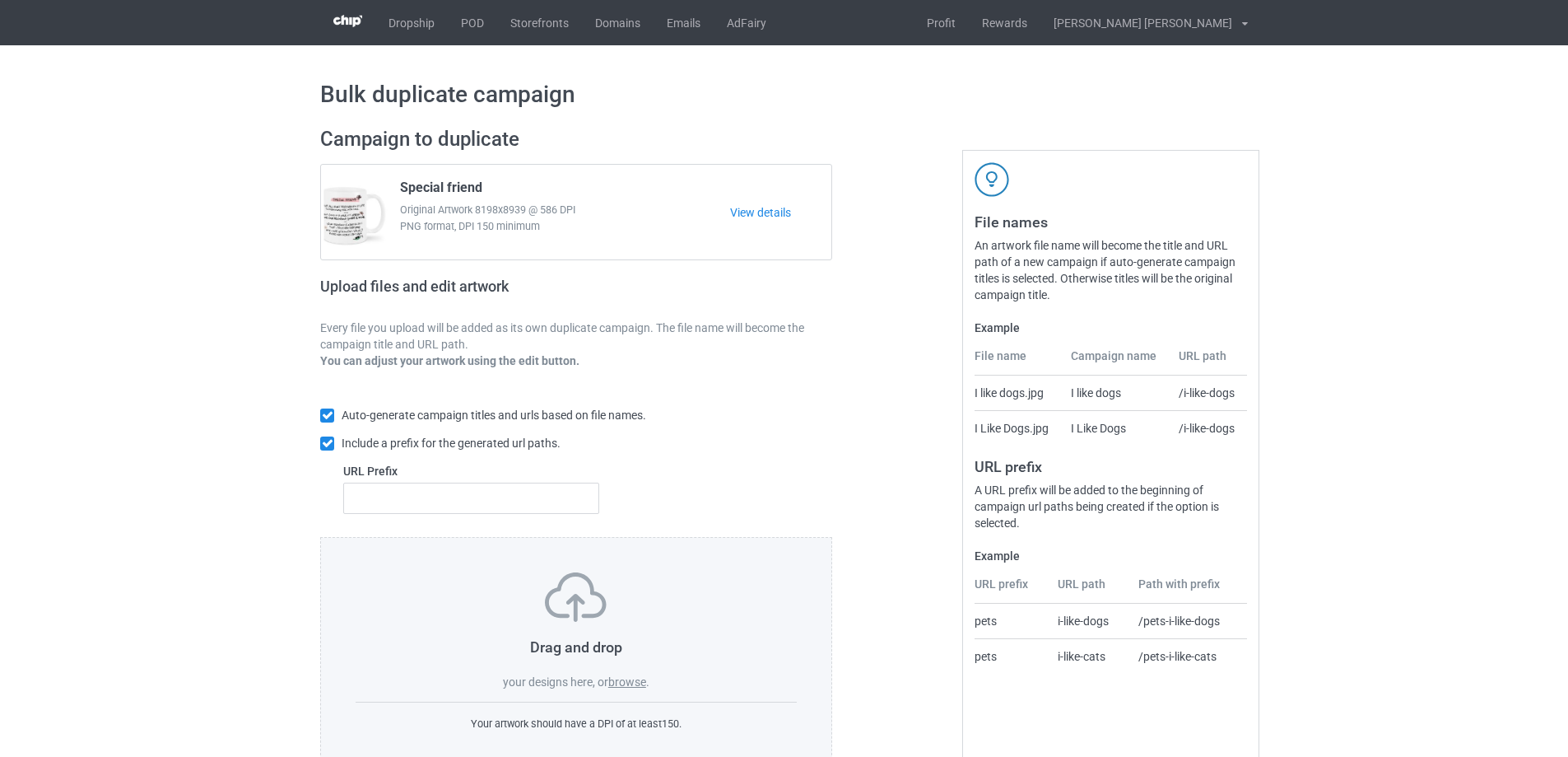
click at [632, 679] on label "browse" at bounding box center [627, 682] width 37 height 13
click at [0, 0] on input "browse" at bounding box center [0, 0] width 0 height 0
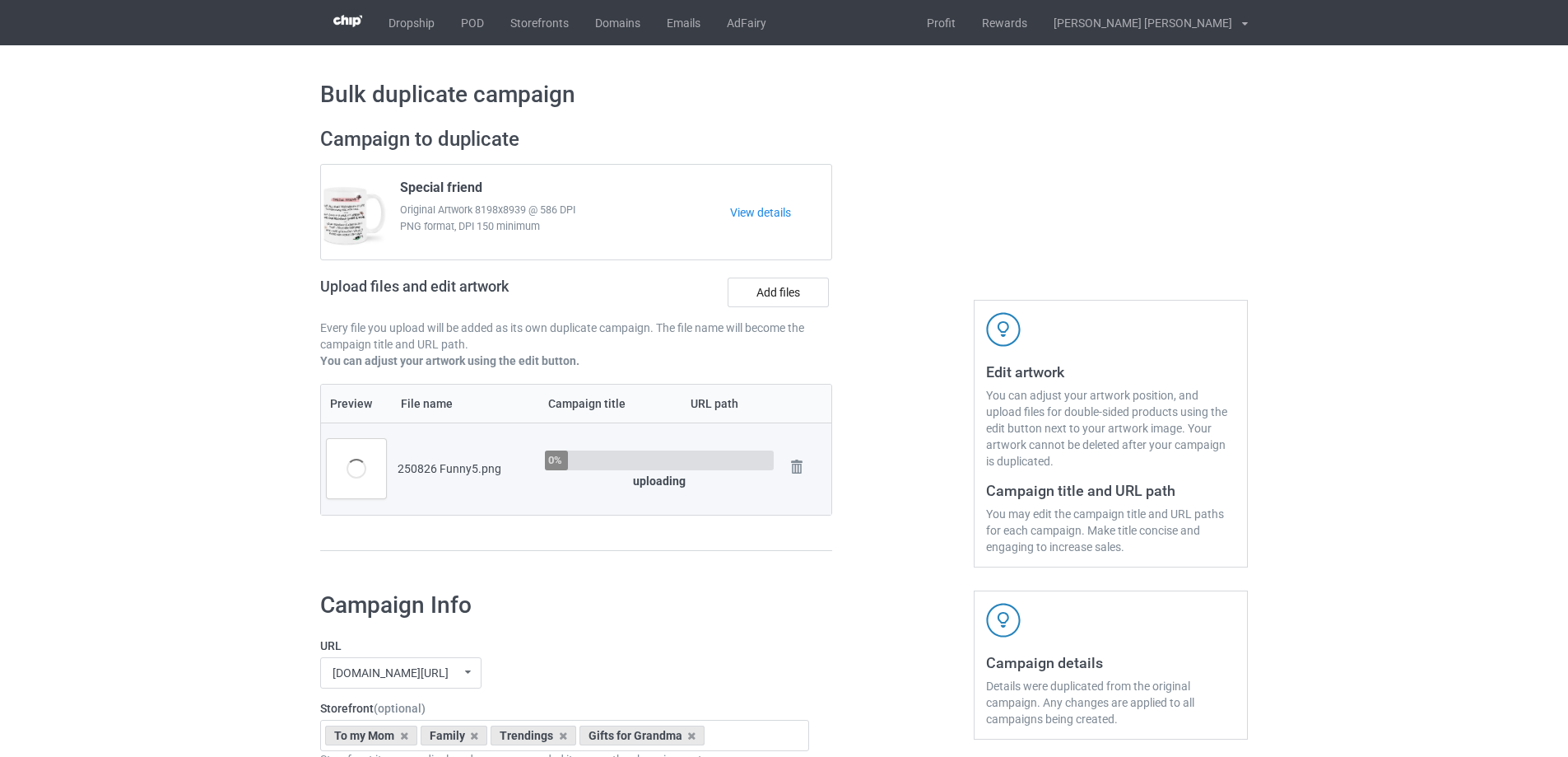
click at [1171, 410] on div "You can adjust your artwork position, and upload files for double-sided product…" at bounding box center [1110, 428] width 249 height 82
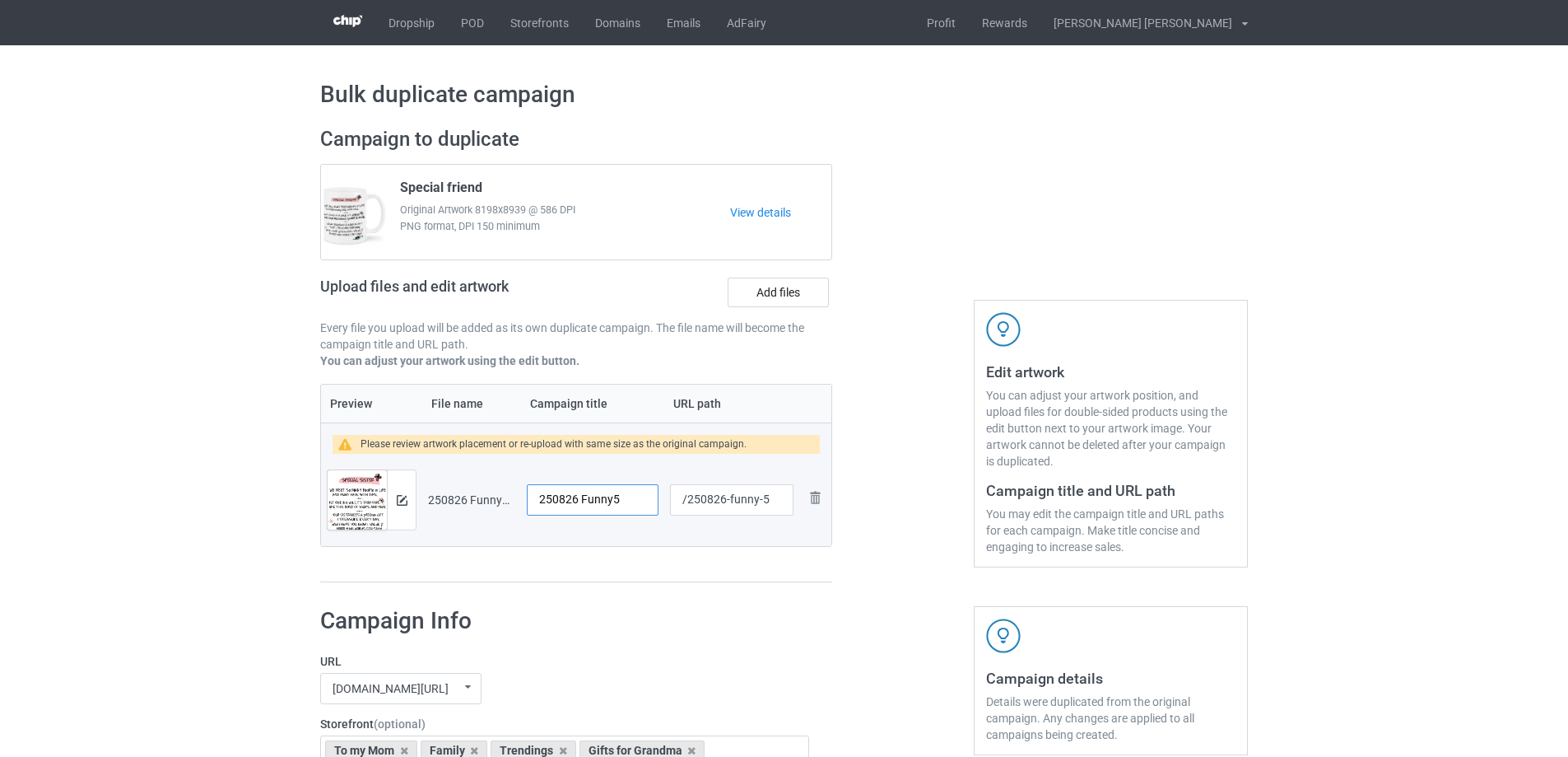
drag, startPoint x: 616, startPoint y: 501, endPoint x: 500, endPoint y: 501, distance: 116.0
click at [500, 501] on tr "Preview and edit artwork 250826 Funny5.png 250826 Funny5 /250826-funny-5 Remove…" at bounding box center [576, 499] width 510 height 92
type input "Special sister"
drag, startPoint x: 726, startPoint y: 500, endPoint x: 758, endPoint y: 502, distance: 32.1
click at [758, 502] on input "/250826-funny-5" at bounding box center [731, 500] width 123 height 31
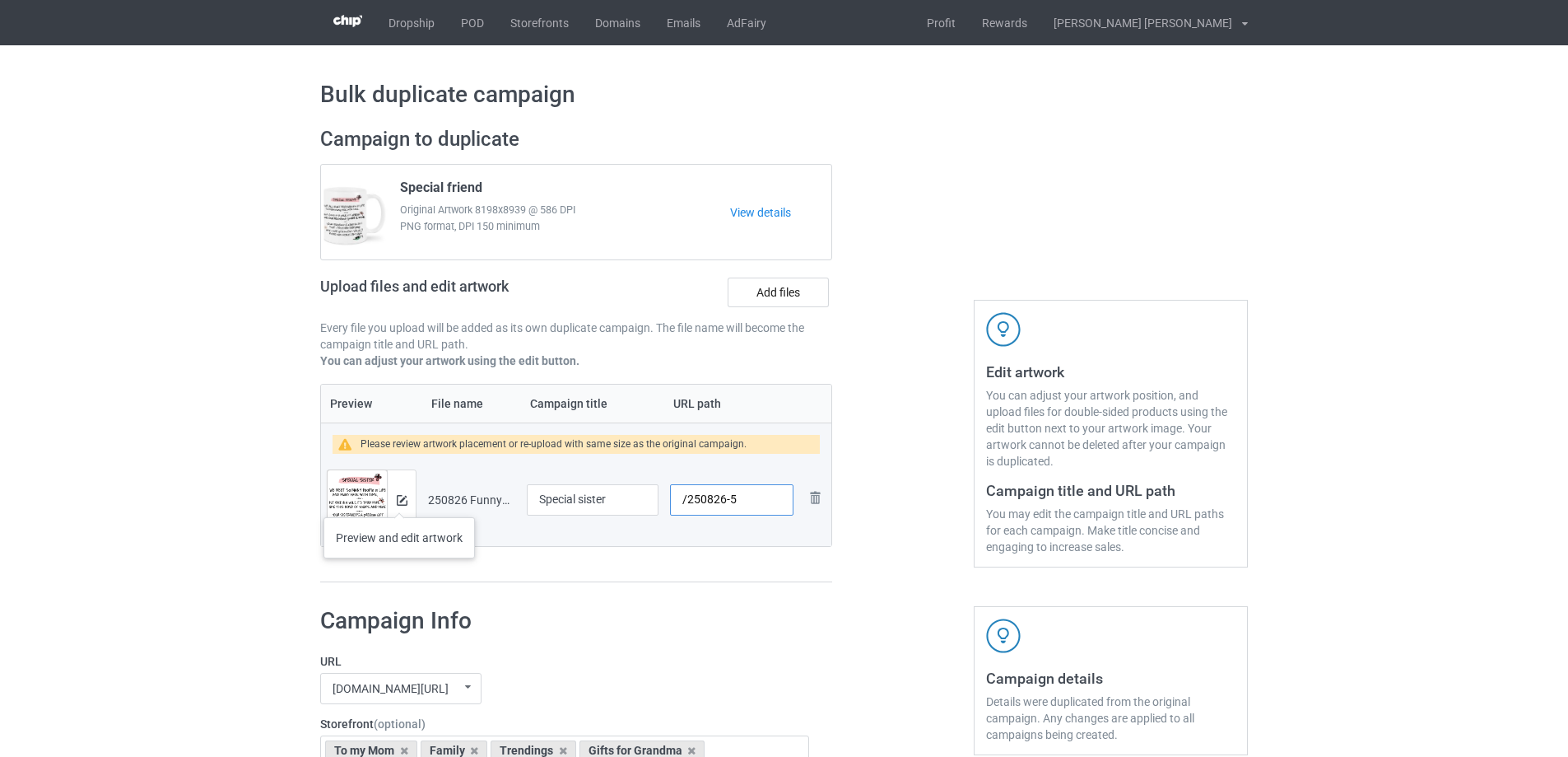
type input "/250826-5"
click at [399, 501] on img at bounding box center [402, 500] width 11 height 11
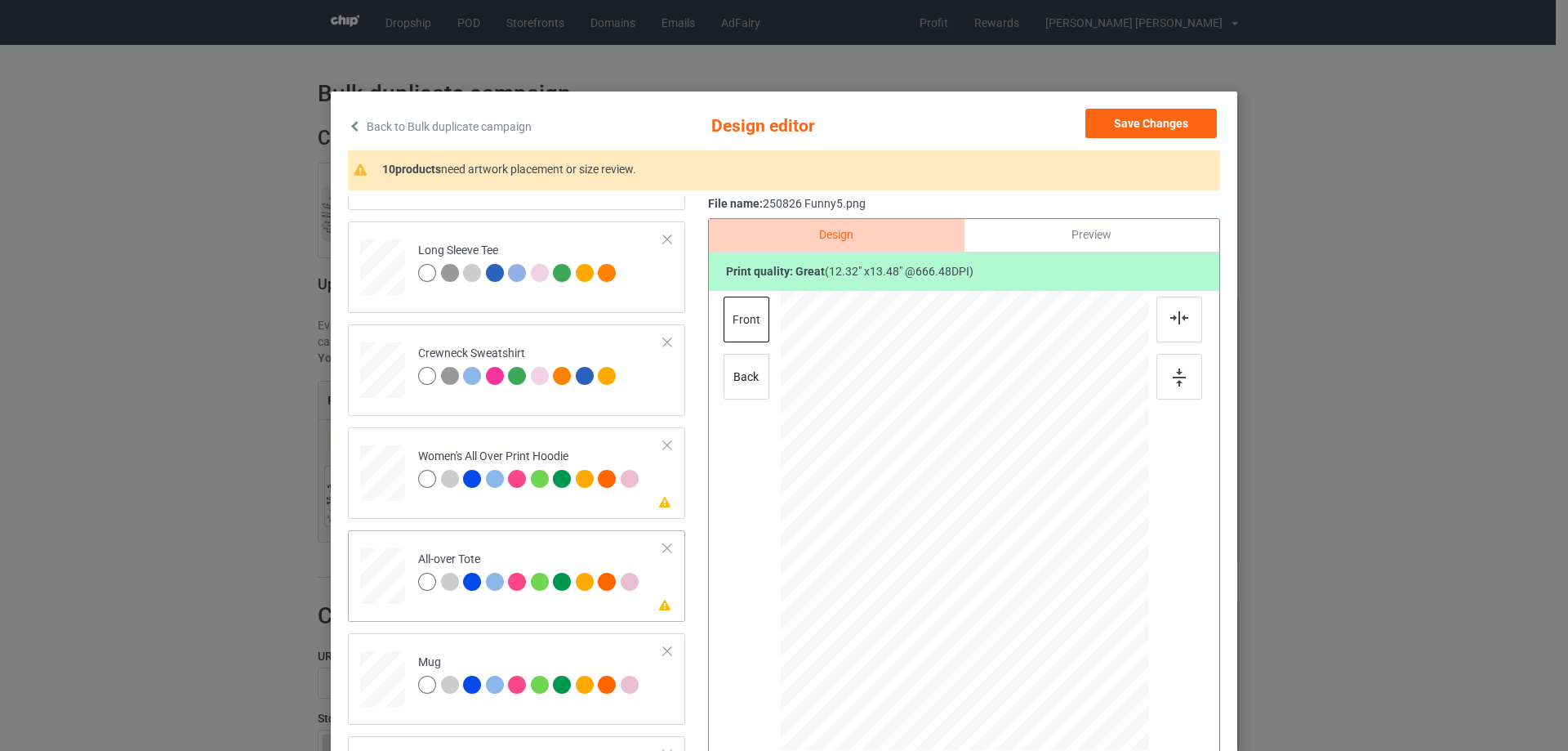
scroll to position [571, 0]
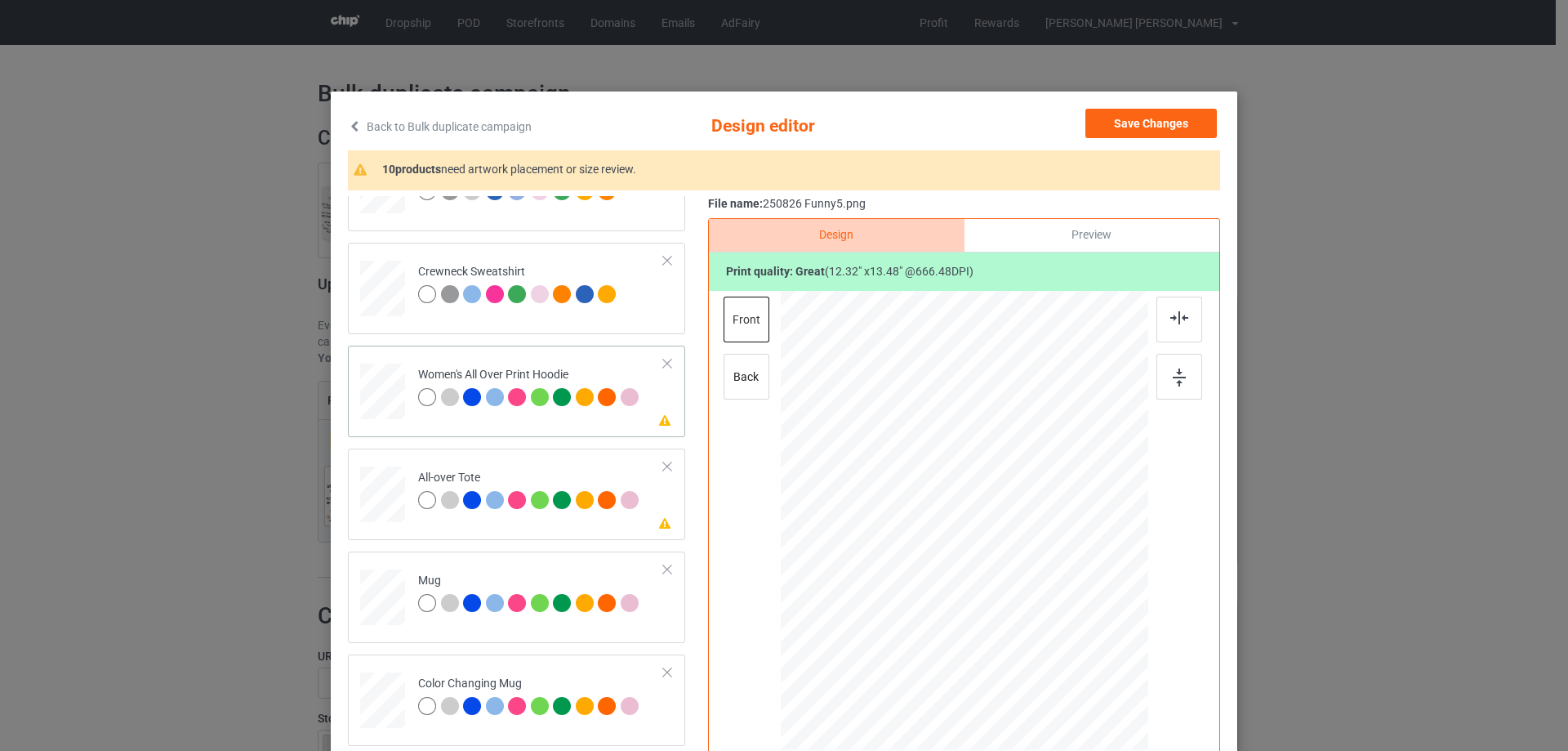
drag, startPoint x: 1071, startPoint y: 643, endPoint x: 1029, endPoint y: 584, distance: 72.4
click at [1029, 584] on div at bounding box center [964, 522] width 367 height 415
click at [998, 519] on div at bounding box center [962, 461] width 126 height 137
click at [1027, 539] on div at bounding box center [1029, 538] width 14 height 14
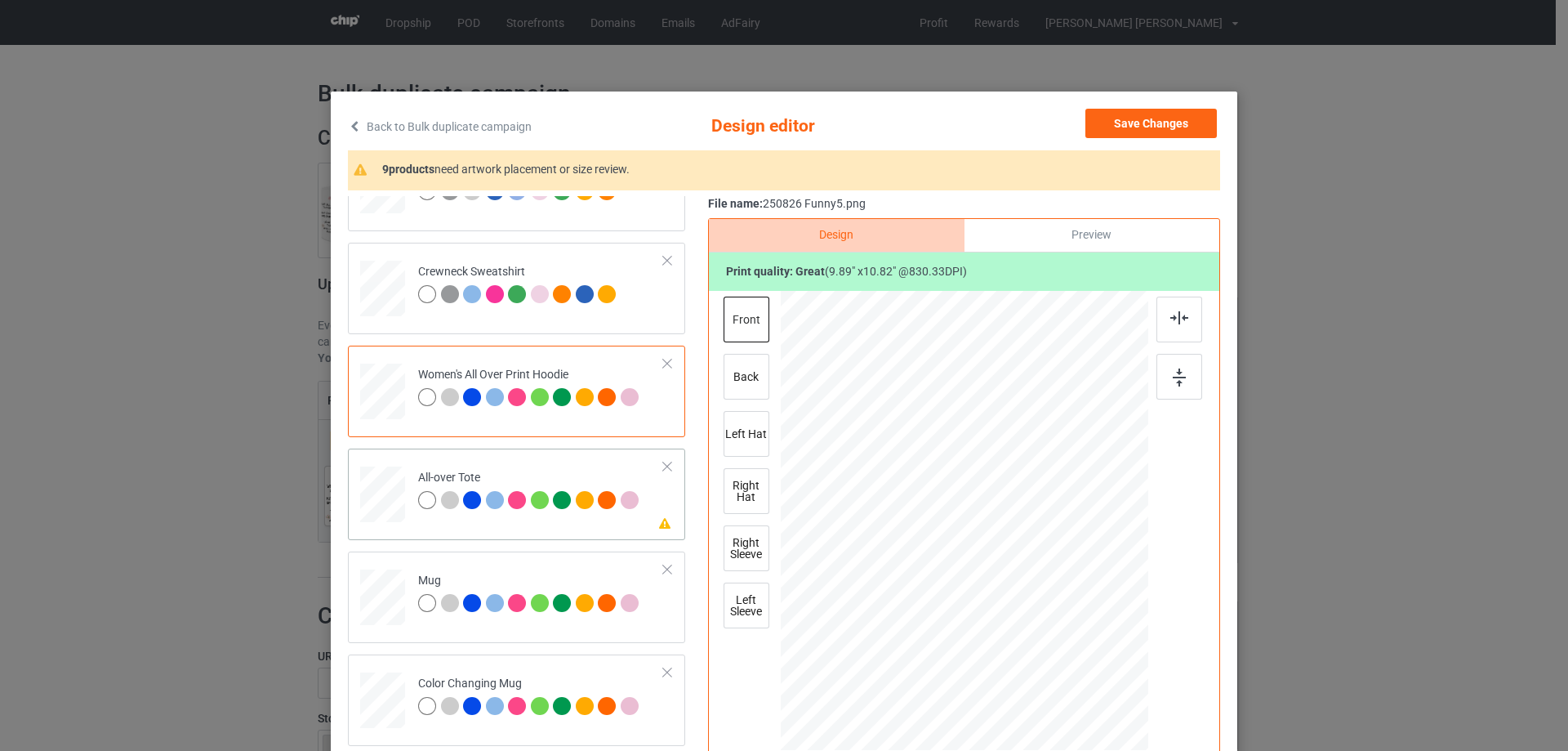
scroll to position [653, 0]
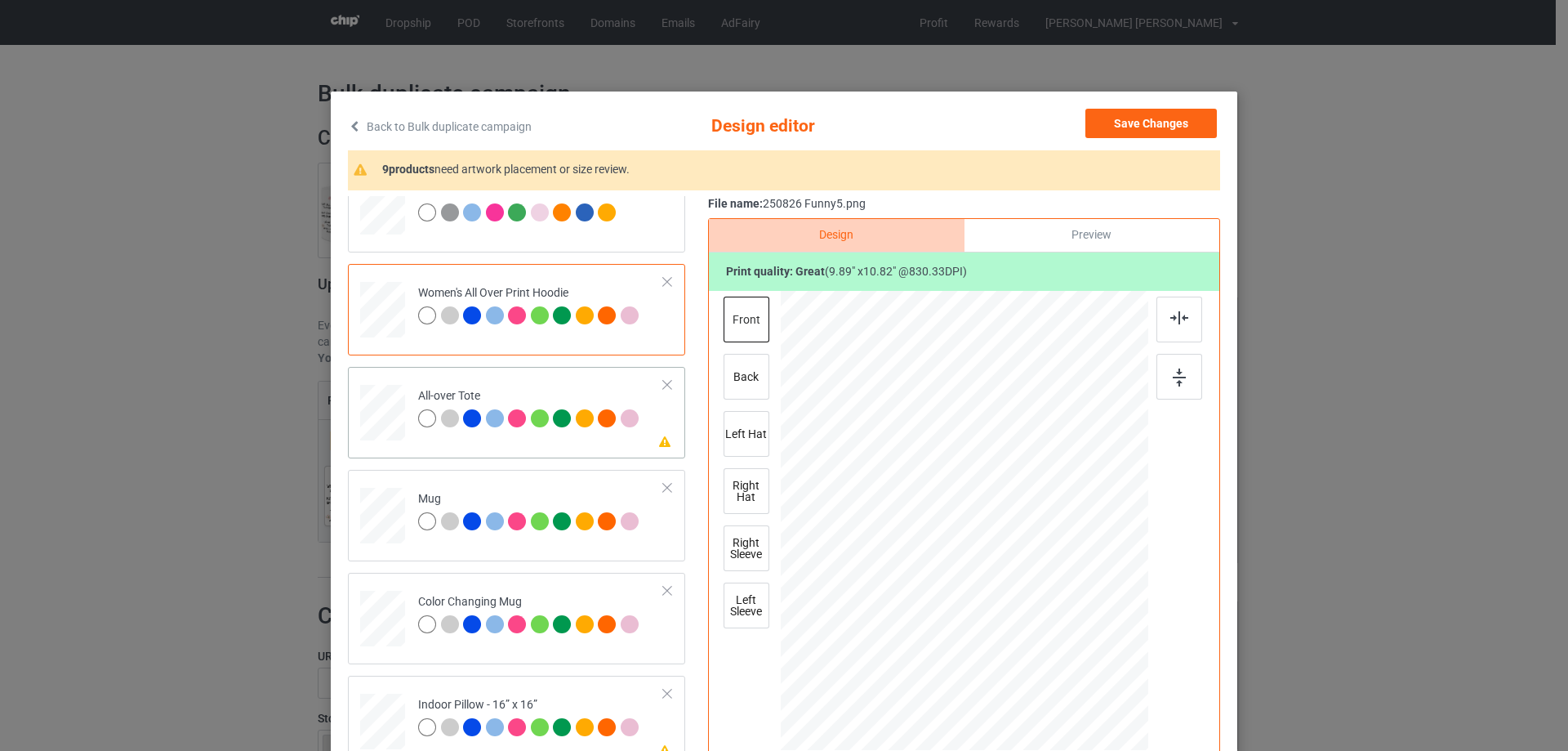
drag, startPoint x: 384, startPoint y: 413, endPoint x: 448, endPoint y: 426, distance: 65.3
drag, startPoint x: 1067, startPoint y: 644, endPoint x: 1086, endPoint y: 659, distance: 24.2
click at [1086, 659] on div at bounding box center [1090, 658] width 14 height 14
click at [1033, 528] on div at bounding box center [960, 519] width 253 height 277
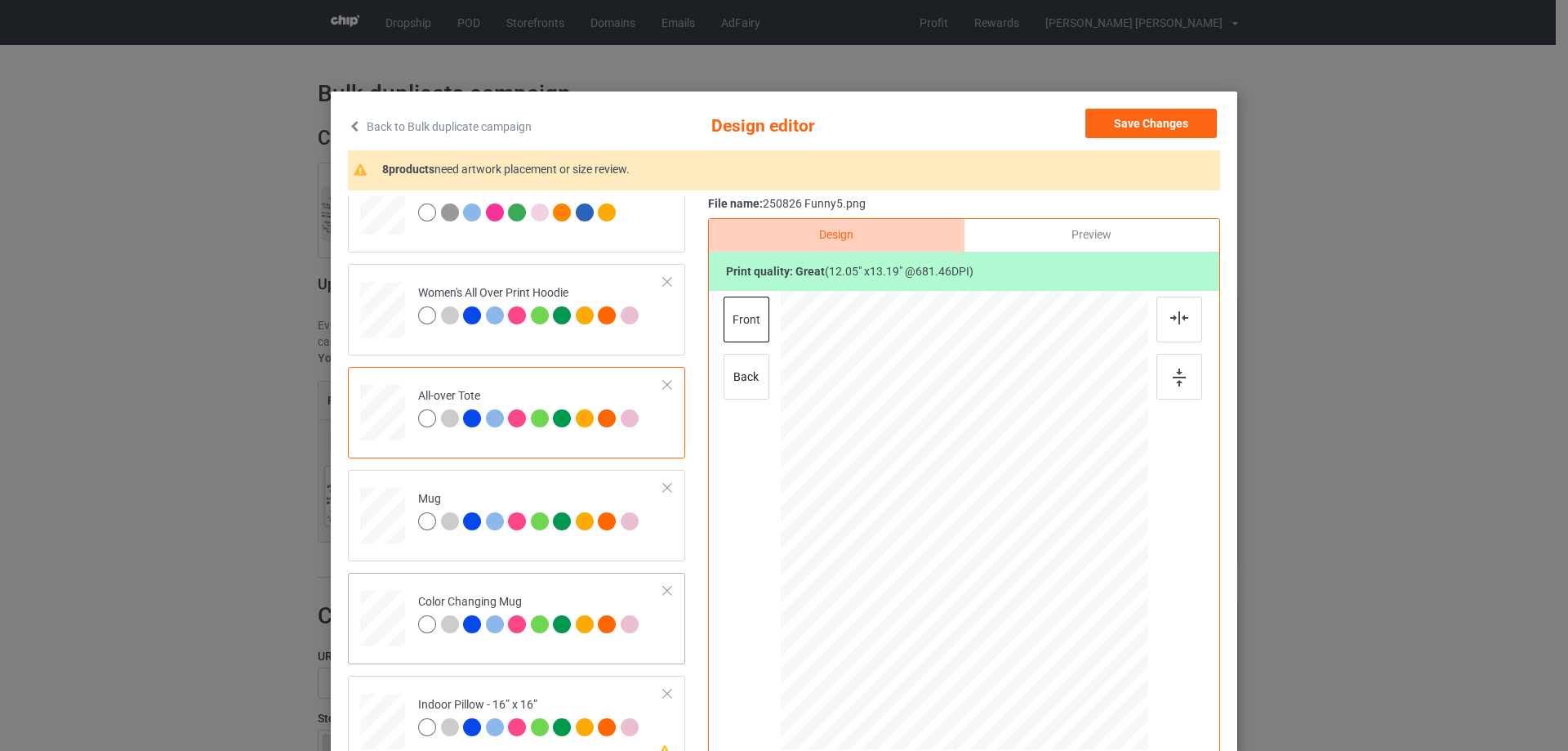
scroll to position [817, 0]
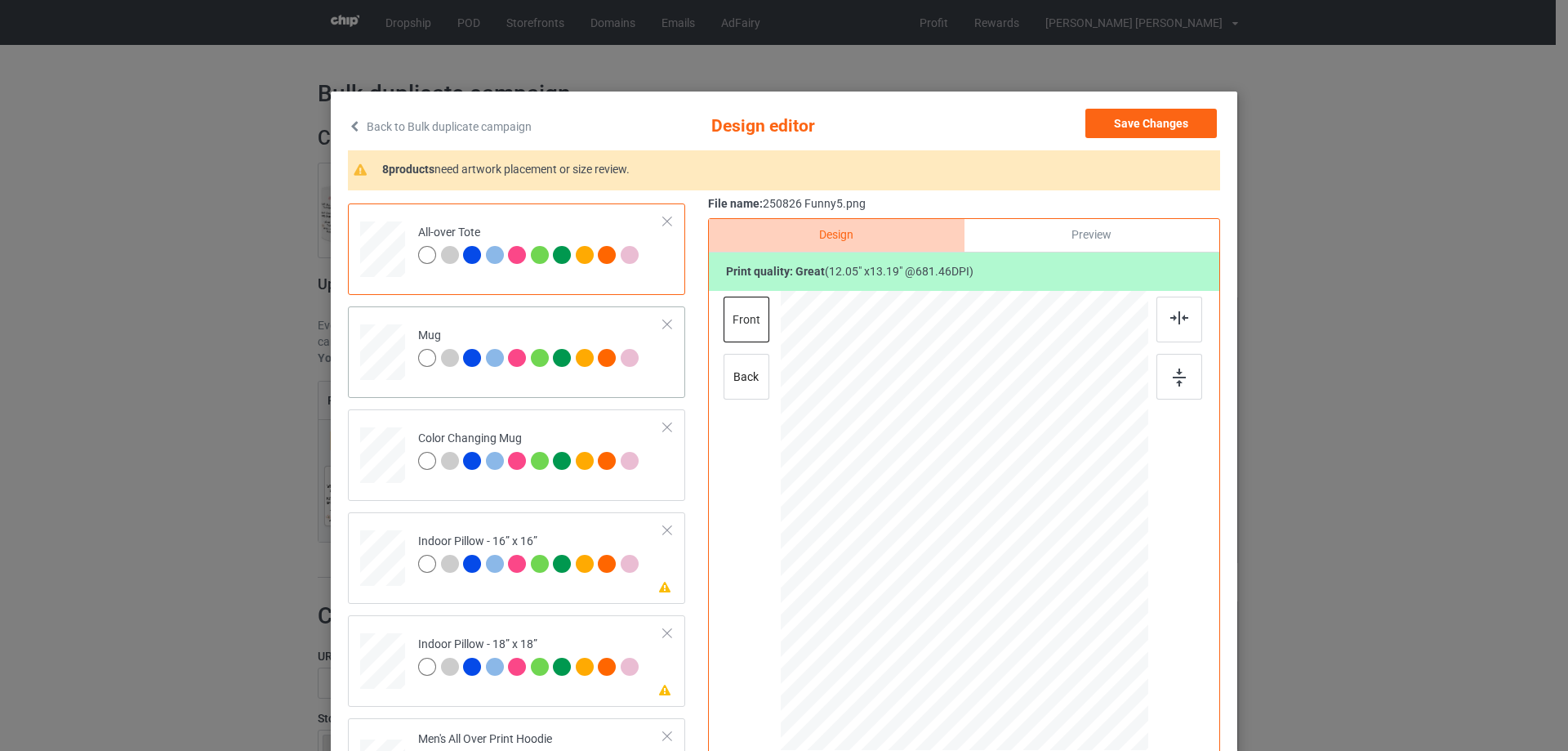
drag, startPoint x: 382, startPoint y: 350, endPoint x: 389, endPoint y: 357, distance: 9.9
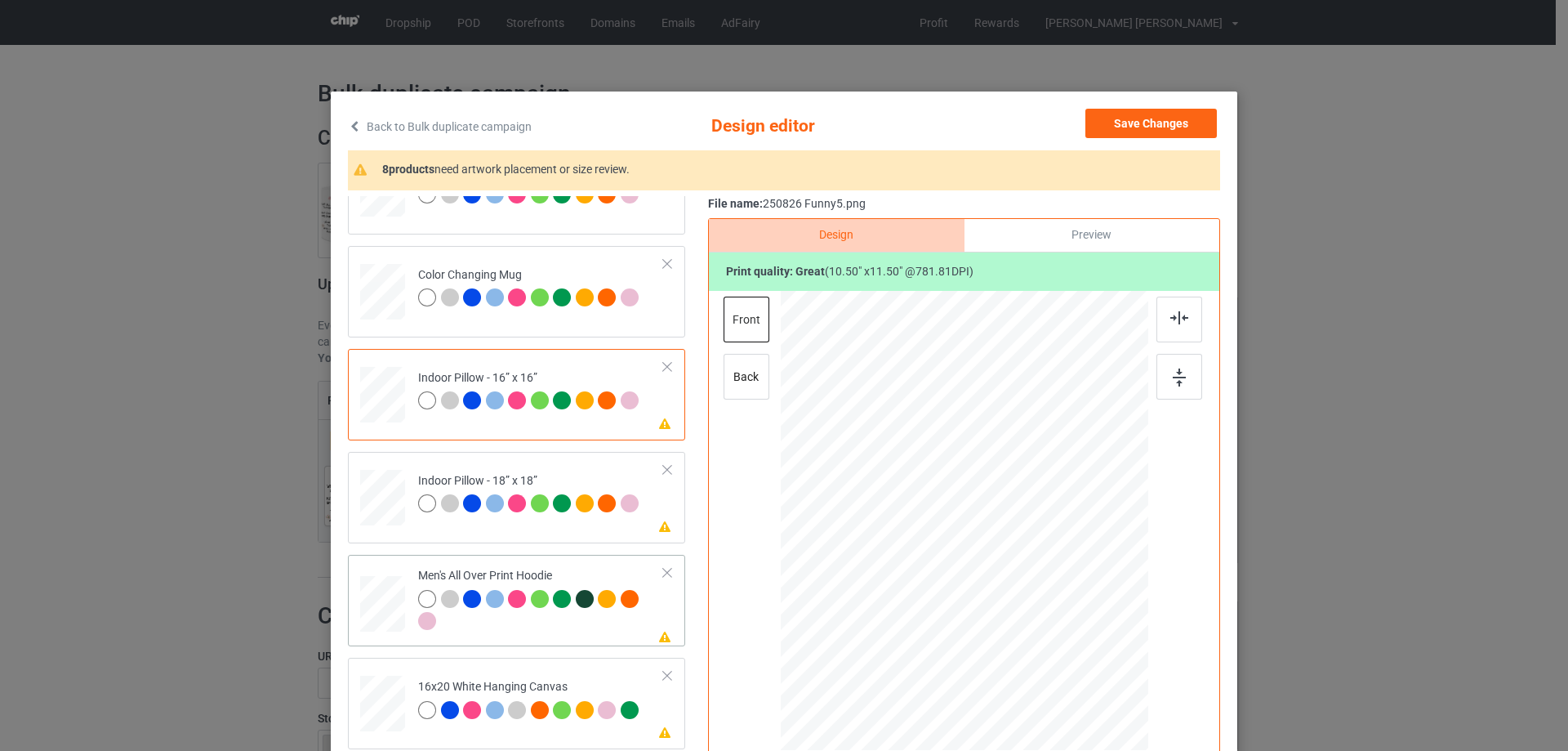
drag, startPoint x: 1068, startPoint y: 645, endPoint x: 1032, endPoint y: 580, distance: 74.3
click at [1032, 580] on div at bounding box center [964, 520] width 367 height 390
drag, startPoint x: 1008, startPoint y: 575, endPoint x: 1004, endPoint y: 530, distance: 45.2
click at [1004, 530] on div at bounding box center [960, 476] width 126 height 138
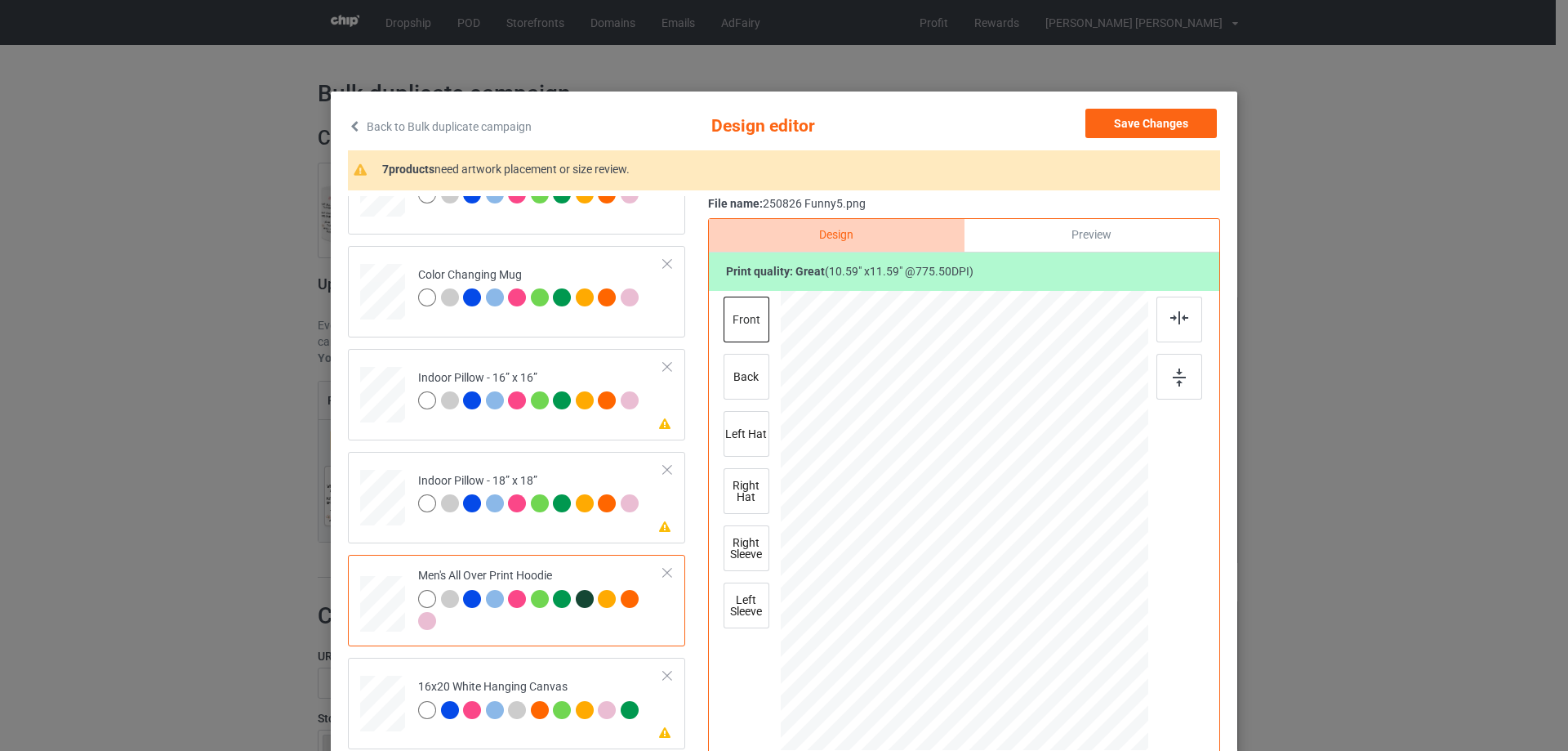
scroll to position [1144, 0]
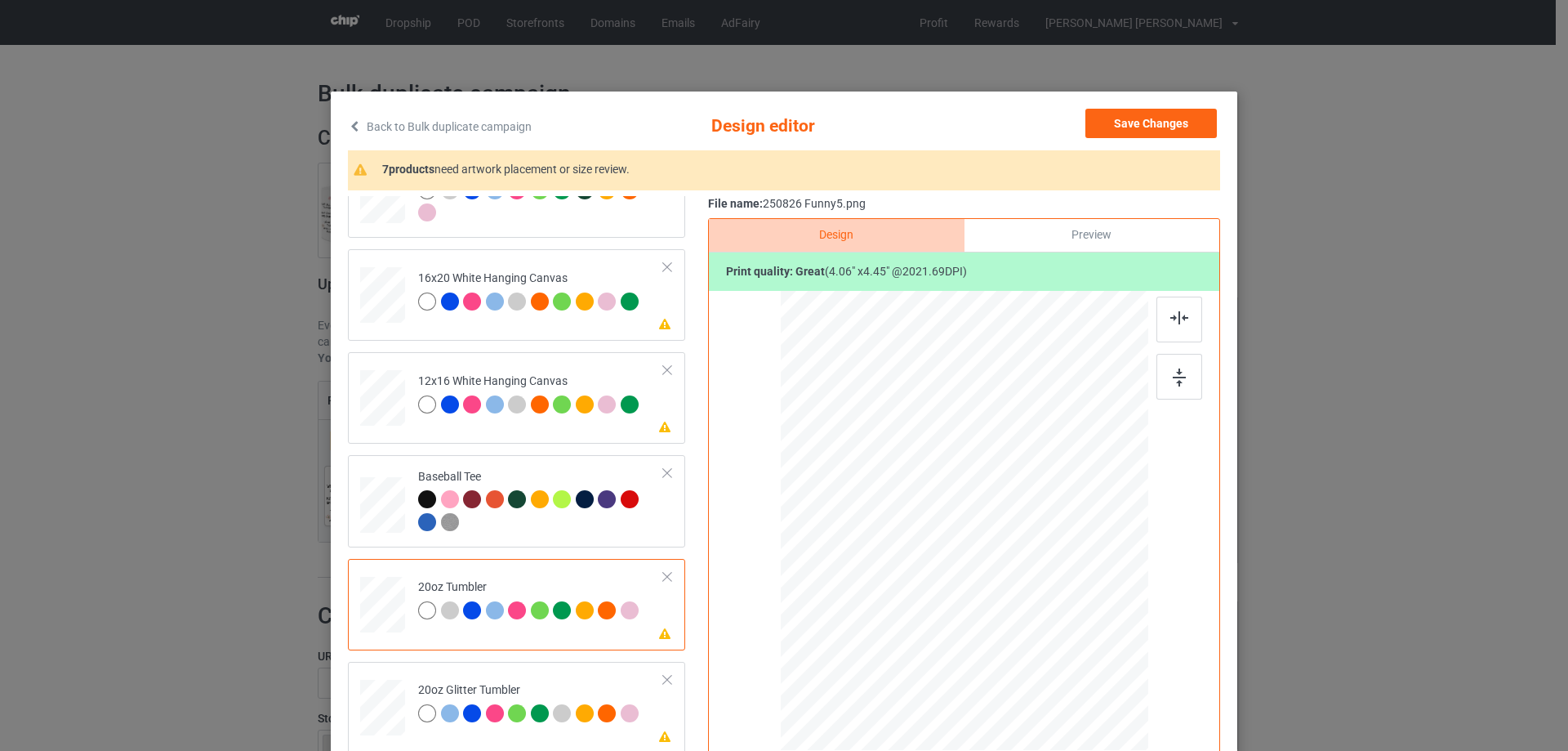
scroll to position [1552, 0]
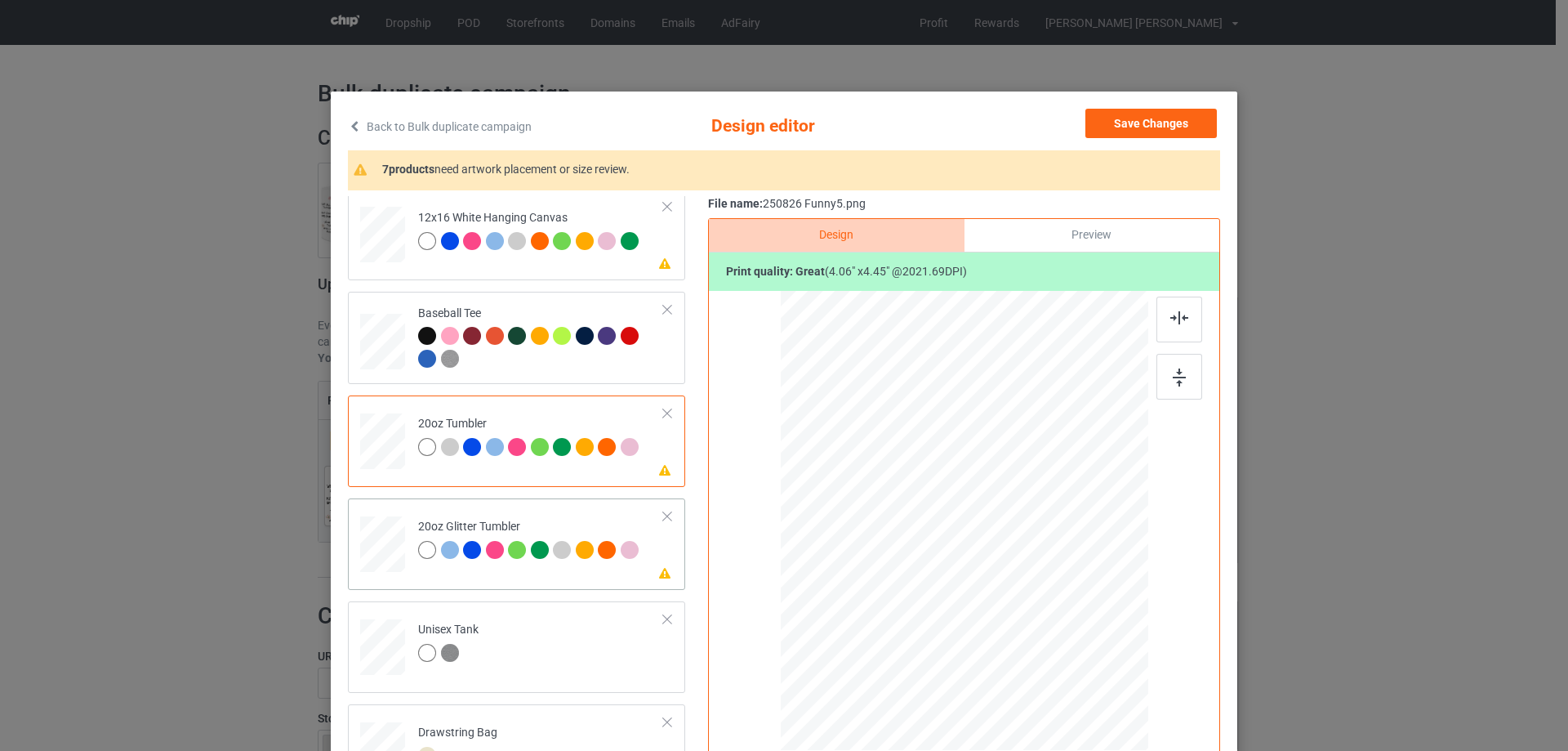
click at [946, 552] on div at bounding box center [952, 549] width 14 height 14
drag, startPoint x: 928, startPoint y: 541, endPoint x: 625, endPoint y: 573, distance: 304.7
click at [926, 546] on div at bounding box center [883, 478] width 139 height 152
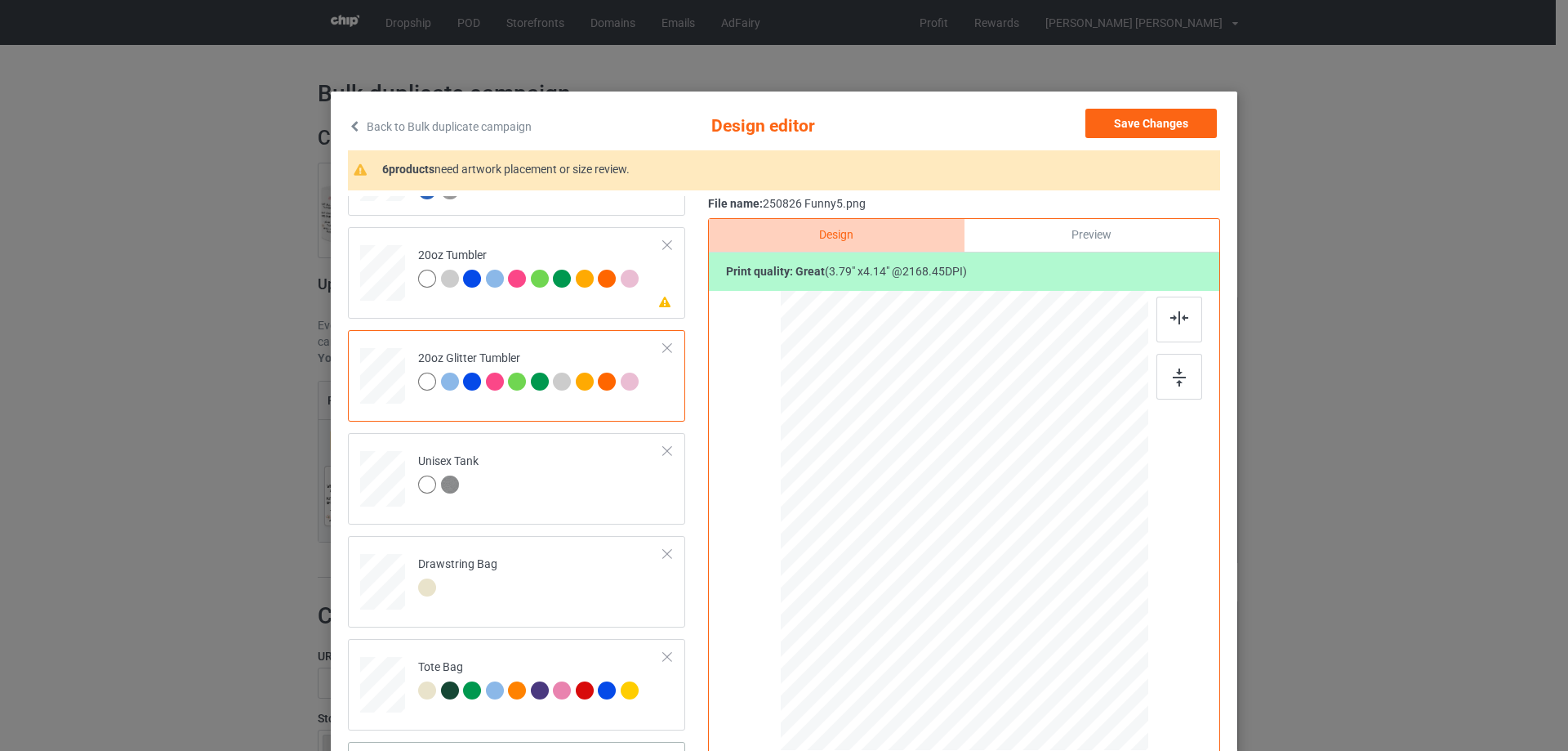
scroll to position [192, 0]
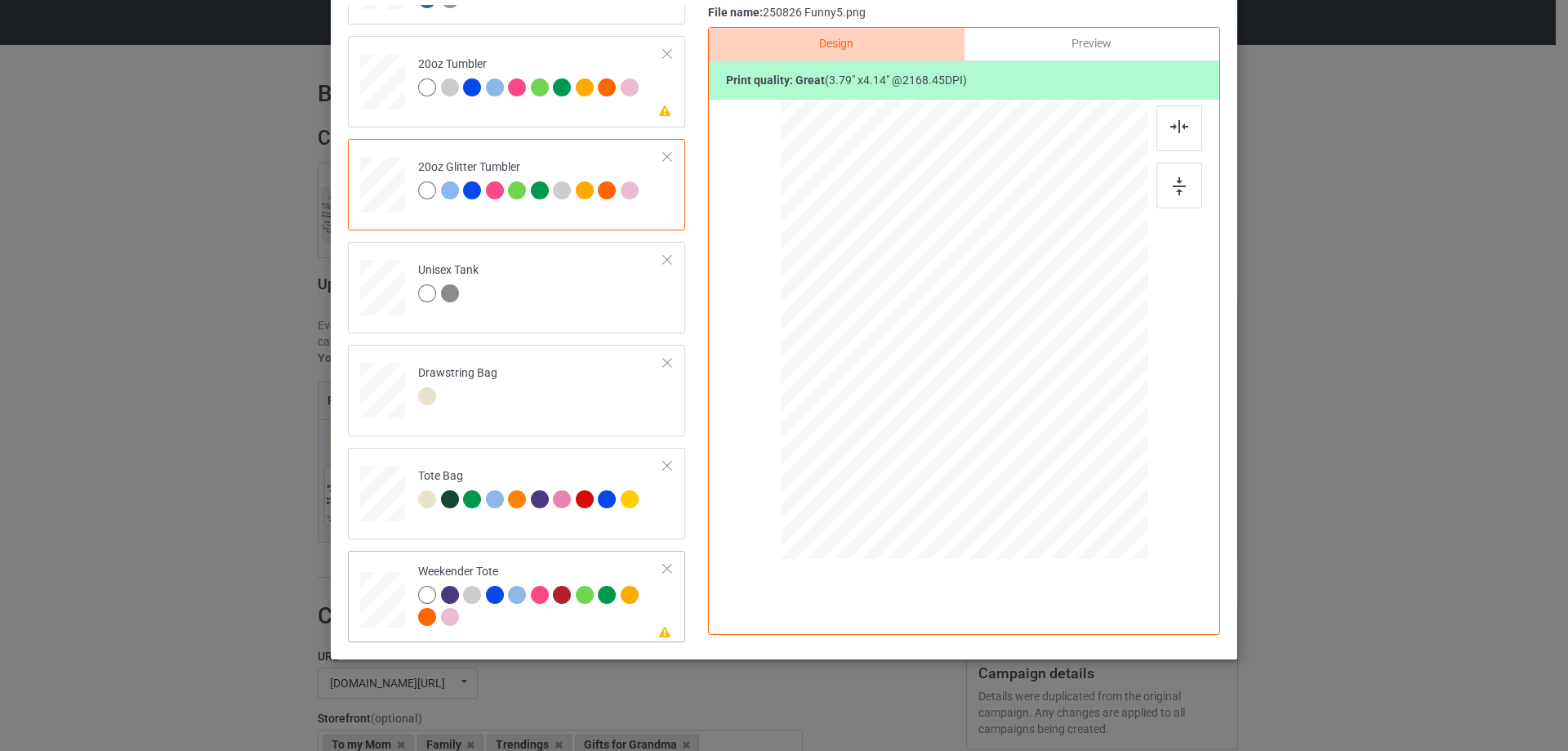
drag, startPoint x: 1068, startPoint y: 451, endPoint x: 1039, endPoint y: 415, distance: 46.2
click at [1039, 415] on div at bounding box center [1042, 415] width 14 height 14
click at [1008, 398] on div at bounding box center [962, 323] width 158 height 172
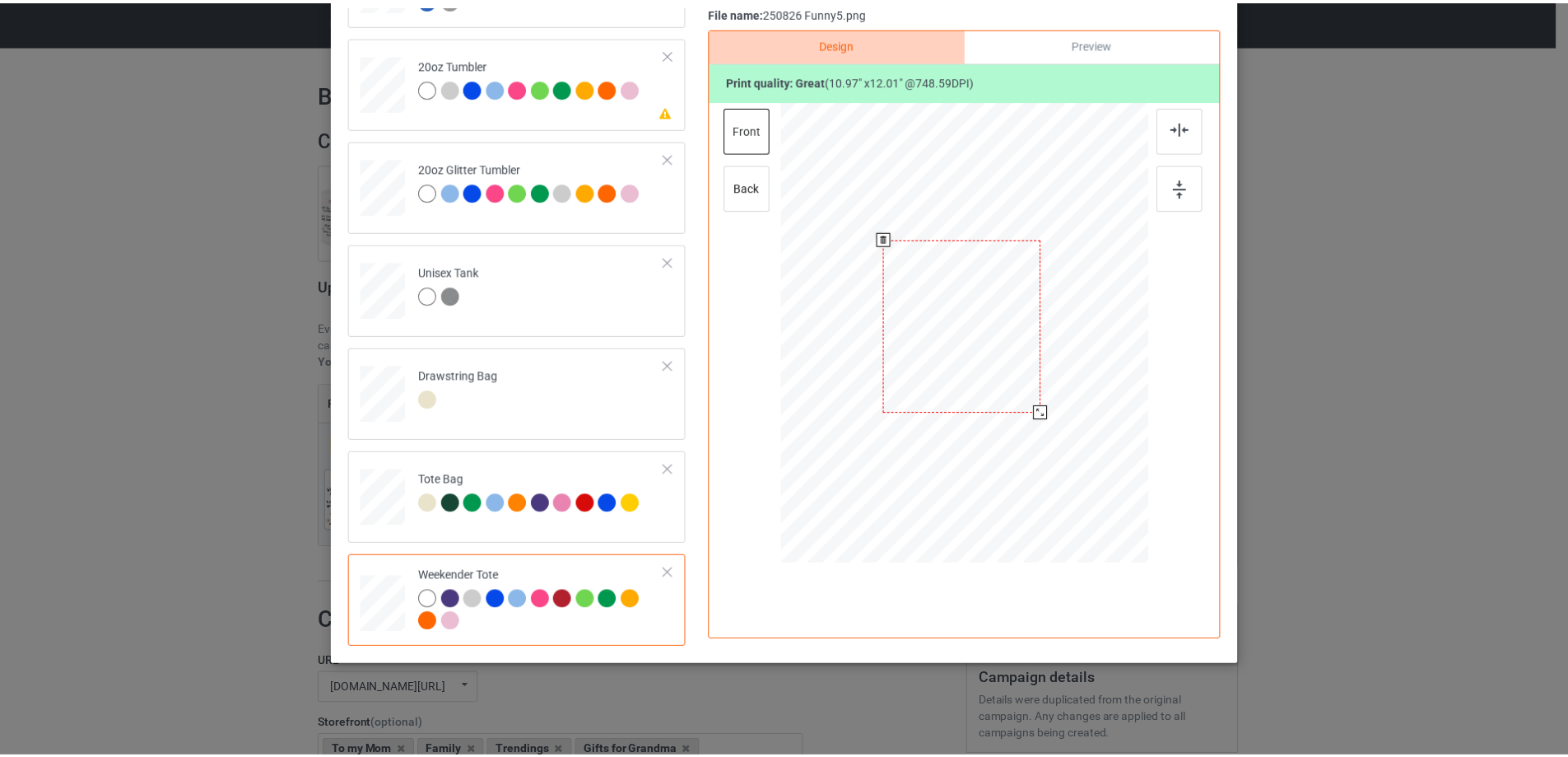
scroll to position [0, 0]
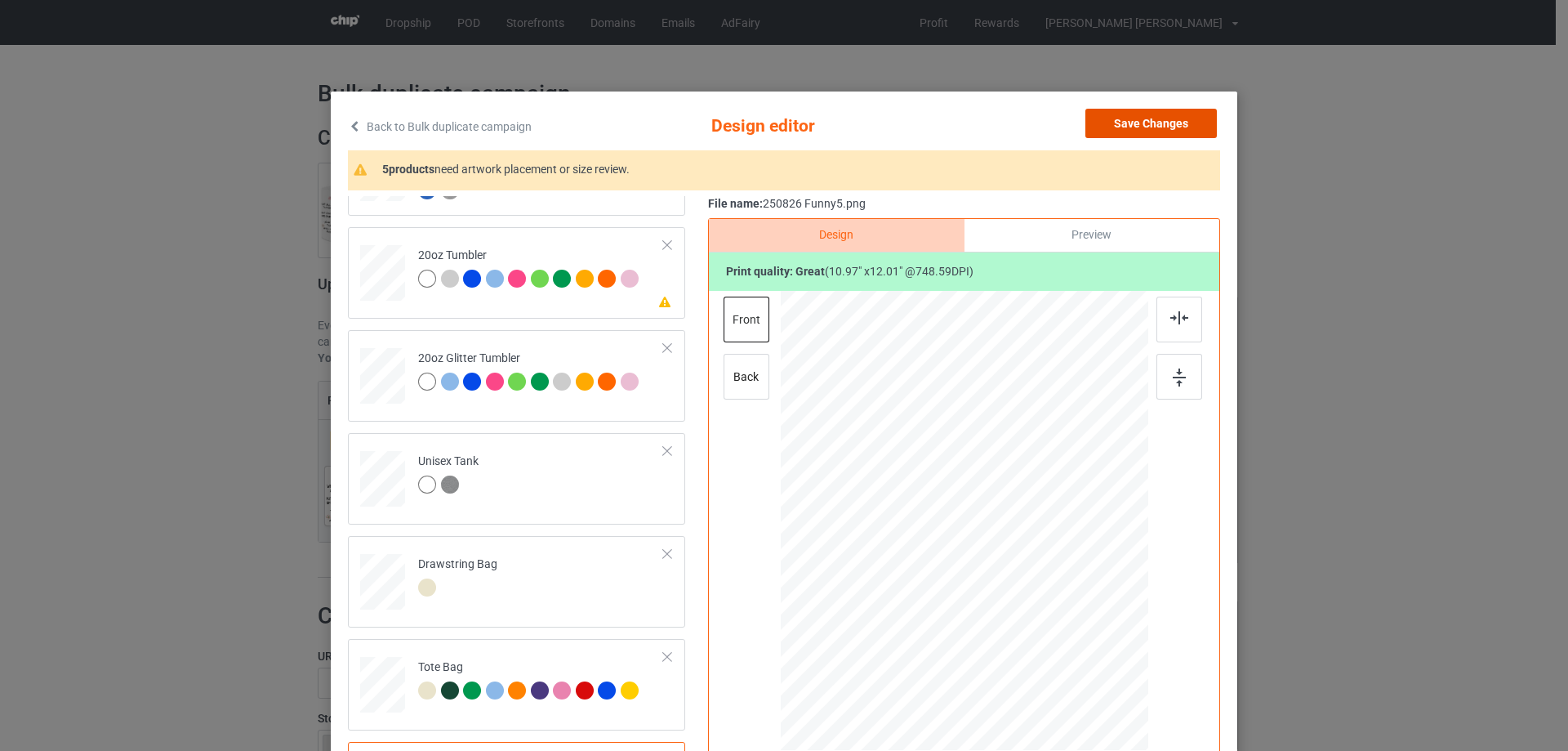
click at [1132, 122] on button "Save Changes" at bounding box center [1151, 123] width 131 height 29
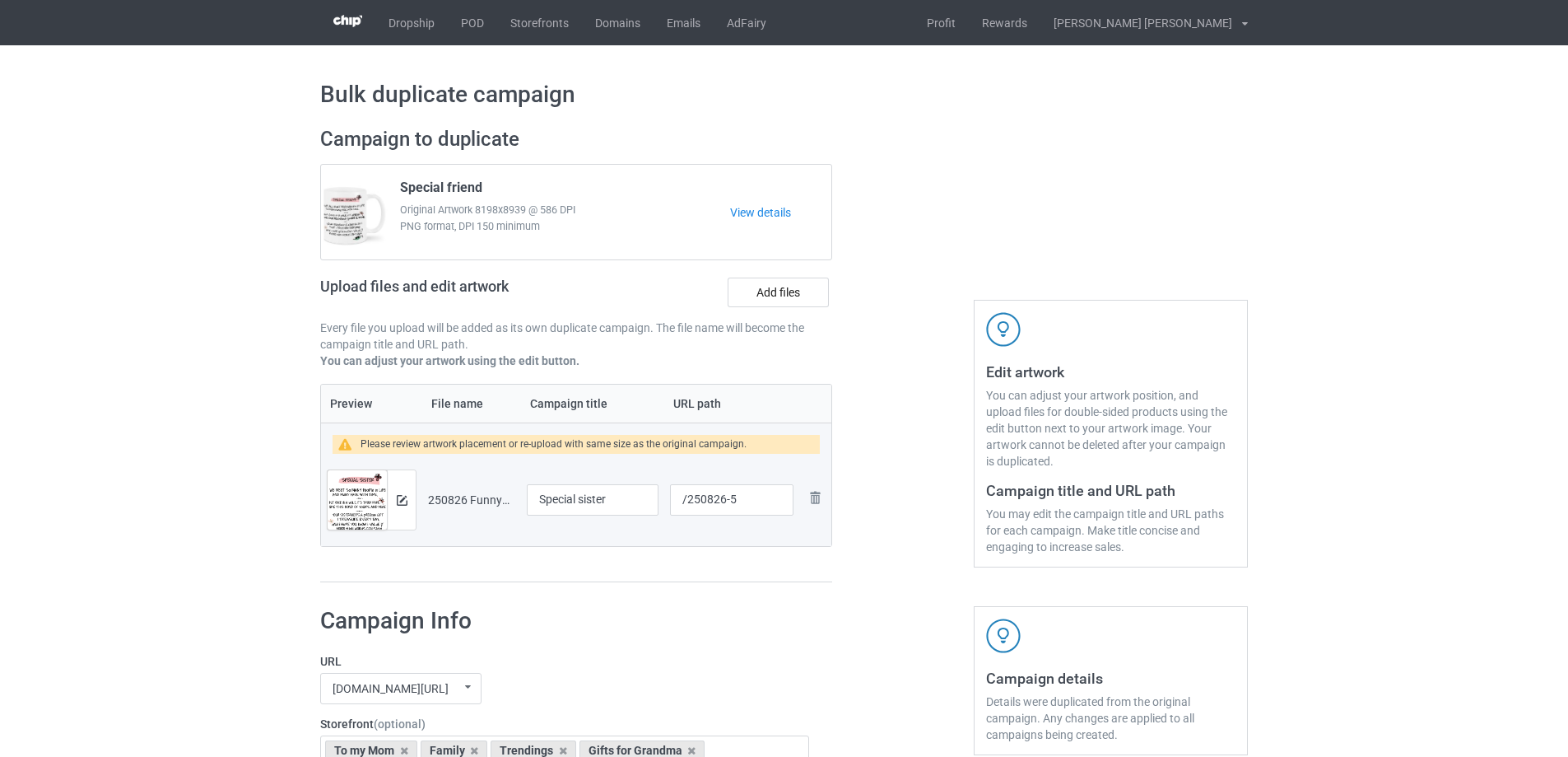
scroll to position [2095, 0]
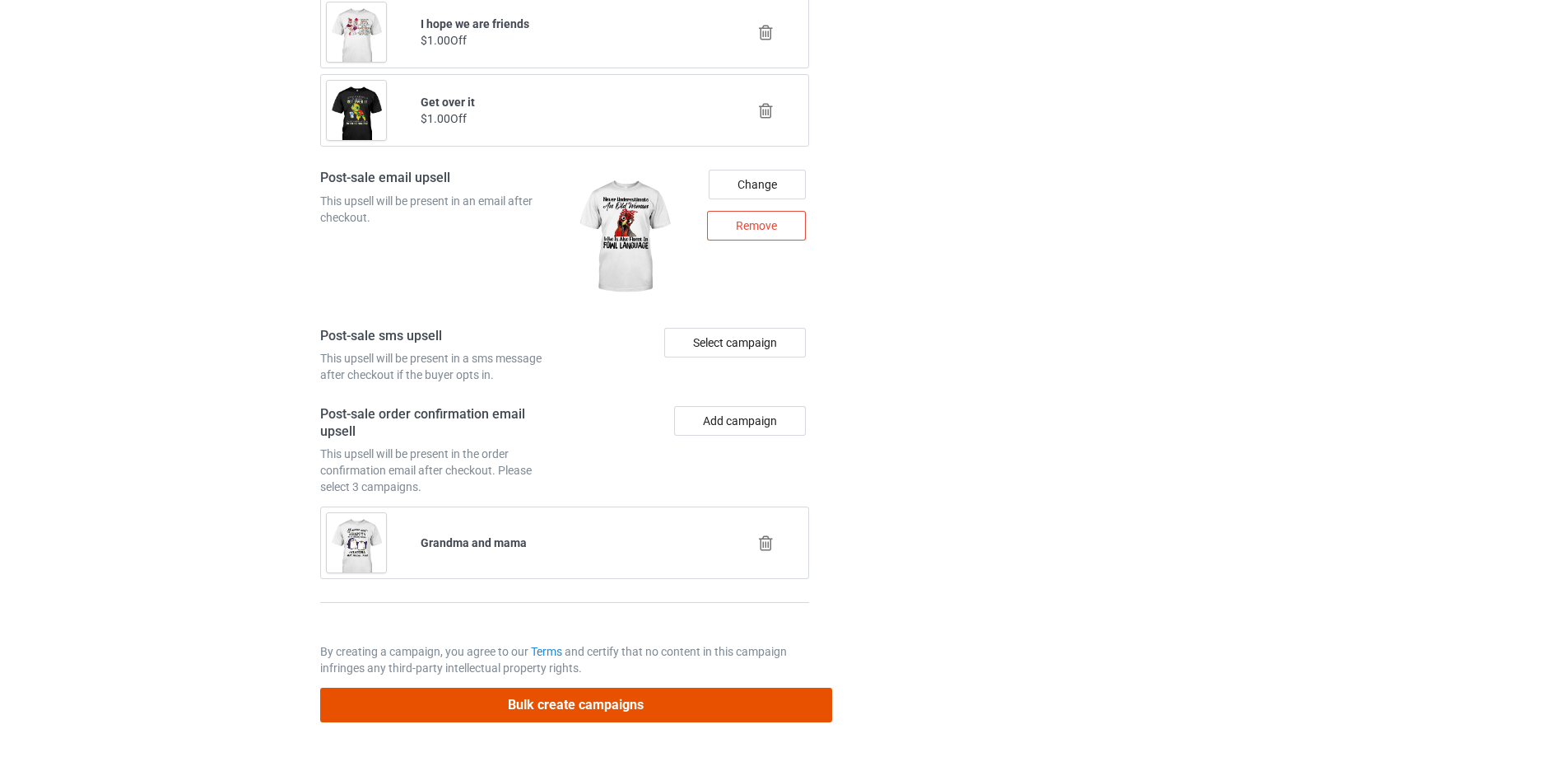
click at [584, 698] on button "Bulk create campaigns" at bounding box center [576, 704] width 512 height 34
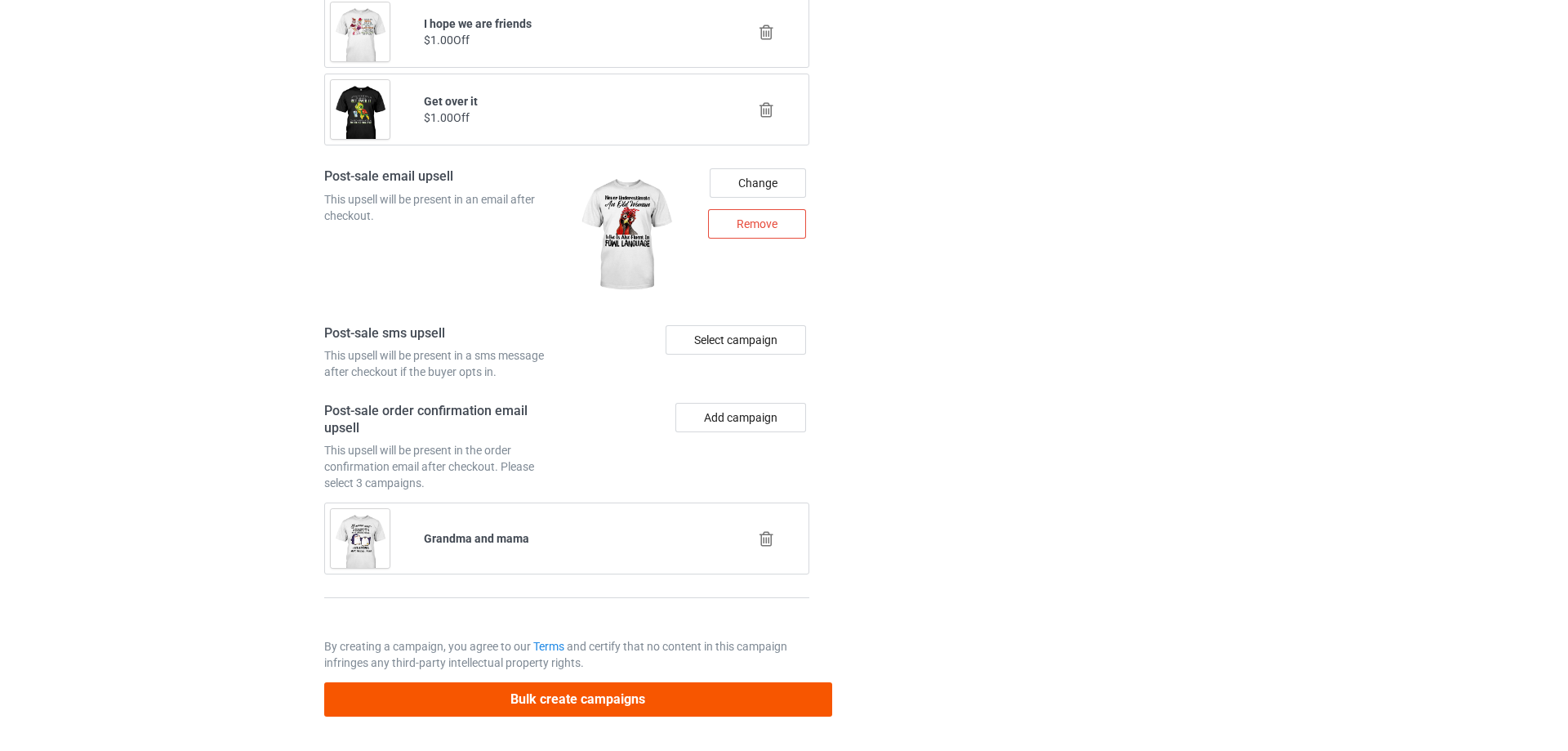
scroll to position [0, 0]
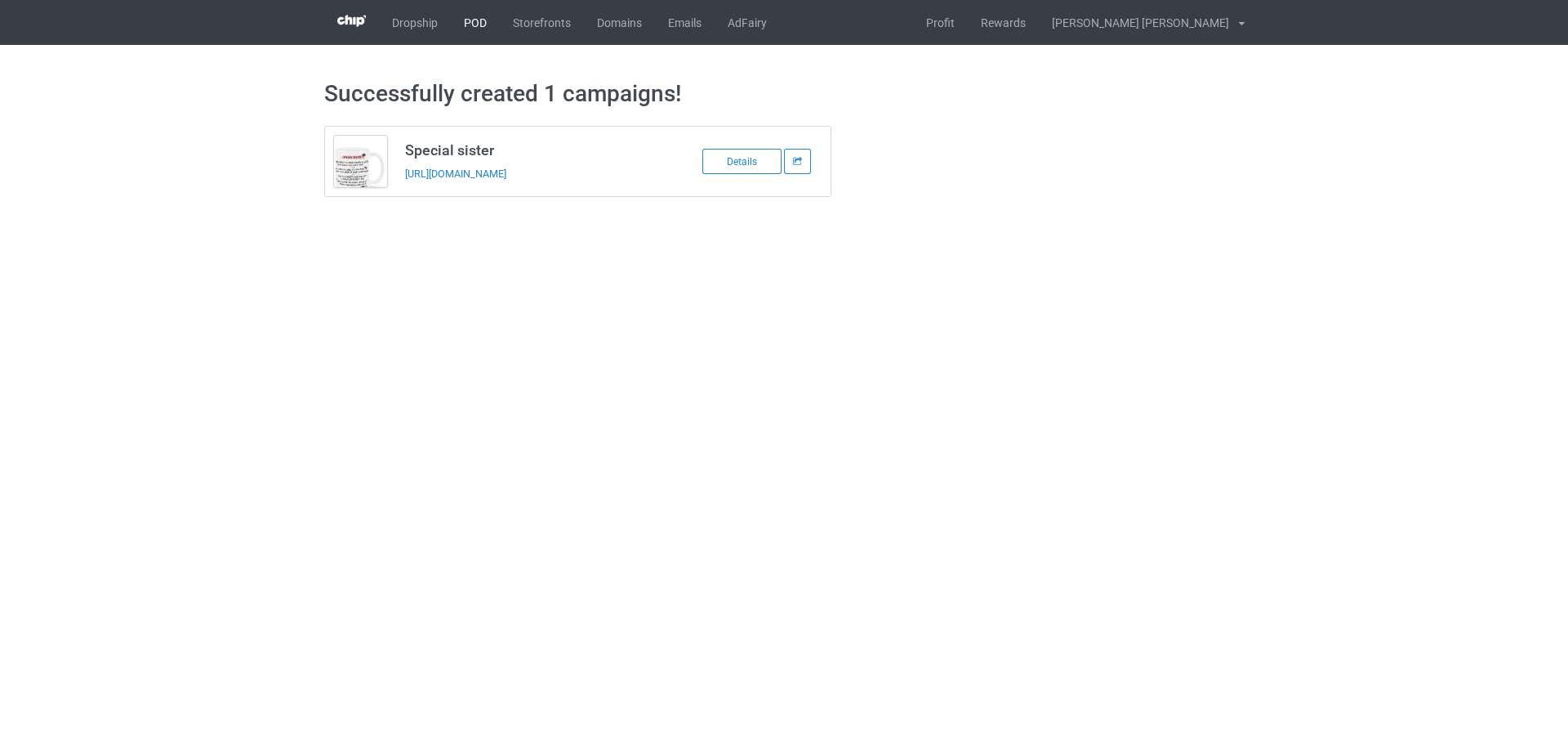
click at [484, 22] on link "POD" at bounding box center [475, 23] width 49 height 45
